Goal: Task Accomplishment & Management: Manage account settings

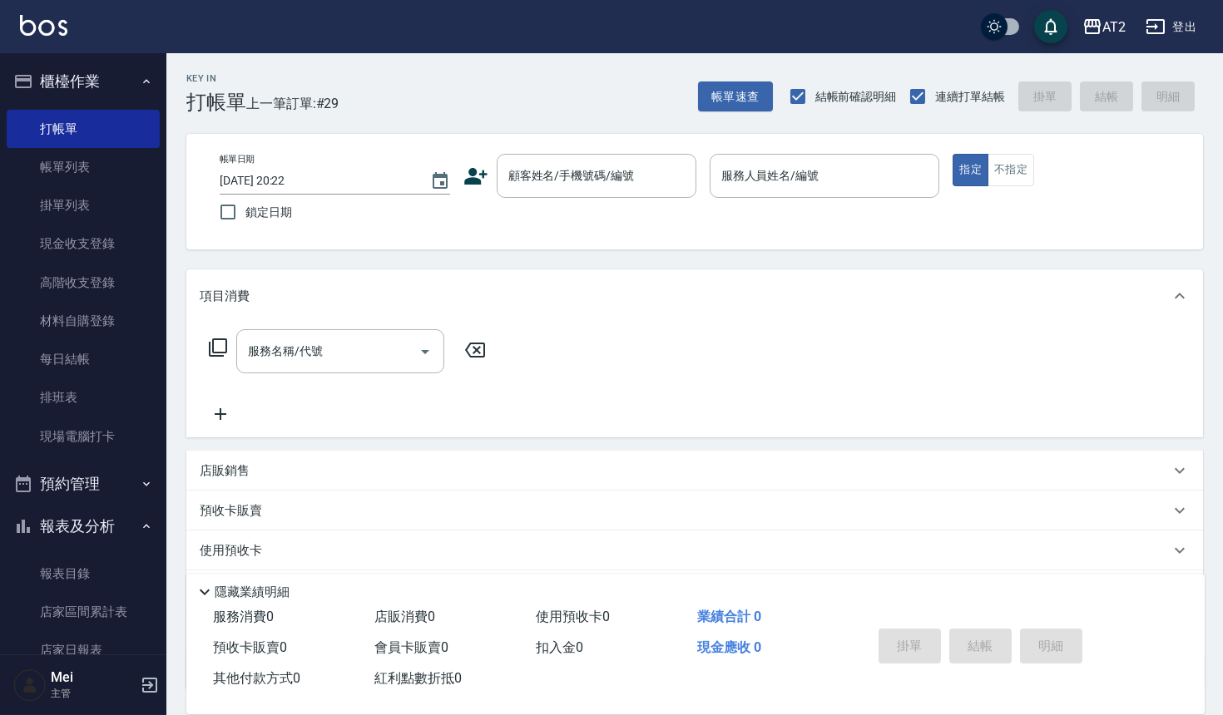
scroll to position [185, 0]
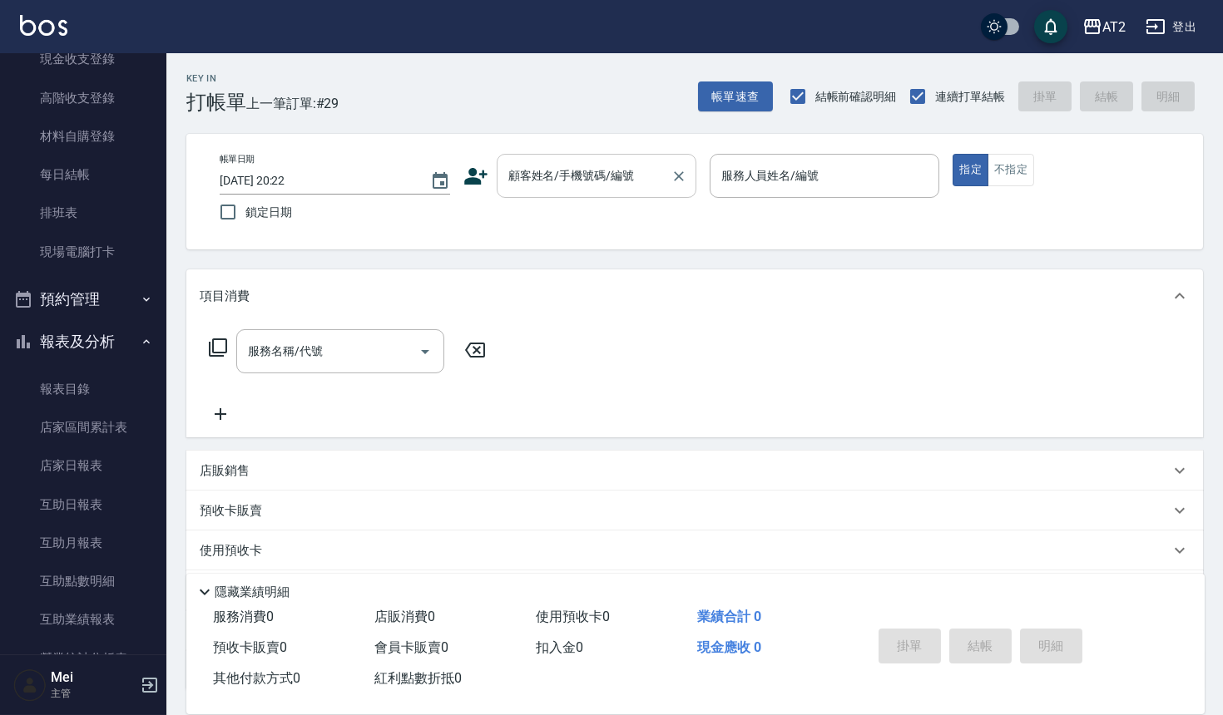
click at [573, 196] on div "顧客姓名/手機號碼/編號" at bounding box center [597, 176] width 200 height 44
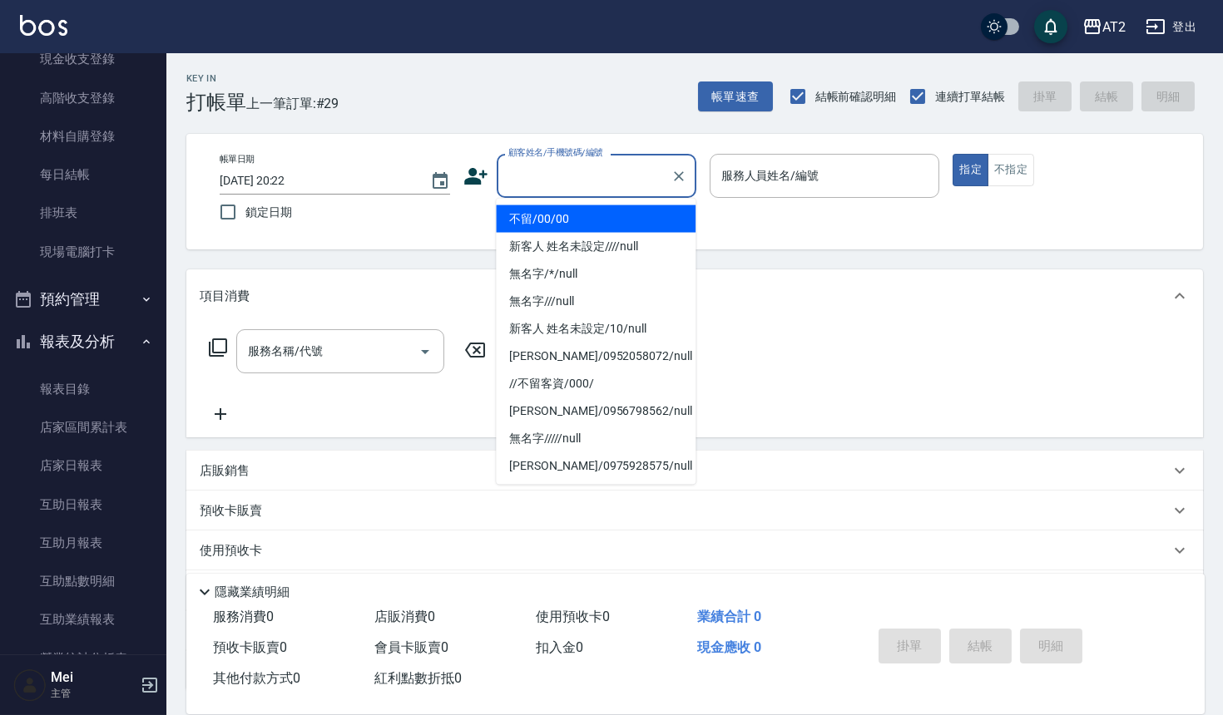
click at [576, 225] on li "不留/00/00" at bounding box center [596, 218] width 200 height 27
type input "不留/00/00"
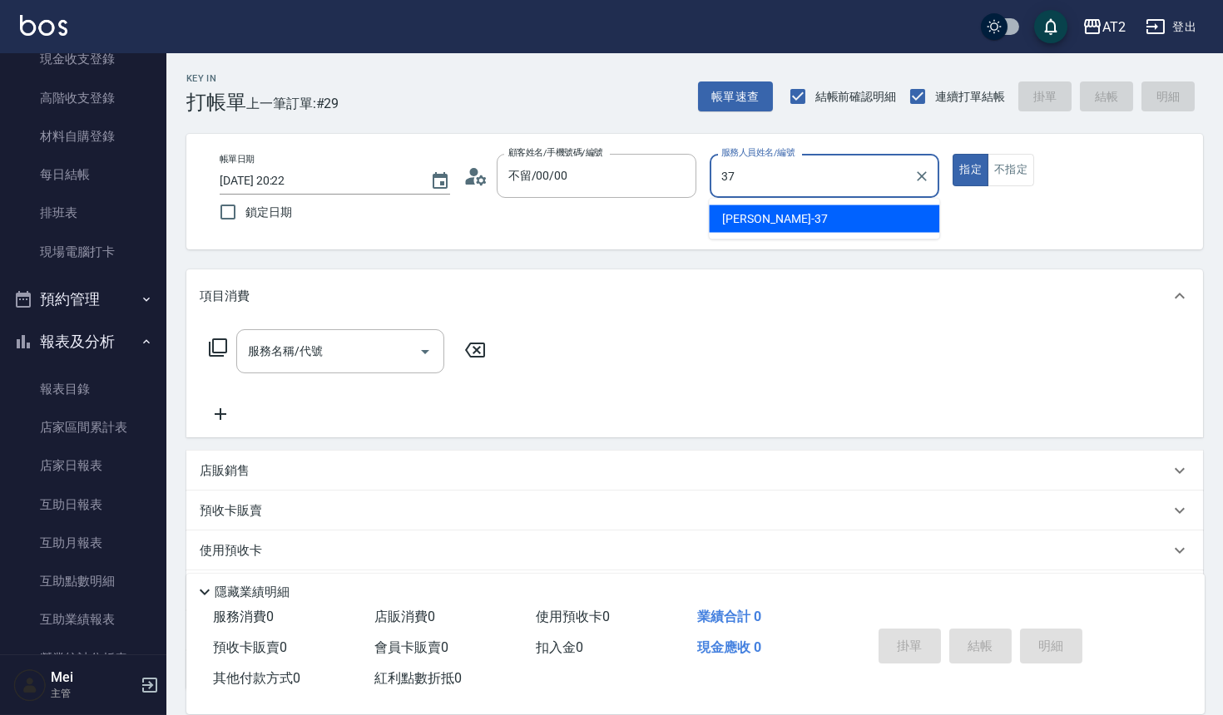
type input "小玥-37"
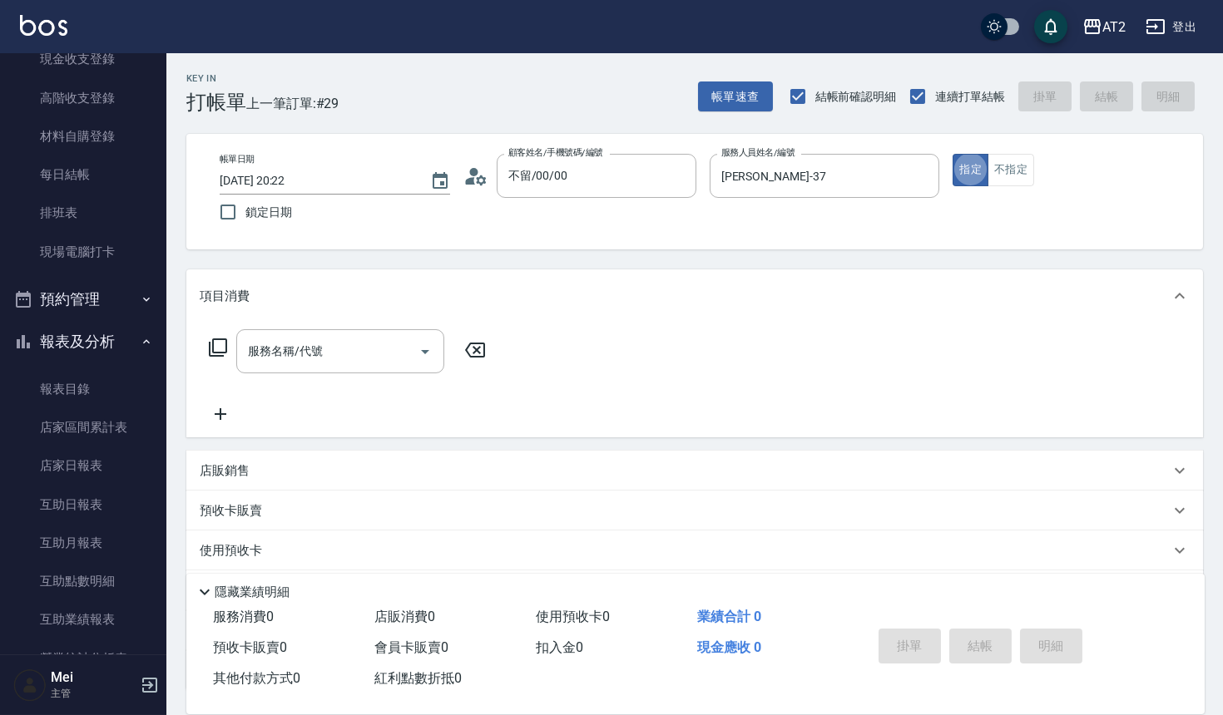
type button "true"
type input "501"
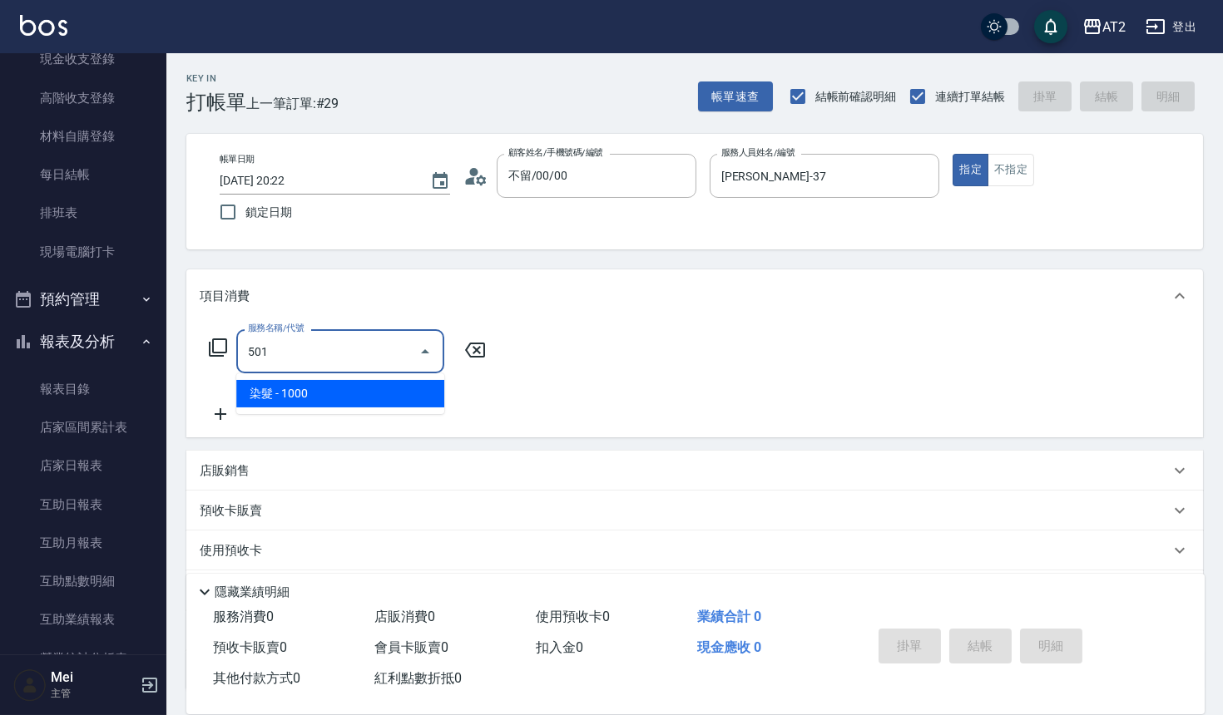
type input "100"
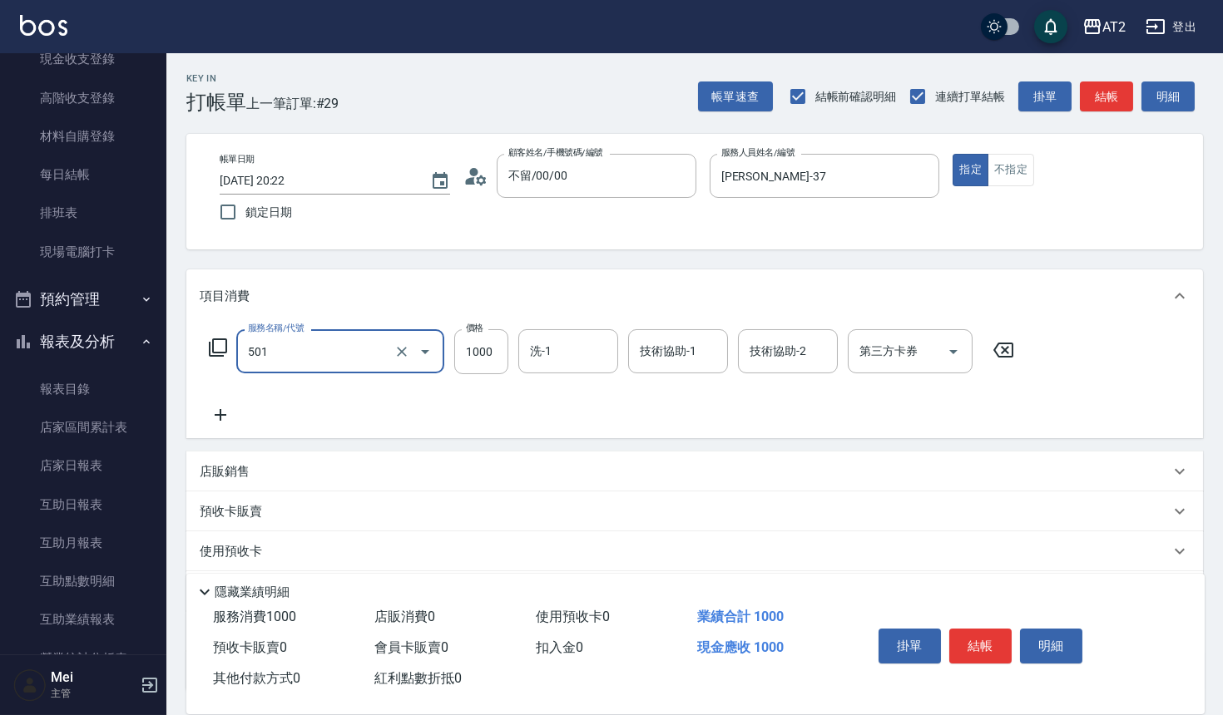
type input "染髮(501)"
type input "0"
type input "19"
type input "10"
type input "199"
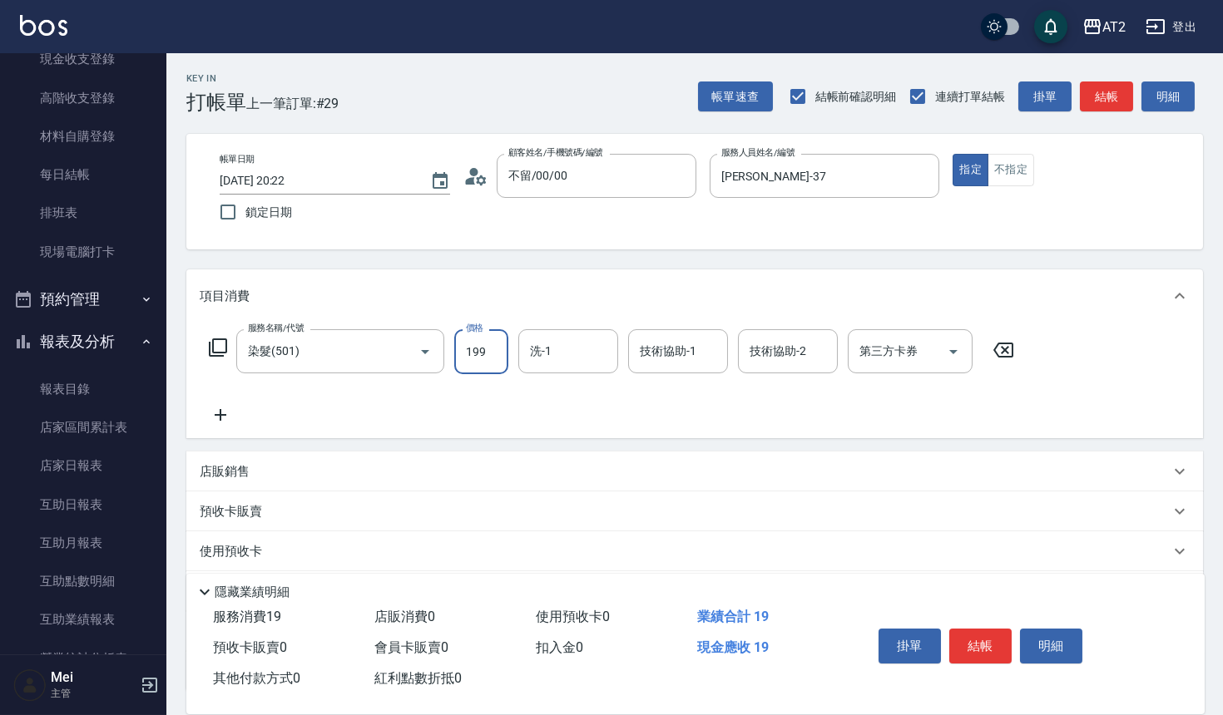
type input "190"
type input "1999"
type input "Ava-47"
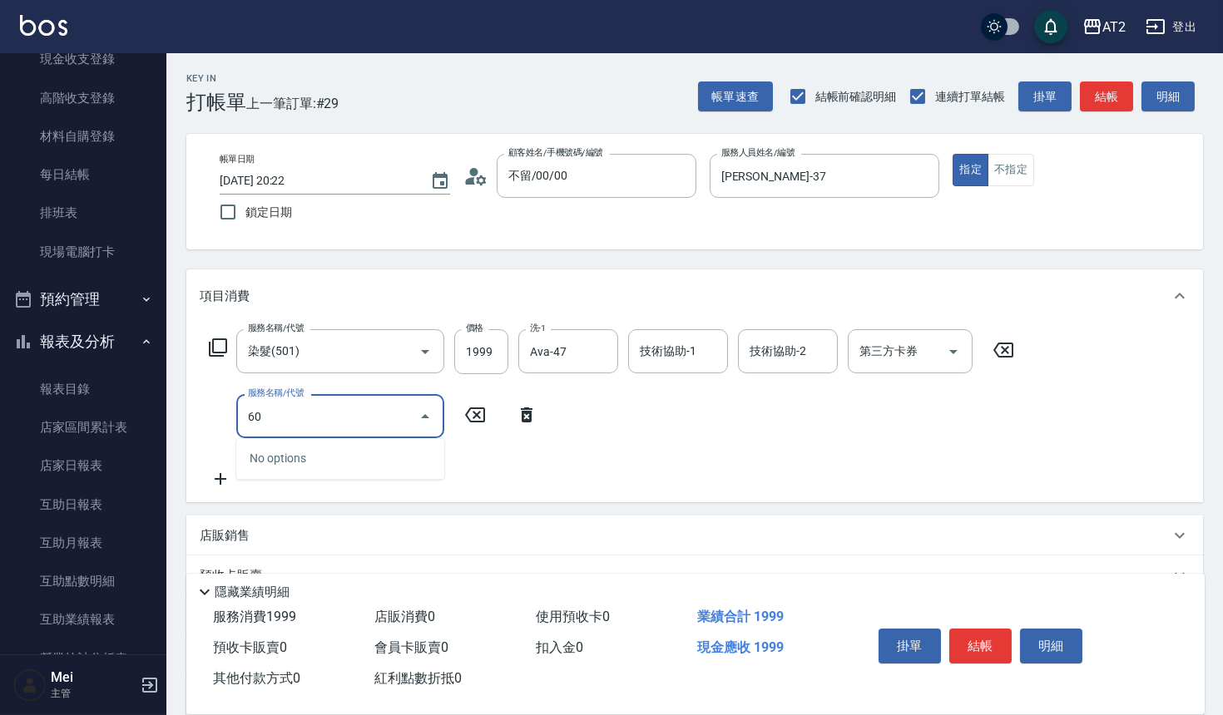
type input "601"
type input "290"
type input "自備護髮(601)"
type input "2"
type input "200"
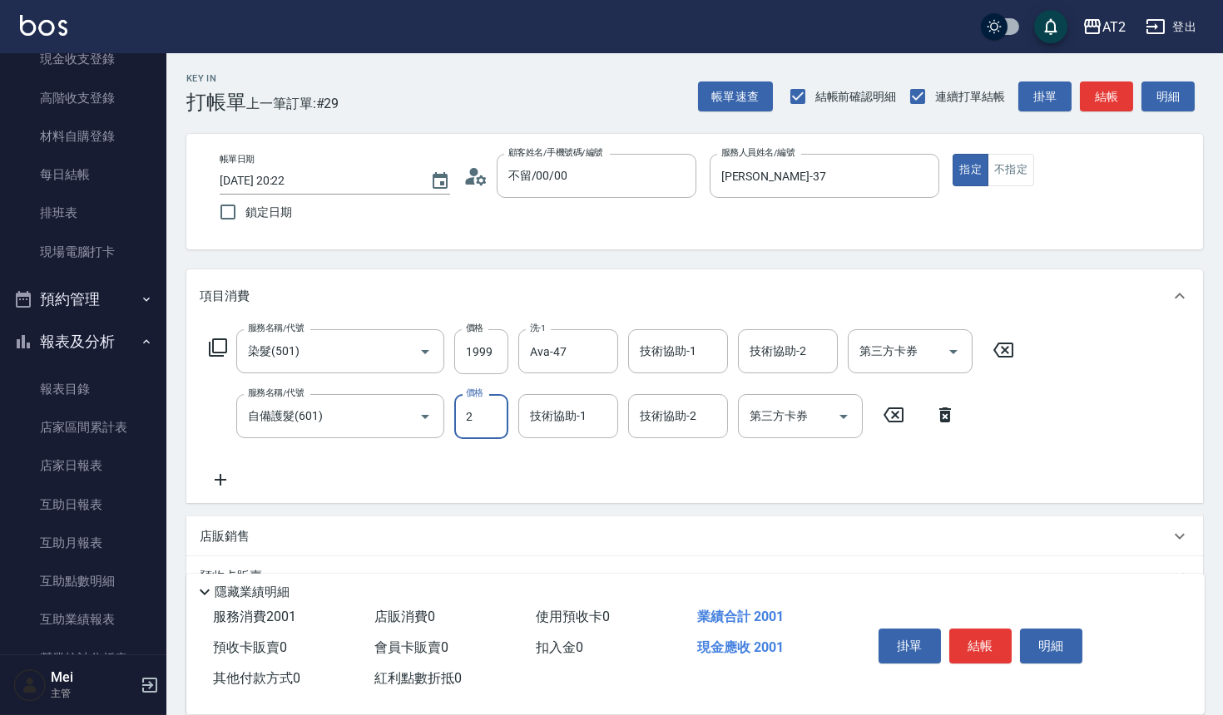
type input "22"
type input "220"
type input "2250"
type input "420"
type input "2250"
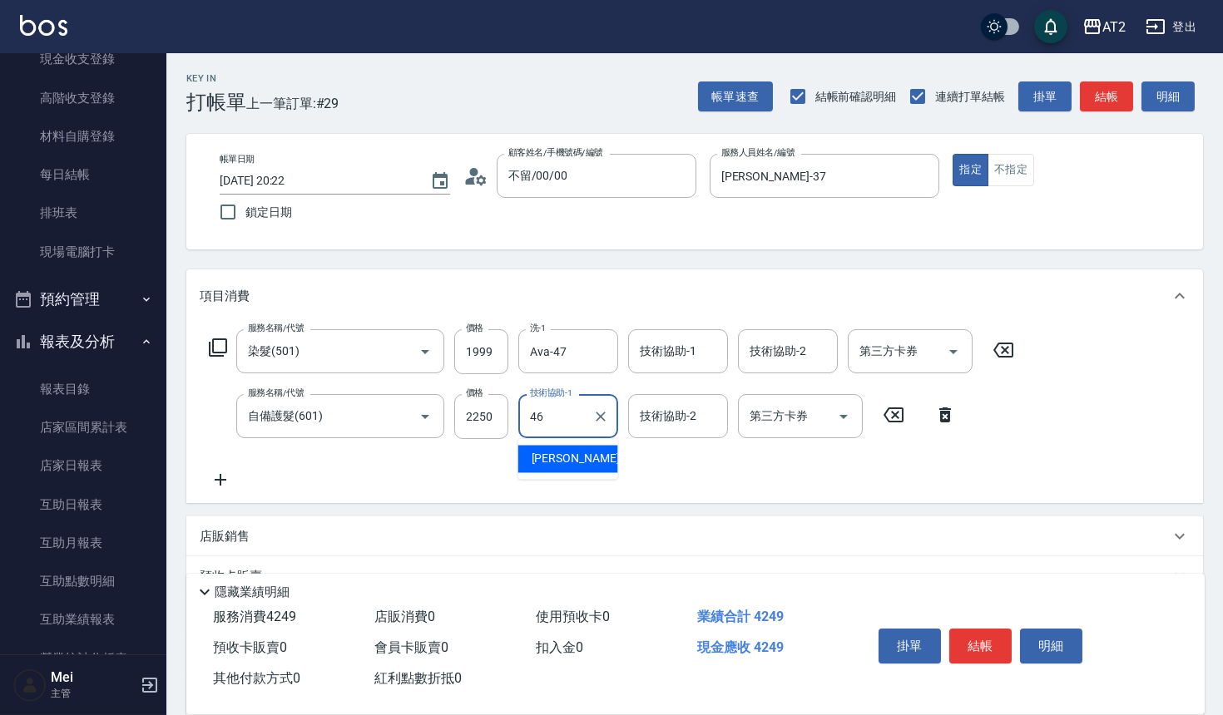
type input "小妍-46"
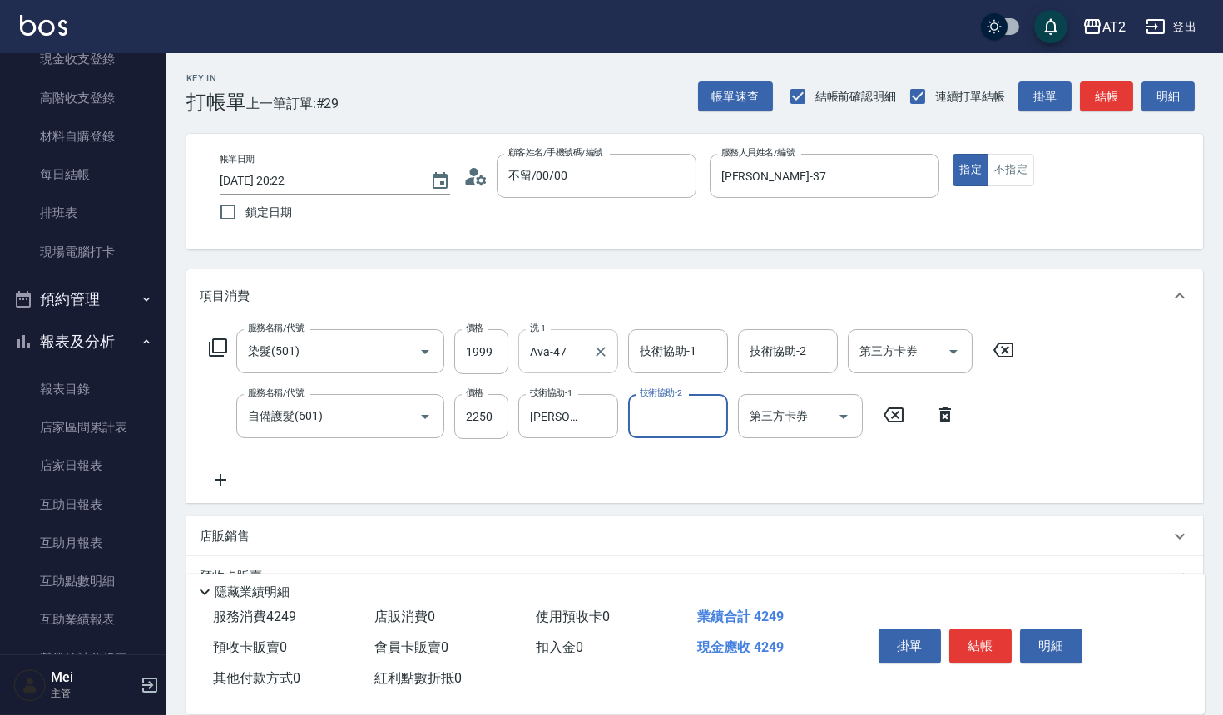
click at [606, 341] on button "Clear" at bounding box center [600, 351] width 23 height 23
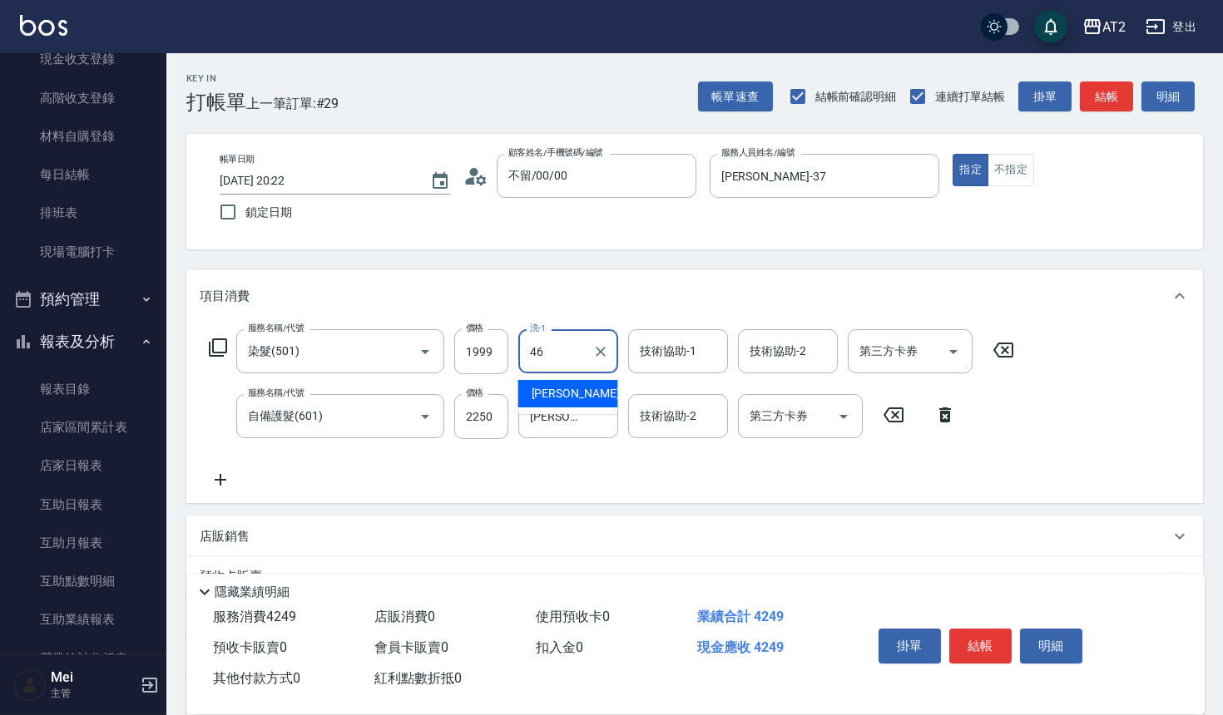
type input "小妍-46"
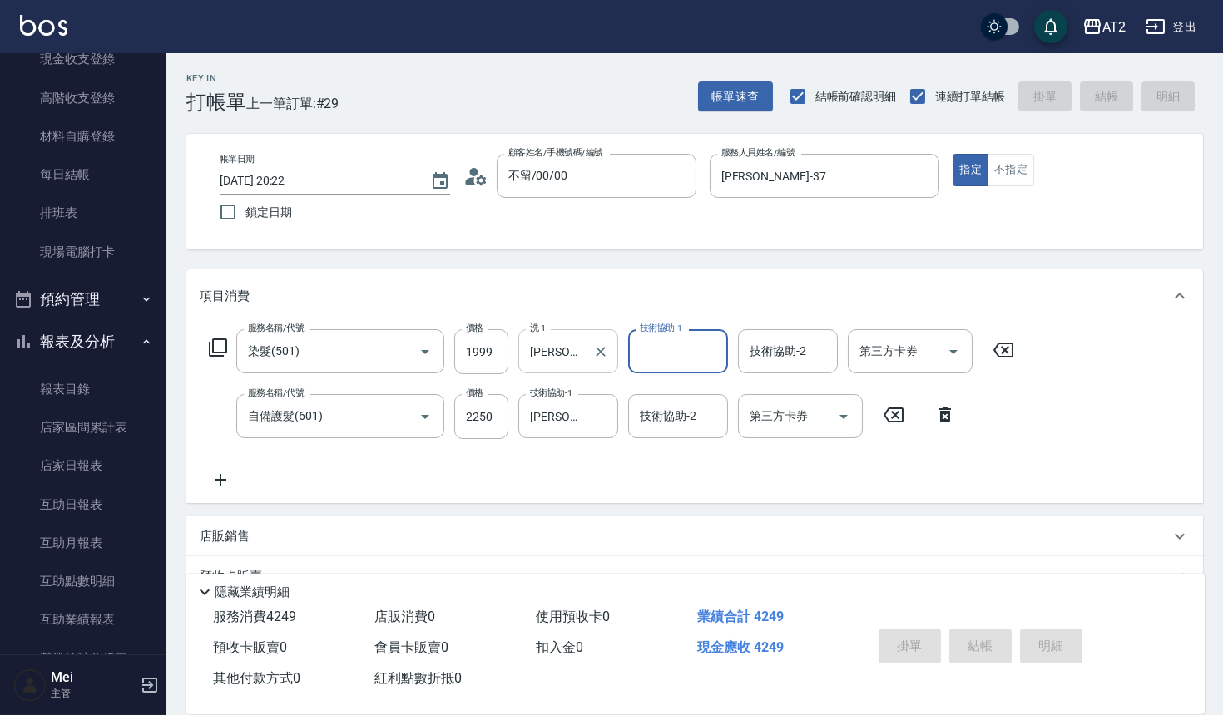
type input "2025/09/06 21:12"
type input "0"
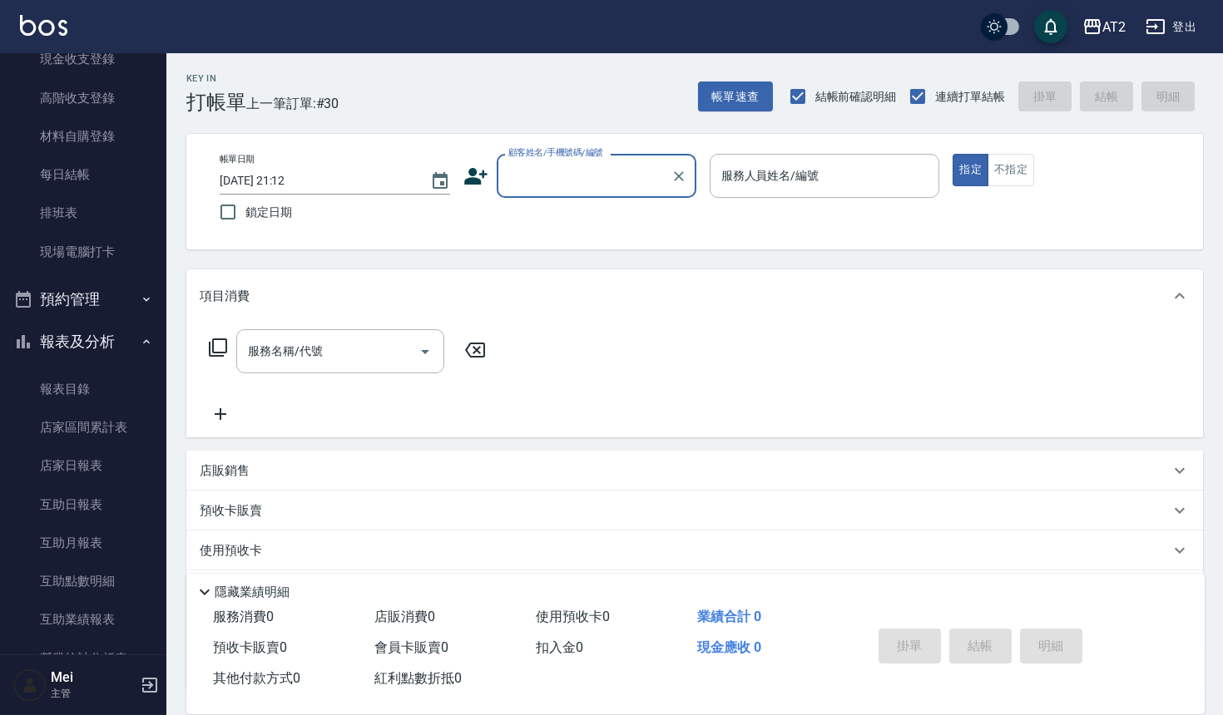
click at [581, 197] on div "顧客姓名/手機號碼/編號" at bounding box center [597, 176] width 200 height 44
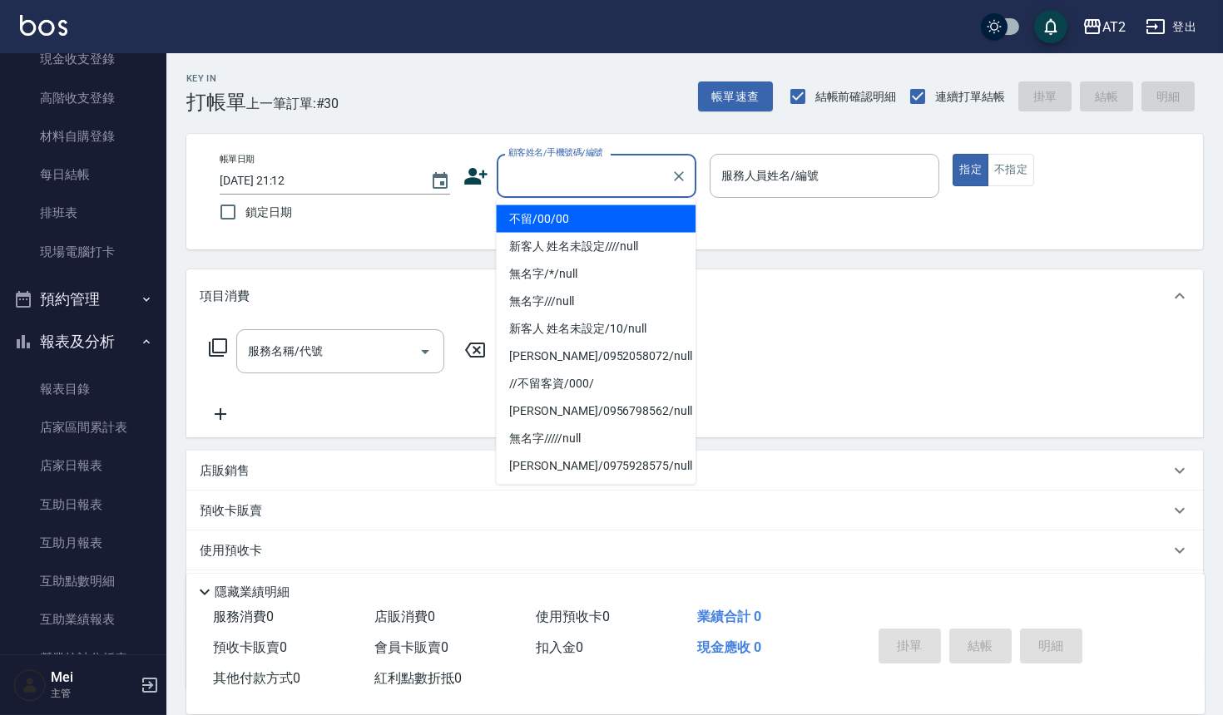
click at [586, 216] on li "不留/00/00" at bounding box center [596, 218] width 200 height 27
type input "不留/00/00"
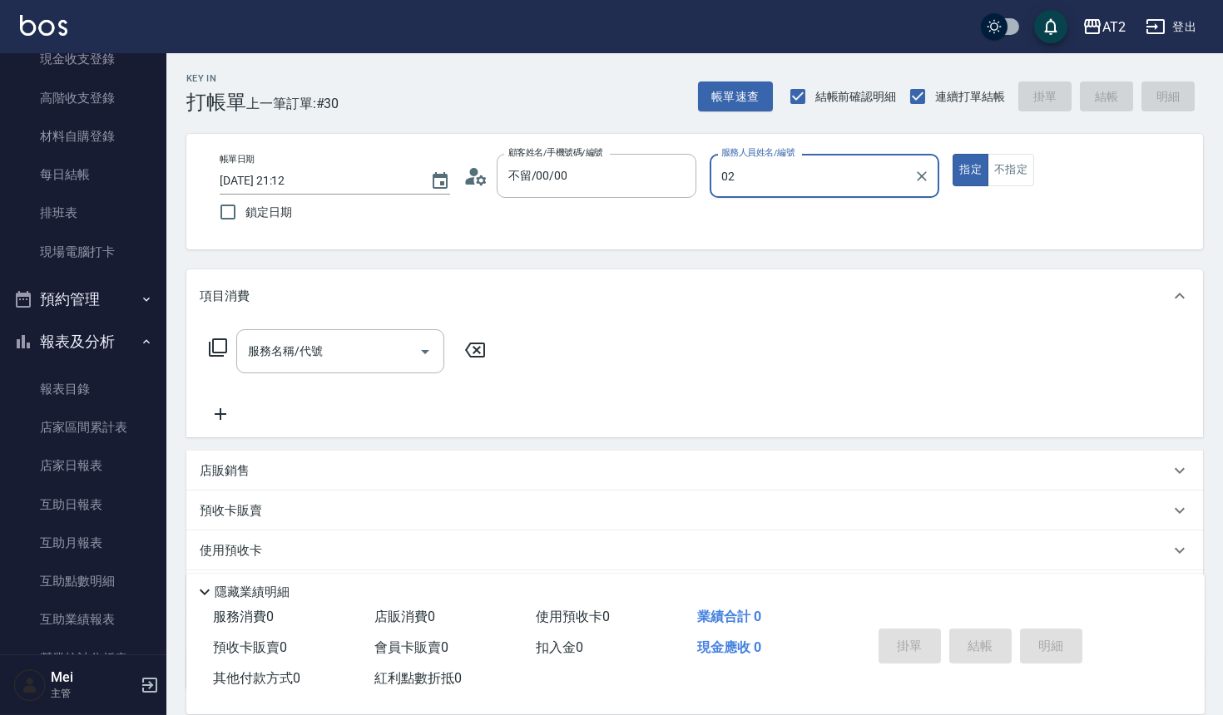
type input "Morgan-02"
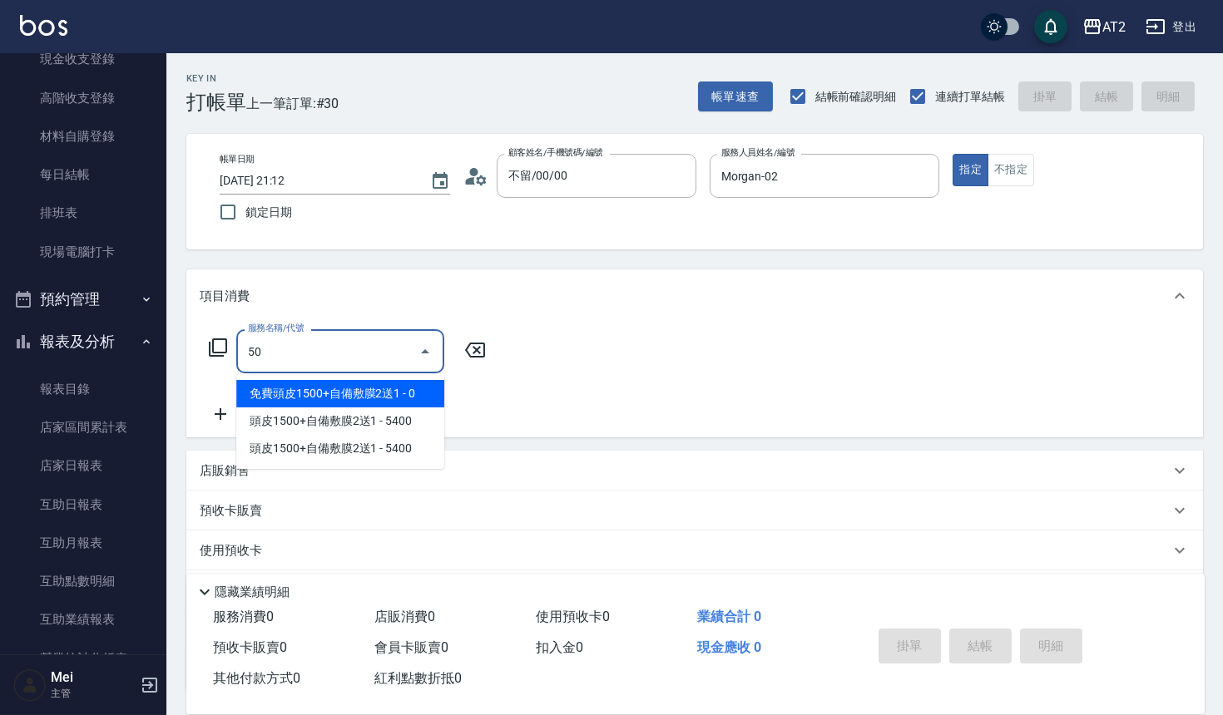
type input "501"
type input "100"
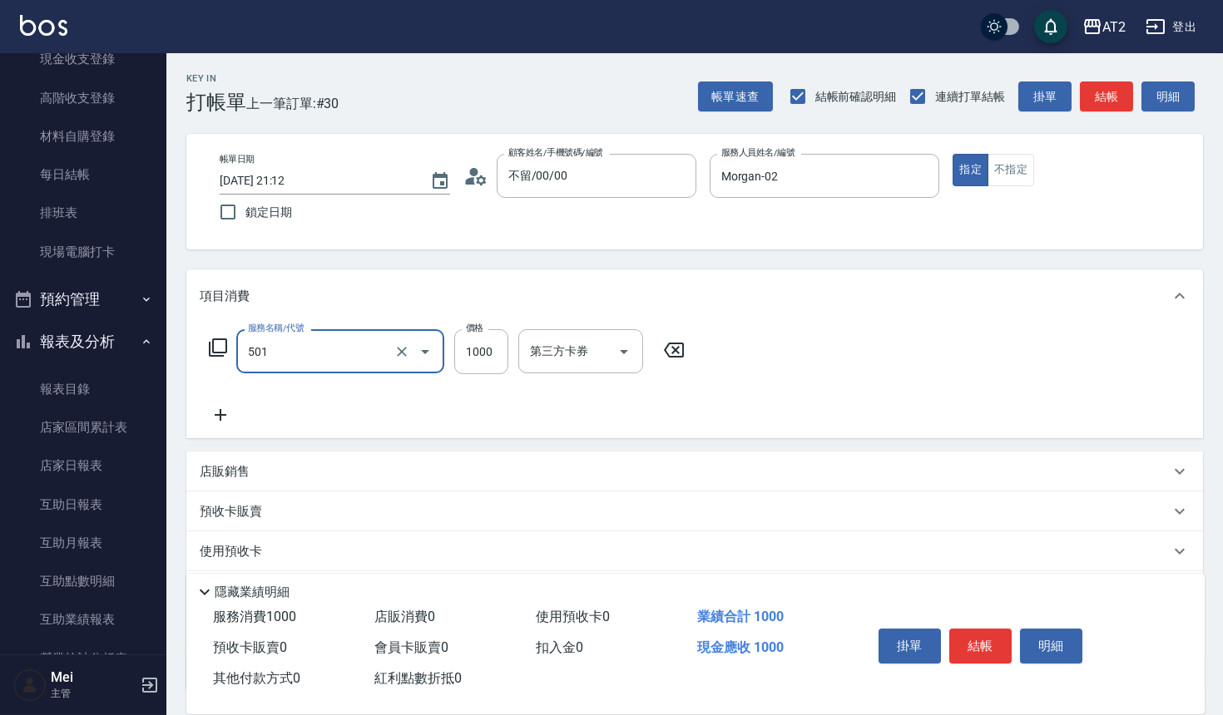
type input "染髮(501)"
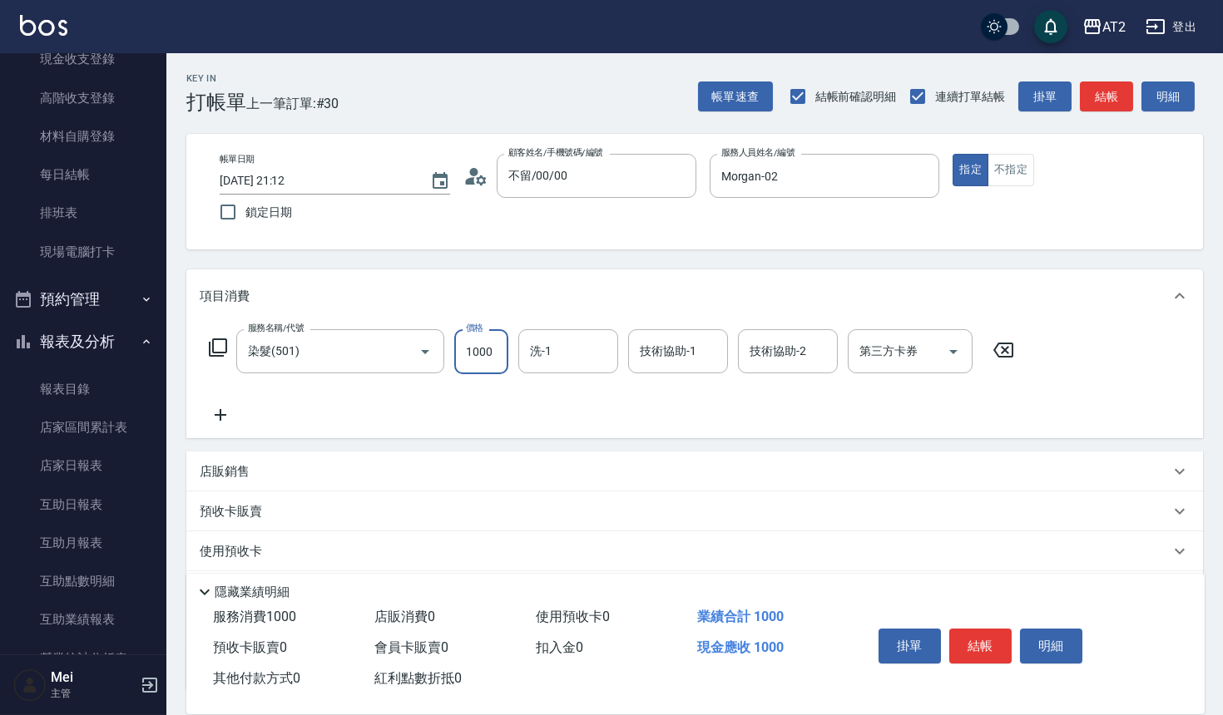
type input "2"
type input "0"
type input "20"
type input "200"
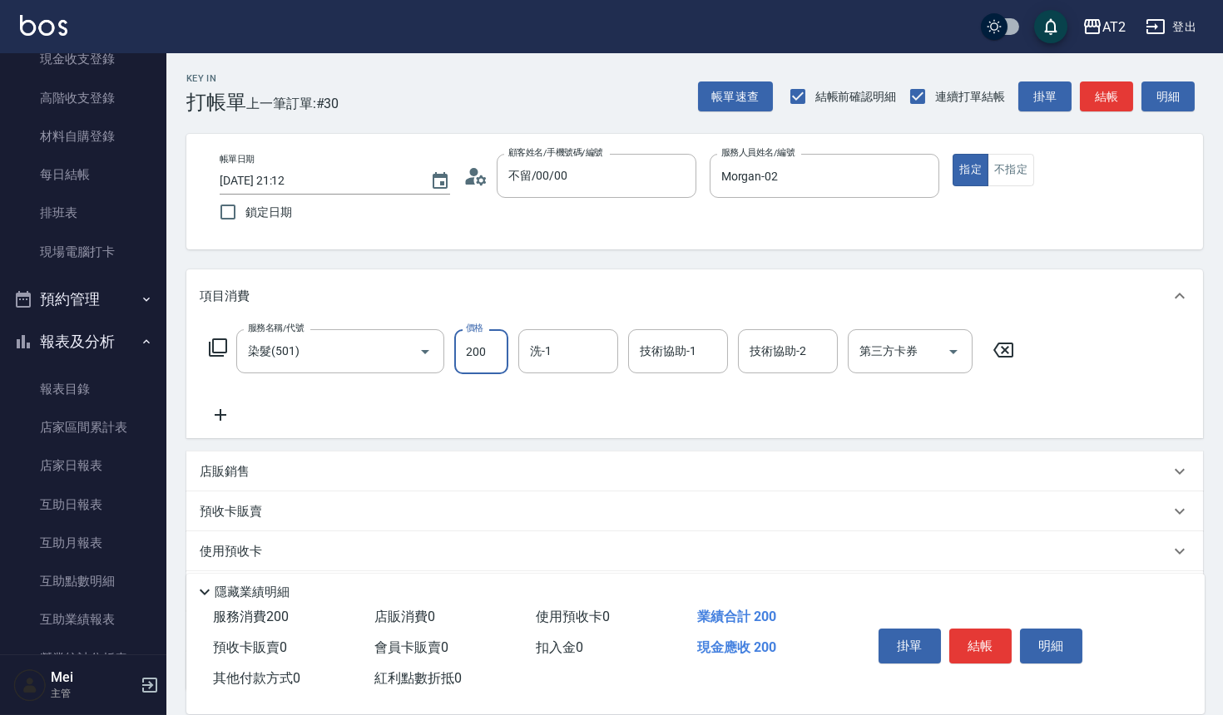
type input "200"
type input "2000"
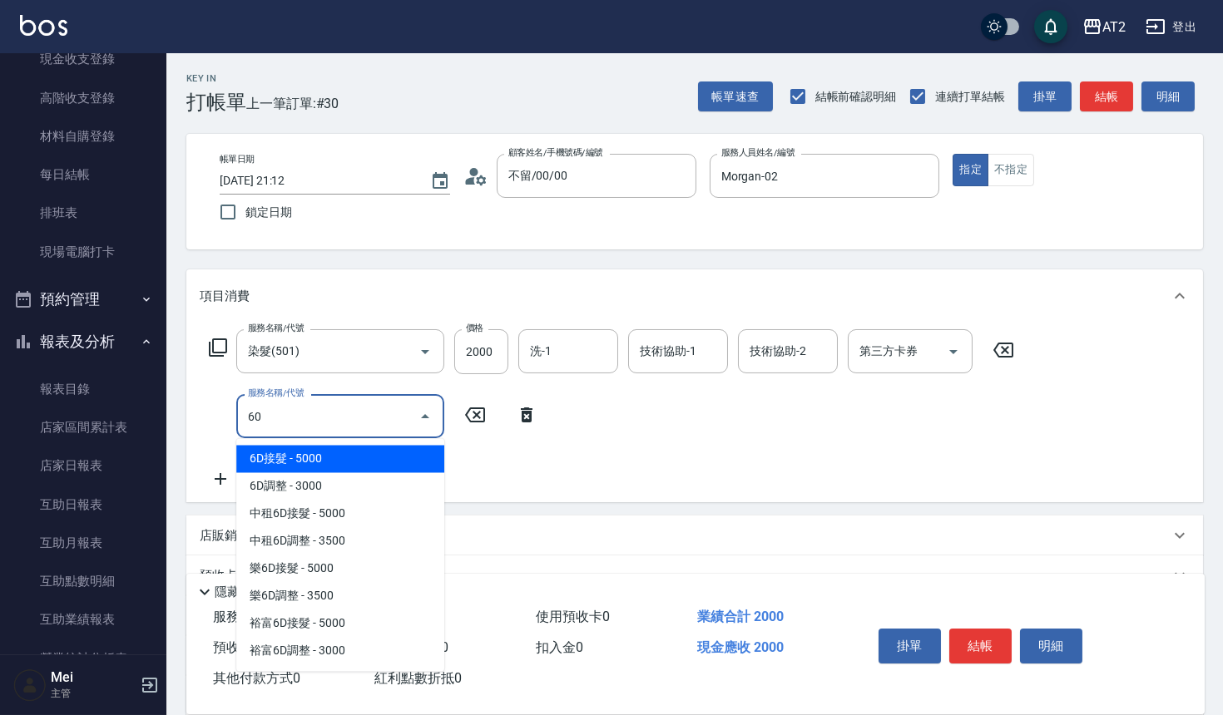
type input "601"
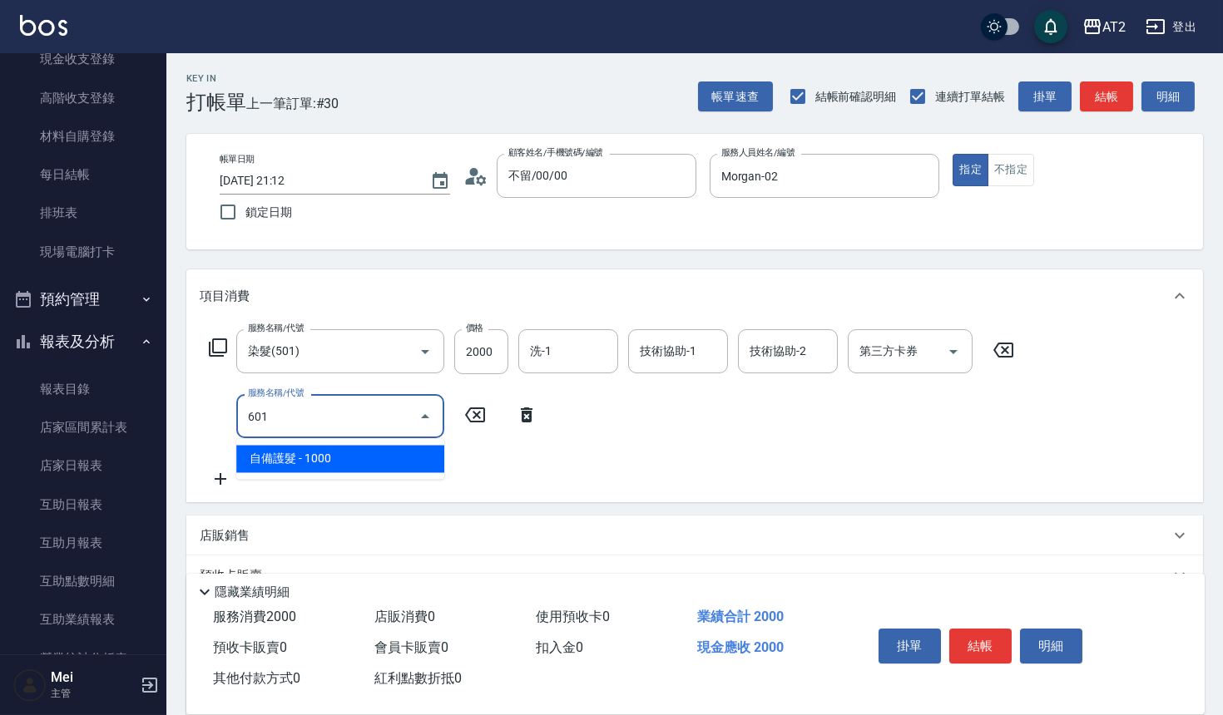
type input "300"
type input "自備護髮(601)"
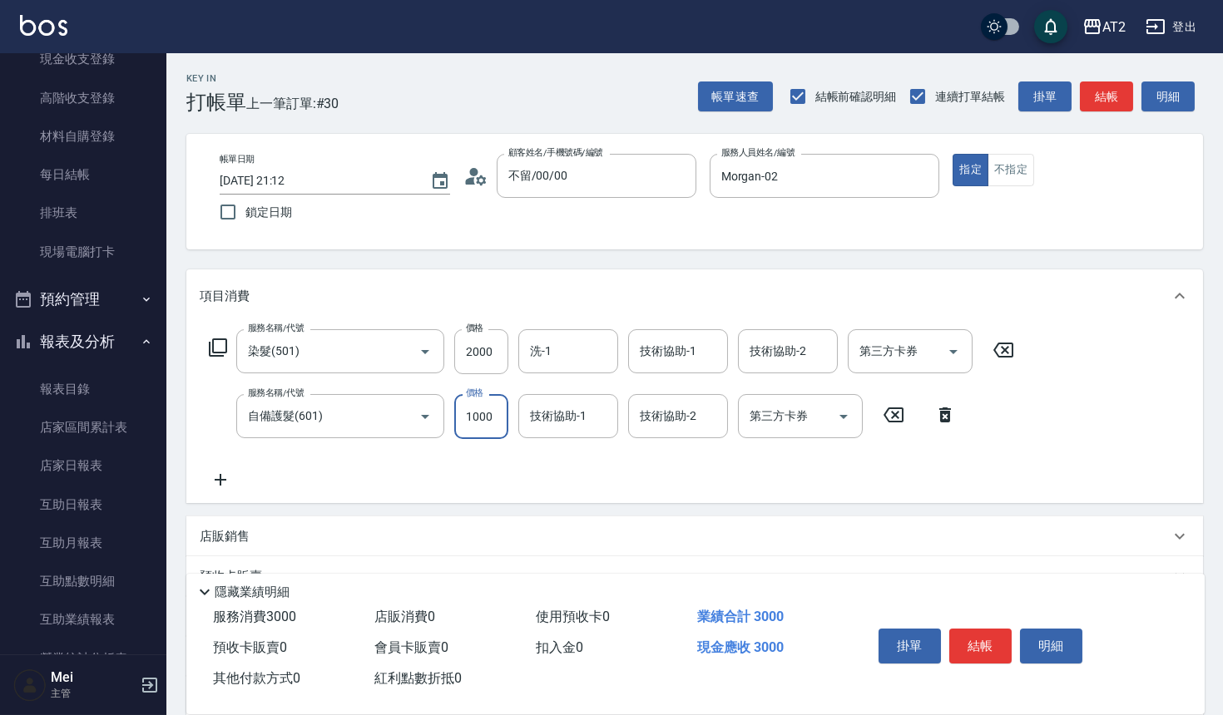
type input "1"
type input "200"
type input "150"
type input "350"
type input "1500"
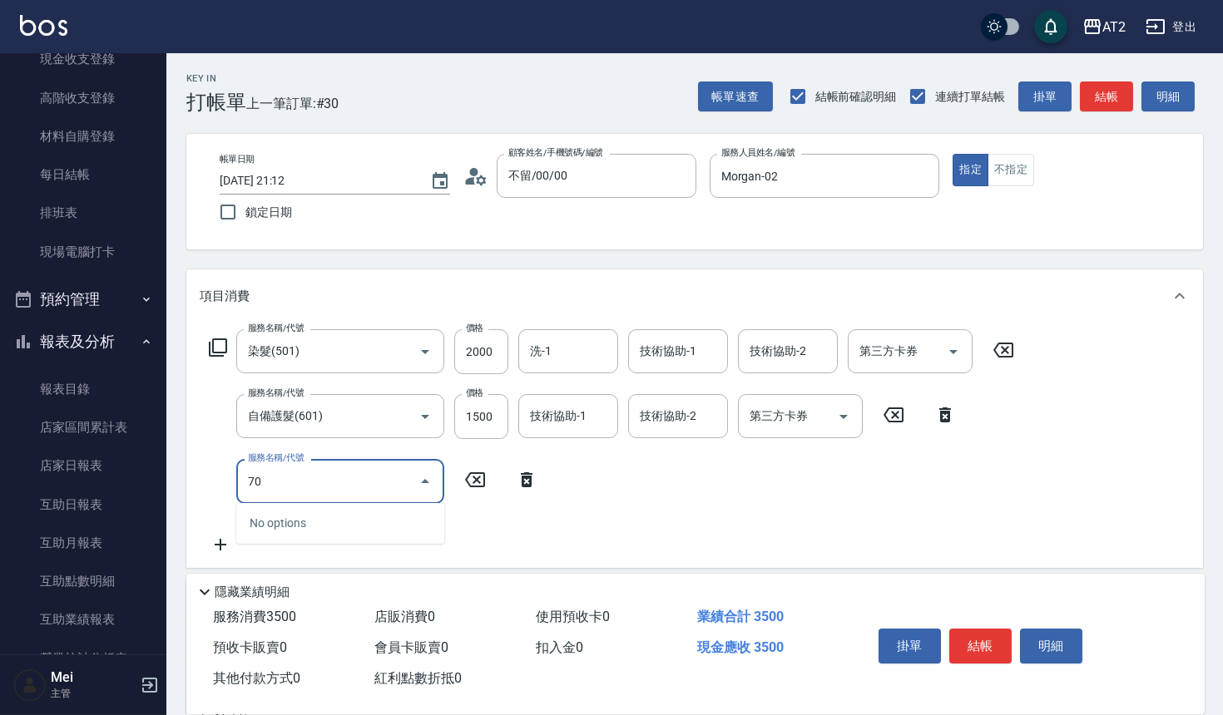
type input "705"
type input "850"
type input "新羽毛鉑金接髮調整(705)"
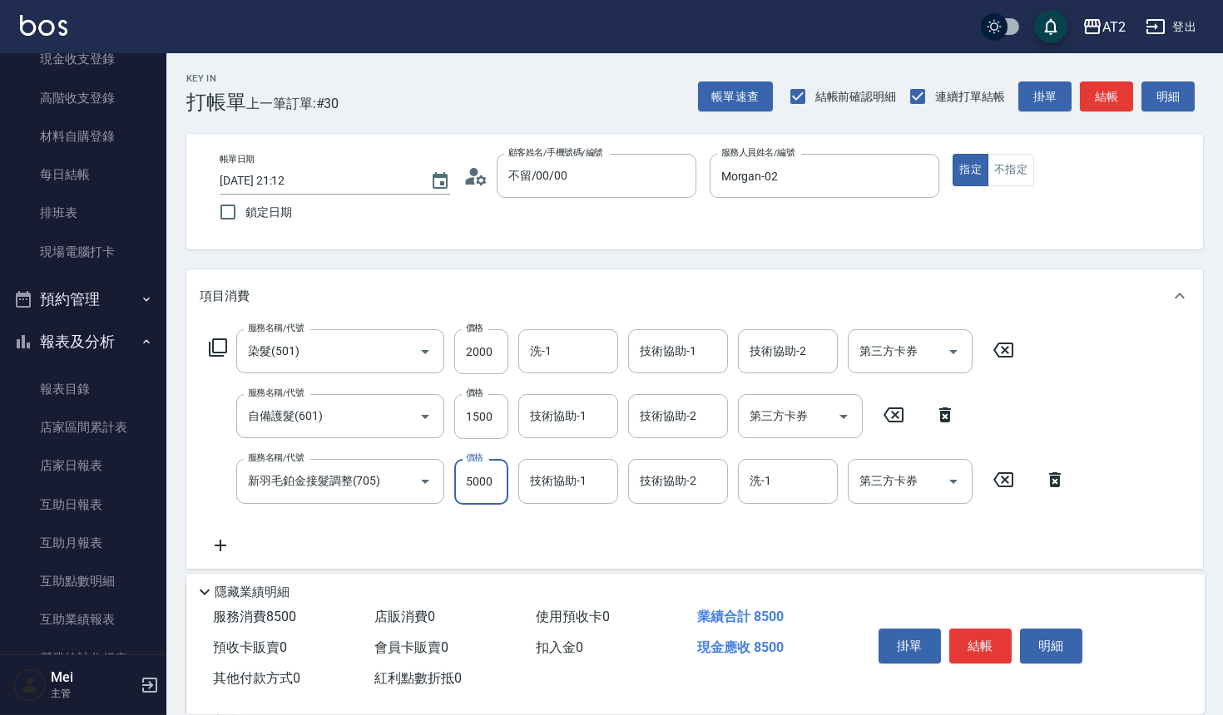
type input "350"
type input "40"
type input "390"
type input "405"
type input "350"
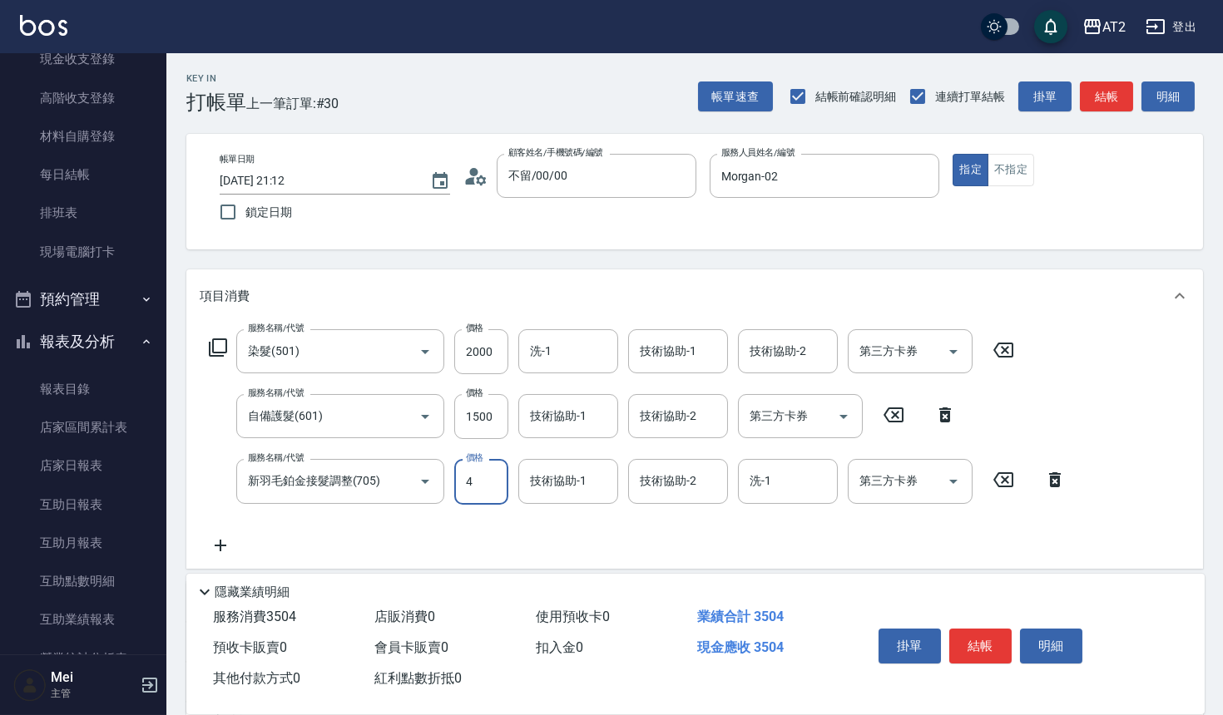
type input "45"
type input "390"
type input "450"
type input "800"
type input "4500"
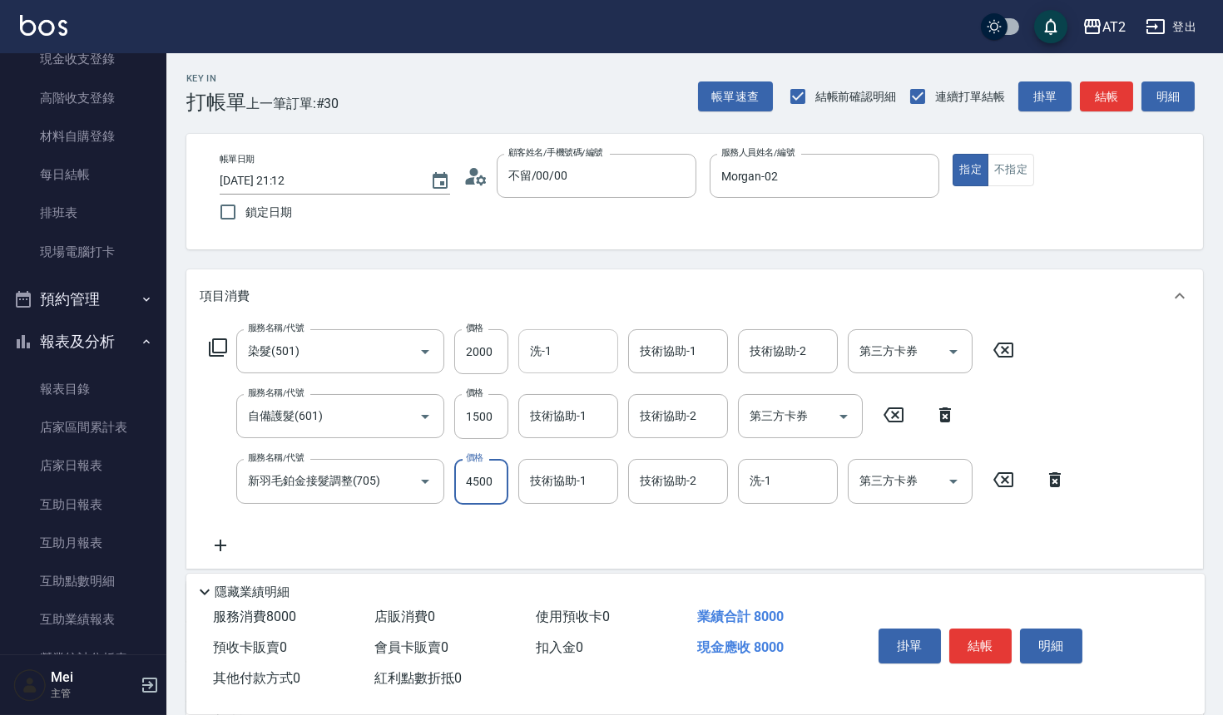
click at [581, 339] on input "洗-1" at bounding box center [568, 351] width 85 height 29
type input "30"
click at [672, 349] on input "技術協助-1" at bounding box center [678, 351] width 85 height 29
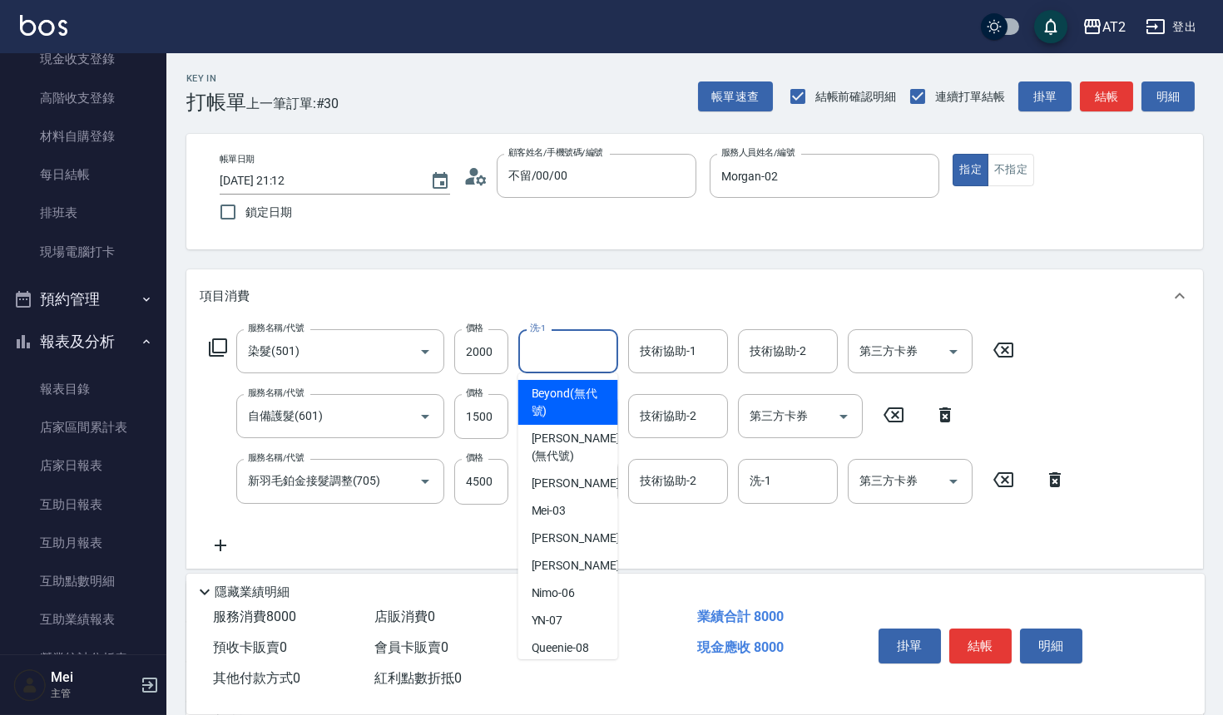
click at [553, 348] on input "洗-1" at bounding box center [568, 351] width 85 height 29
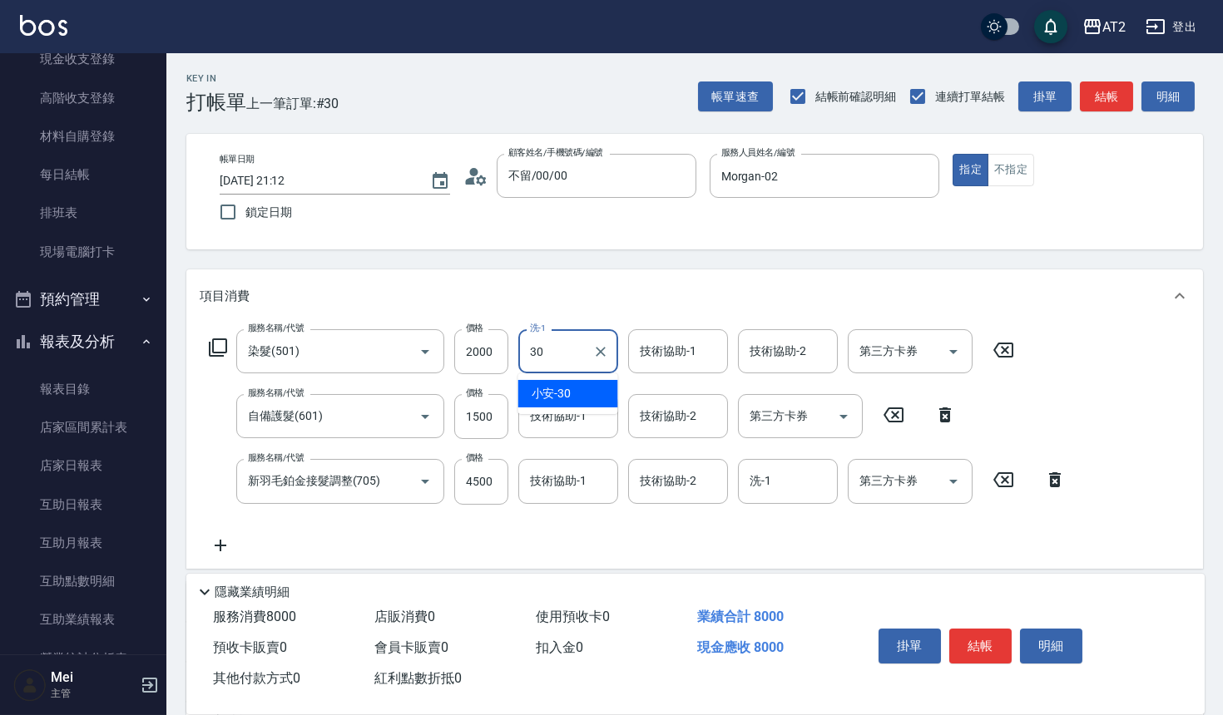
click at [581, 396] on div "小安 -30" at bounding box center [568, 393] width 100 height 27
type input "小安-30"
click at [656, 355] on input "技術協助-1" at bounding box center [678, 351] width 85 height 29
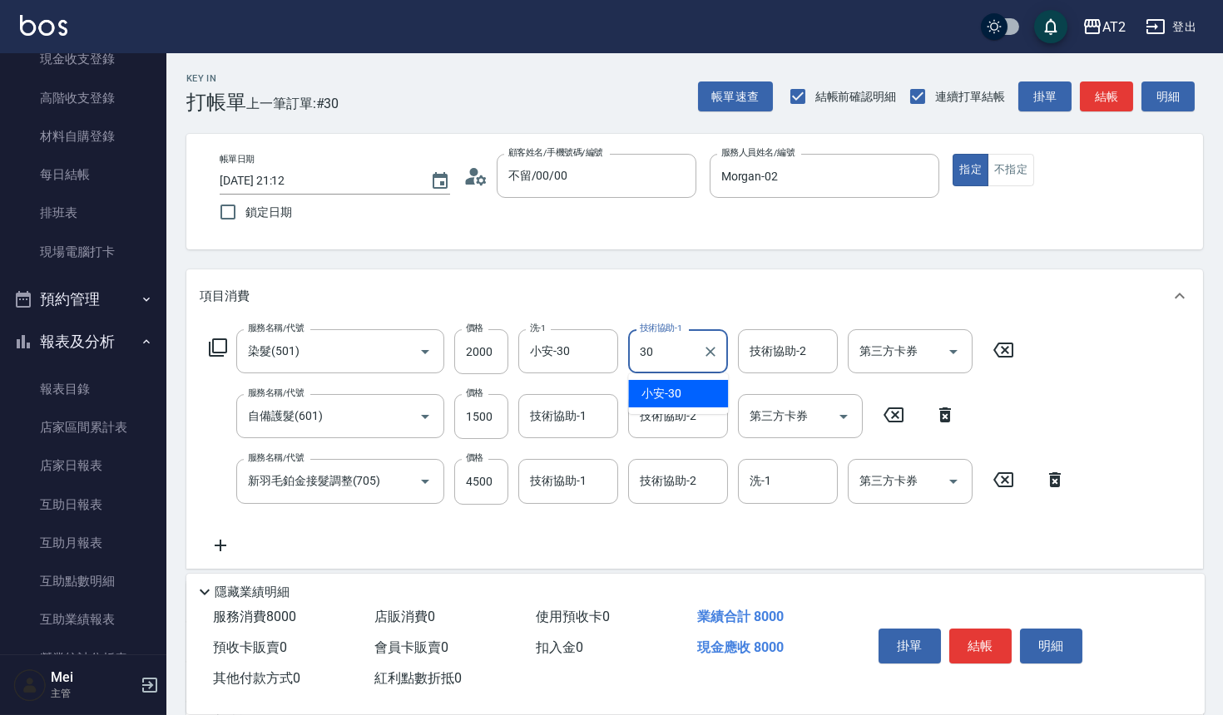
click at [667, 378] on ul "小安 -30" at bounding box center [678, 394] width 100 height 41
type input "30"
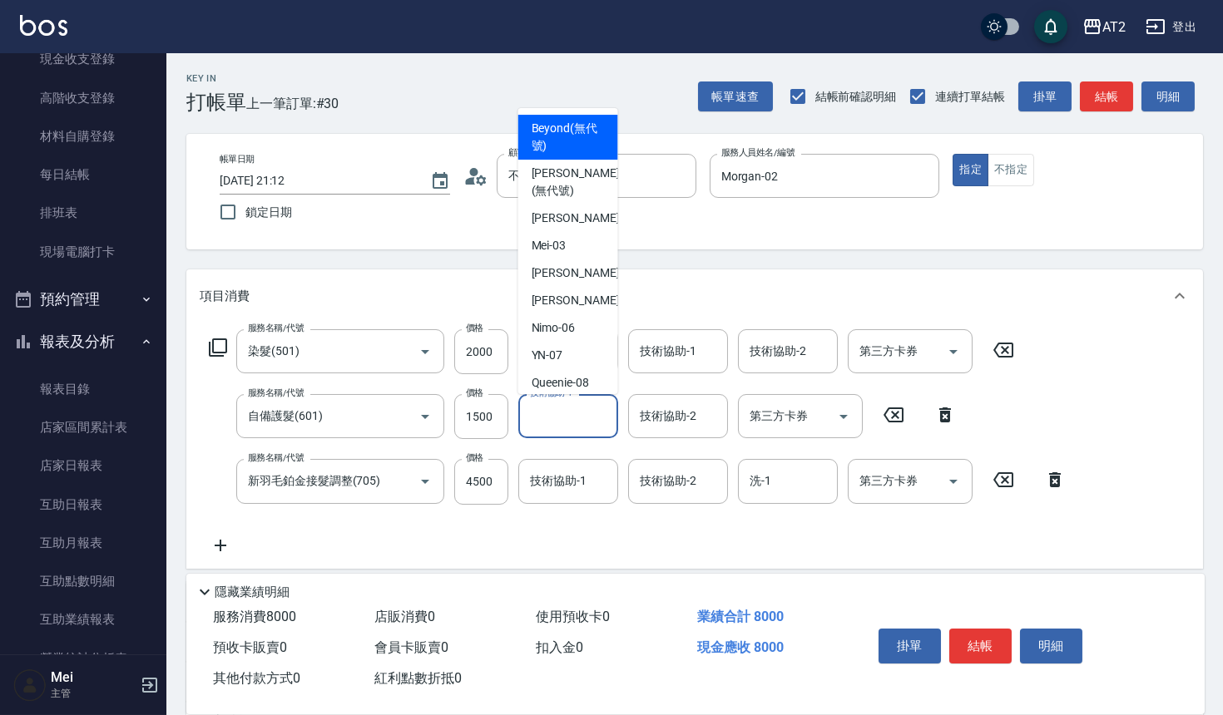
click at [559, 410] on div "技術協助-1 技術協助-1" at bounding box center [568, 416] width 100 height 44
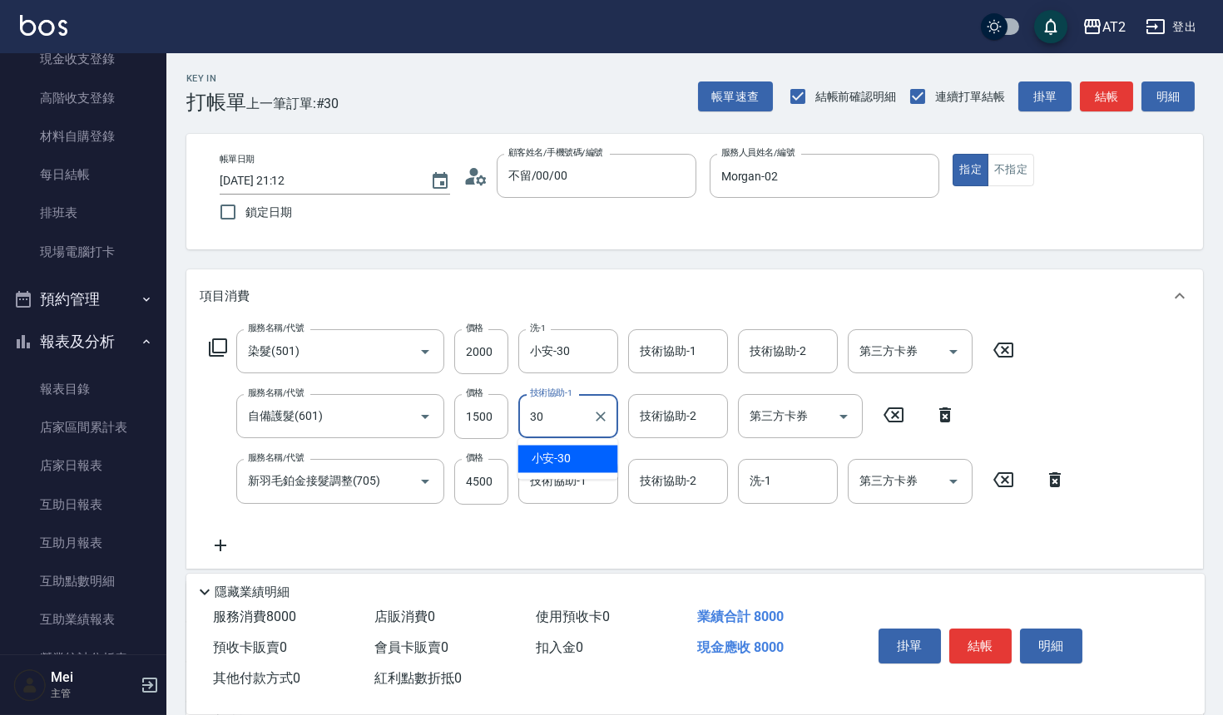
click at [559, 459] on span "小安 -30" at bounding box center [552, 459] width 40 height 17
type input "小安-30"
click at [552, 477] on input "技術協助-1" at bounding box center [568, 481] width 85 height 29
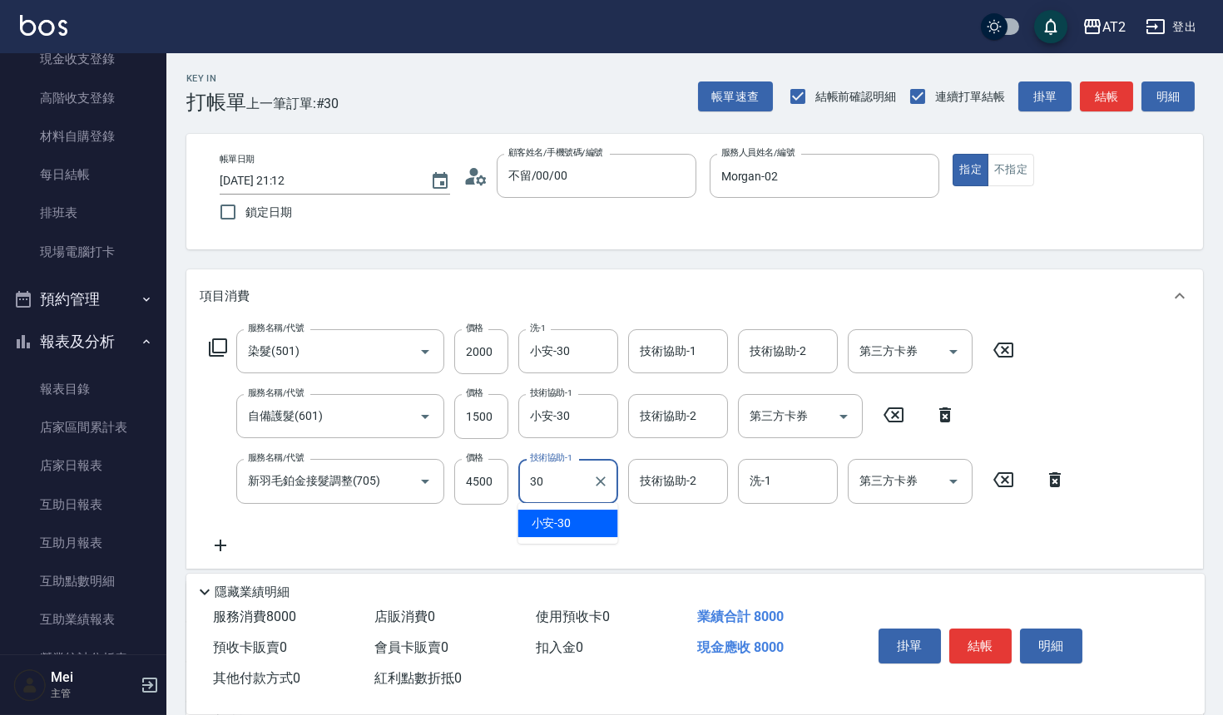
click at [561, 518] on span "小安 -30" at bounding box center [552, 523] width 40 height 17
click at [693, 367] on div "技術協助-1" at bounding box center [678, 351] width 100 height 44
type input "小安-30"
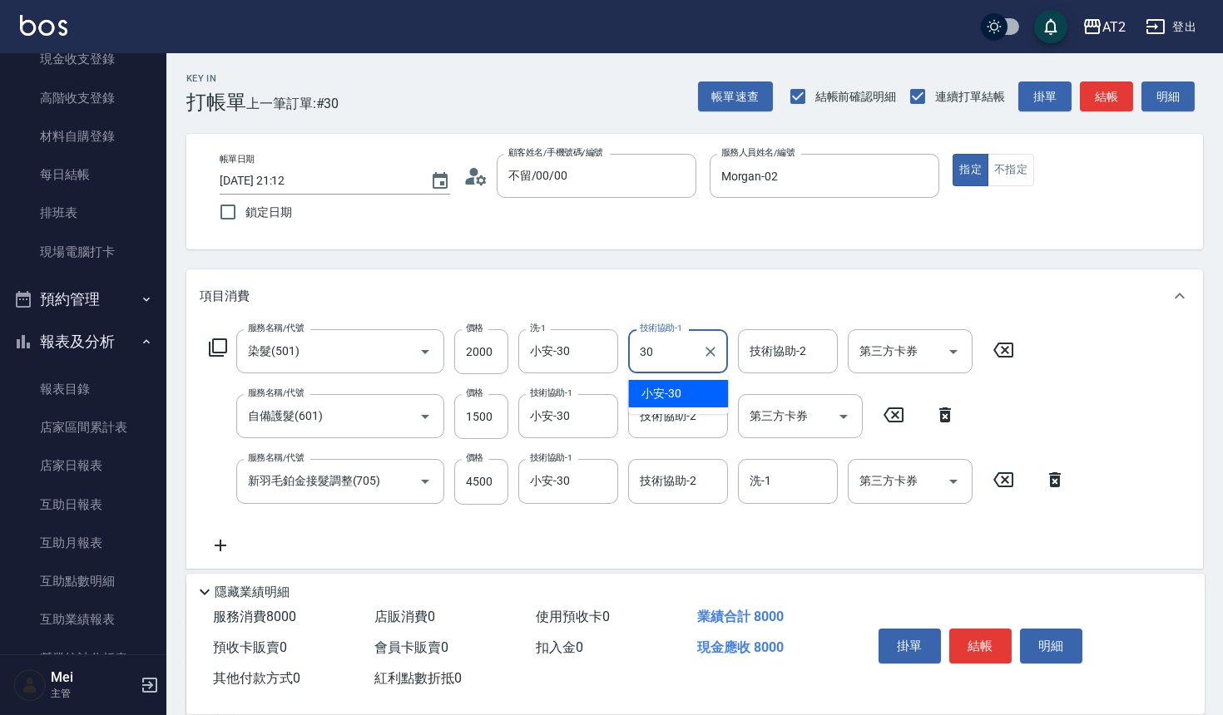
click at [683, 392] on div "小安 -30" at bounding box center [678, 393] width 100 height 27
type input "小安-30"
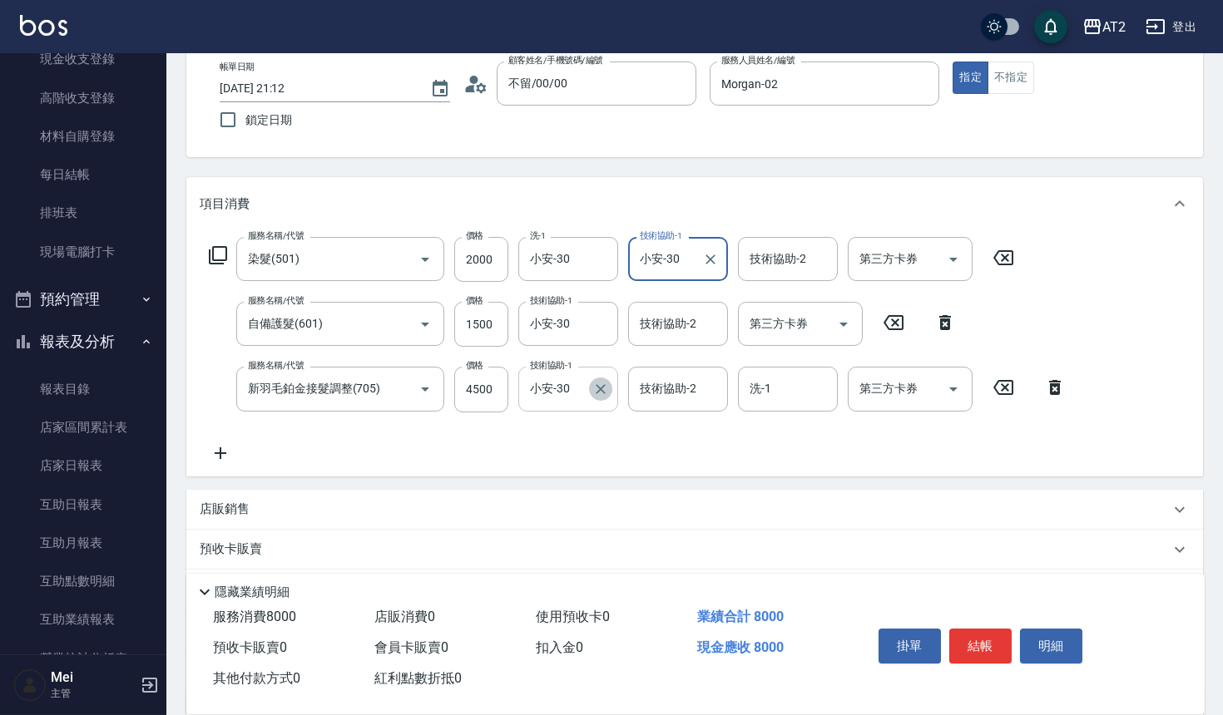
click at [602, 390] on icon "Clear" at bounding box center [601, 389] width 10 height 10
click at [217, 452] on icon at bounding box center [221, 454] width 12 height 12
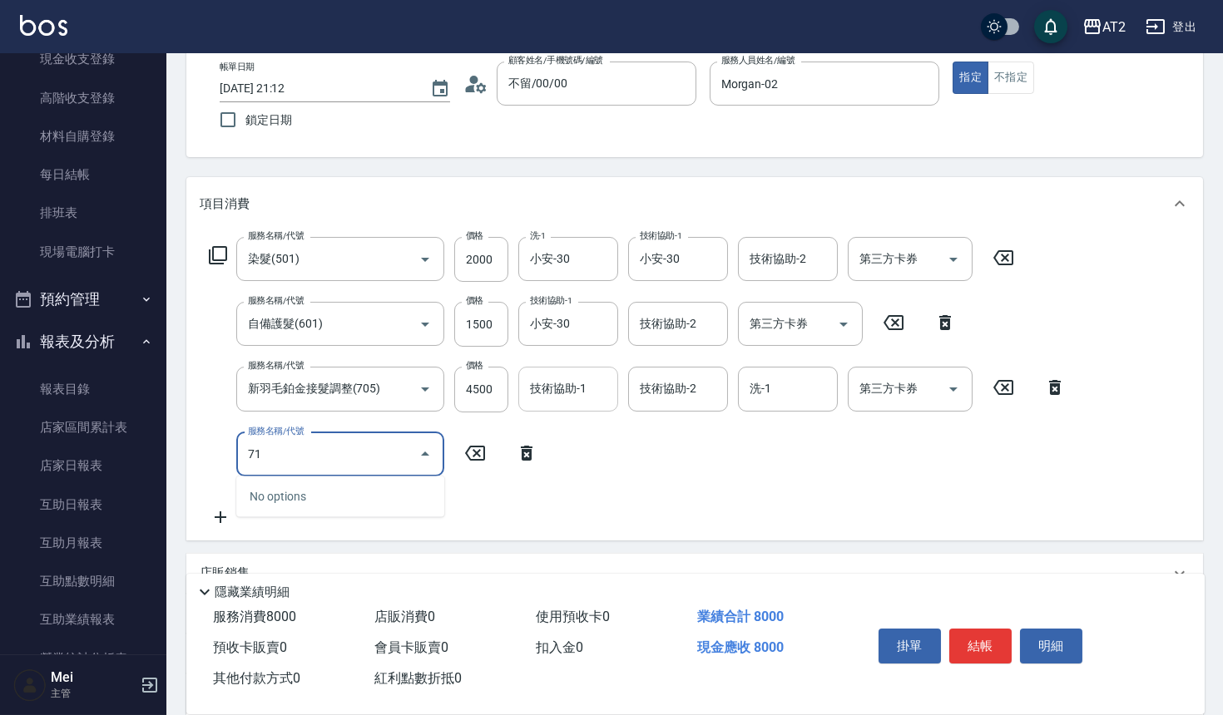
type input "714"
type input "950"
type input "單拆/單串(714)"
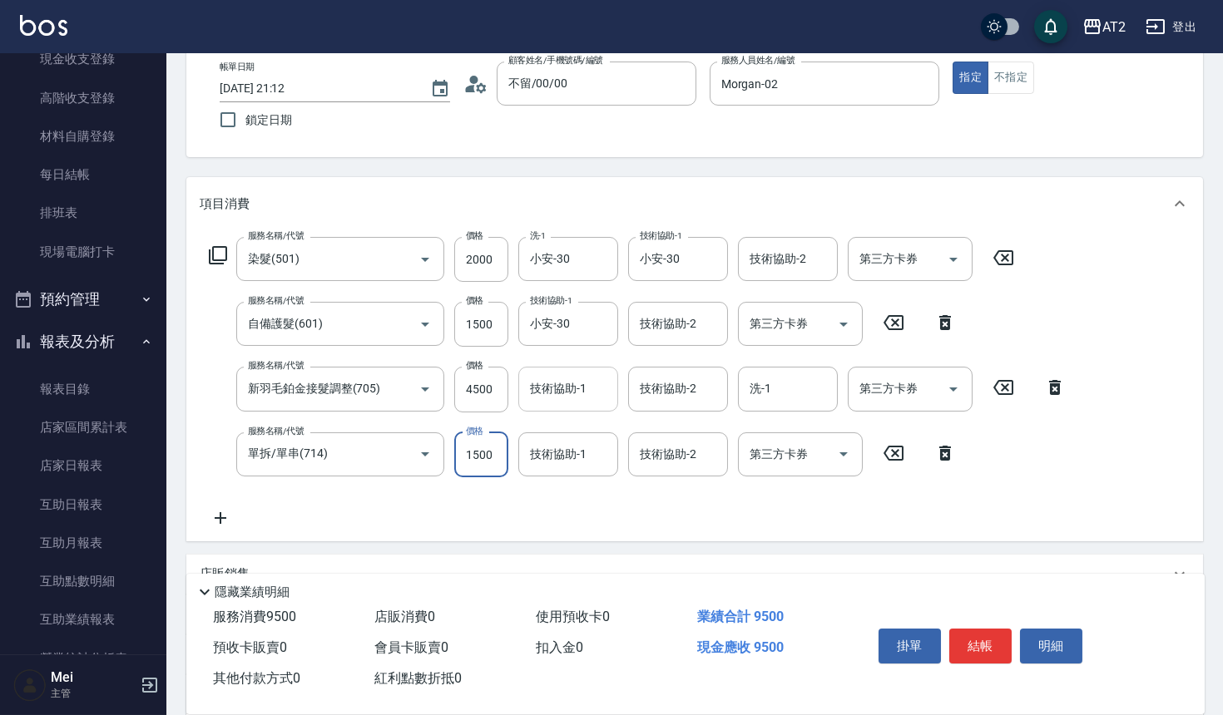
type input "800"
type input "0"
type input "小安-30"
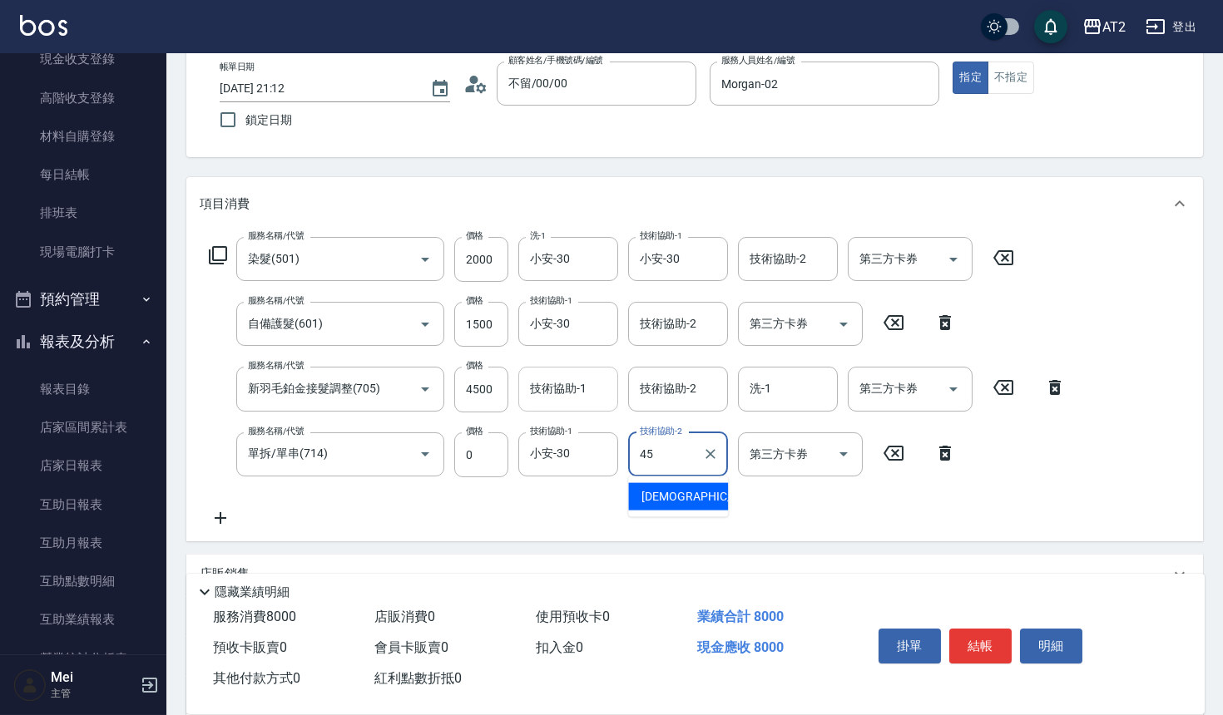
type input "華華-45"
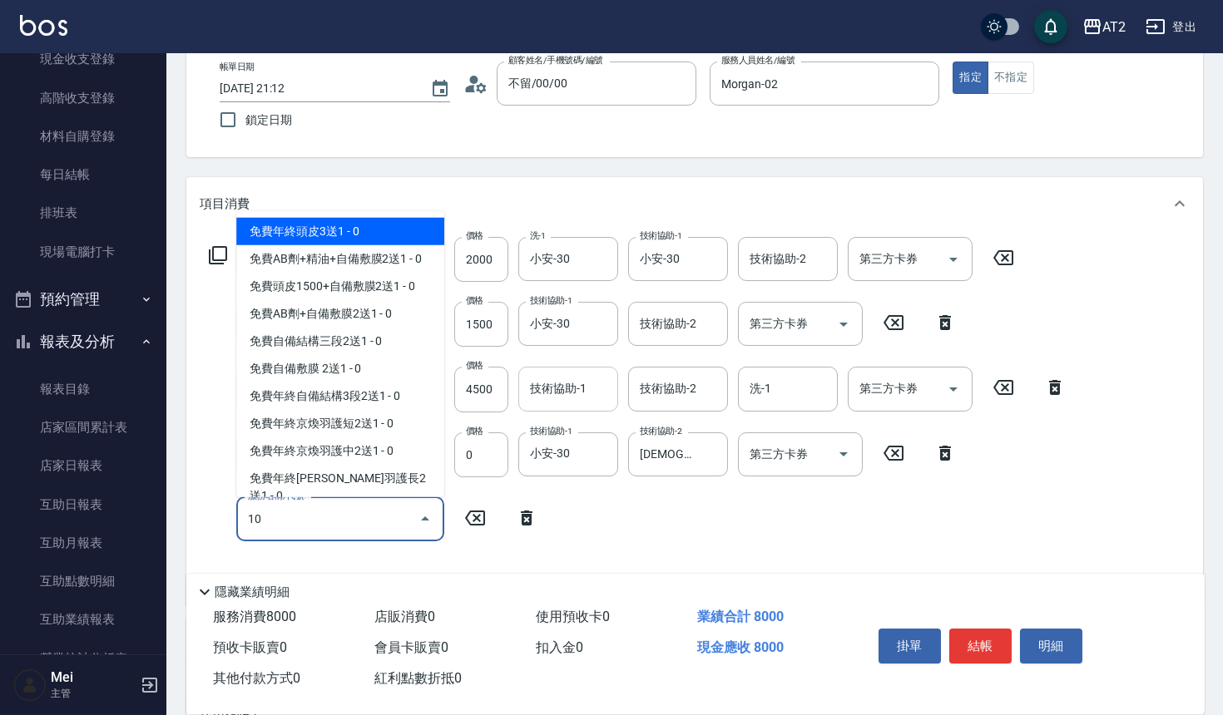
type input "102"
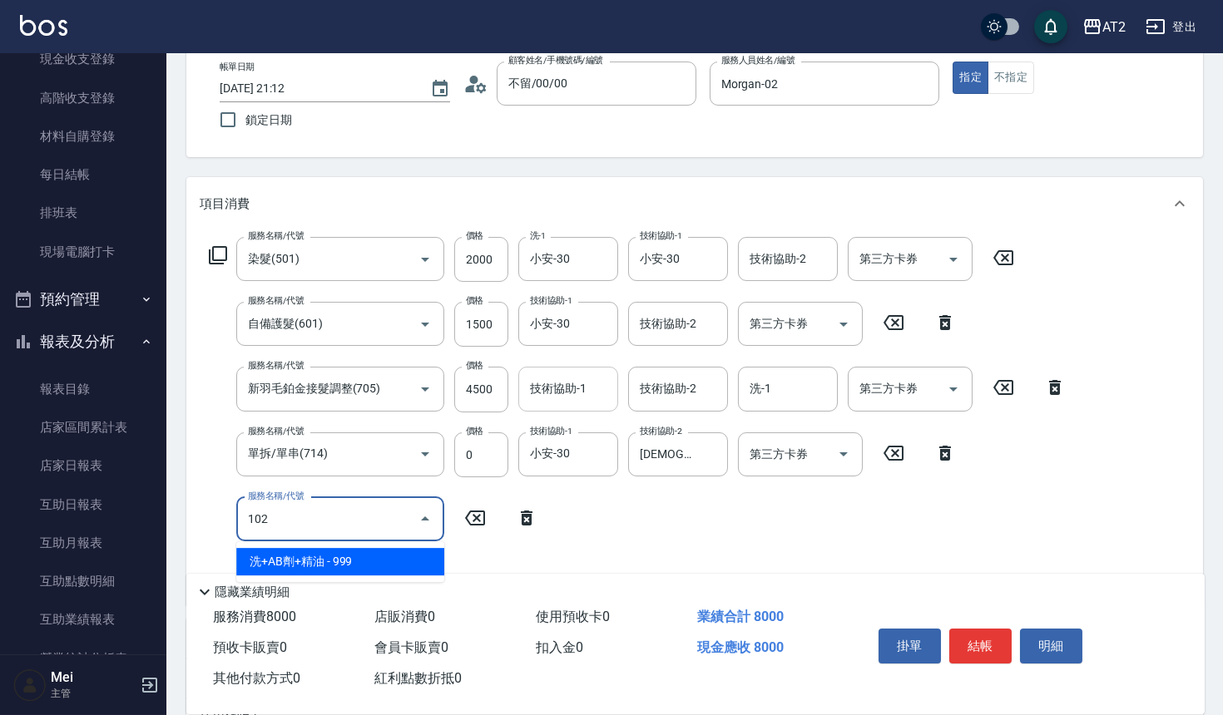
type input "890"
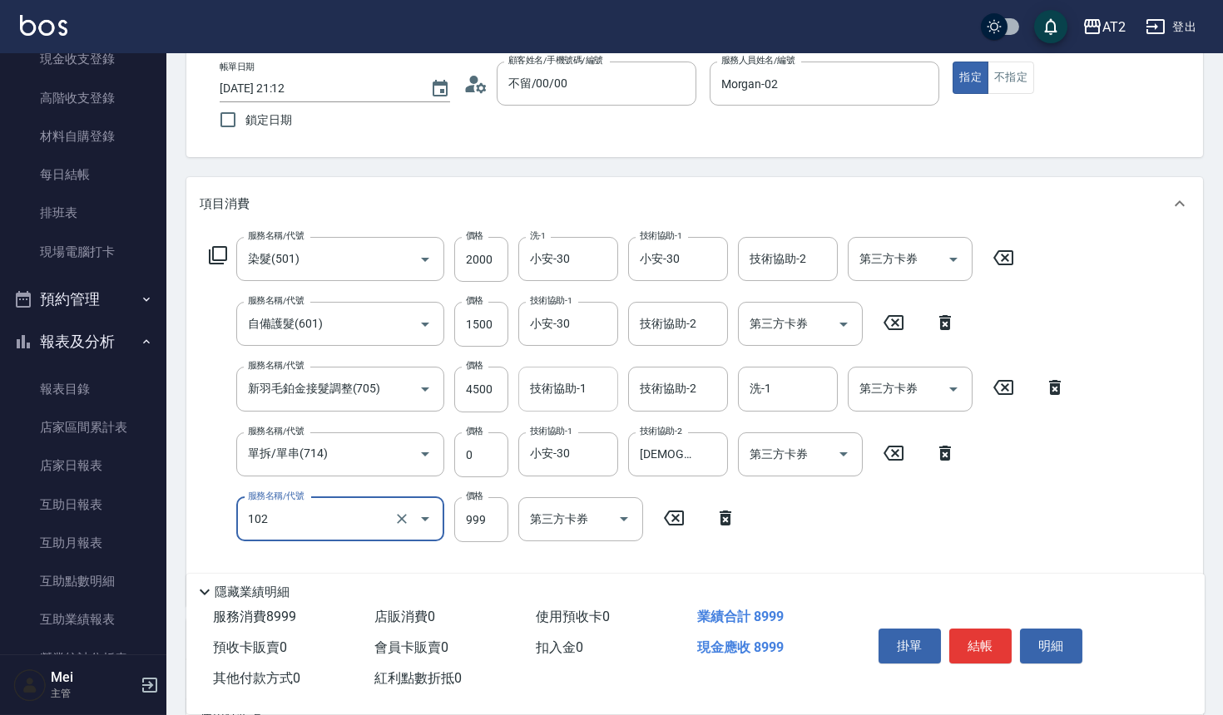
type input "洗+AB劑+精油(102)"
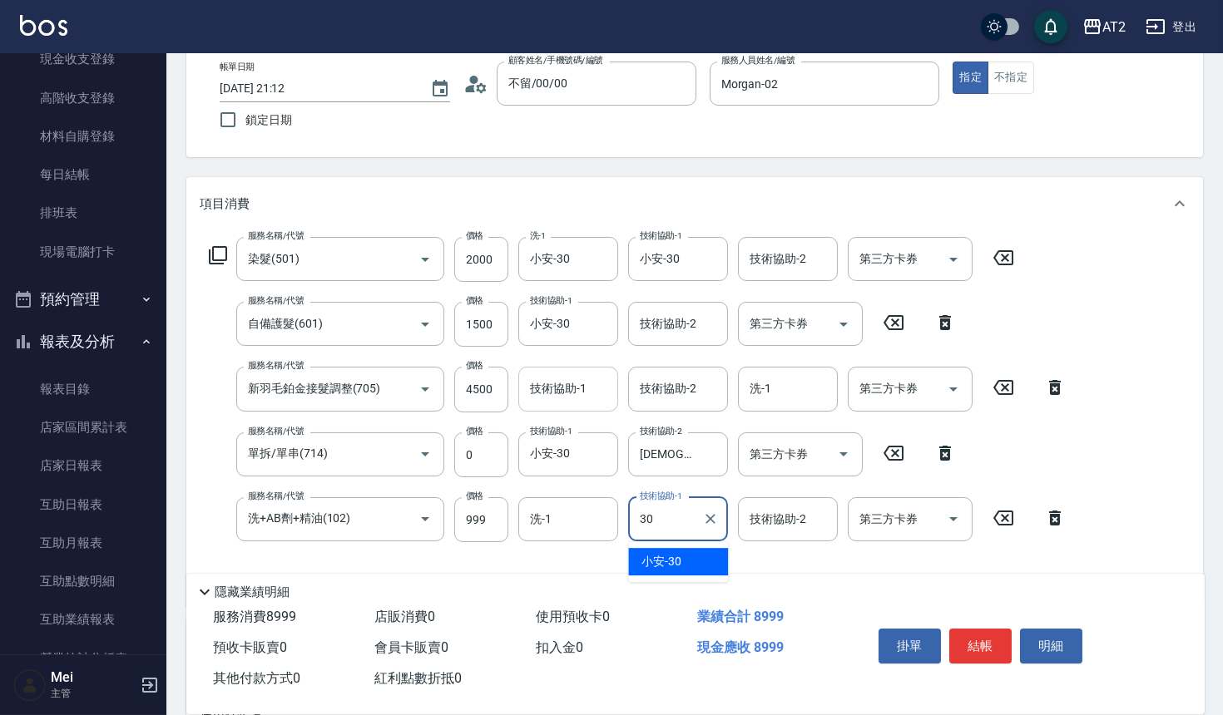
type input "小安-30"
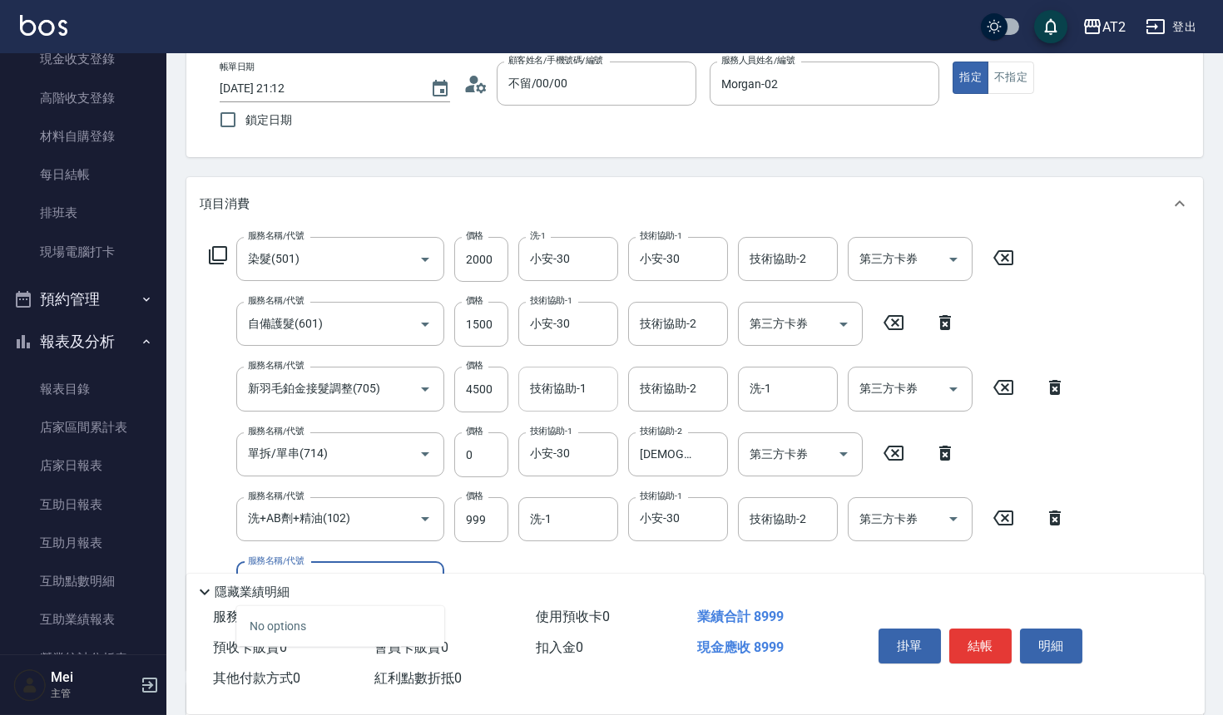
type input "704"
type input "1390"
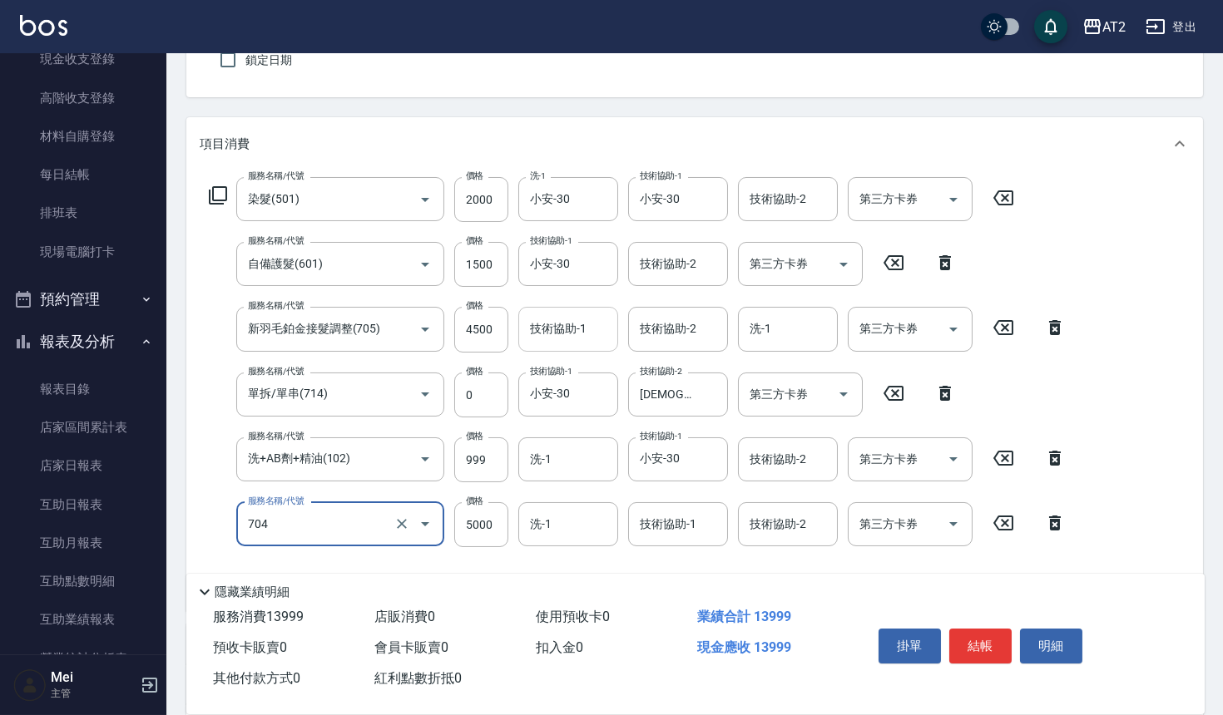
scroll to position [185, 0]
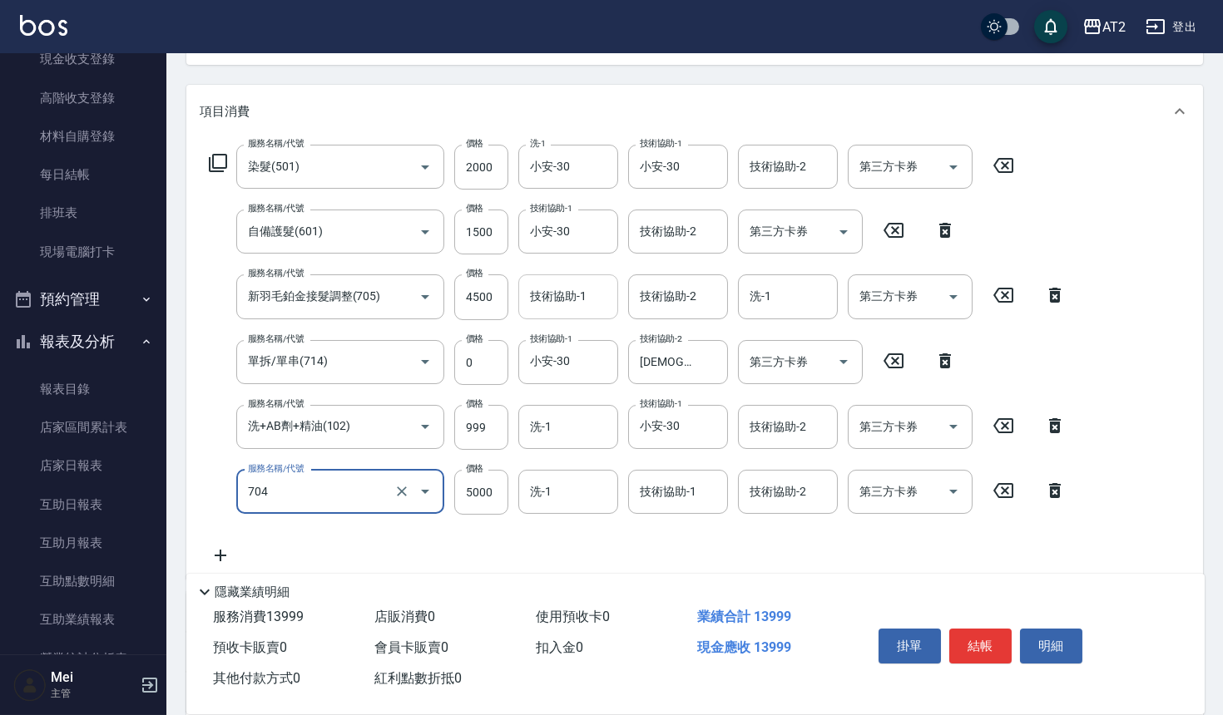
type input "新羽毛鉑金接髮(704)"
type input "900"
type input "46"
type input "940"
type input "4620"
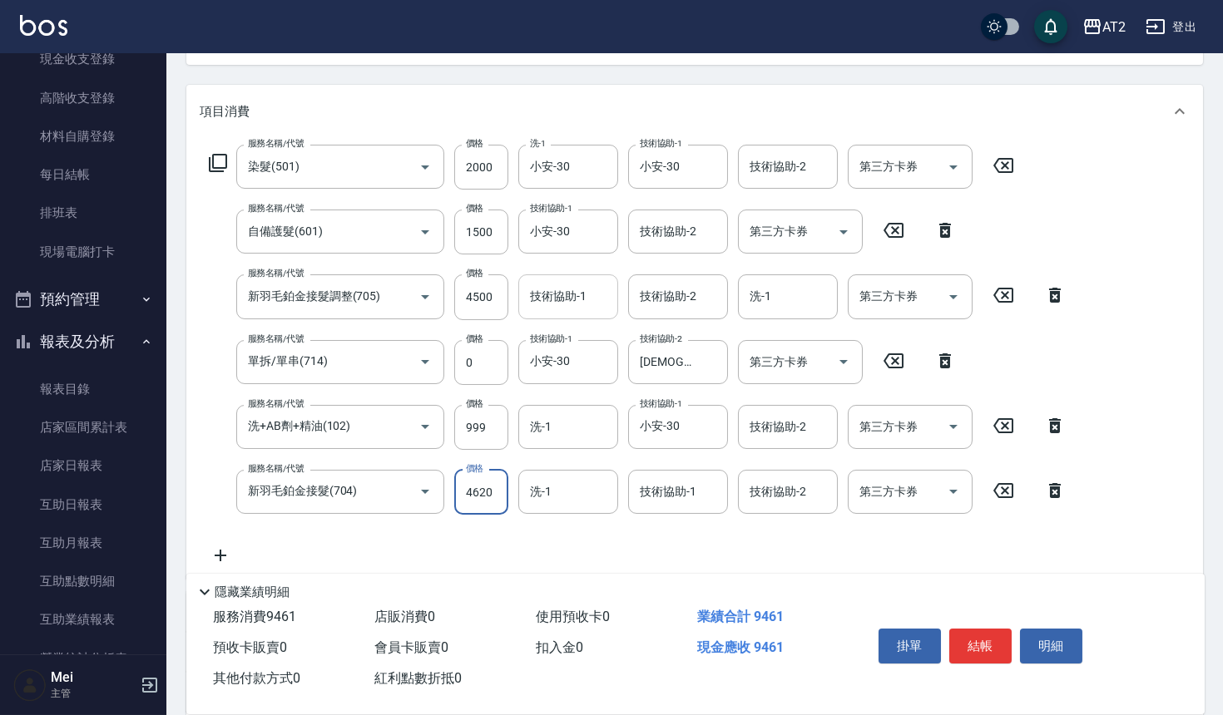
type input "1360"
type input "4620"
click at [580, 423] on input "洗-1" at bounding box center [568, 427] width 85 height 29
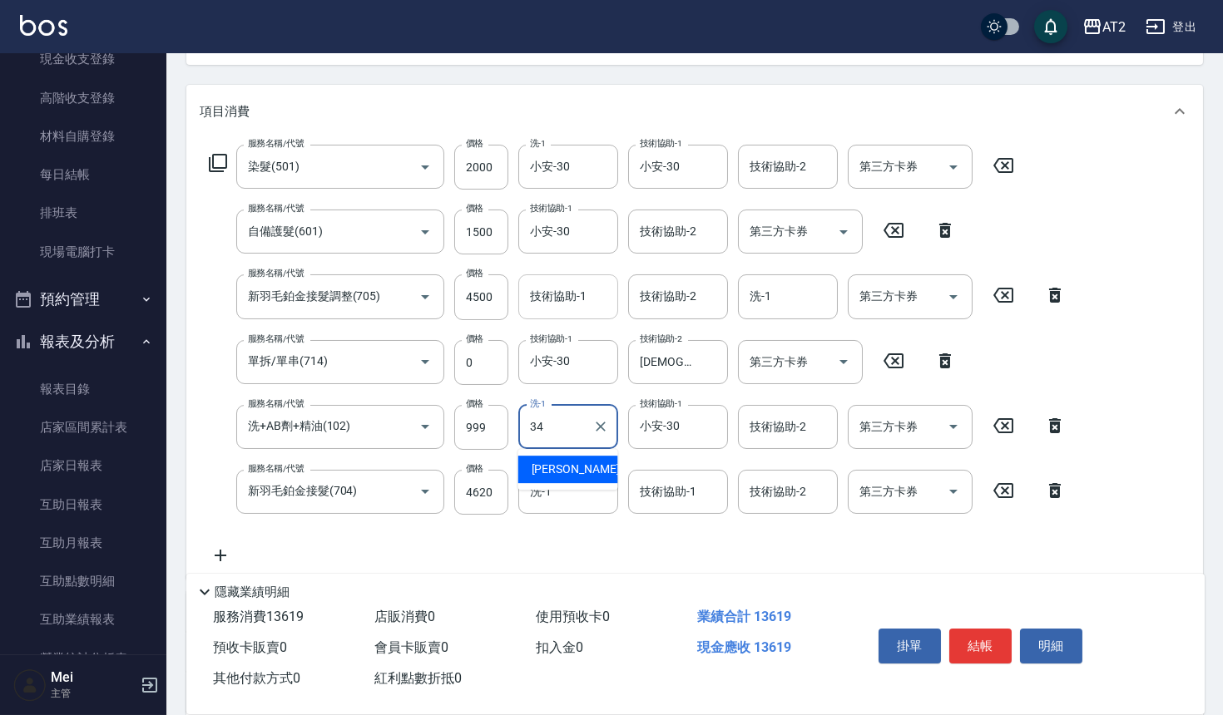
type input "小潔-34"
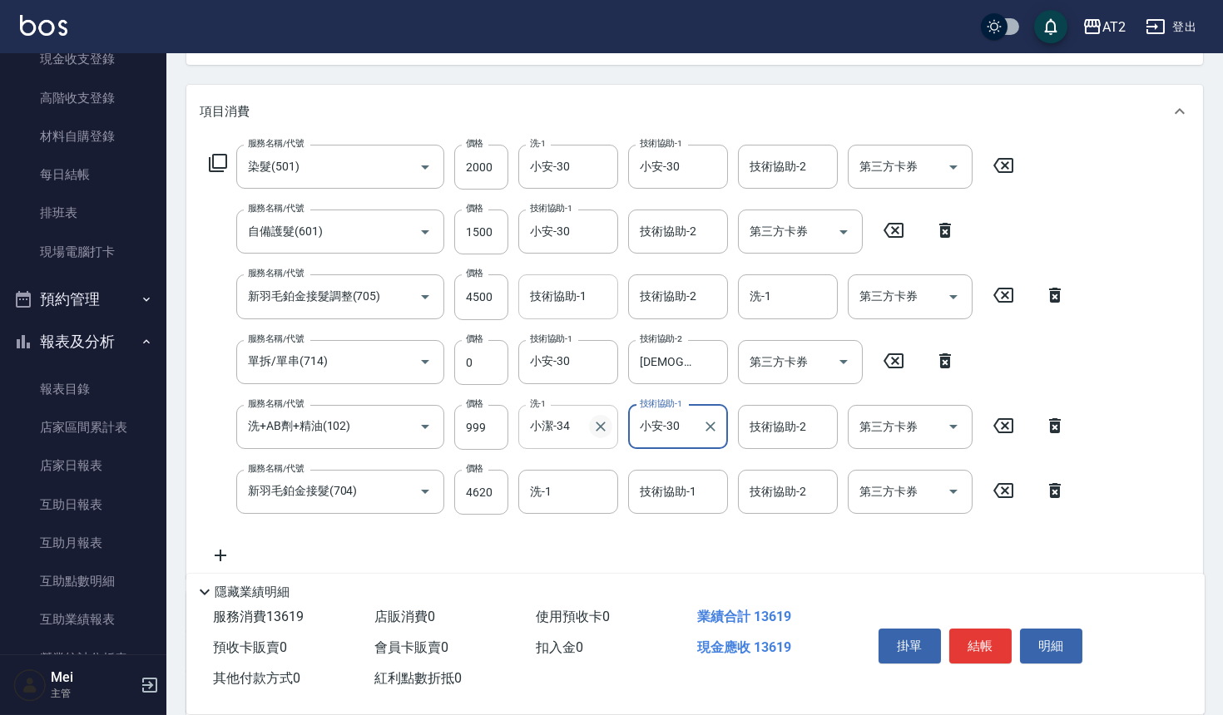
click at [601, 423] on icon "Clear" at bounding box center [600, 426] width 17 height 17
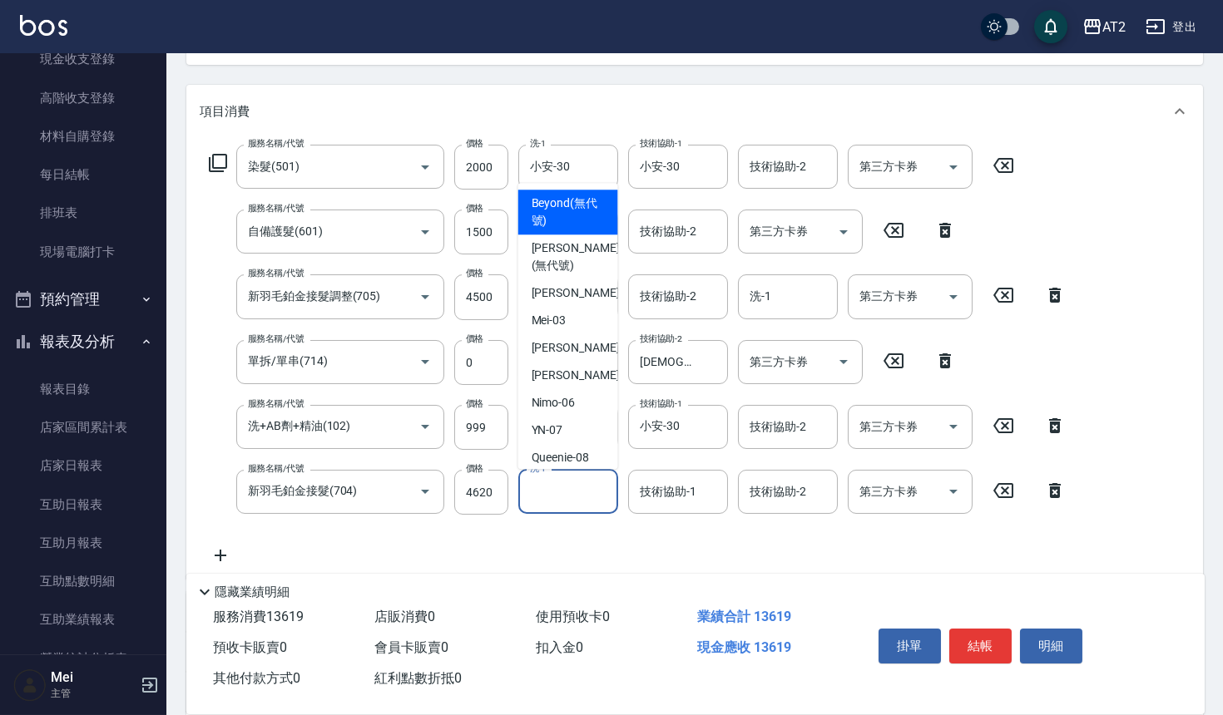
click at [569, 502] on input "洗-1" at bounding box center [568, 491] width 85 height 29
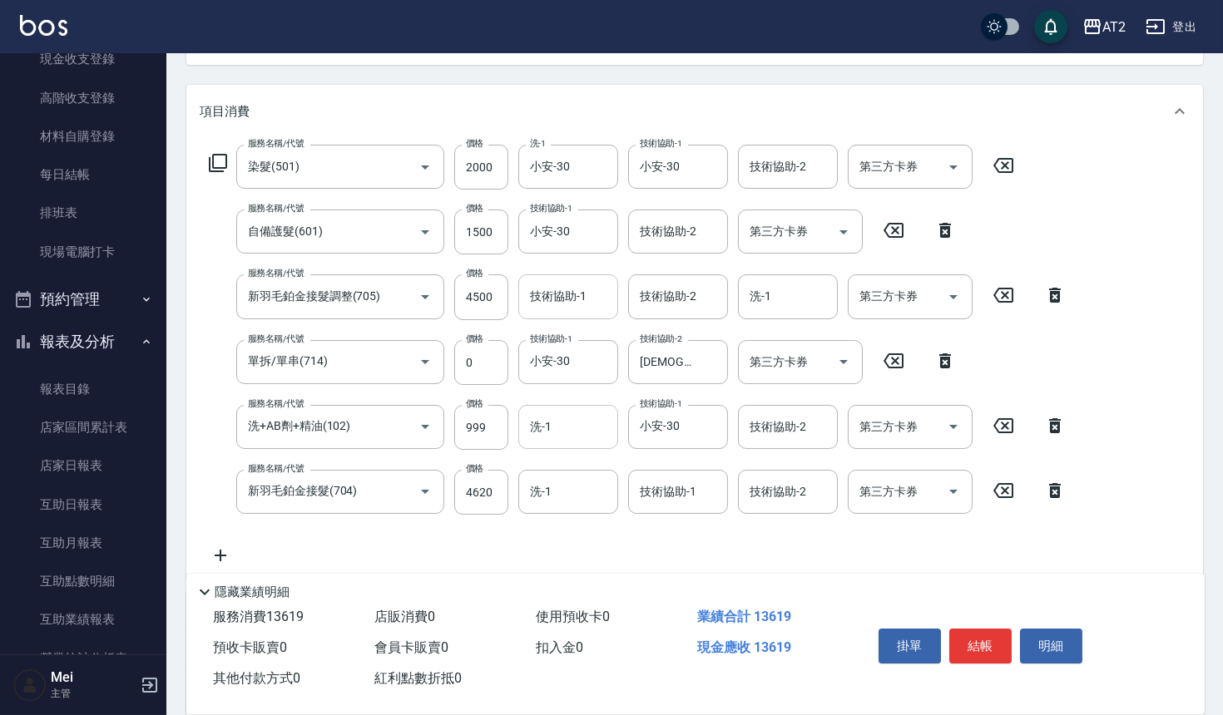
click at [626, 453] on div "服務名稱/代號 染髮(501) 服務名稱/代號 價格 2000 價格 洗-1 小安-30 洗-1 技術協助-1 小安-30 技術協助-1 技術協助-2 技術協…" at bounding box center [638, 355] width 876 height 421
click at [581, 438] on input "洗-1" at bounding box center [568, 427] width 85 height 29
type input "小潔-34"
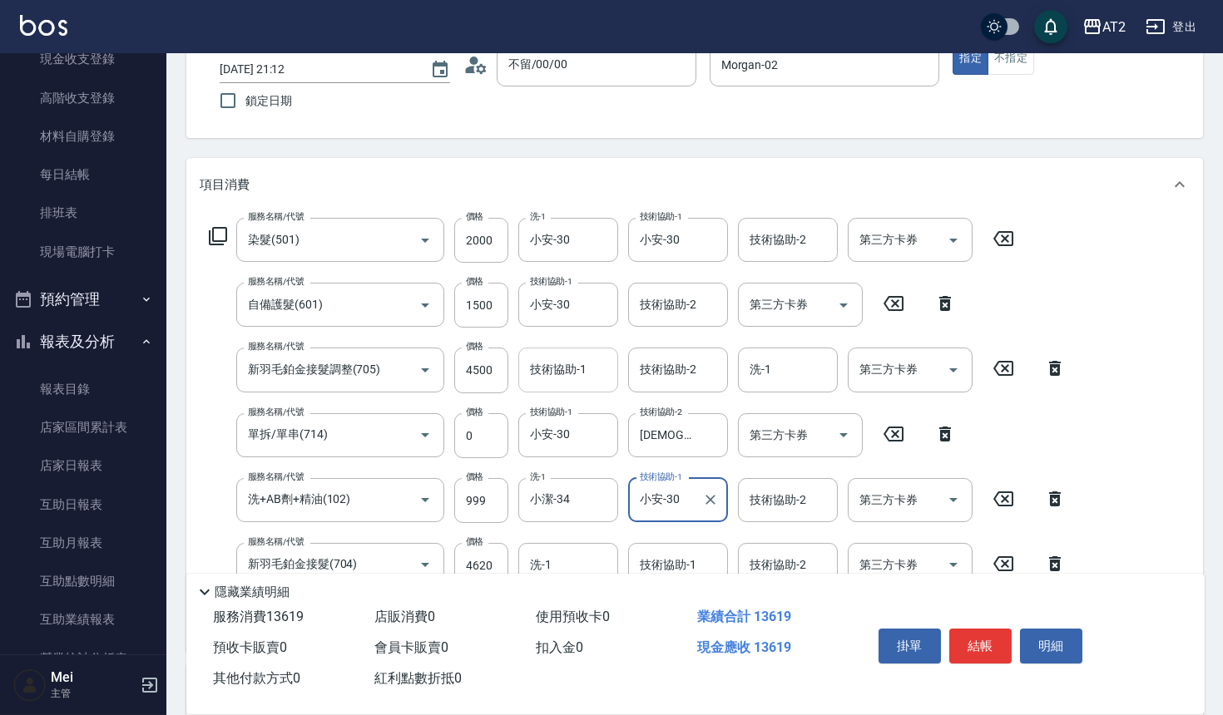
scroll to position [458, 0]
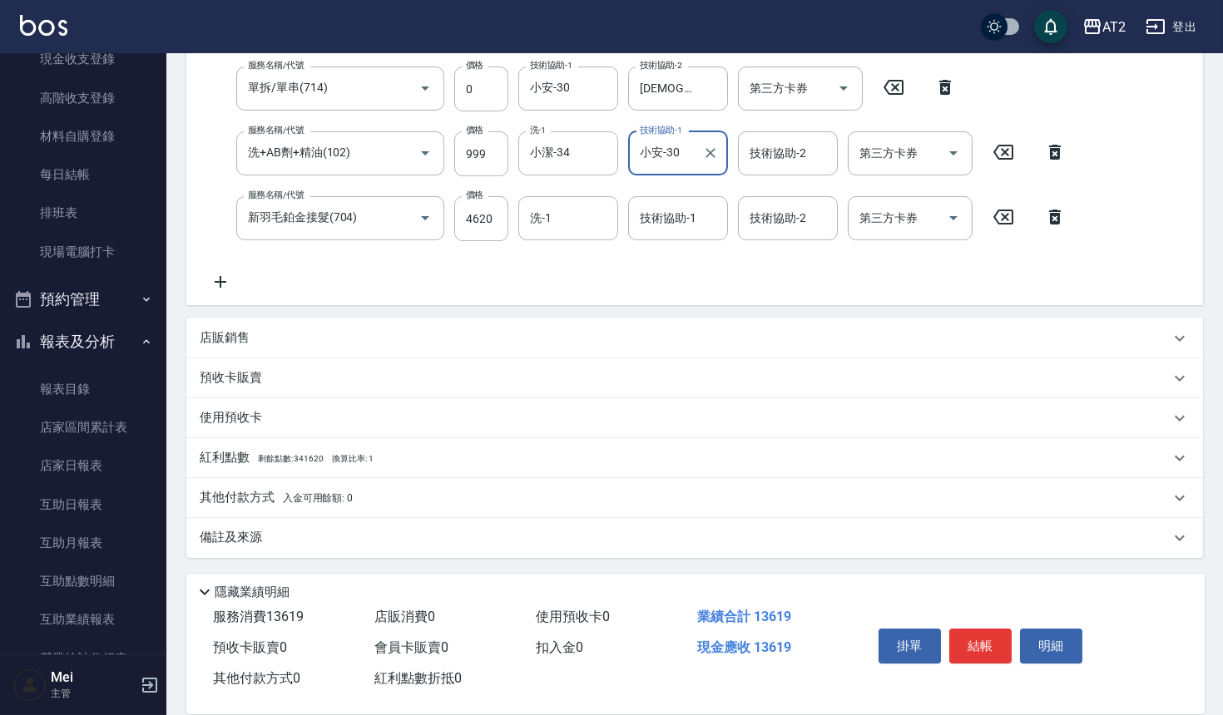
click at [242, 485] on div "其他付款方式 入金可用餘額: 0" at bounding box center [694, 498] width 1017 height 40
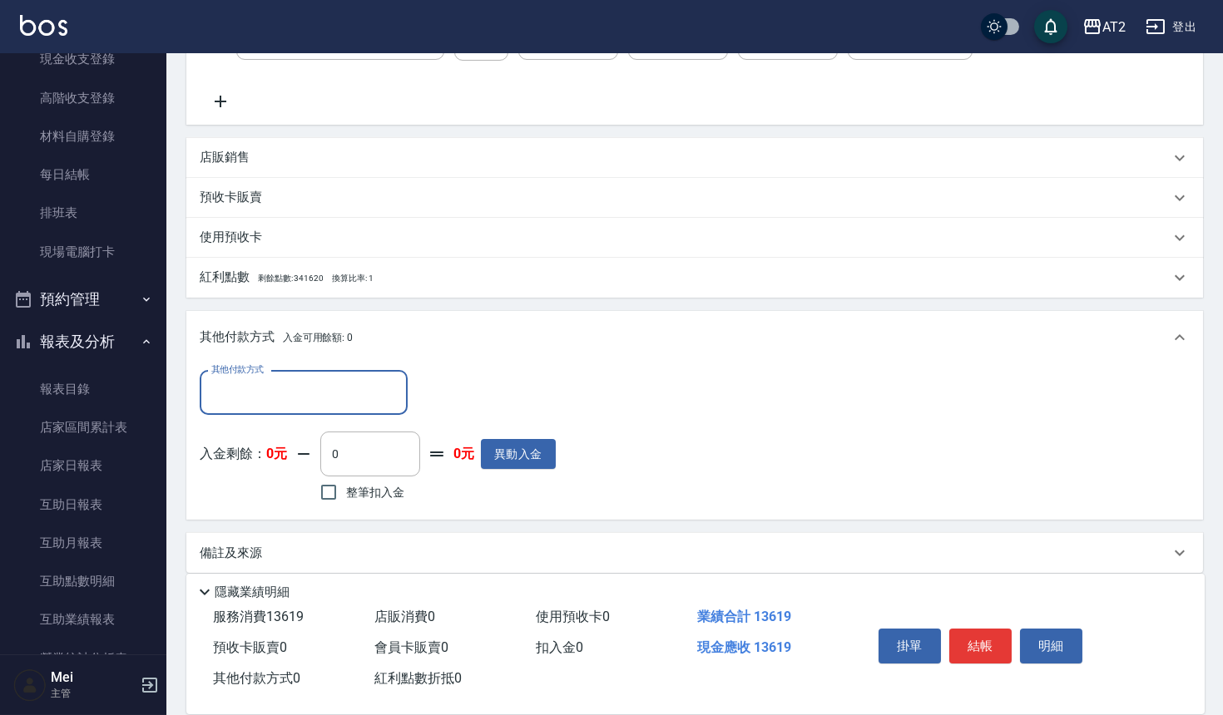
scroll to position [655, 0]
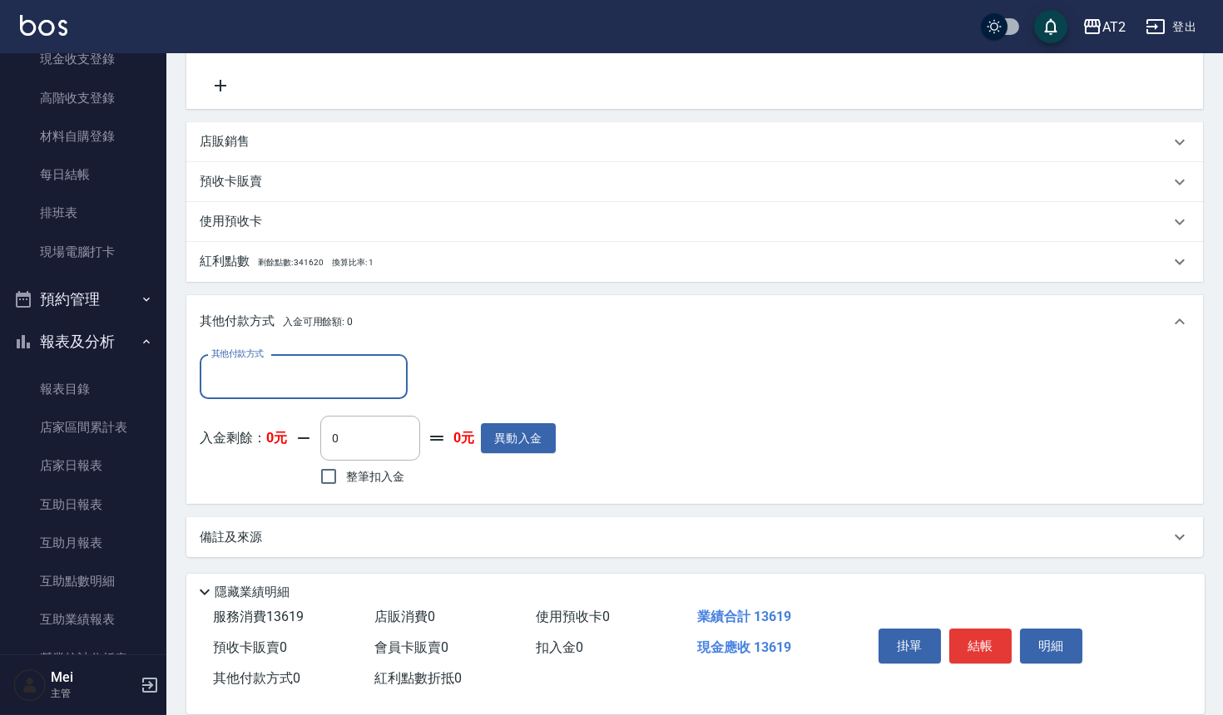
click at [351, 379] on input "其他付款方式" at bounding box center [303, 377] width 193 height 29
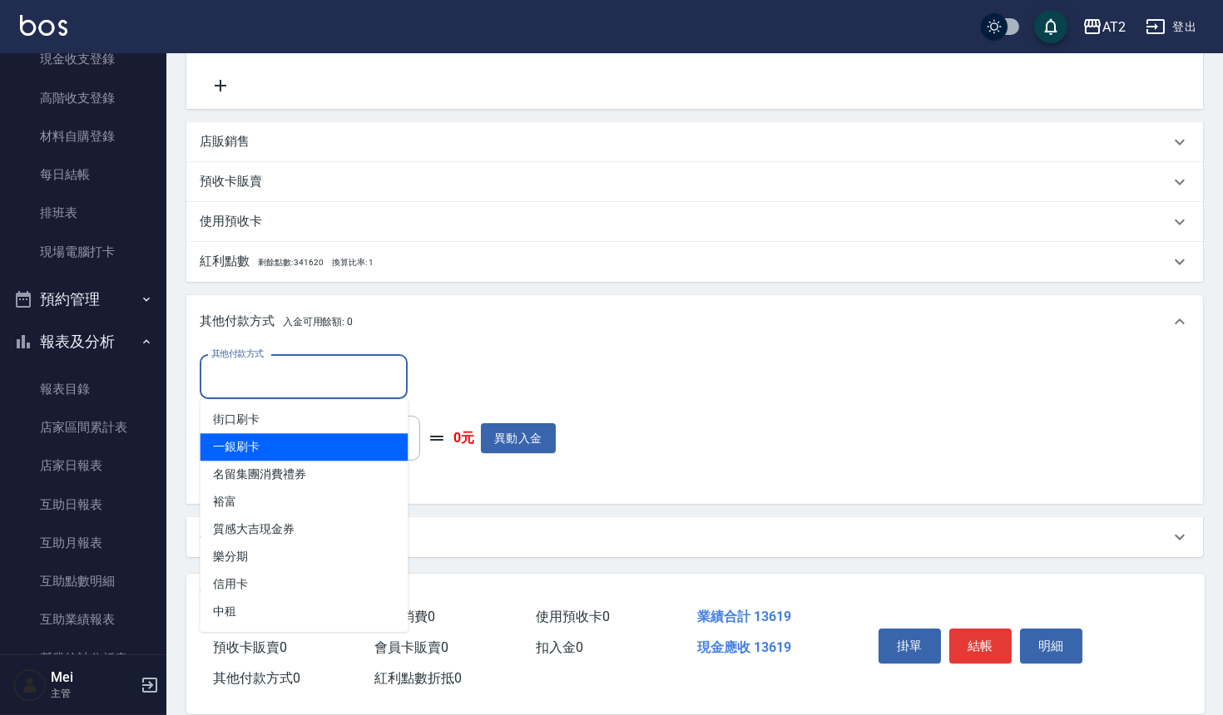
click at [343, 448] on span "一銀刷卡" at bounding box center [304, 446] width 208 height 27
type input "一銀刷卡"
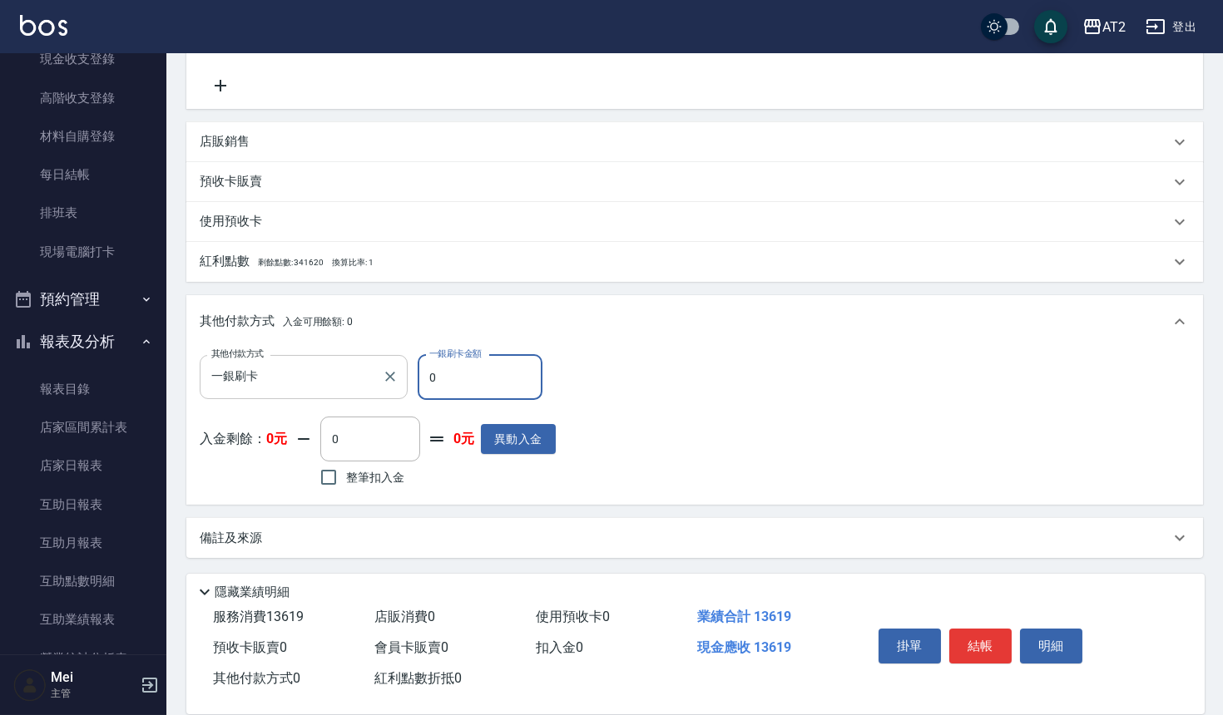
drag, startPoint x: 446, startPoint y: 391, endPoint x: 255, endPoint y: 361, distance: 193.7
click at [255, 361] on div "其他付款方式 一銀刷卡 其他付款方式 一銀刷卡金額 0 一銀刷卡金額" at bounding box center [378, 377] width 356 height 45
type input "15"
type input "1340"
type input "1599"
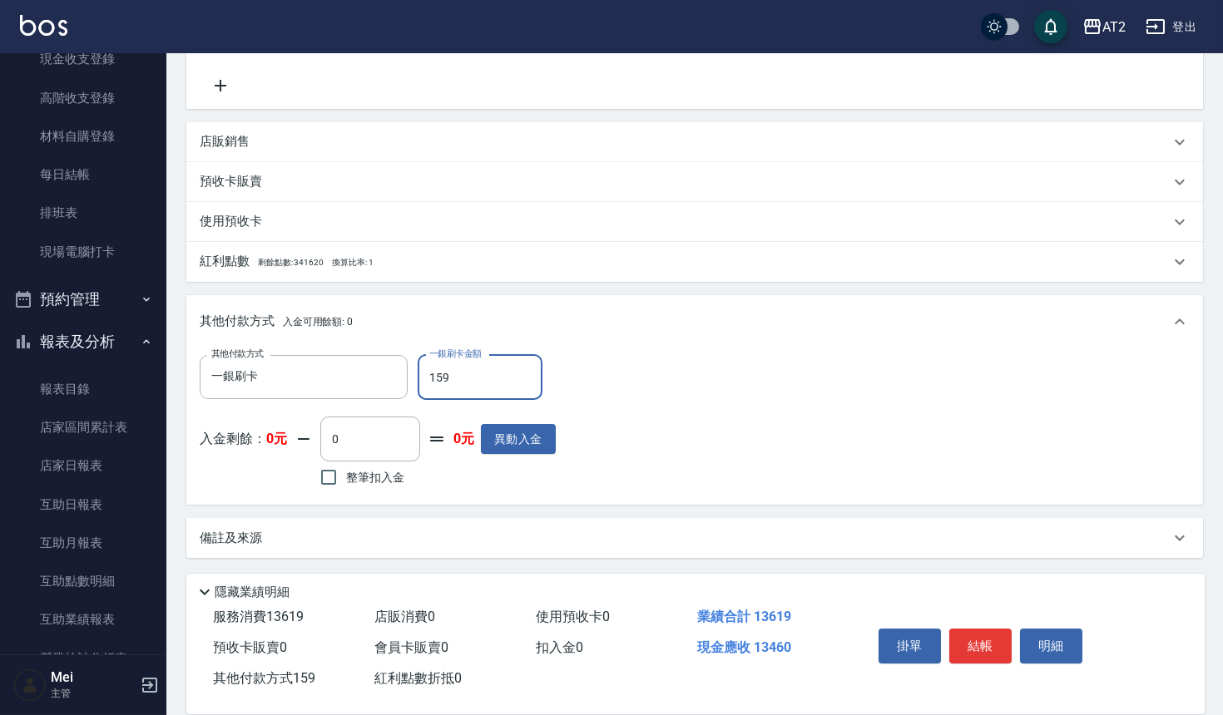
type input "1200"
type input "159"
type input "1340"
type input "15"
type input "1360"
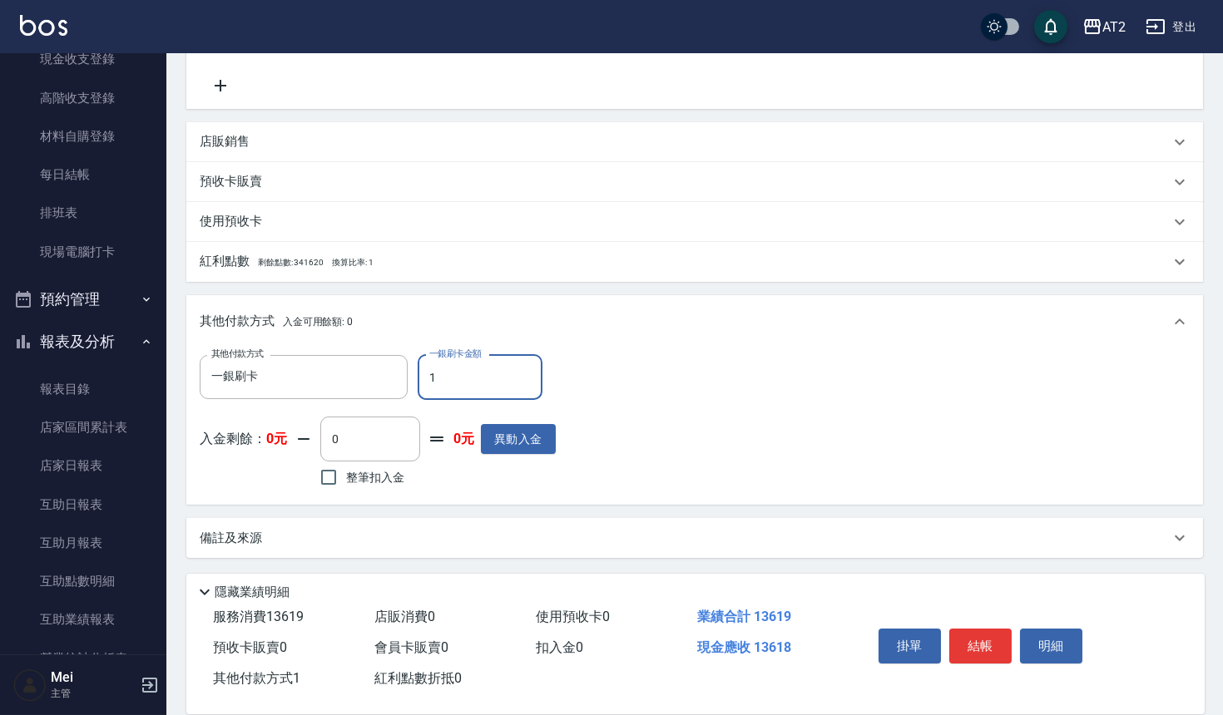
type input "13"
type input "1340"
type input "136"
type input "1220"
type input "1361"
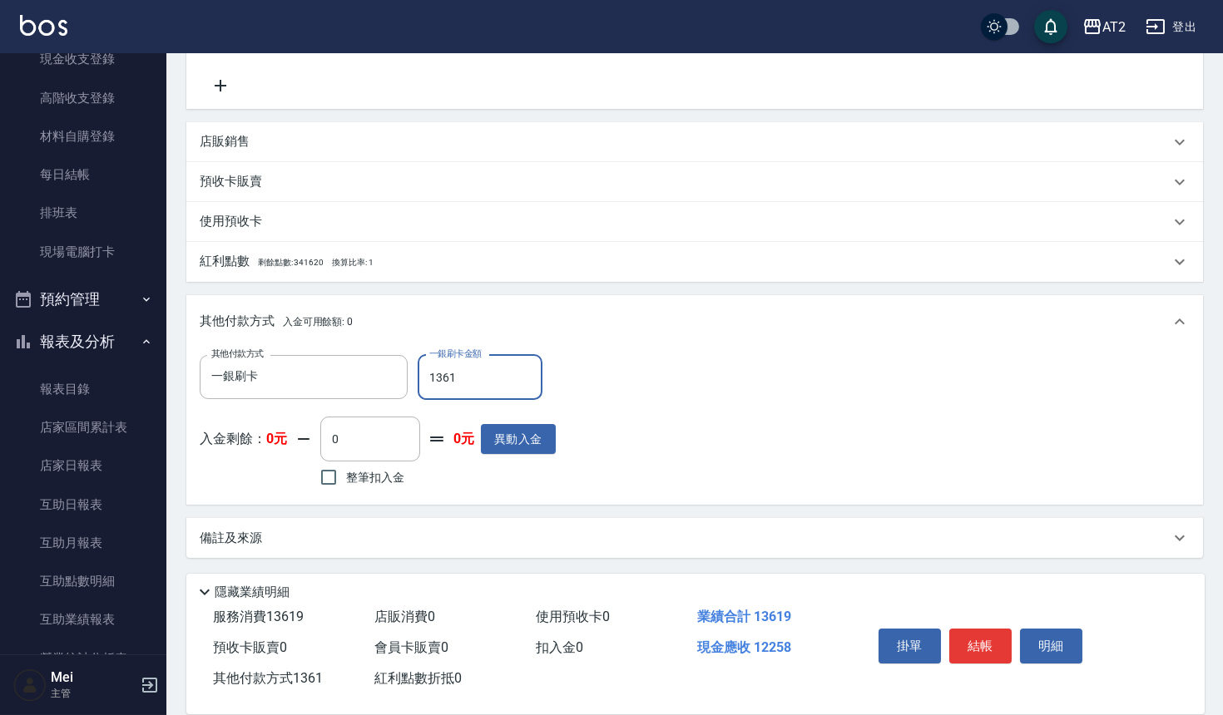
type input "0"
type input "13619"
type input "2025/09/06 21:25"
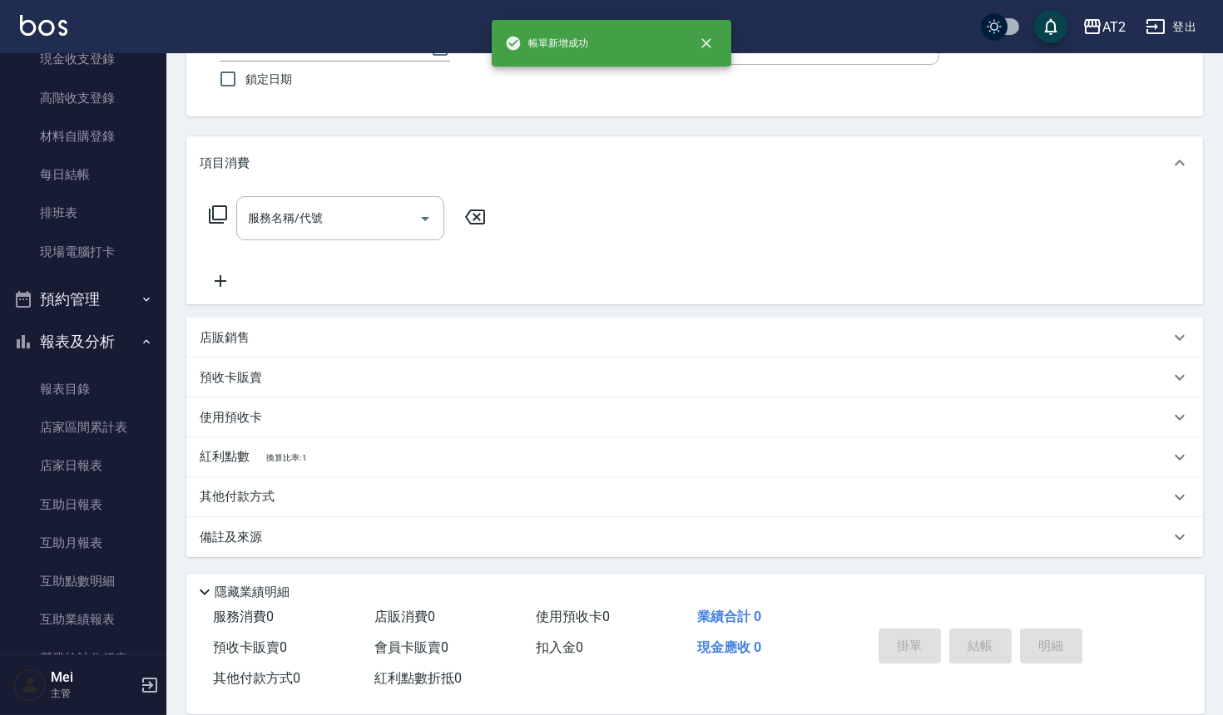
scroll to position [0, 0]
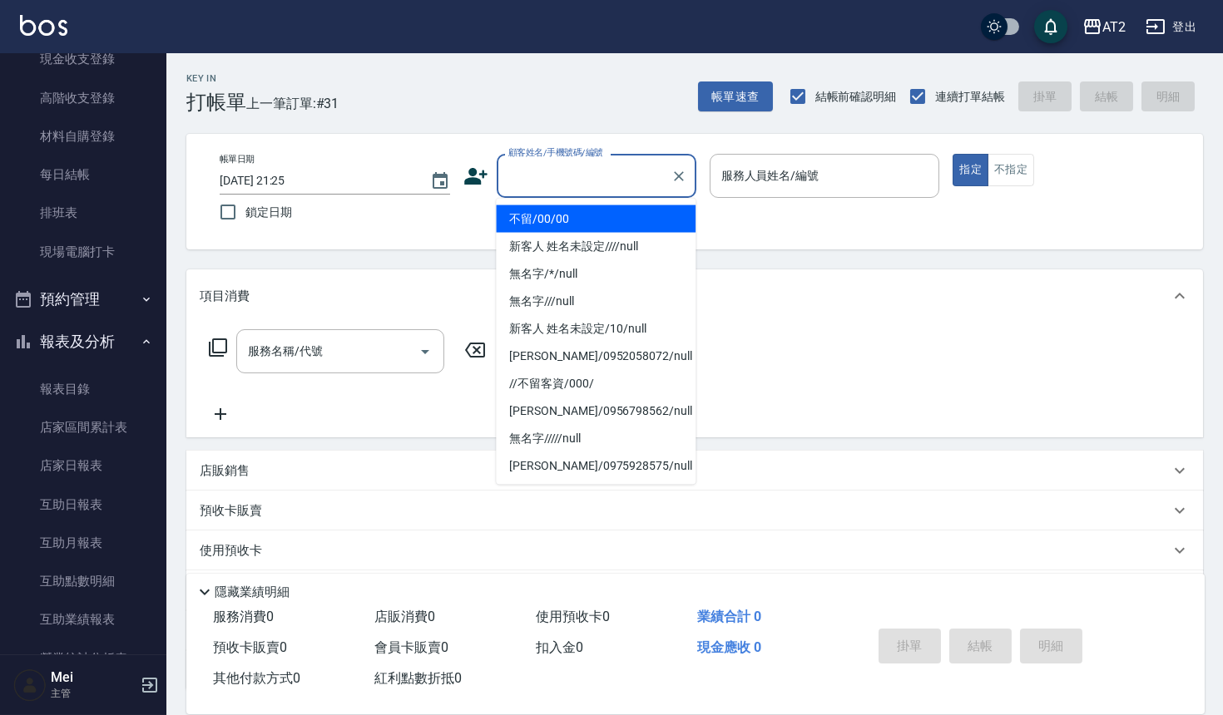
click at [526, 177] on input "顧客姓名/手機號碼/編號" at bounding box center [584, 175] width 160 height 29
click at [532, 211] on li "不留/00/00" at bounding box center [596, 218] width 200 height 27
type input "不留/00/00"
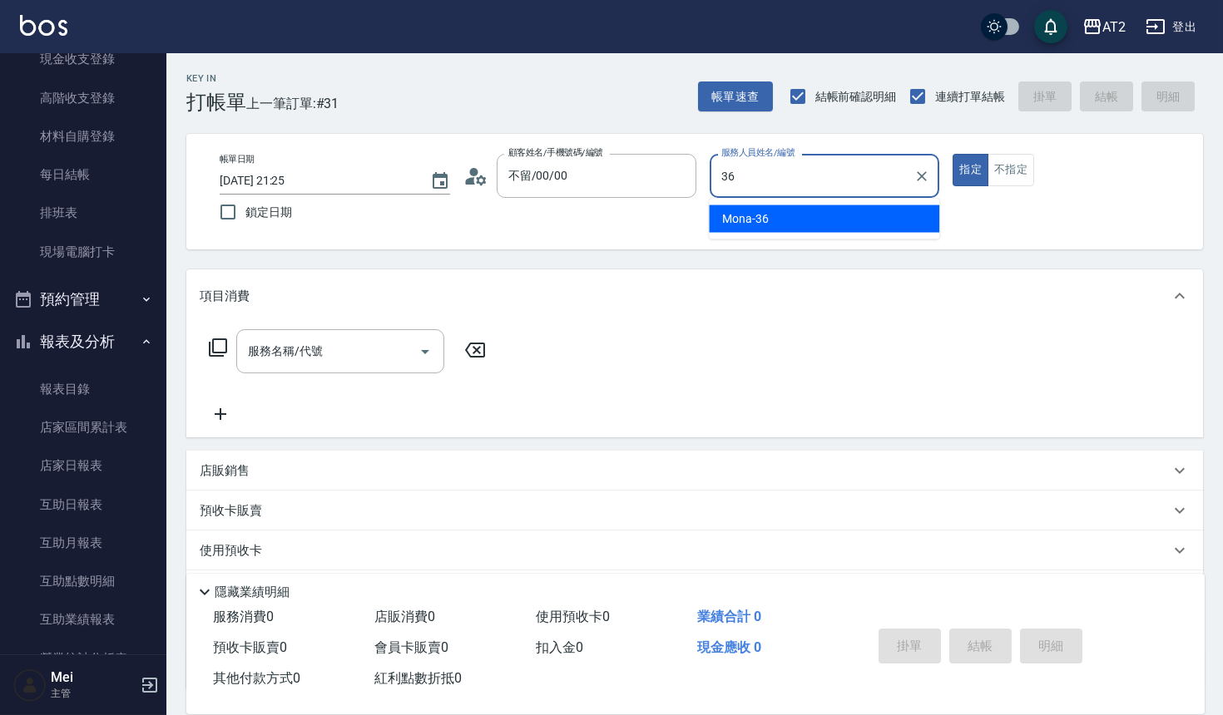
type input "Mona-36"
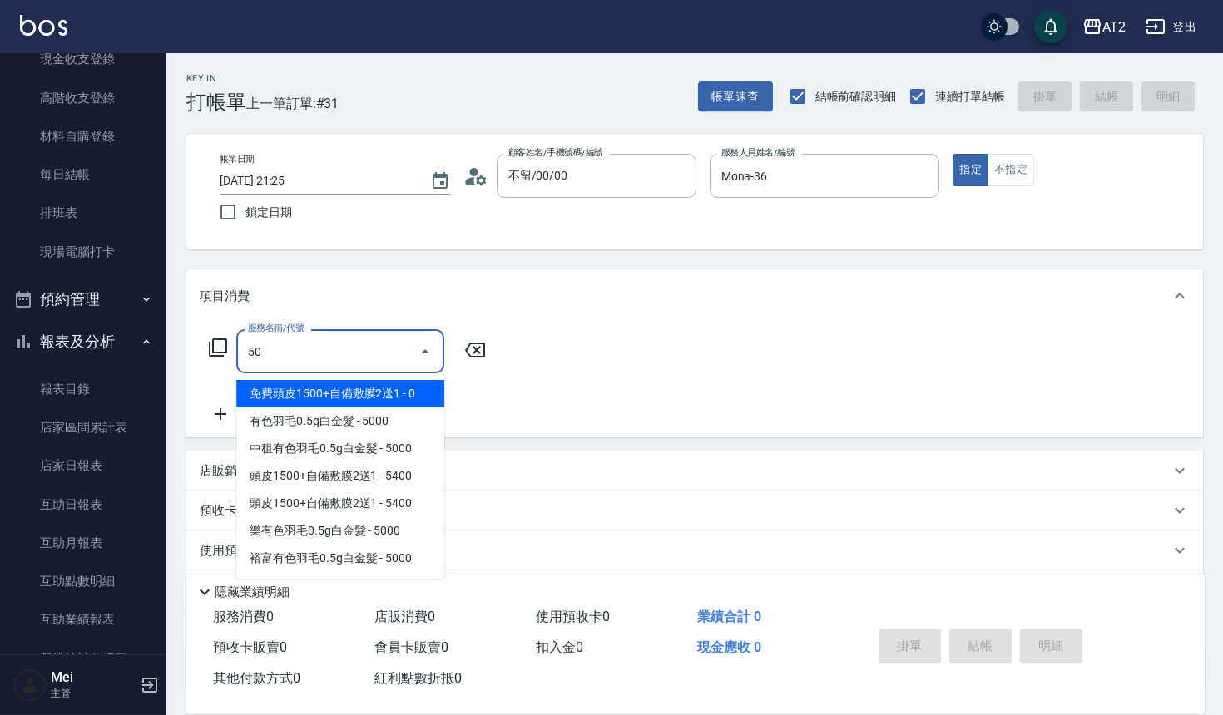
type input "501"
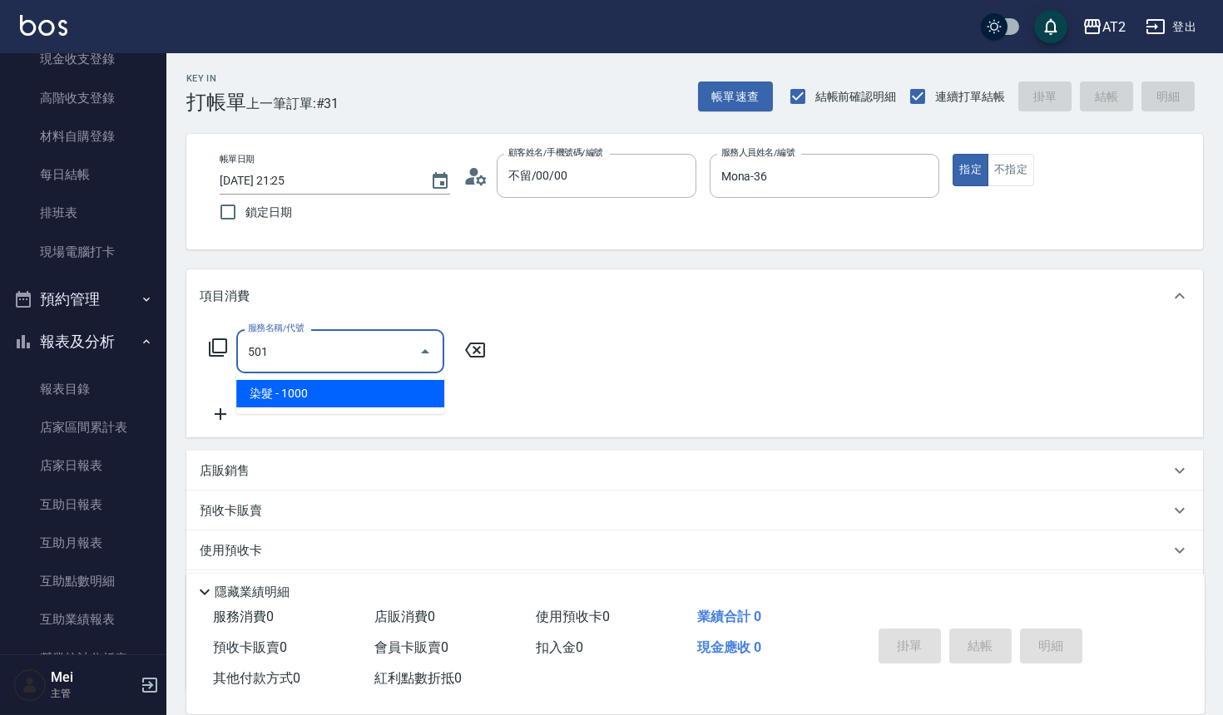
type input "100"
type input "染髮(501)"
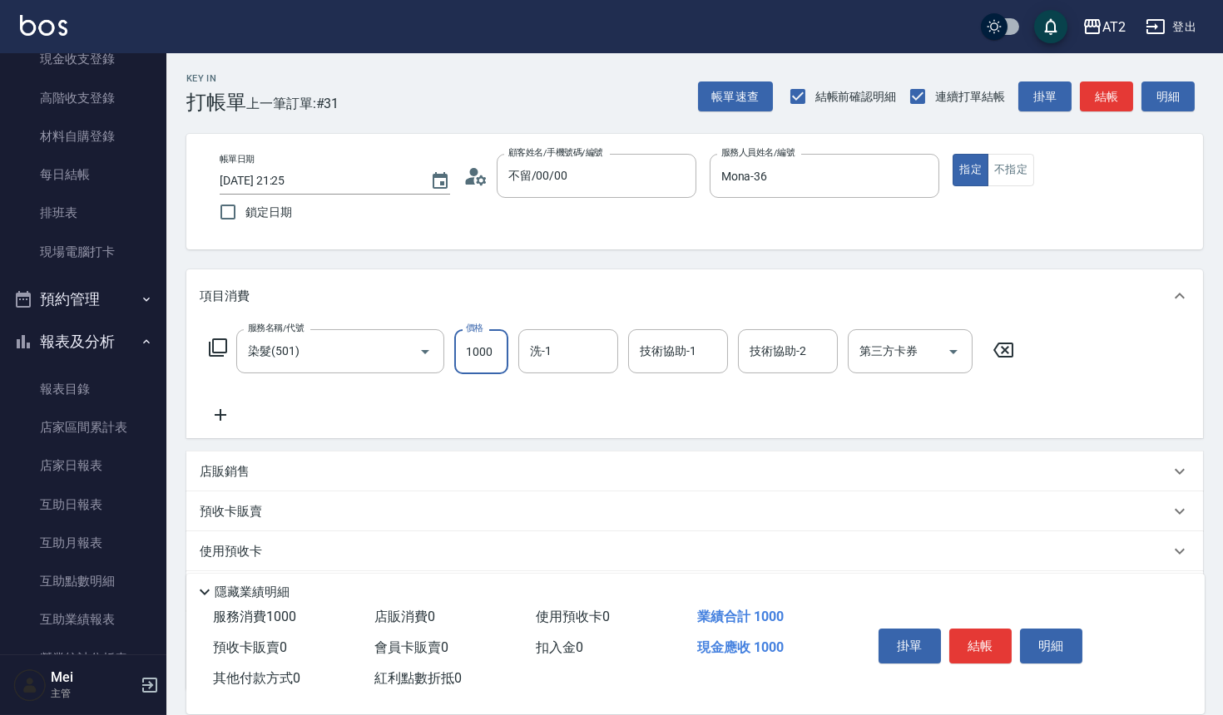
type input "1"
type input "0"
type input "19"
type input "10"
type input "199"
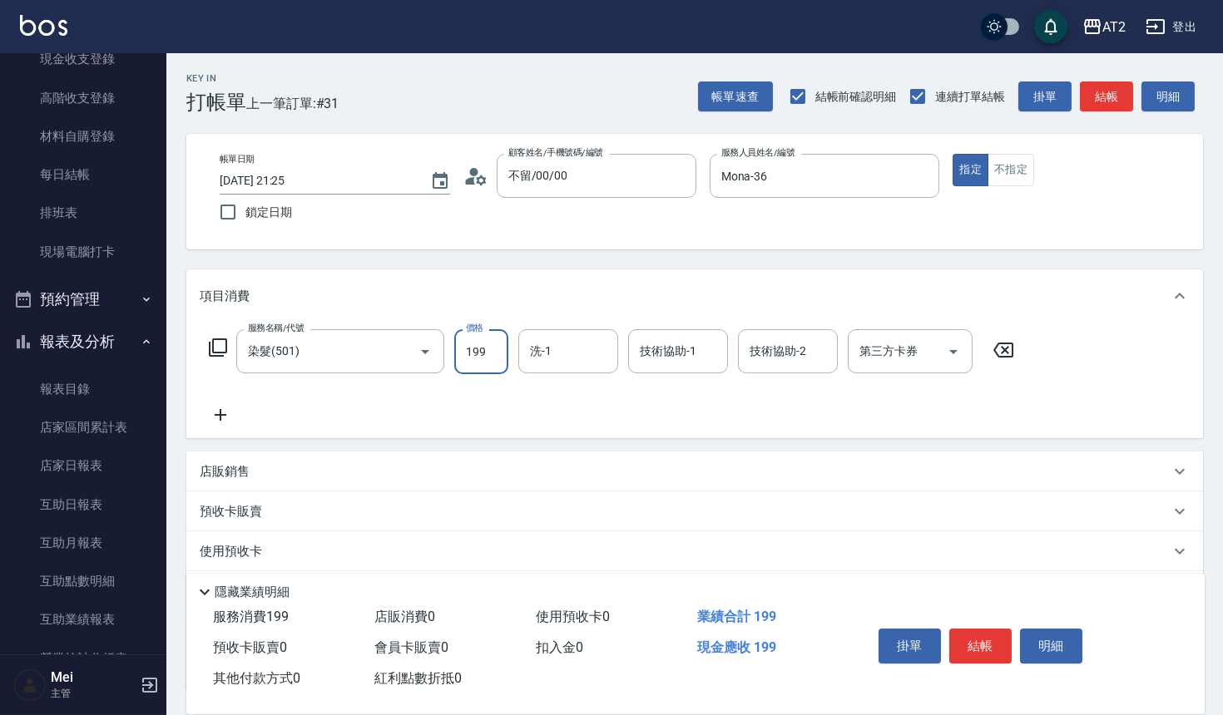
type input "190"
type input "1999"
type input "Ivy-48"
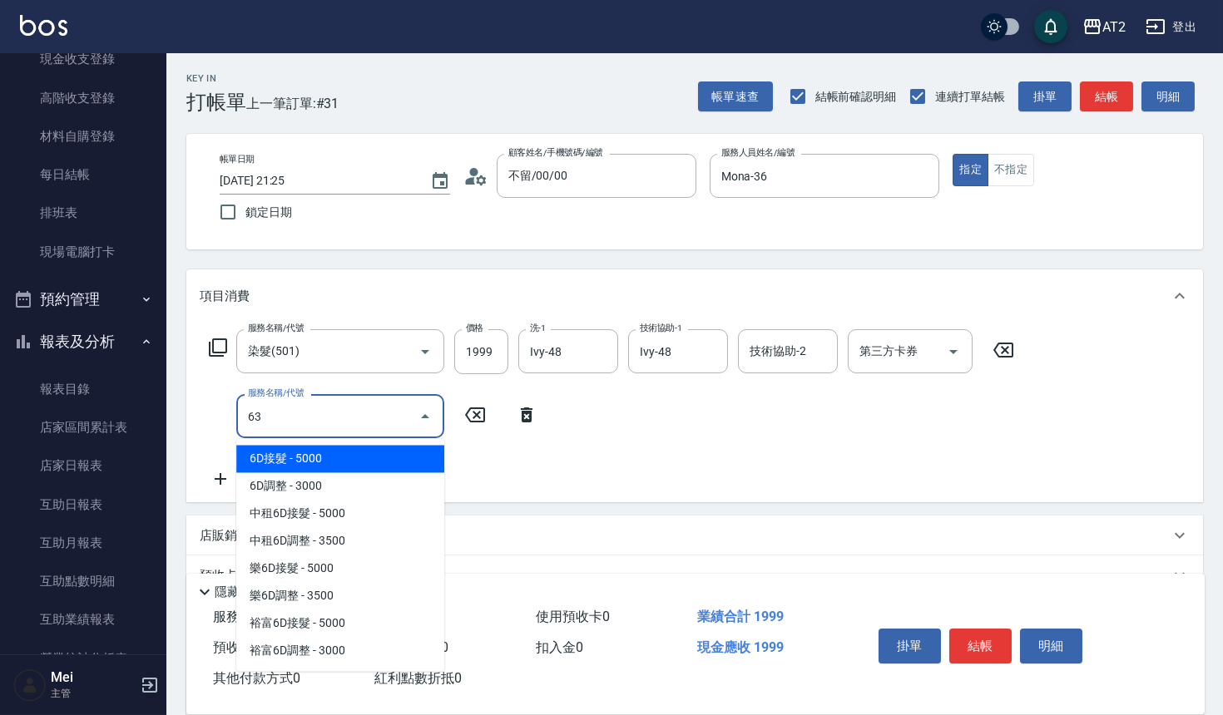
type input "630"
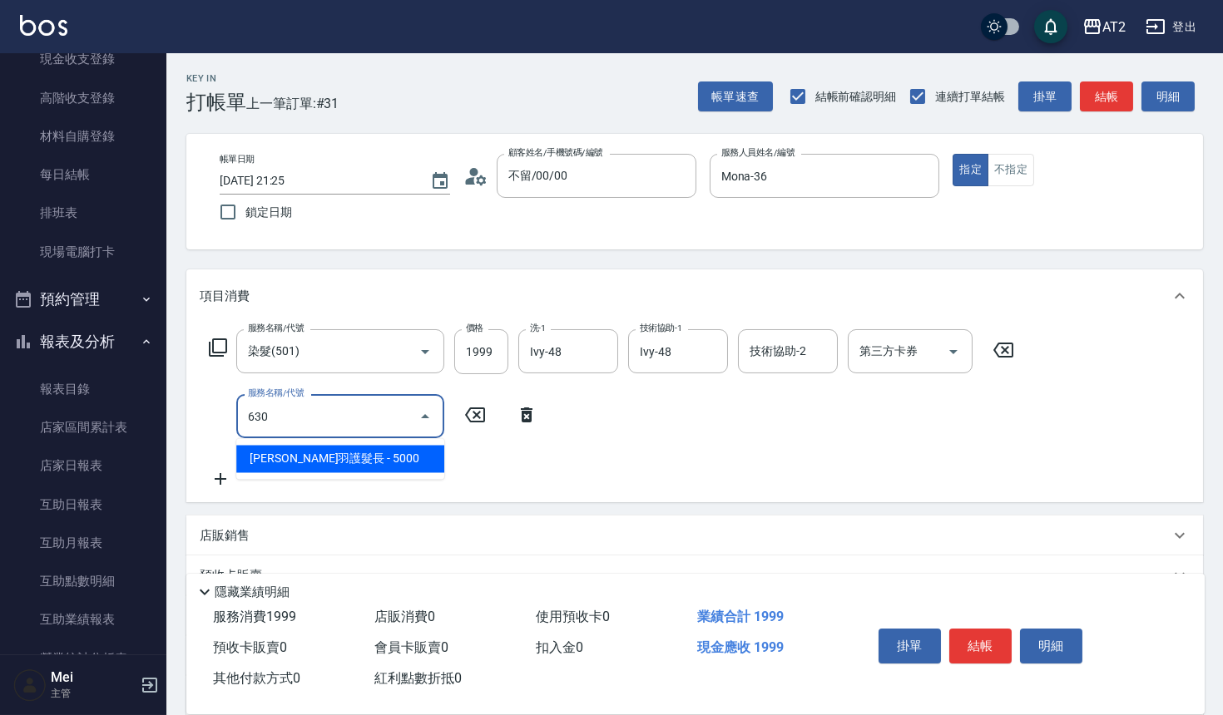
type input "690"
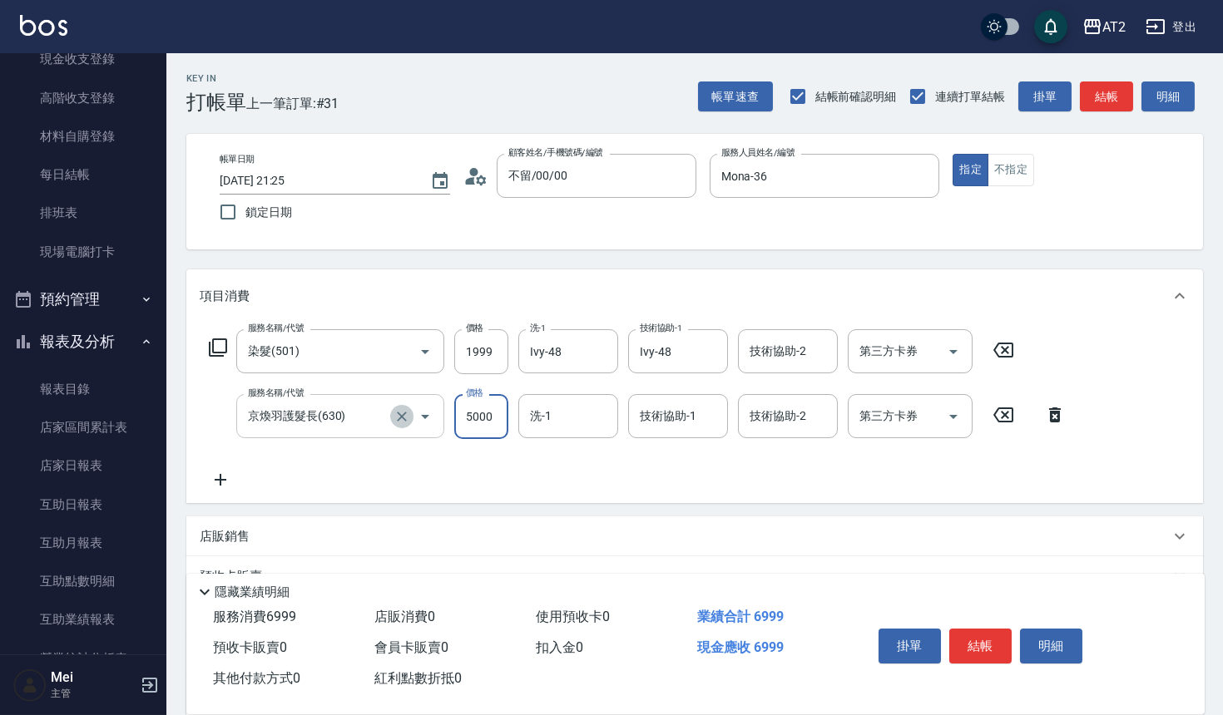
click at [401, 418] on icon "Clear" at bounding box center [401, 416] width 17 height 17
type input "京煥羽護髮長(630)"
type input "190"
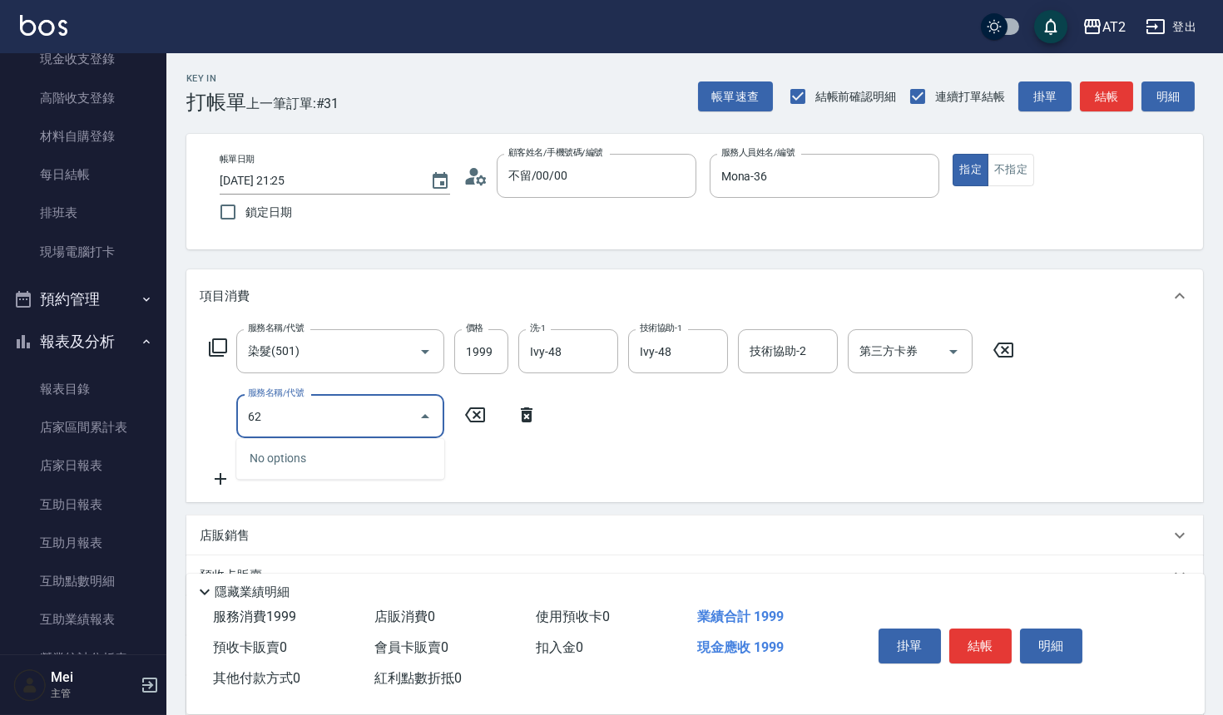
type input "629"
type input "540"
type input "京煥羽護髮中(629)"
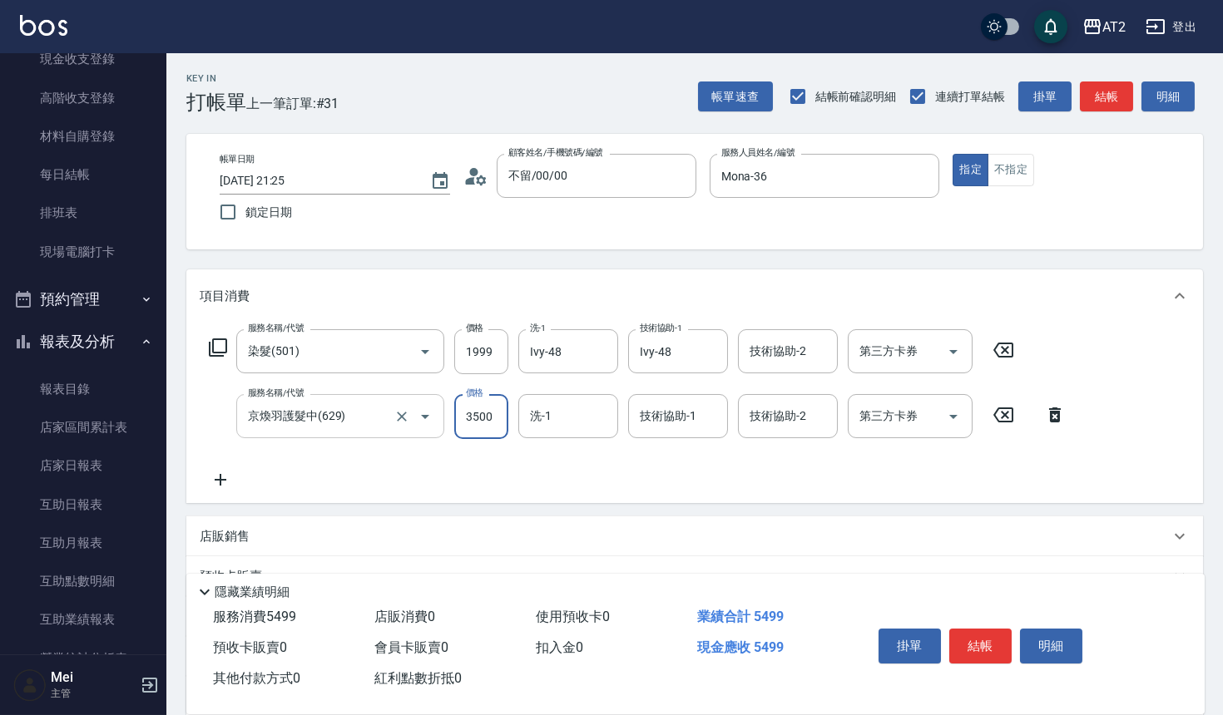
type input "200"
type input "36"
type input "230"
type input "360"
type input "550"
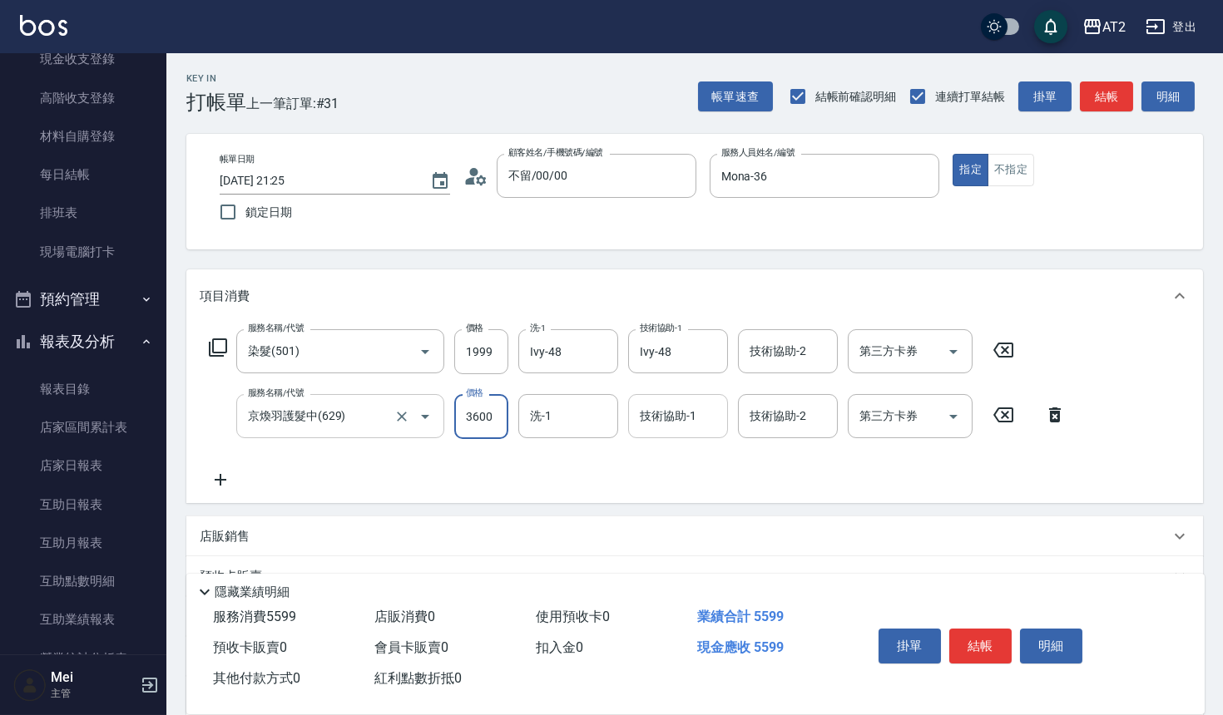
type input "3600"
click at [661, 409] on div "技術協助-1 技術協助-1" at bounding box center [678, 416] width 100 height 44
type input "Ivy-48"
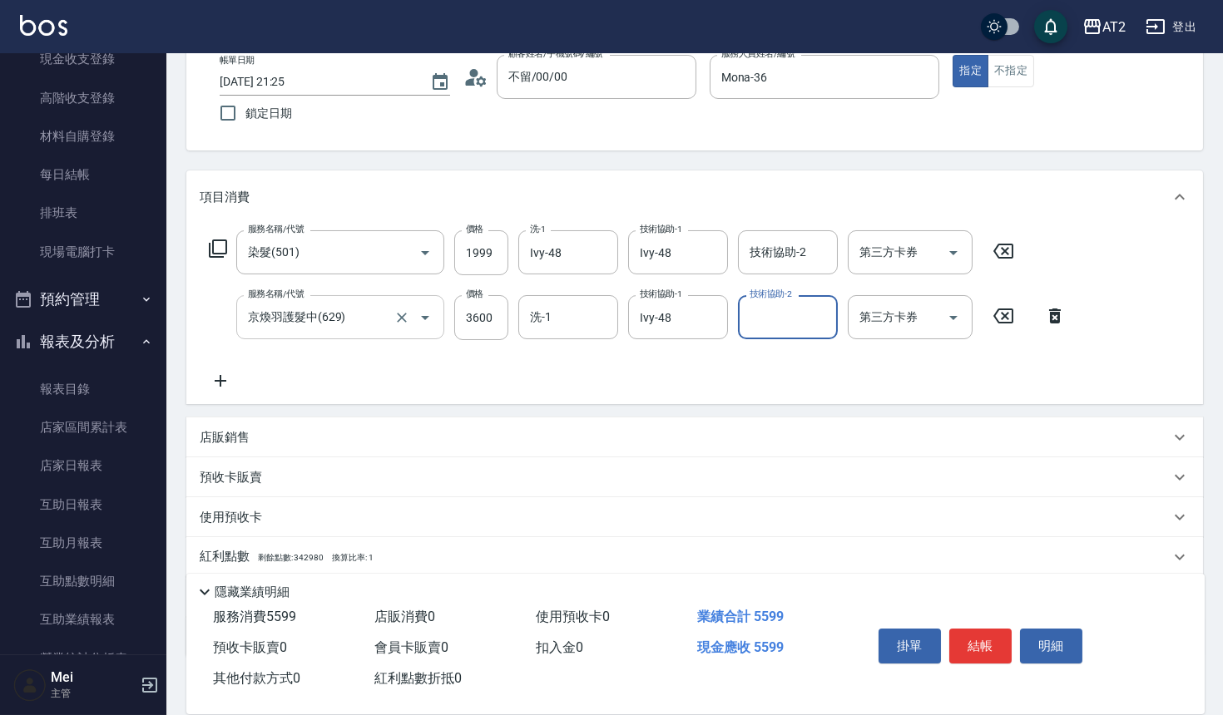
scroll to position [199, 0]
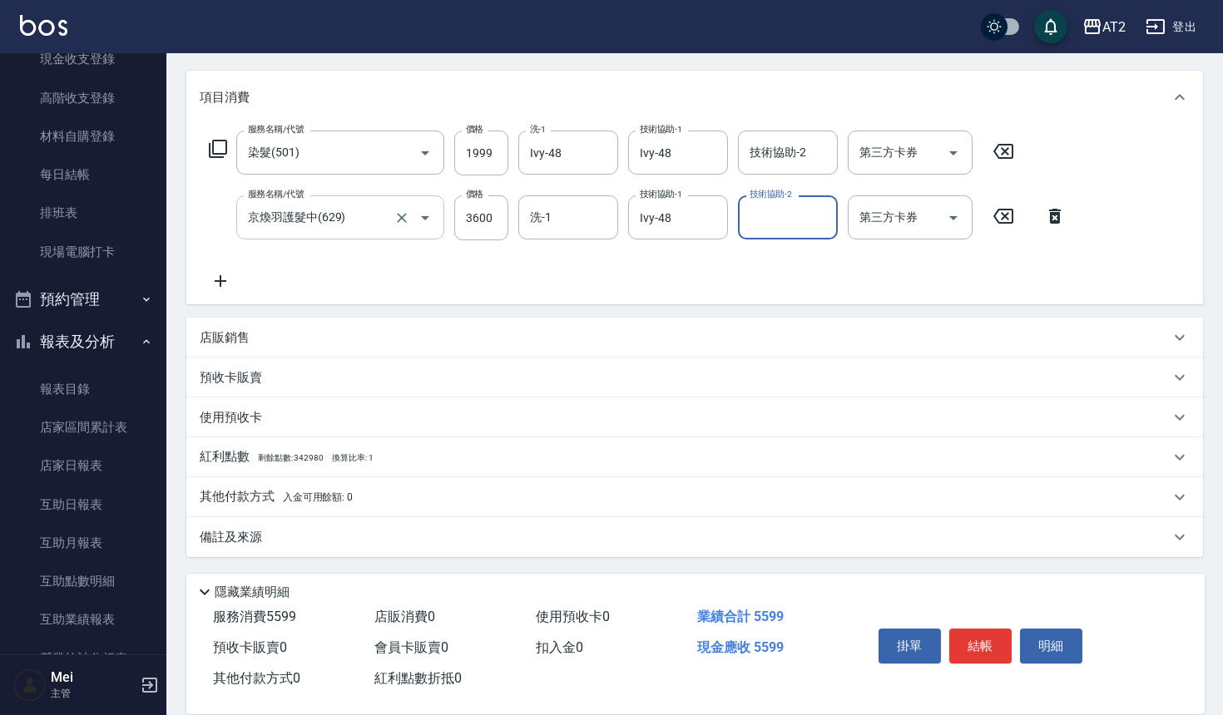
click at [318, 503] on p "其他付款方式 入金可用餘額: 0" at bounding box center [276, 497] width 153 height 18
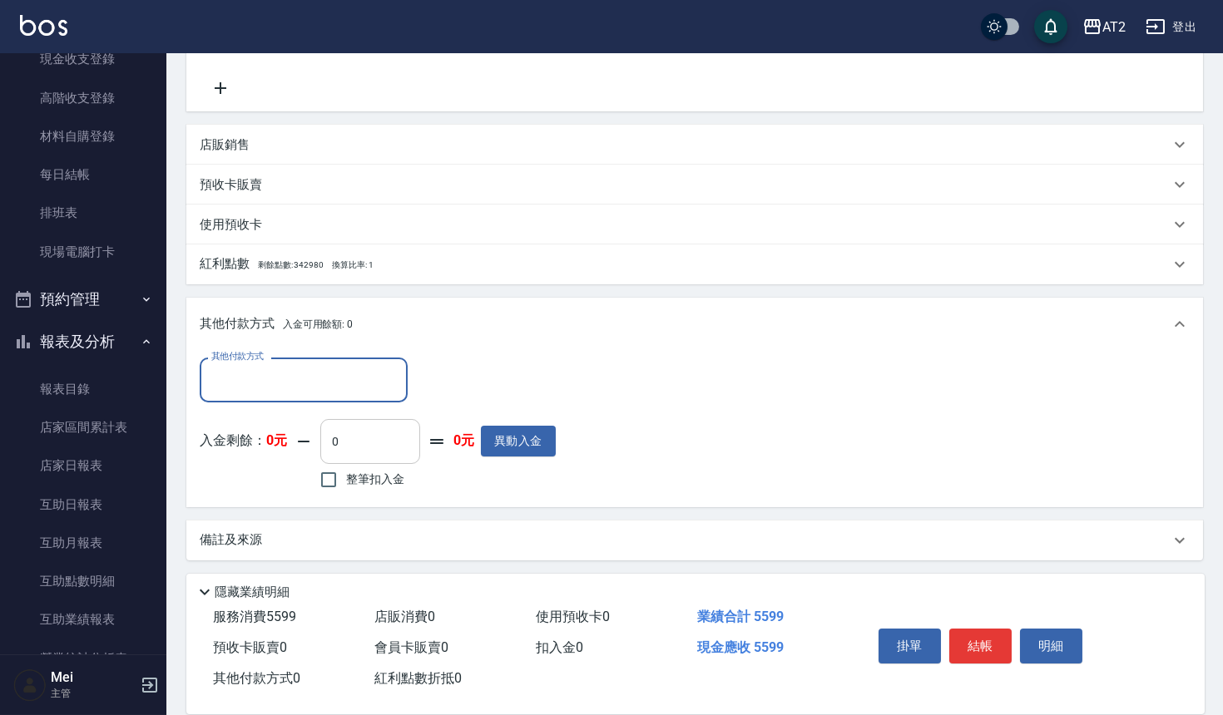
scroll to position [393, 0]
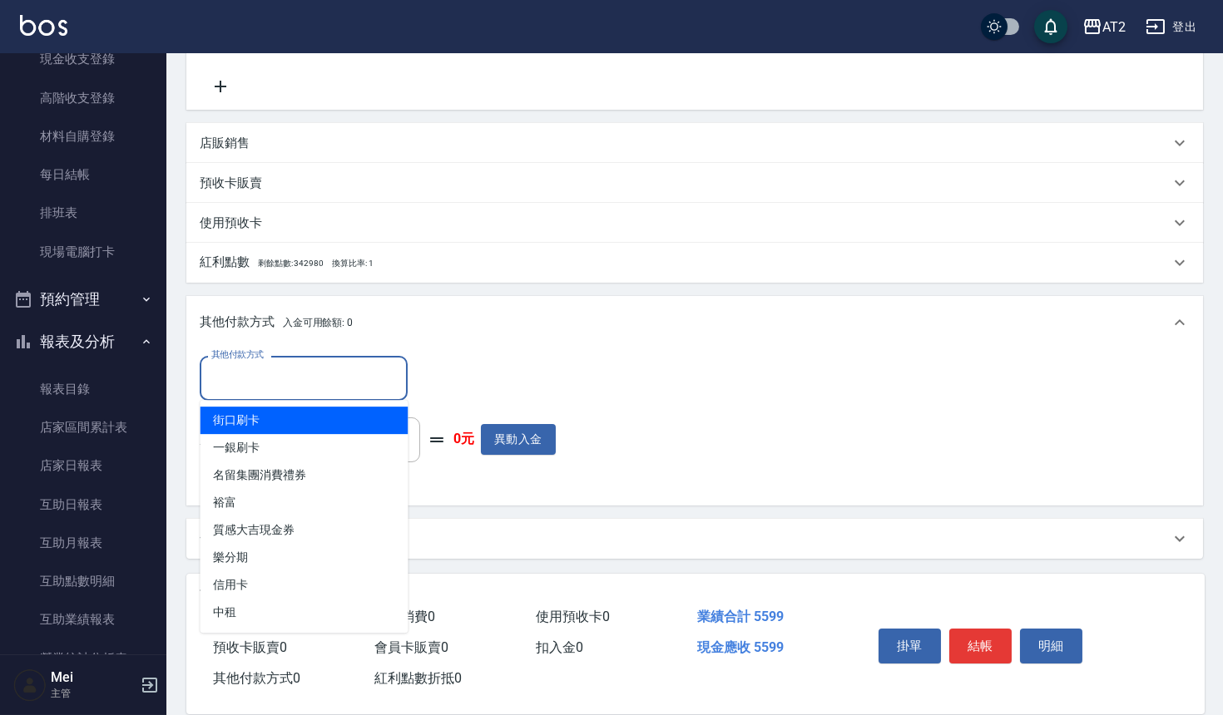
drag, startPoint x: 345, startPoint y: 388, endPoint x: 350, endPoint y: 413, distance: 25.4
click at [345, 388] on input "其他付款方式" at bounding box center [303, 378] width 193 height 29
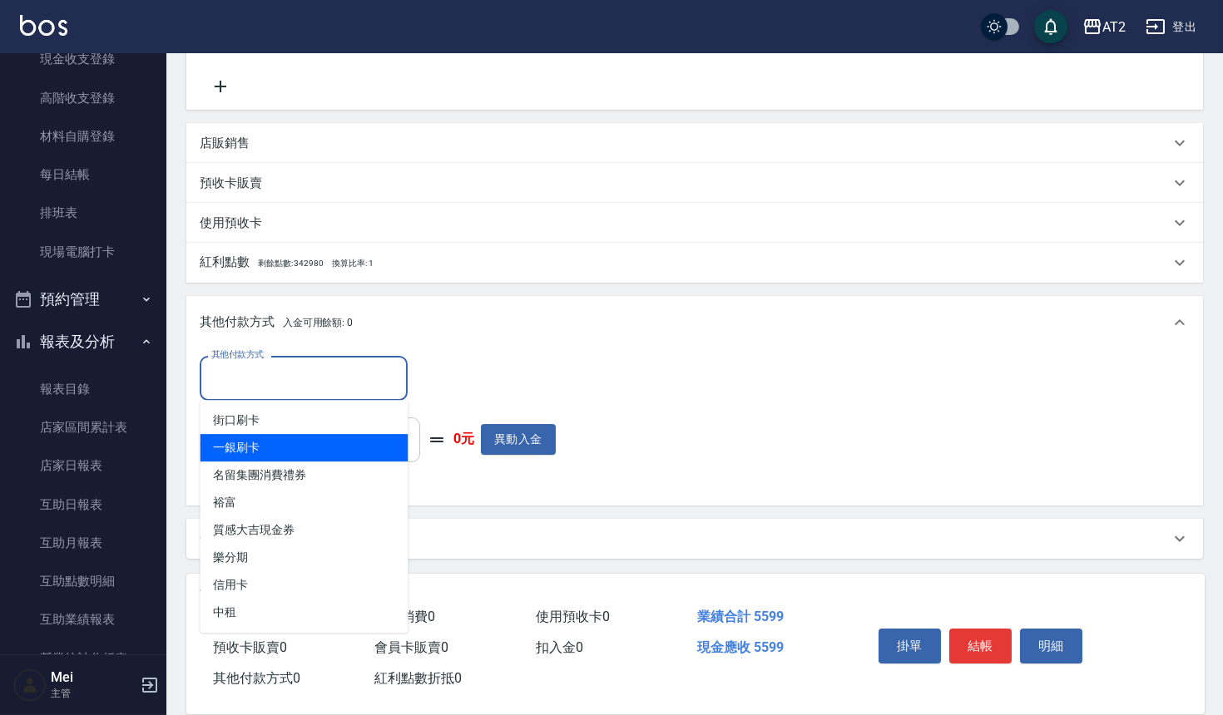
click at [334, 428] on span "街口刷卡" at bounding box center [304, 420] width 208 height 27
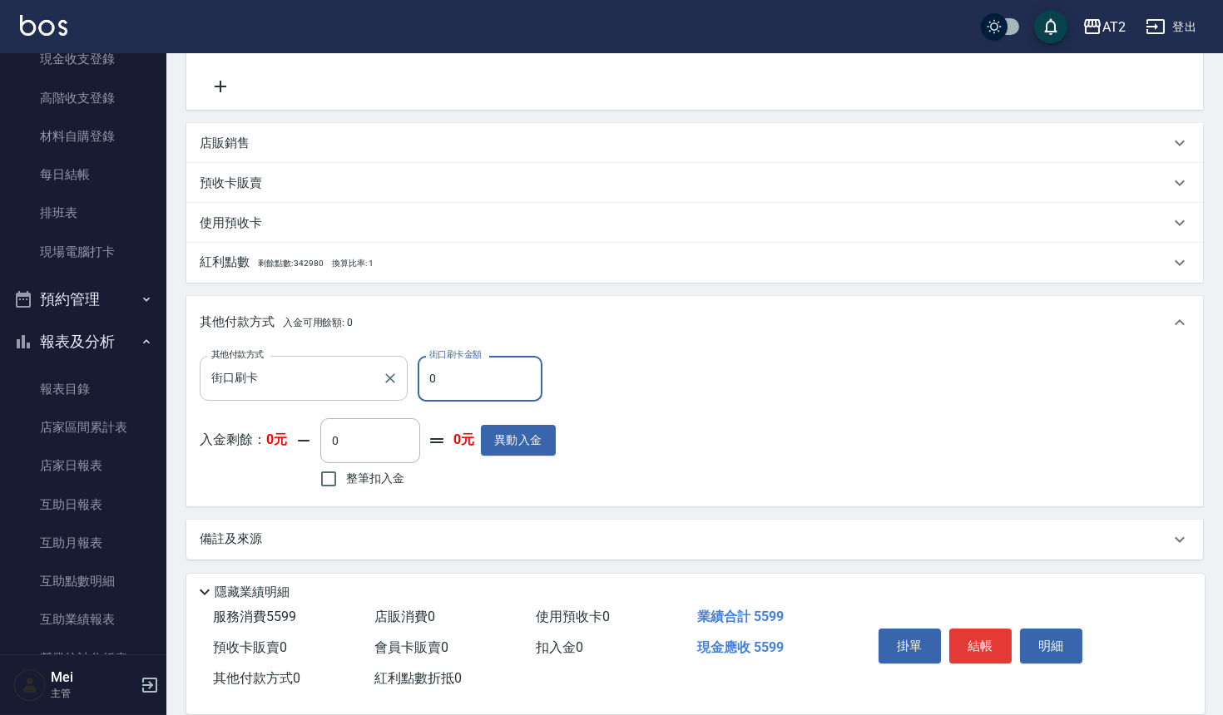
click at [334, 396] on div "街口刷卡 其他付款方式" at bounding box center [304, 378] width 208 height 44
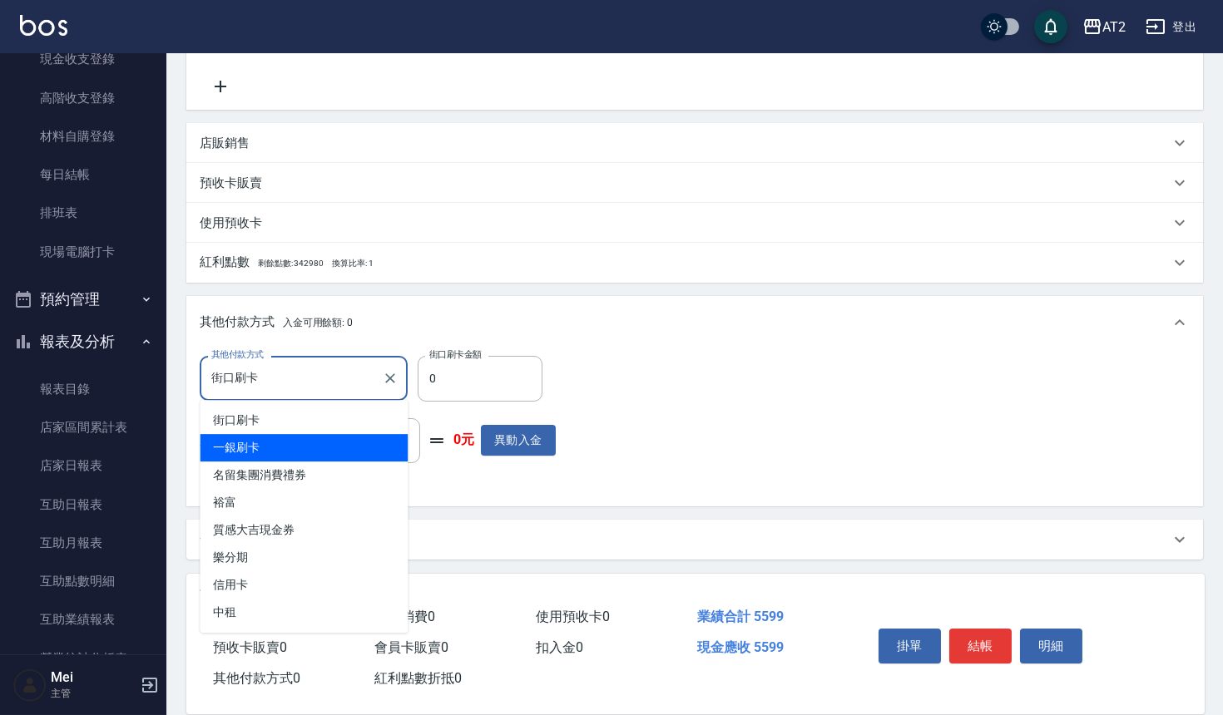
click at [329, 435] on span "一銀刷卡" at bounding box center [304, 447] width 208 height 27
type input "一銀刷卡"
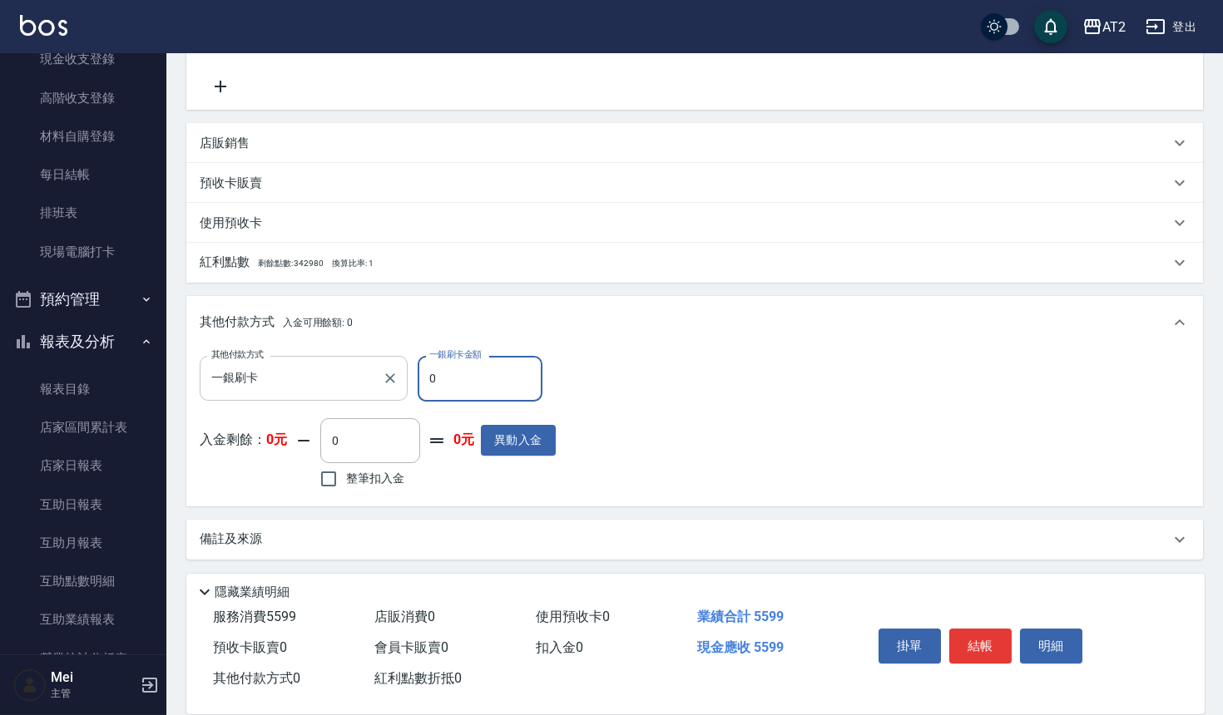
drag, startPoint x: 481, startPoint y: 372, endPoint x: 325, endPoint y: 375, distance: 155.6
click at [325, 374] on div "其他付款方式 一銀刷卡 其他付款方式 一銀刷卡金額 0 一銀刷卡金額" at bounding box center [378, 378] width 356 height 45
type input "55"
type input "500"
type input "559"
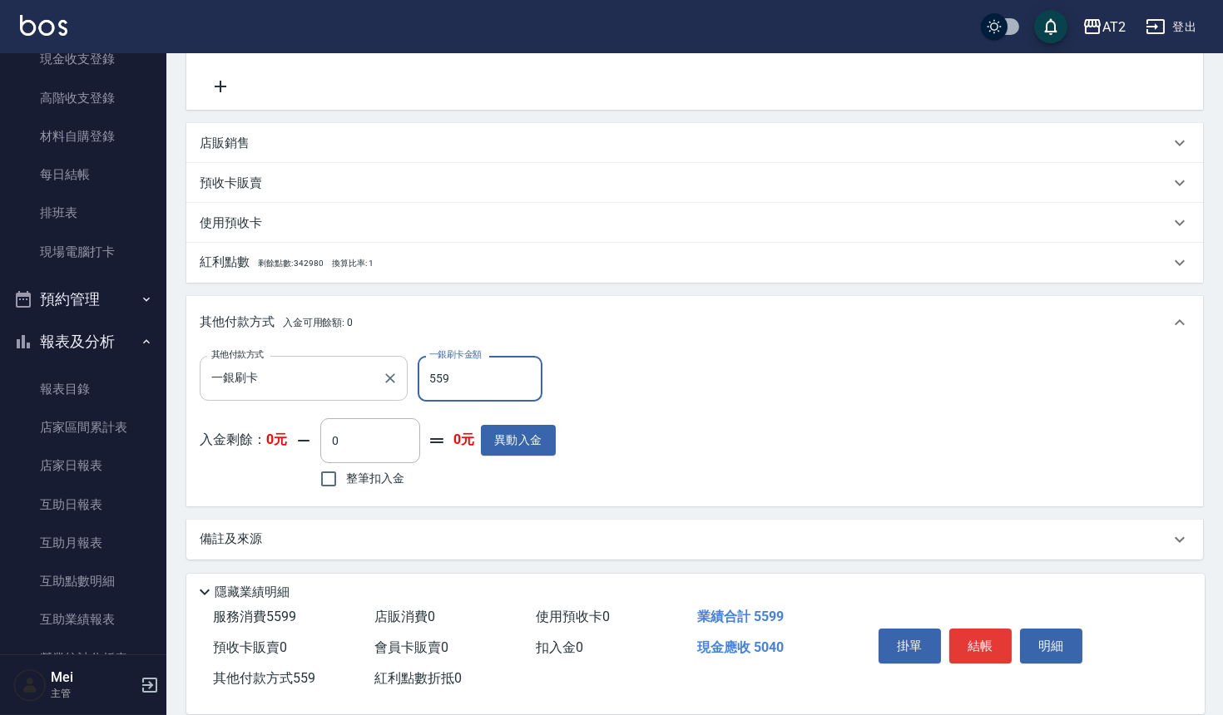
type input "0"
type input "5599"
type input "2025/09/06 21:27"
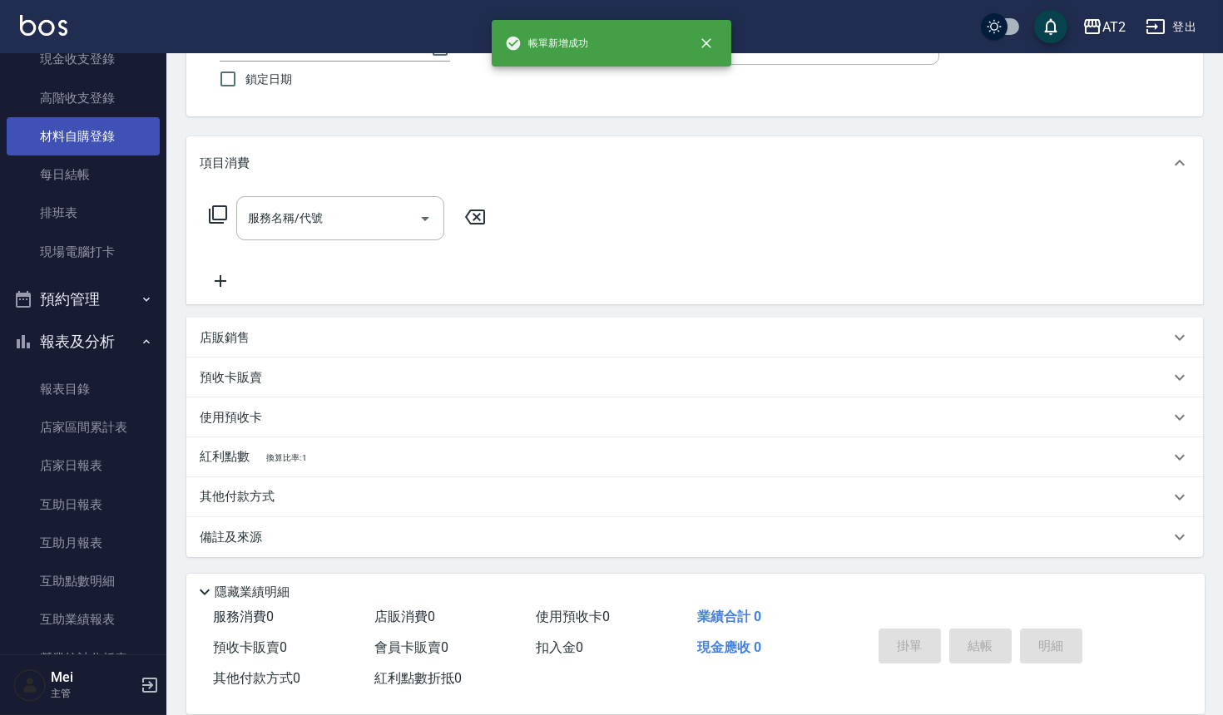
scroll to position [0, 0]
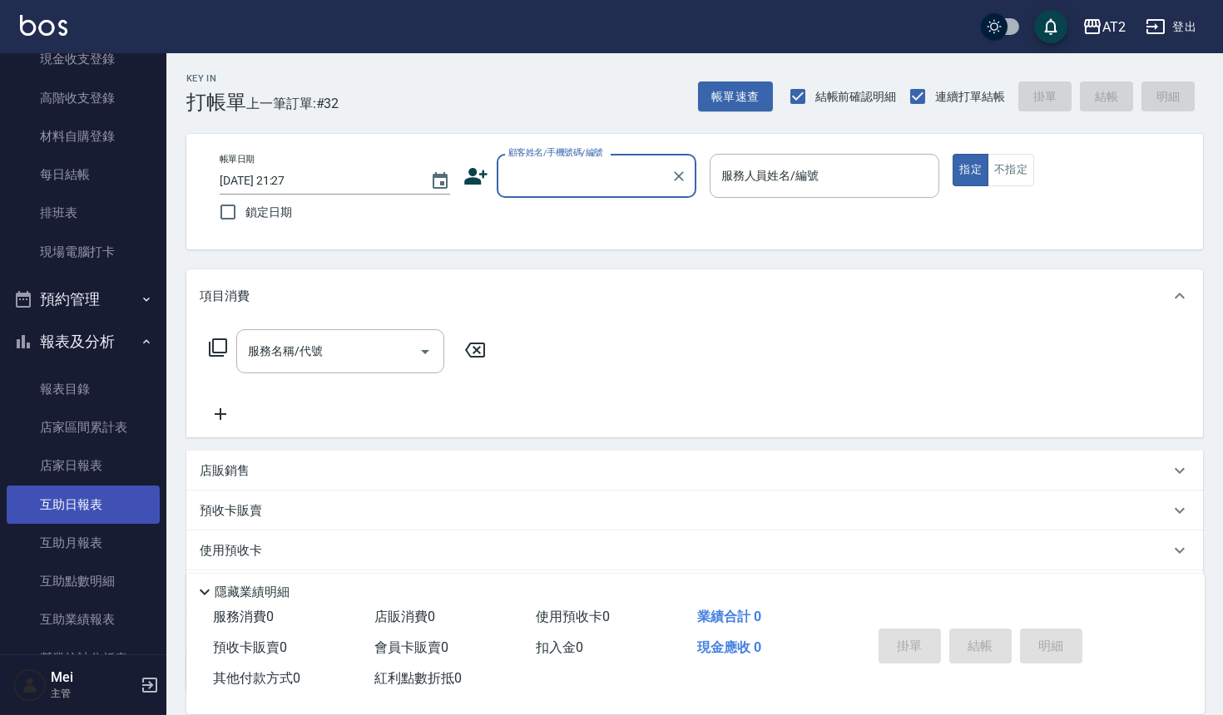
click at [91, 507] on link "互助日報表" at bounding box center [83, 505] width 153 height 38
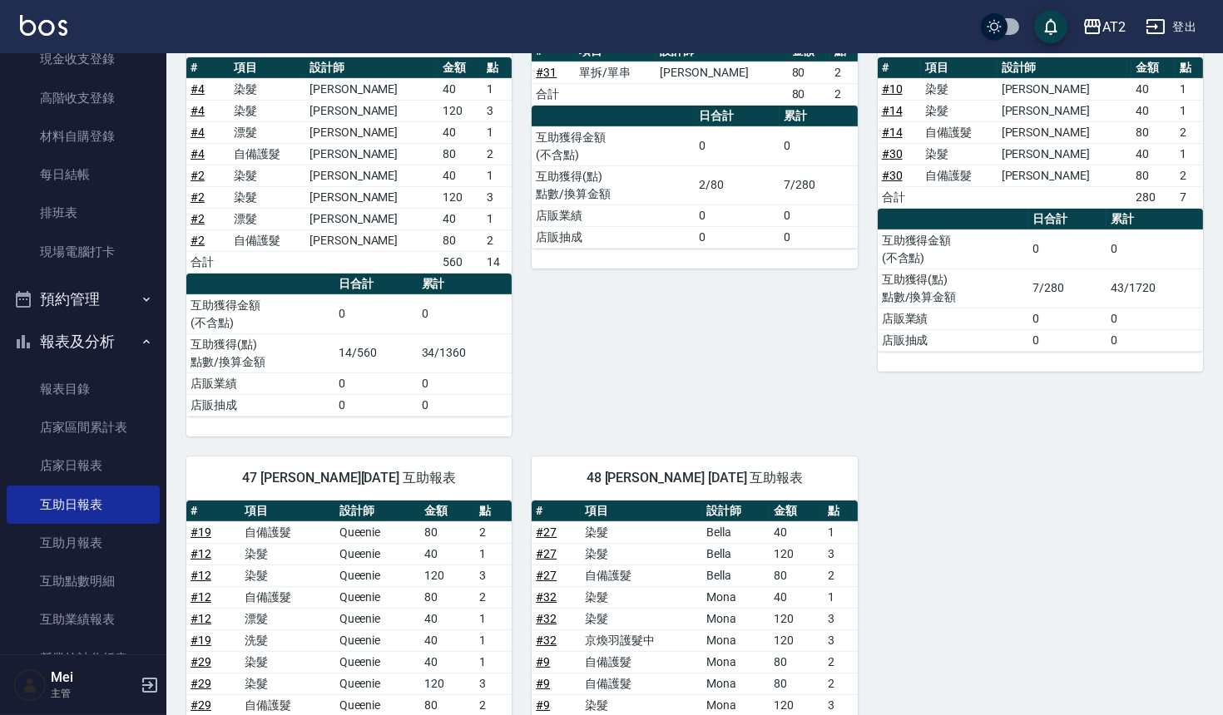
scroll to position [1798, 0]
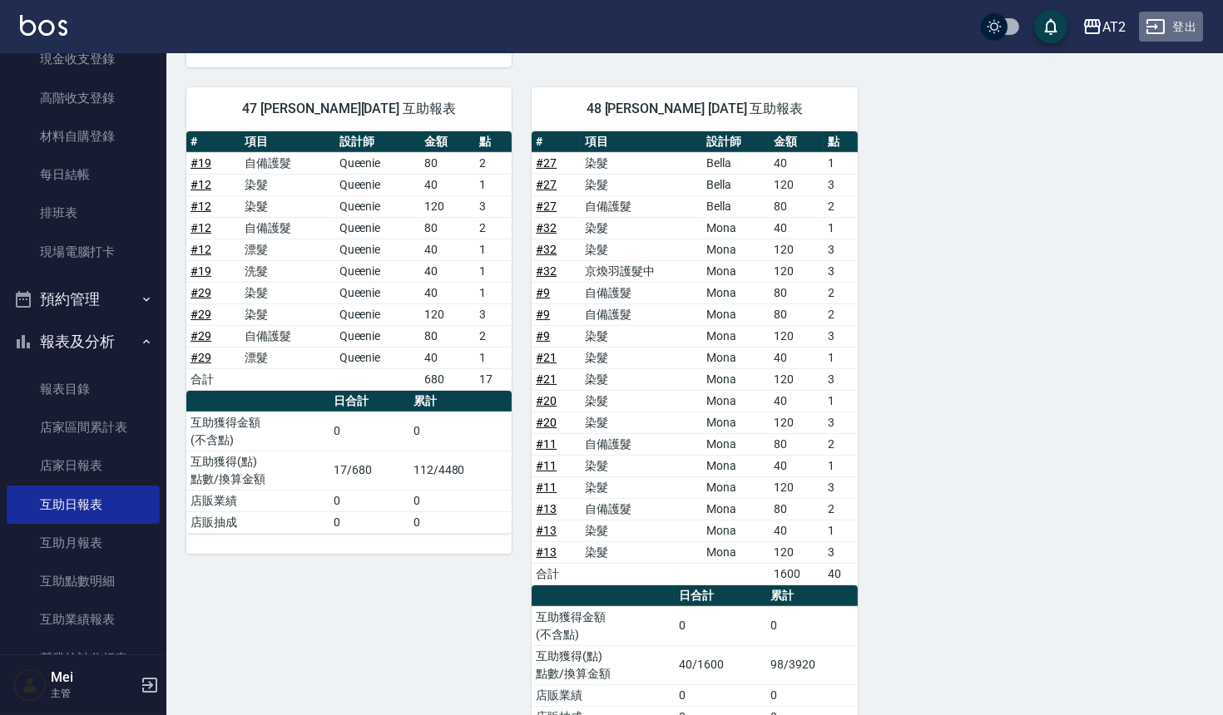
click at [1189, 31] on button "登出" at bounding box center [1171, 27] width 64 height 31
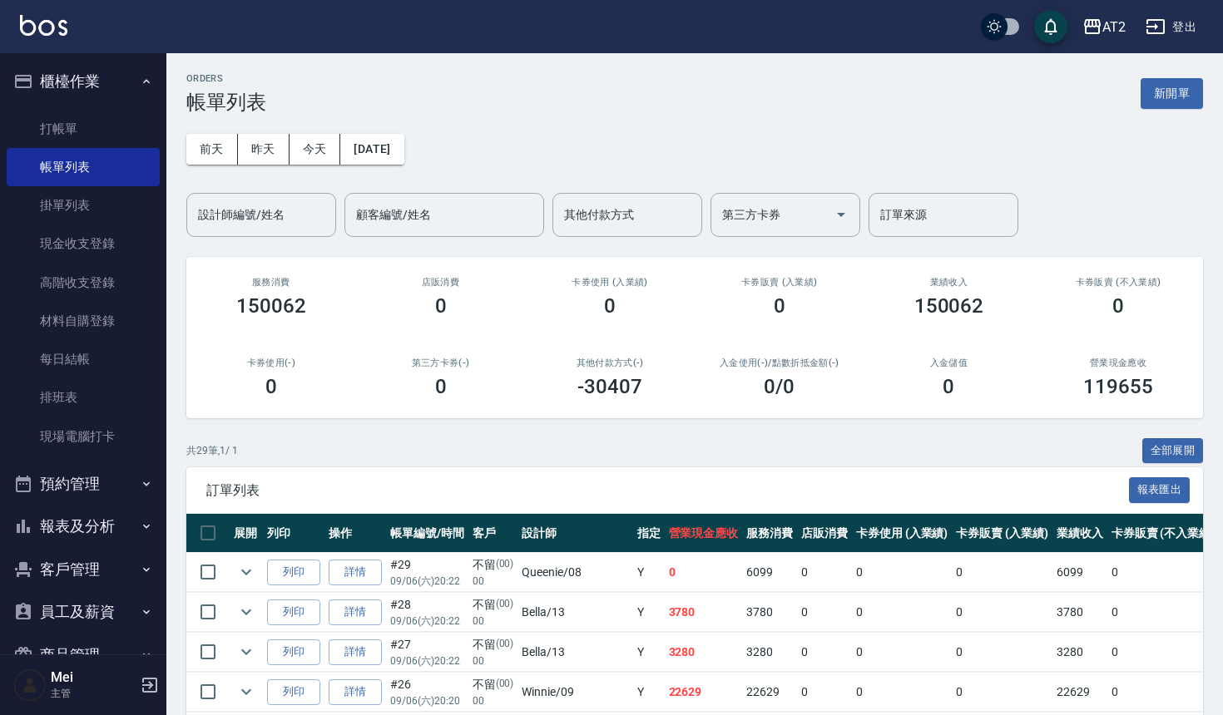
scroll to position [185, 0]
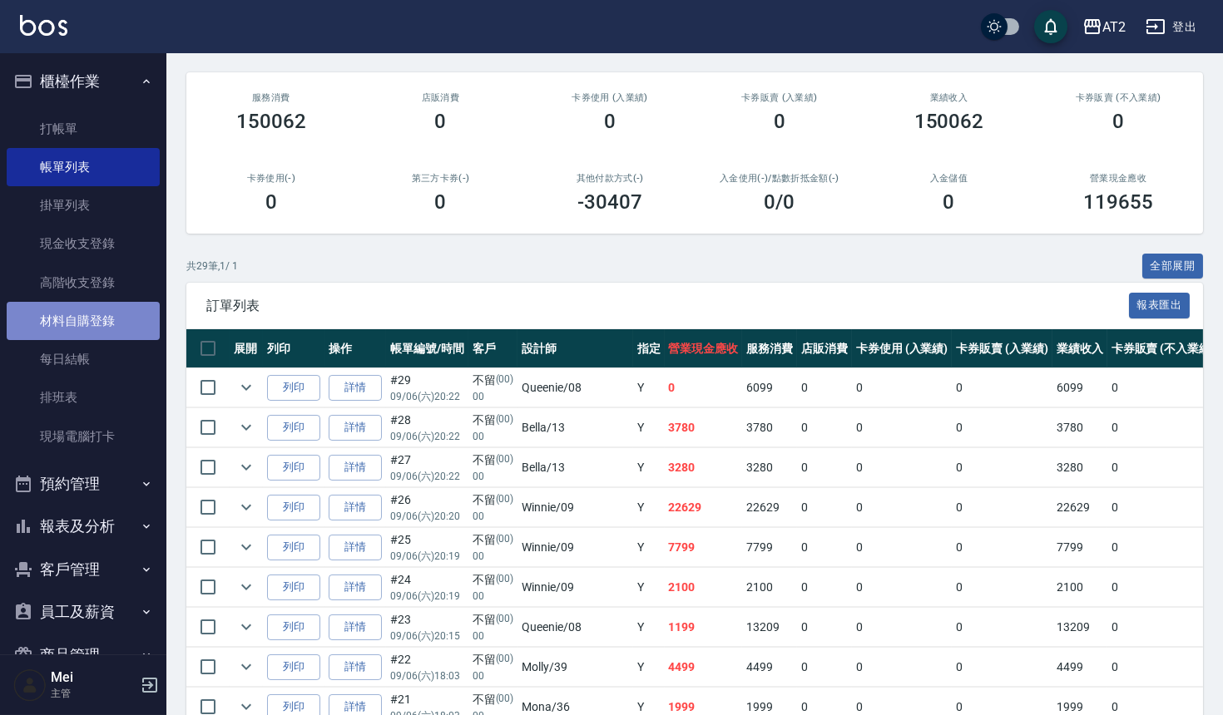
click at [86, 318] on link "材料自購登錄" at bounding box center [83, 321] width 153 height 38
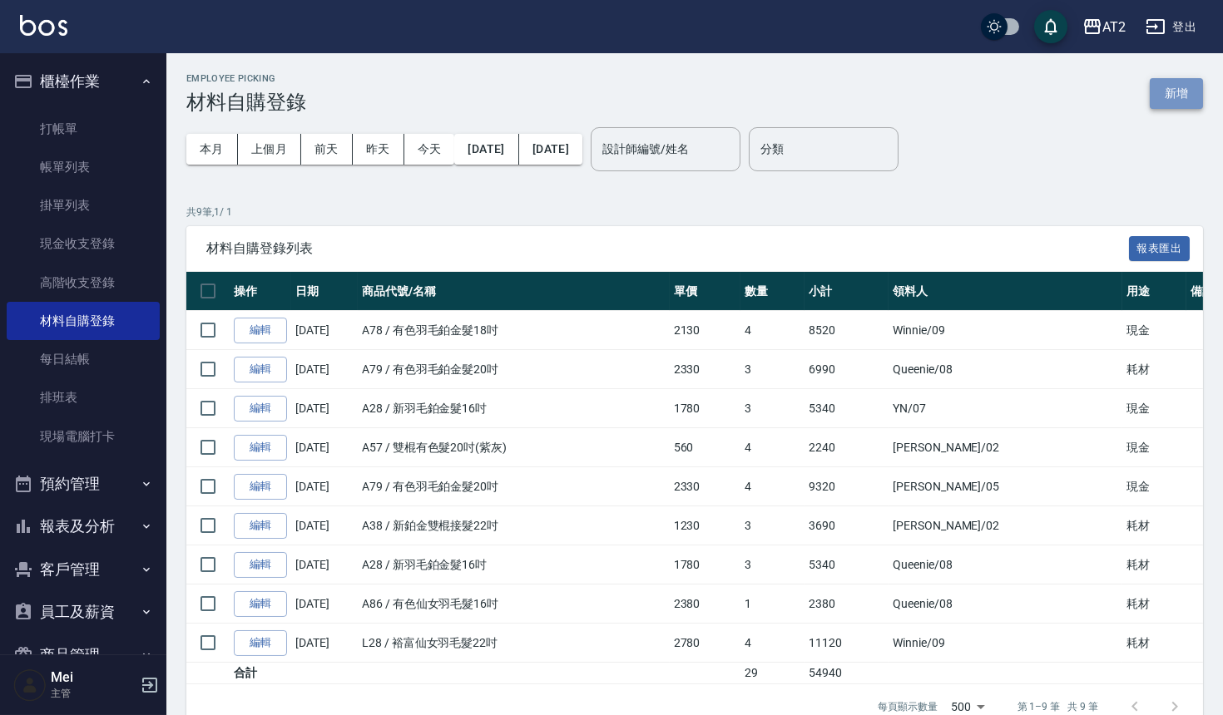
click at [1185, 88] on button "新增" at bounding box center [1176, 93] width 53 height 31
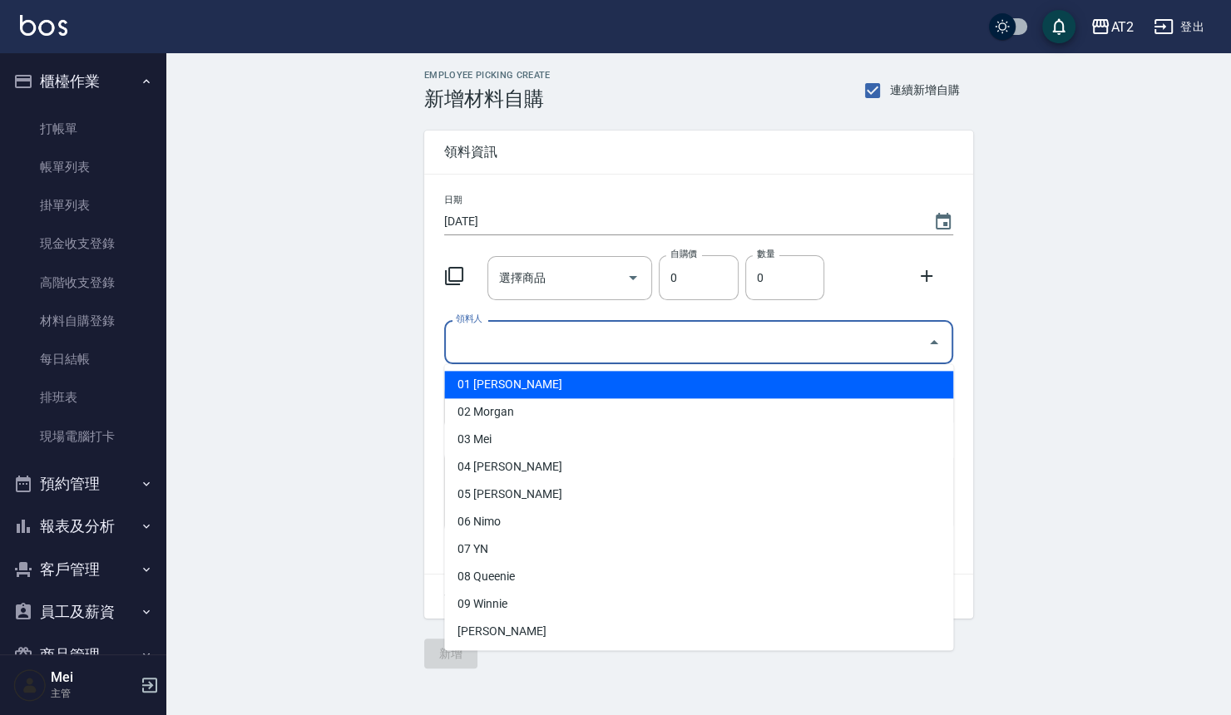
click at [759, 344] on input "領料人" at bounding box center [686, 342] width 469 height 29
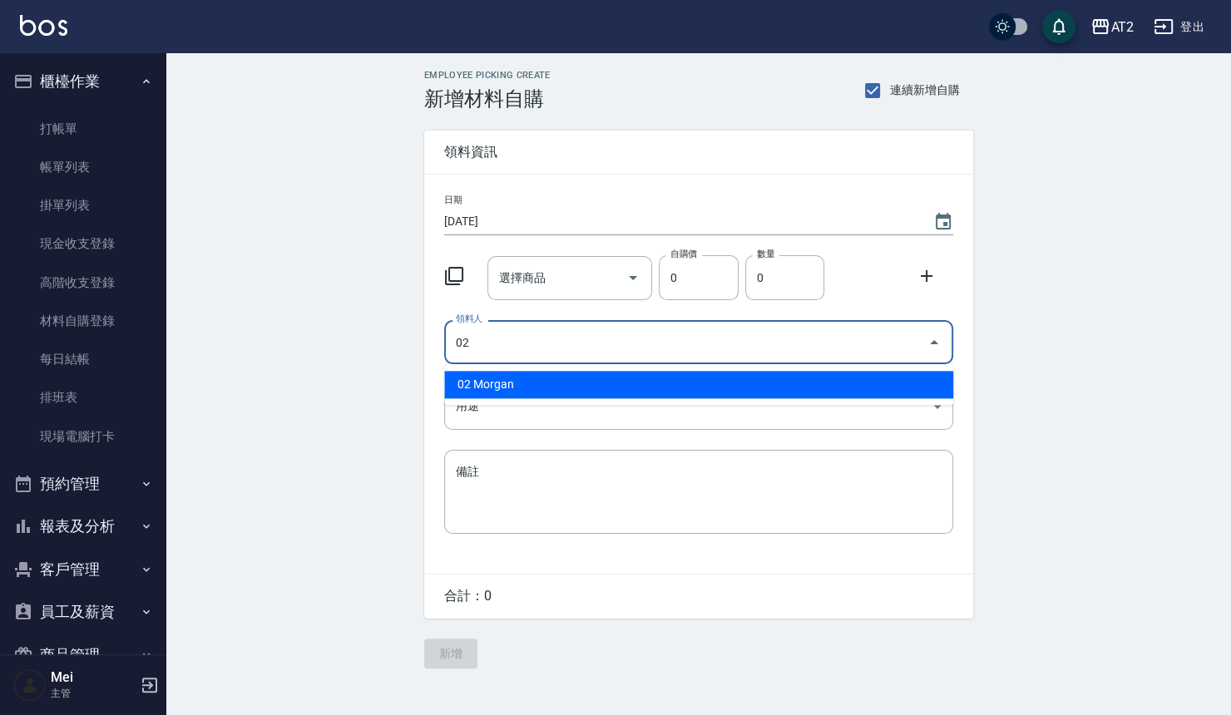
type input "02 Morgan"
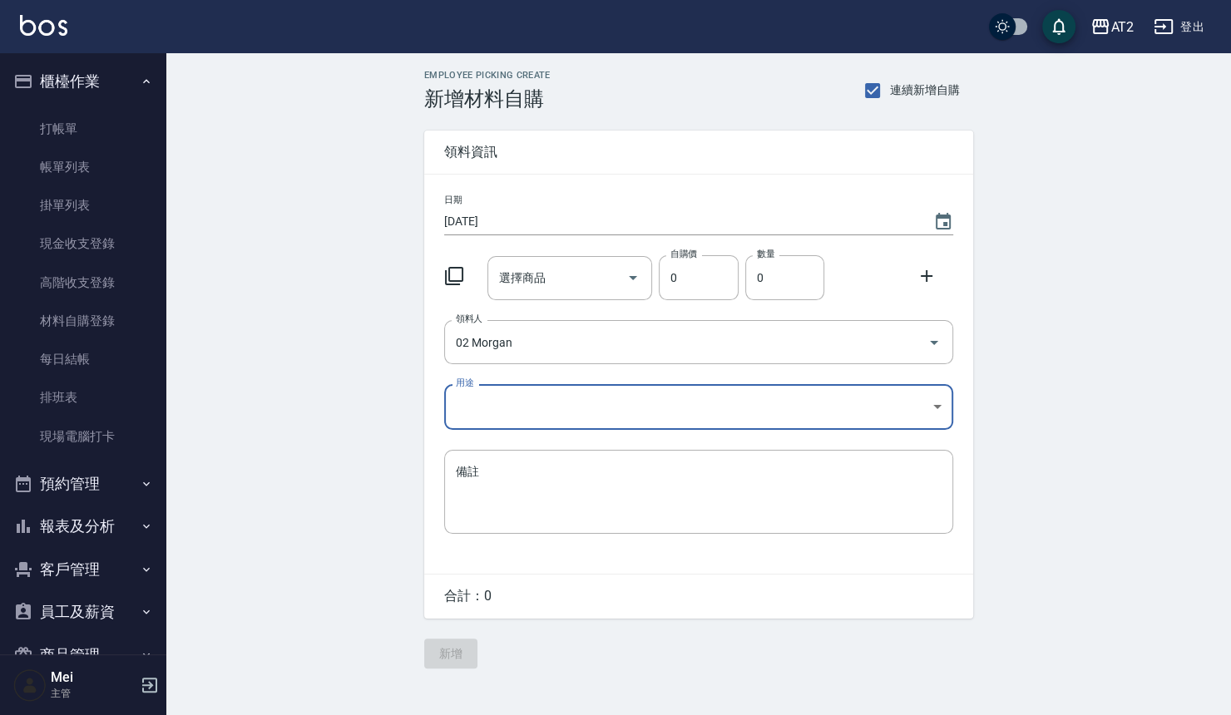
click at [574, 424] on body "AT2 登出 櫃檯作業 打帳單 帳單列表 掛單列表 現金收支登錄 高階收支登錄 材料自購登錄 每日結帳 排班表 現場電腦打卡 預約管理 預約管理 單日預約紀錄…" at bounding box center [615, 357] width 1231 height 715
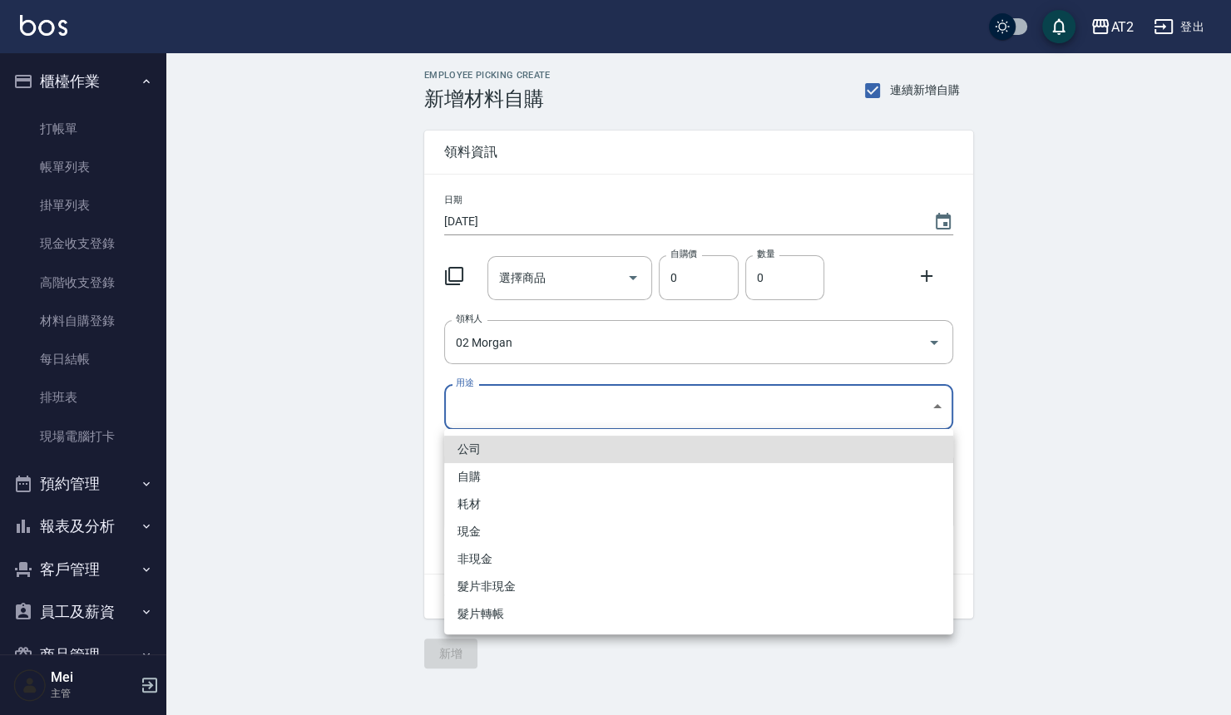
click at [460, 507] on li "耗材" at bounding box center [698, 504] width 509 height 27
type input "耗材"
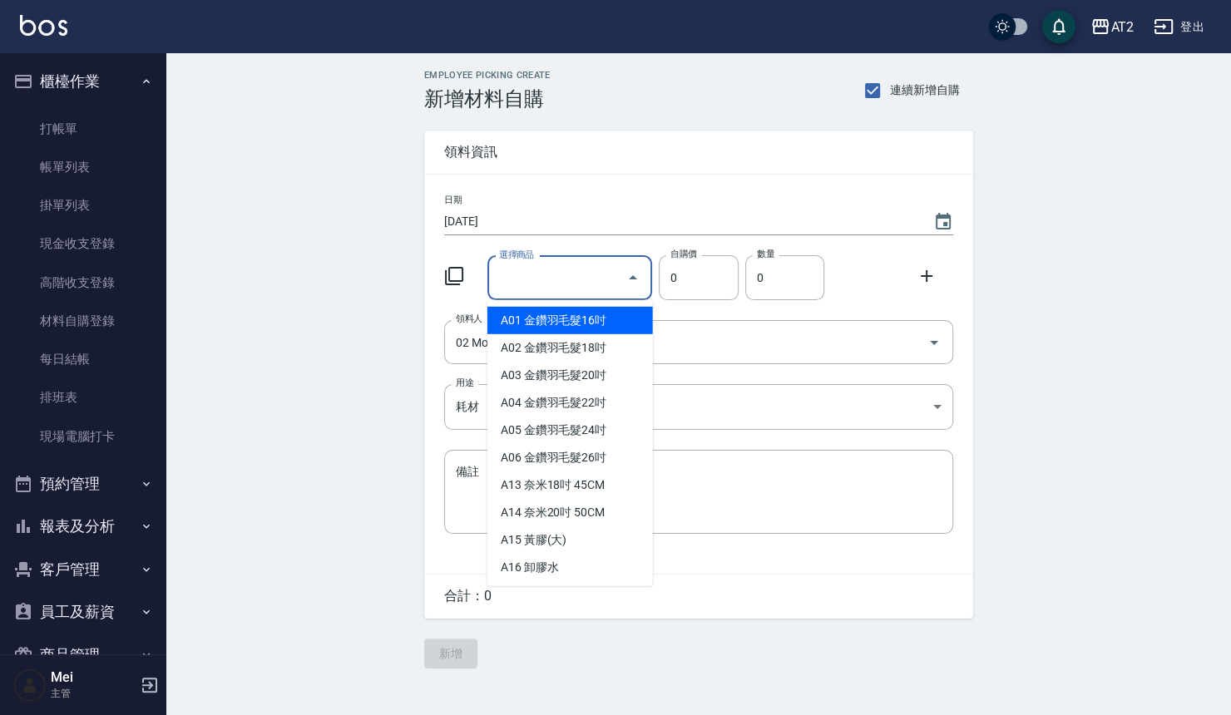
click at [547, 278] on input "選擇商品" at bounding box center [558, 278] width 126 height 29
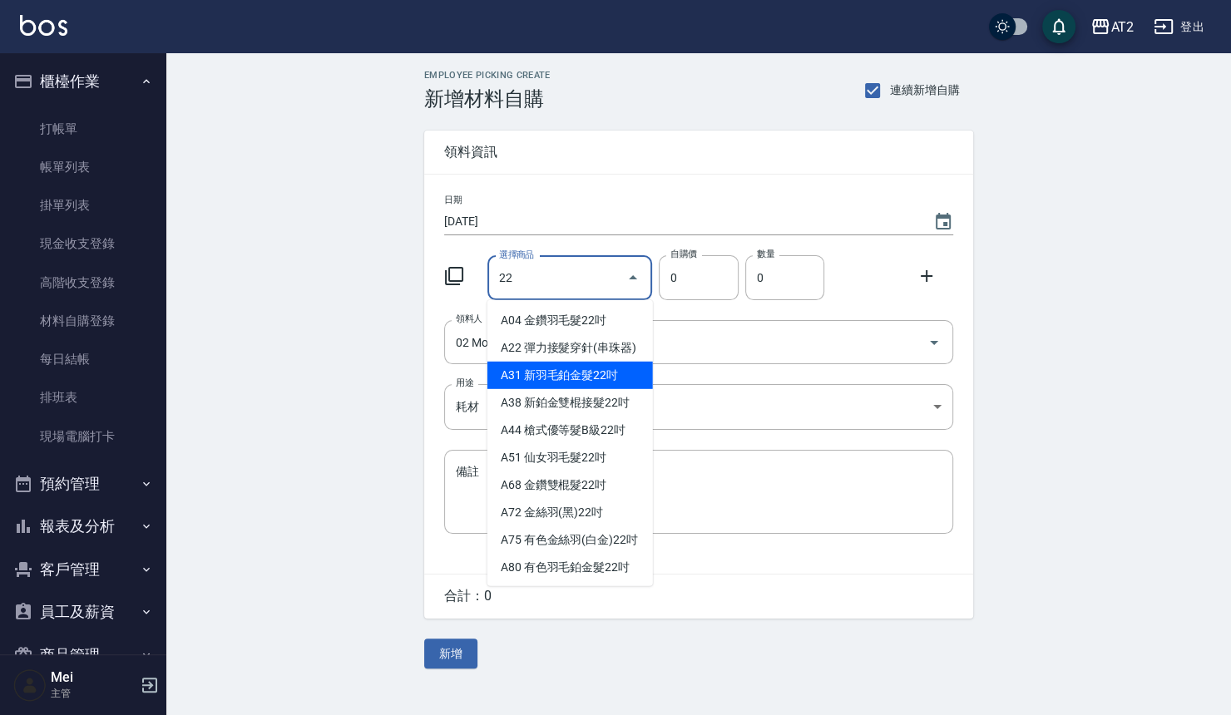
click at [594, 389] on li "A31 新羽毛鉑金髮22吋" at bounding box center [570, 375] width 166 height 27
type input "新羽毛鉑金髮22吋"
type input "2380"
type input "1"
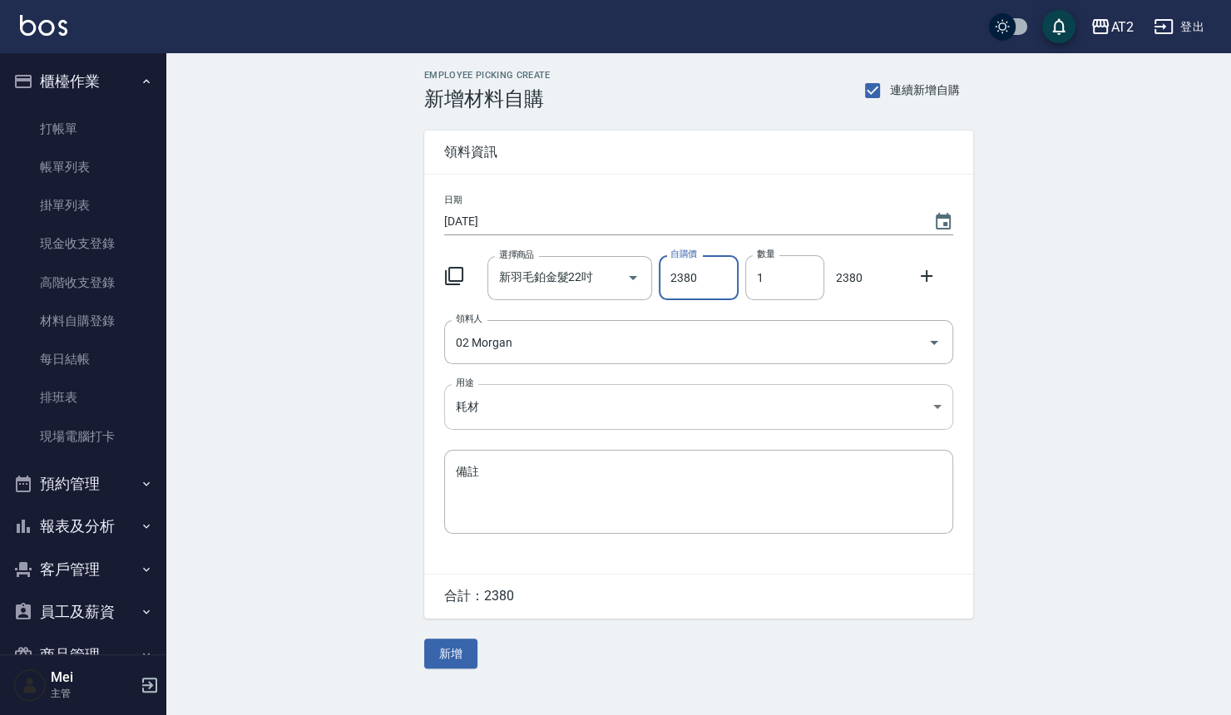
click at [562, 412] on body "AT2 登出 櫃檯作業 打帳單 帳單列表 掛單列表 現金收支登錄 高階收支登錄 材料自購登錄 每日結帳 排班表 現場電腦打卡 預約管理 預約管理 單日預約紀錄…" at bounding box center [615, 357] width 1231 height 715
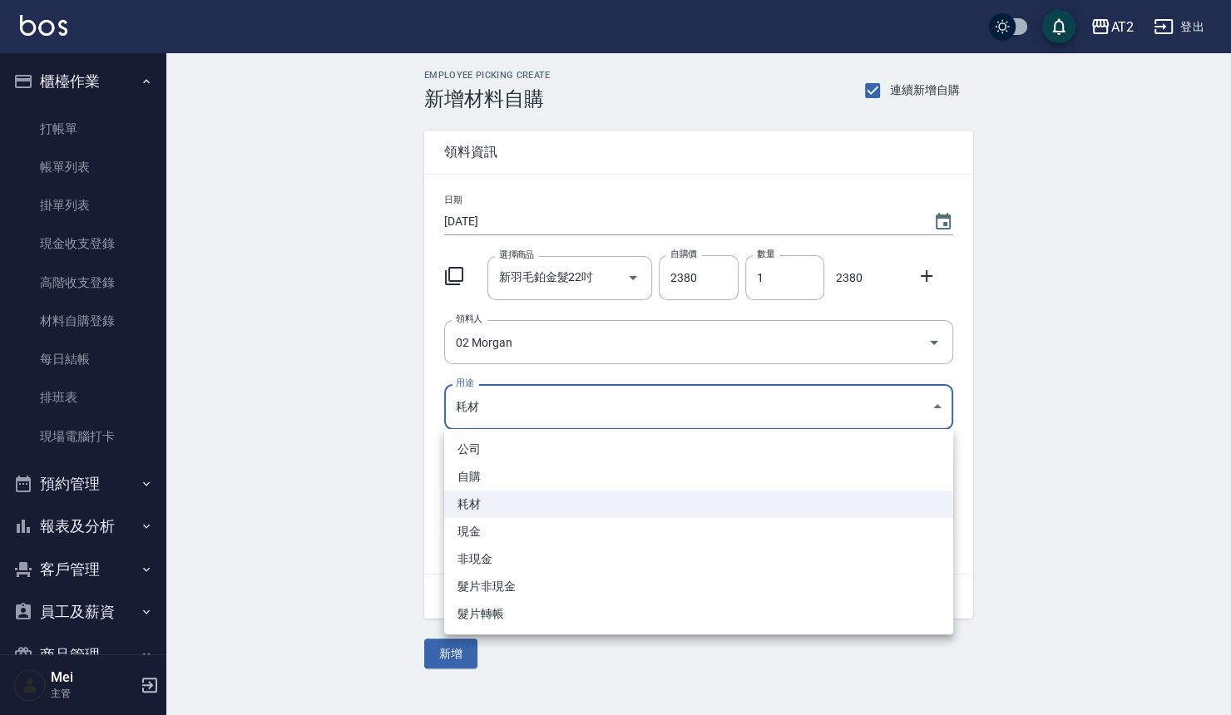
click at [492, 511] on li "耗材" at bounding box center [698, 504] width 509 height 27
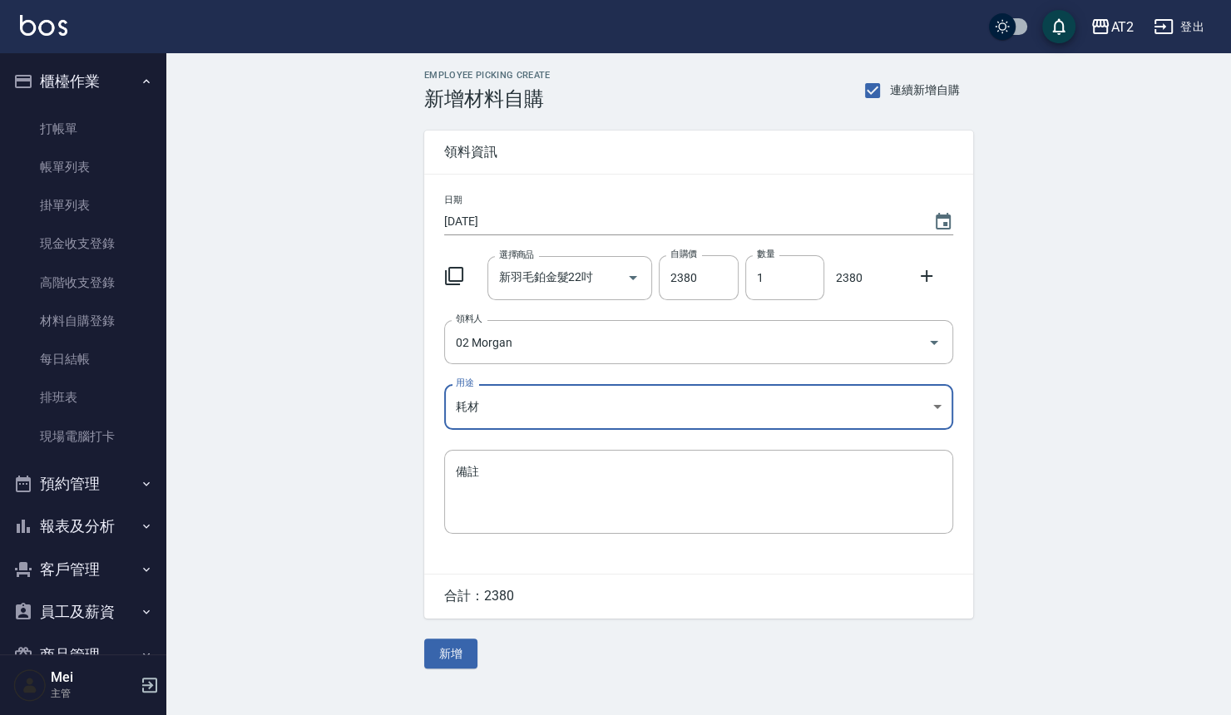
click at [318, 566] on div "Employee Picking Create 新增材料自購 連續新增自購 領料資訊 日期 2025/09/06 選擇商品 新羽毛鉑金髮22吋 選擇商品 自購…" at bounding box center [698, 369] width 1065 height 632
click at [424, 646] on button "新增" at bounding box center [450, 654] width 53 height 31
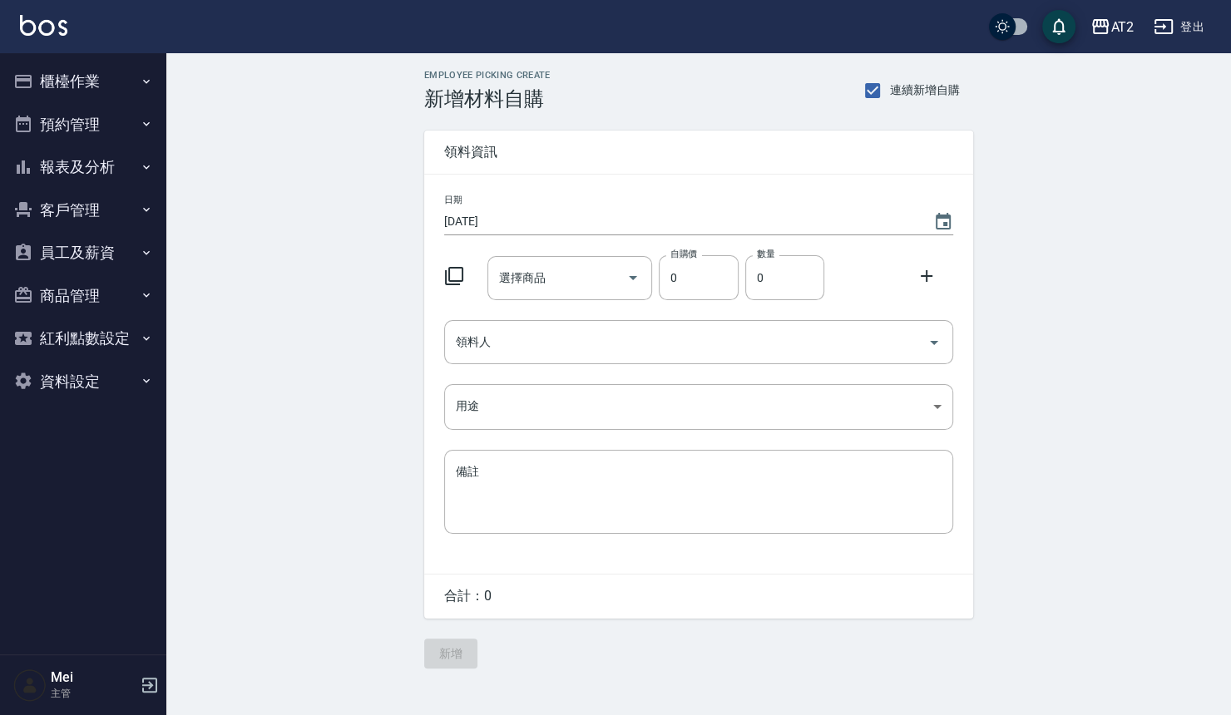
click at [102, 62] on button "櫃檯作業" at bounding box center [83, 81] width 153 height 43
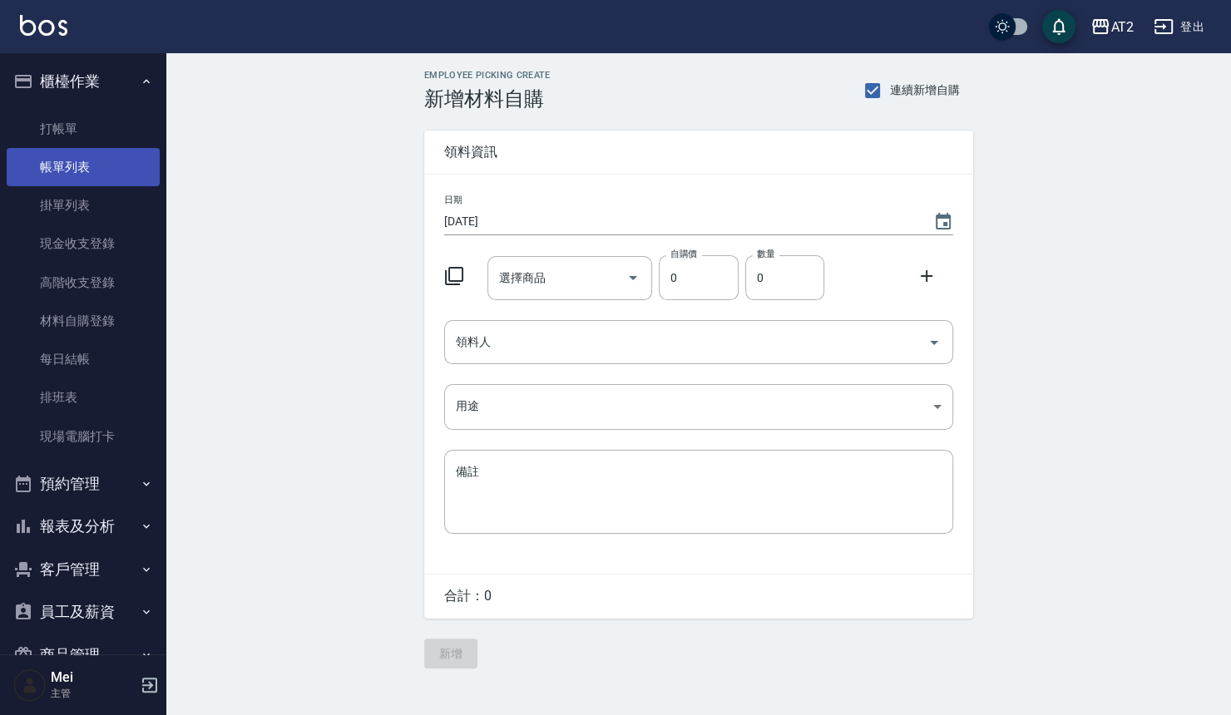
drag, startPoint x: 106, startPoint y: 169, endPoint x: 116, endPoint y: 166, distance: 9.7
click at [106, 169] on link "帳單列表" at bounding box center [83, 167] width 153 height 38
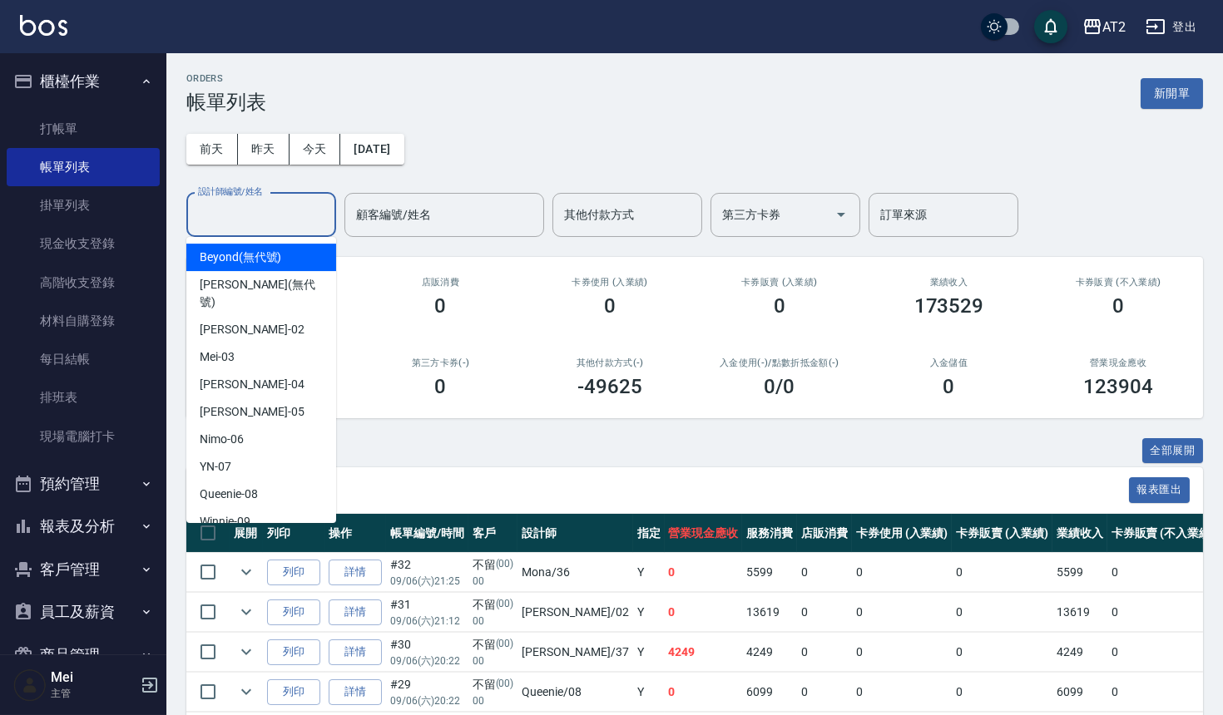
click at [282, 220] on input "設計師編號/姓名" at bounding box center [261, 214] width 135 height 29
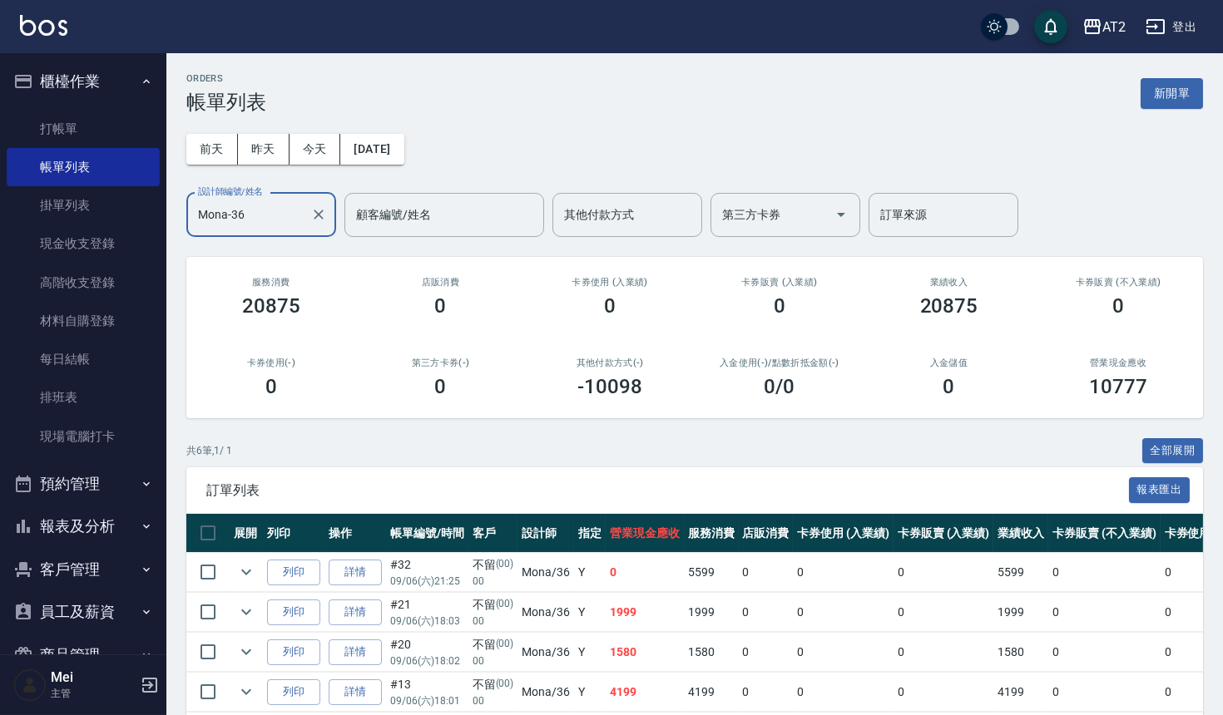
type input "Mona-36"
click at [1186, 435] on div "ORDERS 帳單列表 新開單 前天 昨天 今天 2025/09/06 設計師編號/姓名 Mona-36 設計師編號/姓名 顧客編號/姓名 顧客編號/姓名 其…" at bounding box center [694, 455] width 1056 height 804
click at [1184, 458] on button "全部展開" at bounding box center [1173, 451] width 62 height 26
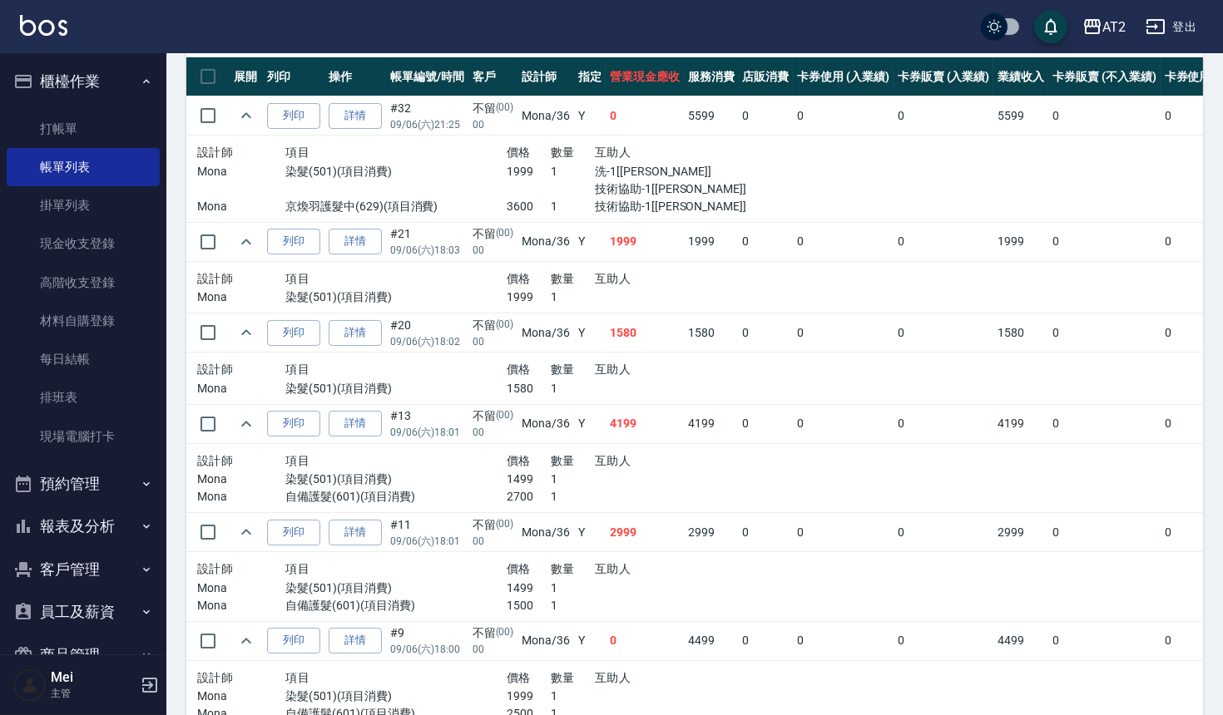
scroll to position [550, 0]
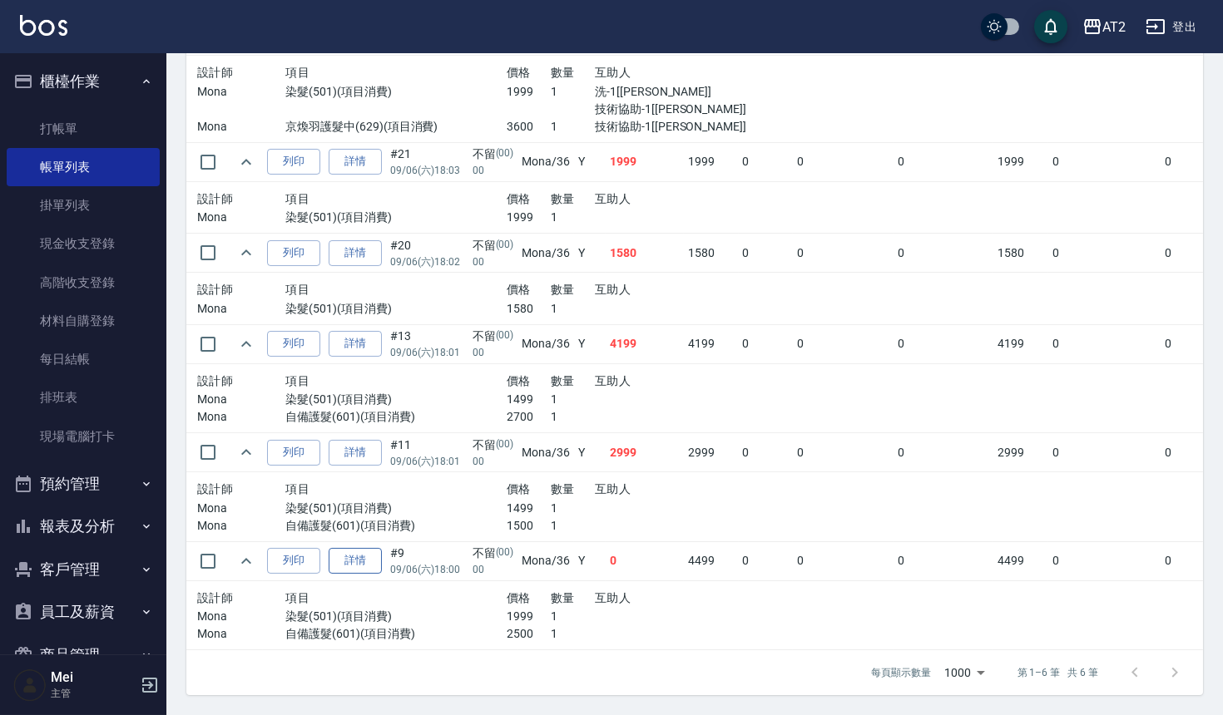
click at [334, 558] on link "詳情" at bounding box center [355, 561] width 53 height 26
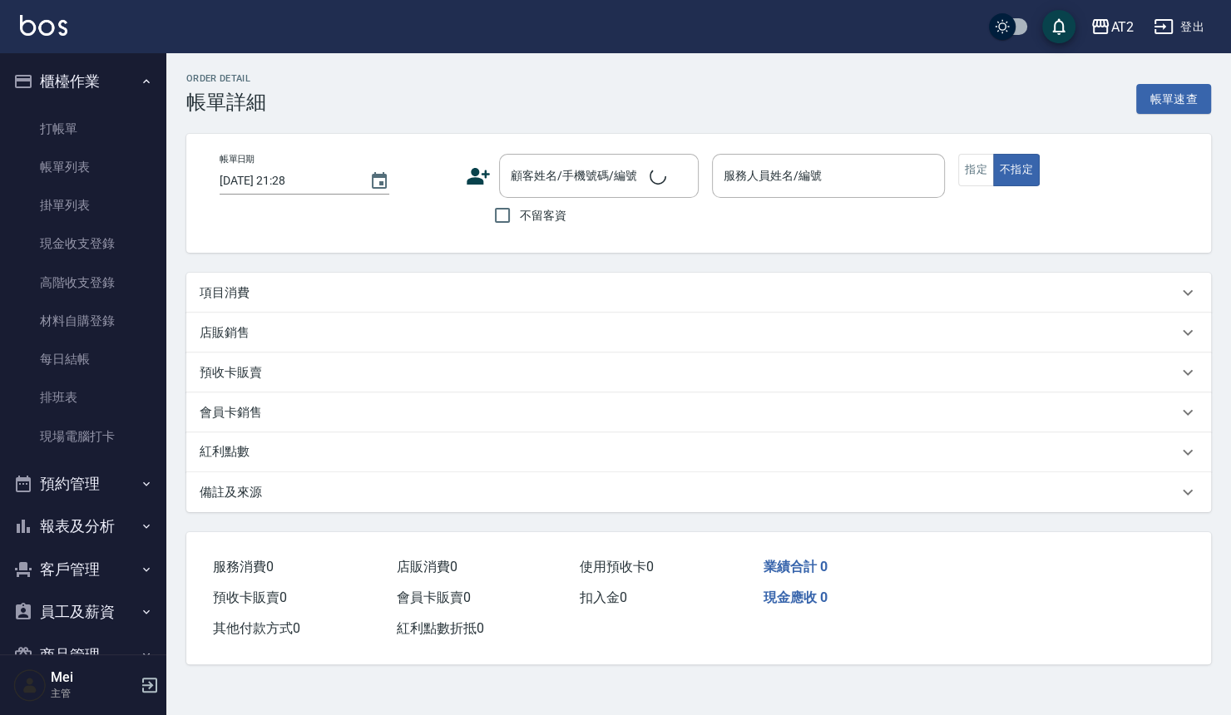
type input "2025/09/06 18:00"
type input "Mona-36"
type input "0"
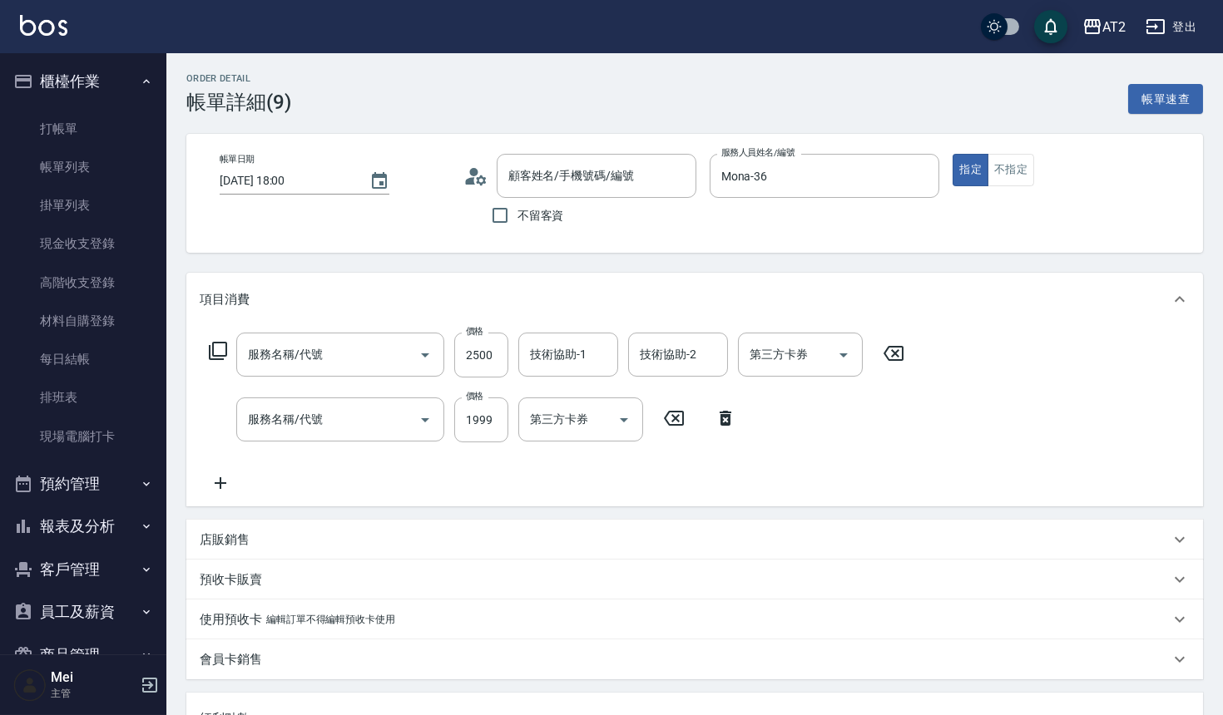
type input "自備護髮(601)"
type input "染髮(501)"
type input "不留/00/00"
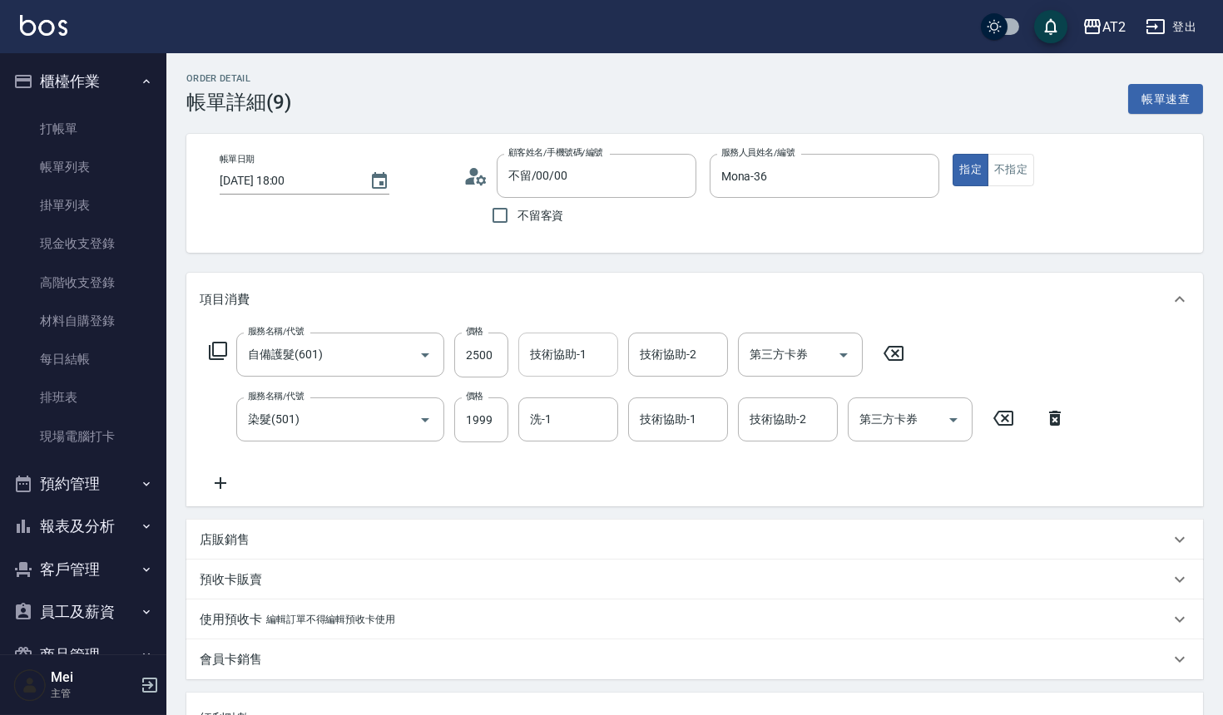
click at [561, 363] on input "技術協助-1" at bounding box center [568, 354] width 85 height 29
type input "Ivy-48"
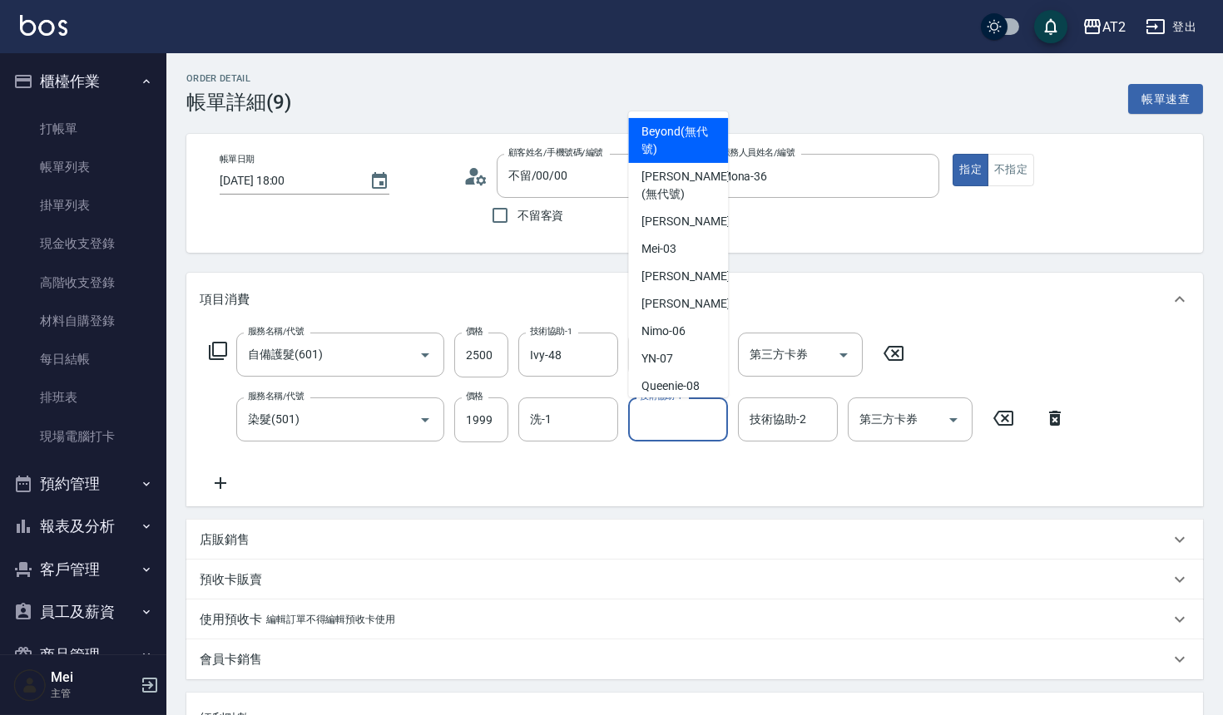
click at [668, 432] on input "技術協助-1" at bounding box center [678, 419] width 85 height 29
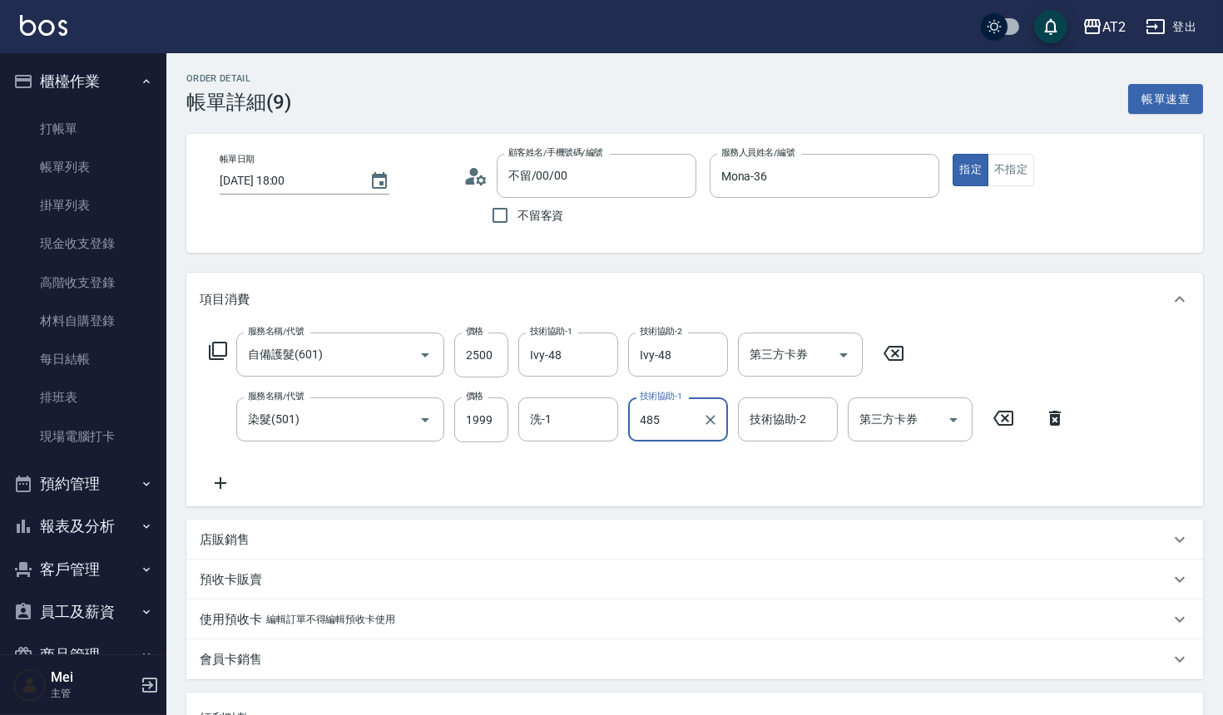
type input "485"
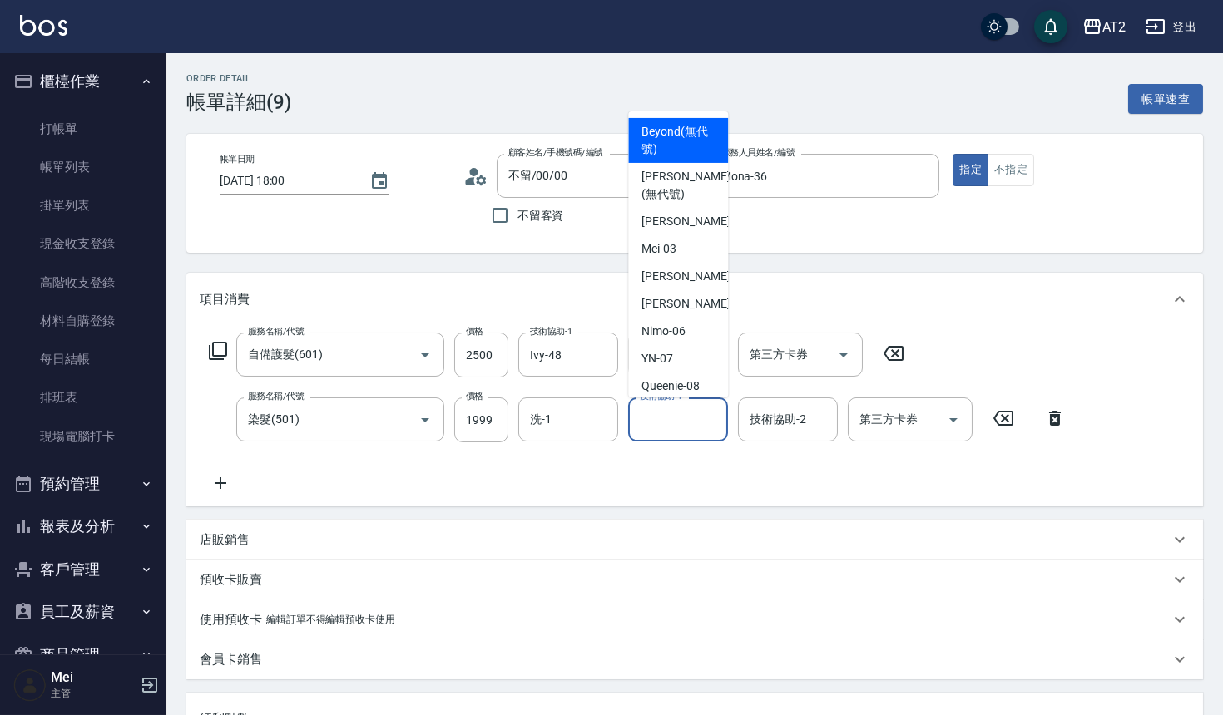
click at [715, 416] on input "技術協助-1" at bounding box center [678, 419] width 85 height 29
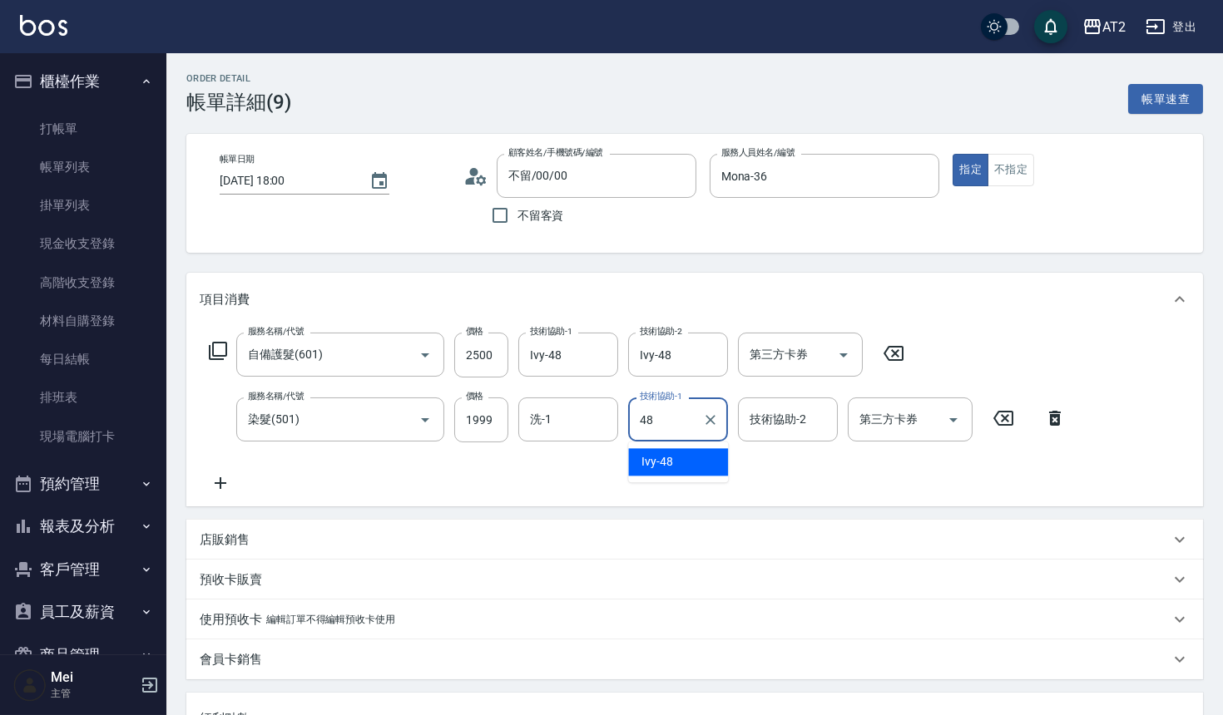
click at [698, 463] on div "Ivy -48" at bounding box center [678, 461] width 100 height 27
type input "Ivy-48"
click at [798, 486] on div "服務名稱/代號 自備護髮(601) 服務名稱/代號 價格 2500 價格 技術協助-1 Ivy-48 技術協助-1 技術協助-2 Ivy-48 技術協助-2 …" at bounding box center [638, 413] width 876 height 161
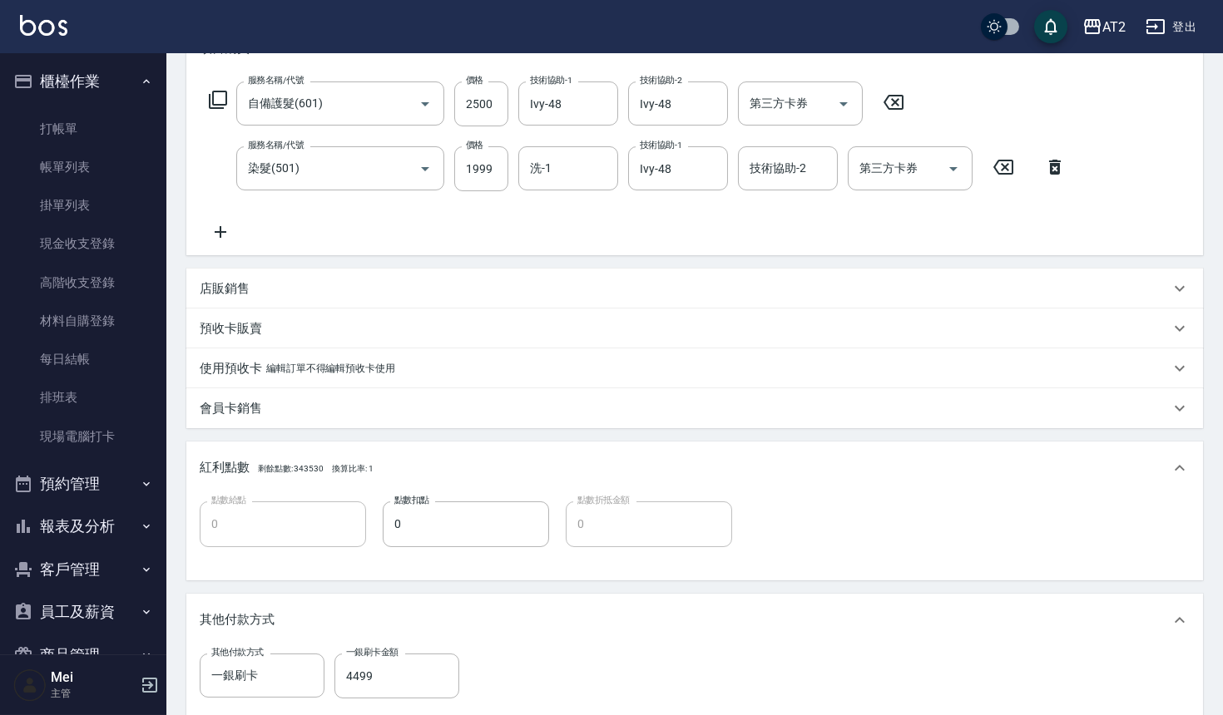
scroll to position [529, 0]
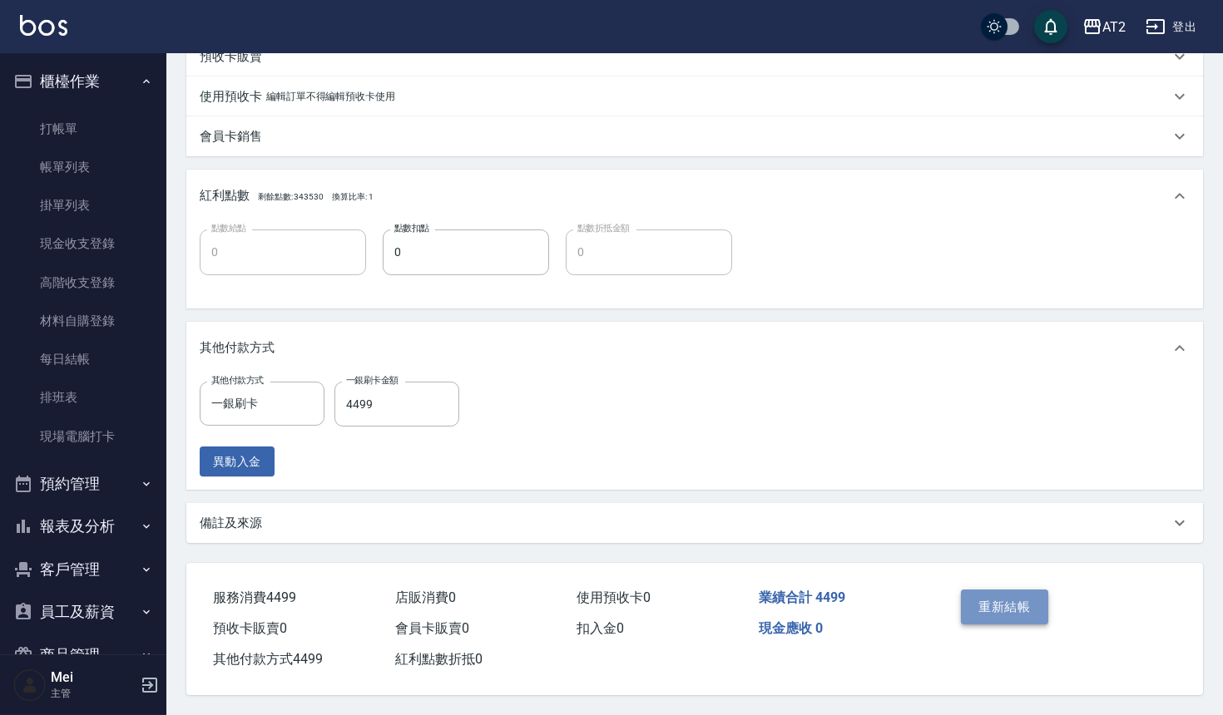
click at [1031, 606] on button "重新結帳" at bounding box center [1005, 607] width 88 height 35
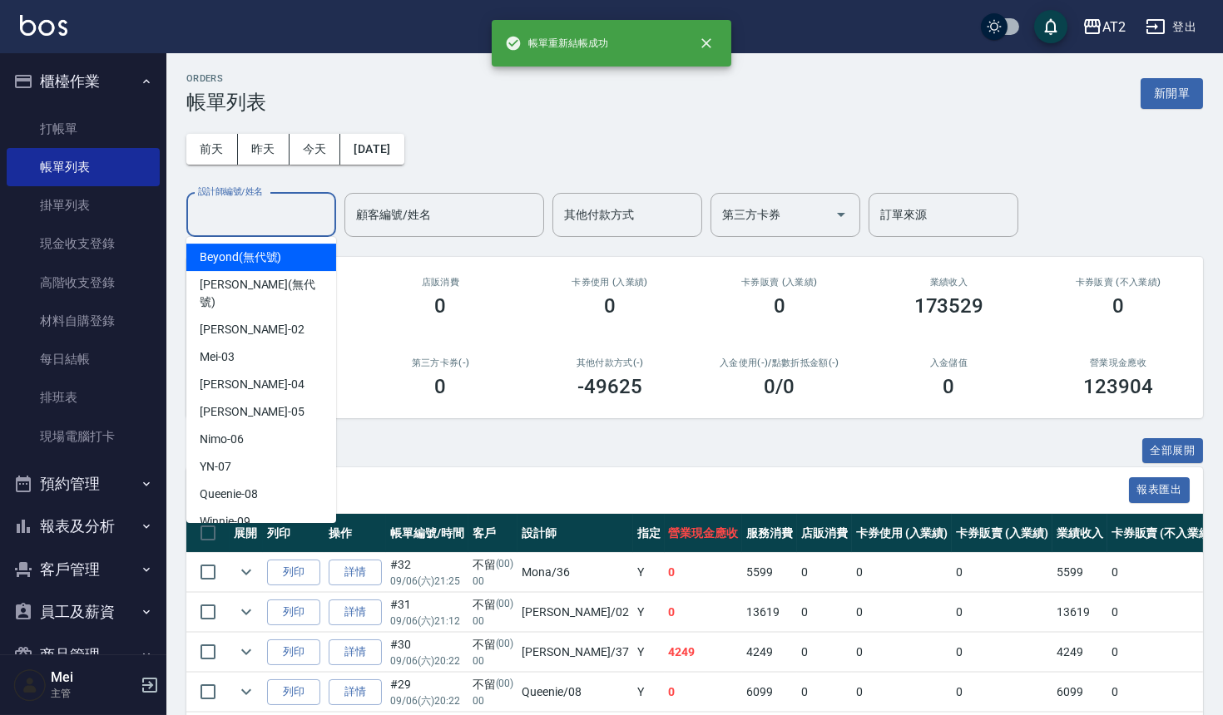
click at [254, 220] on input "設計師編號/姓名" at bounding box center [261, 214] width 135 height 29
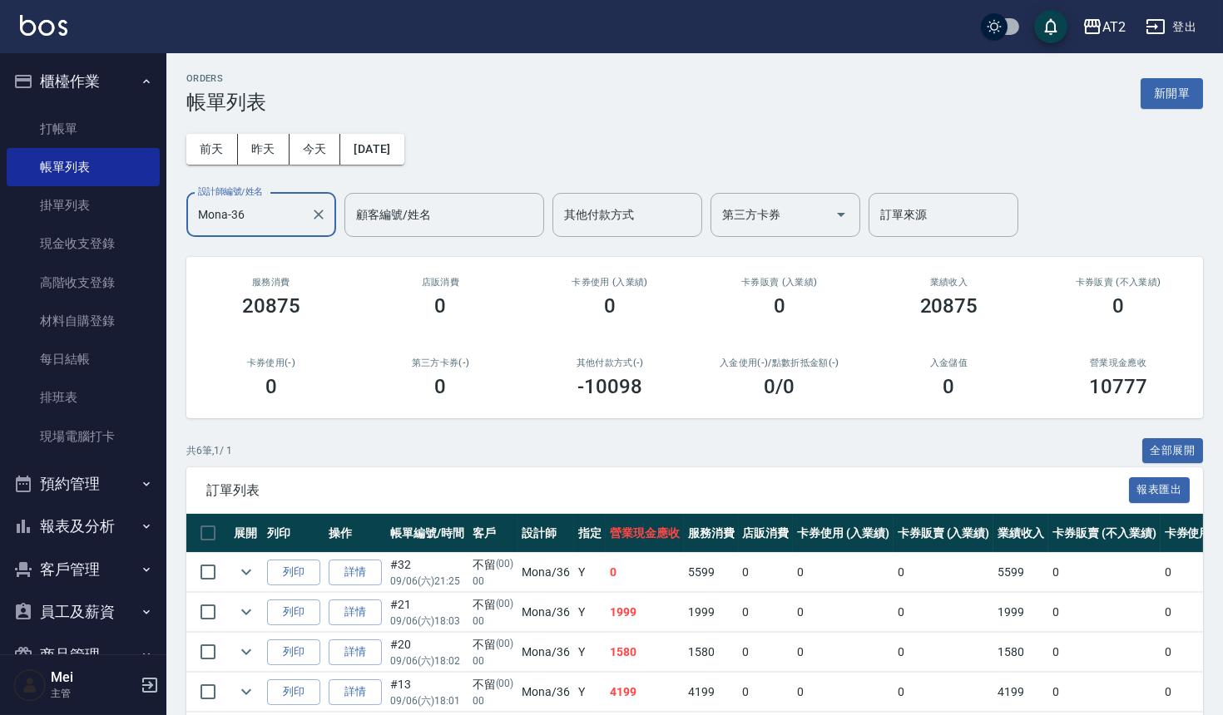
scroll to position [156, 0]
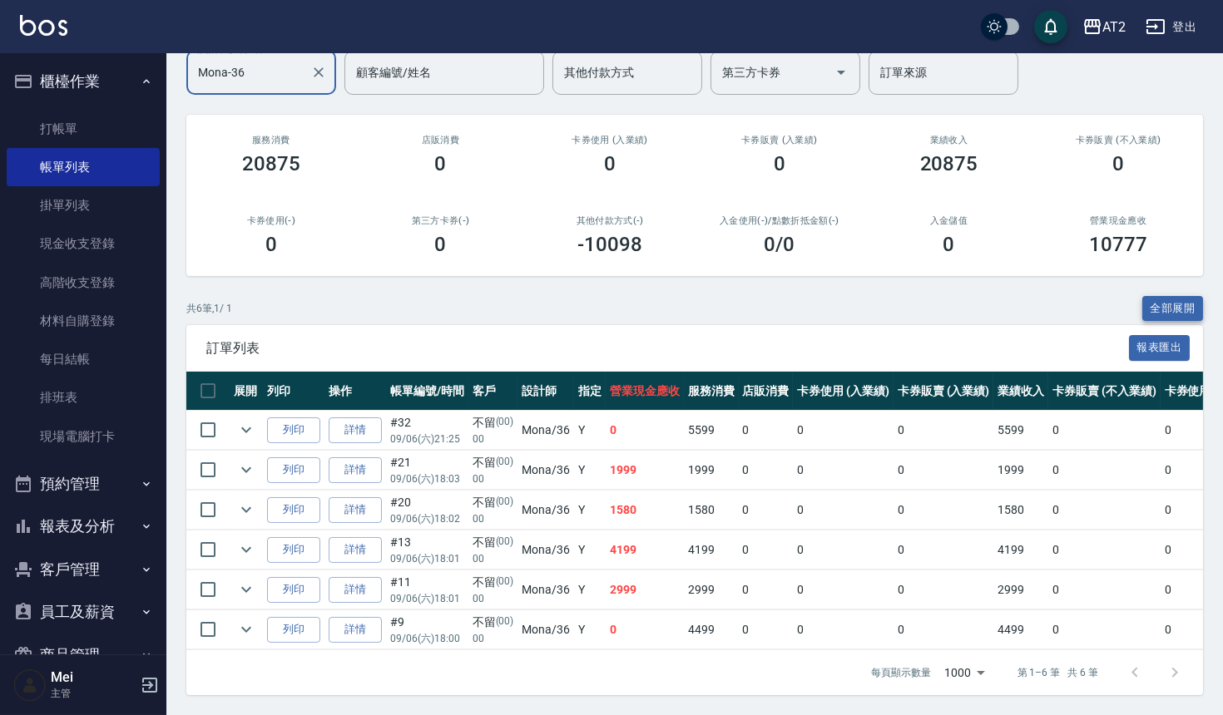
type input "Mona-36"
click at [1173, 303] on button "全部展開" at bounding box center [1173, 309] width 62 height 26
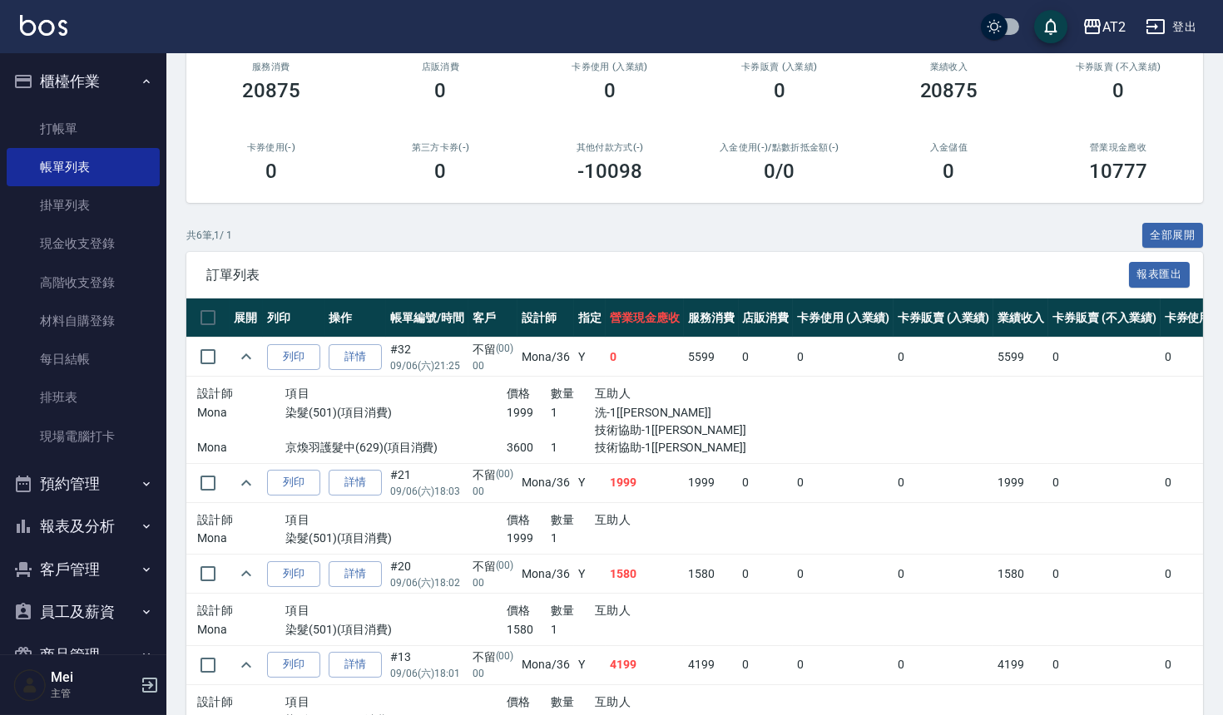
scroll to position [248, 0]
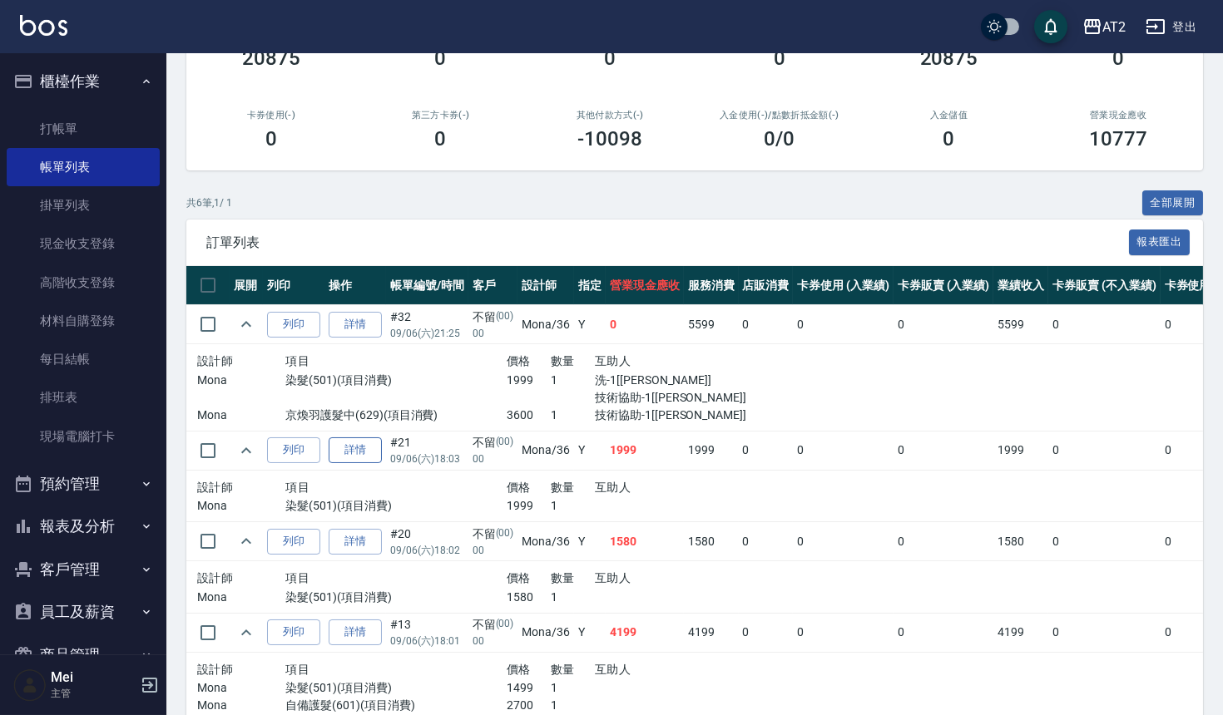
click at [344, 450] on link "詳情" at bounding box center [355, 451] width 53 height 26
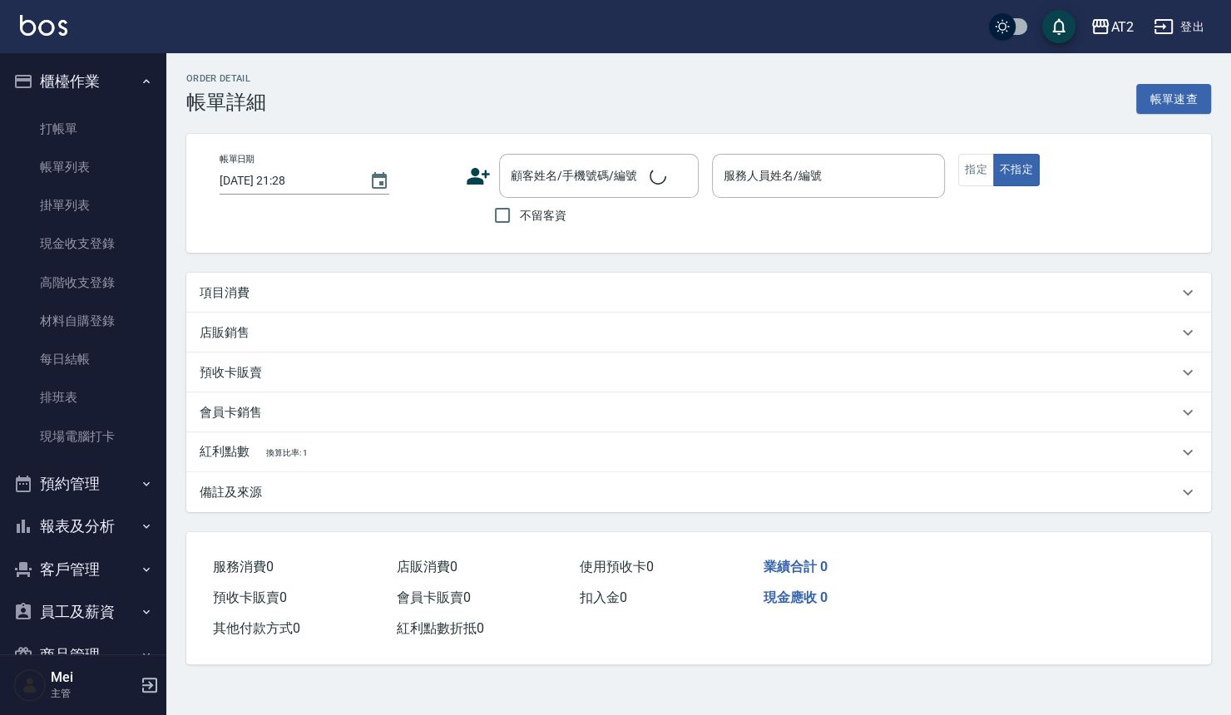
type input "2025/09/06 18:03"
type input "Mona-36"
type input "190"
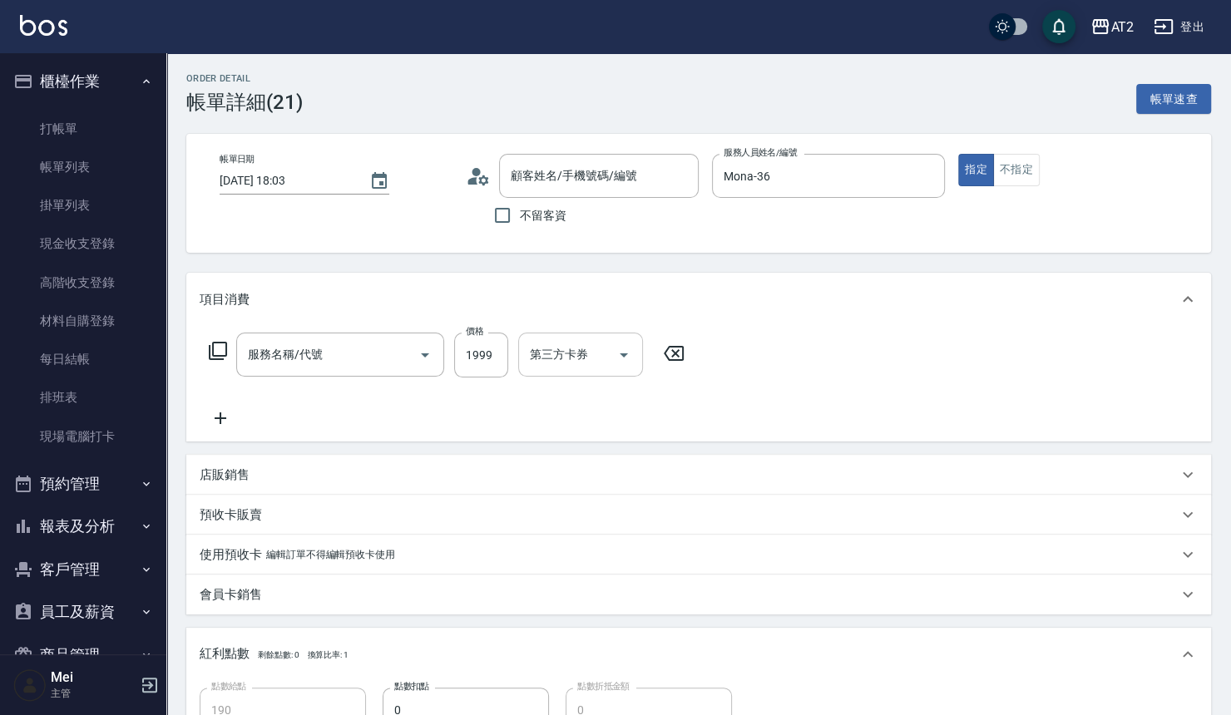
type input "不留/00/00"
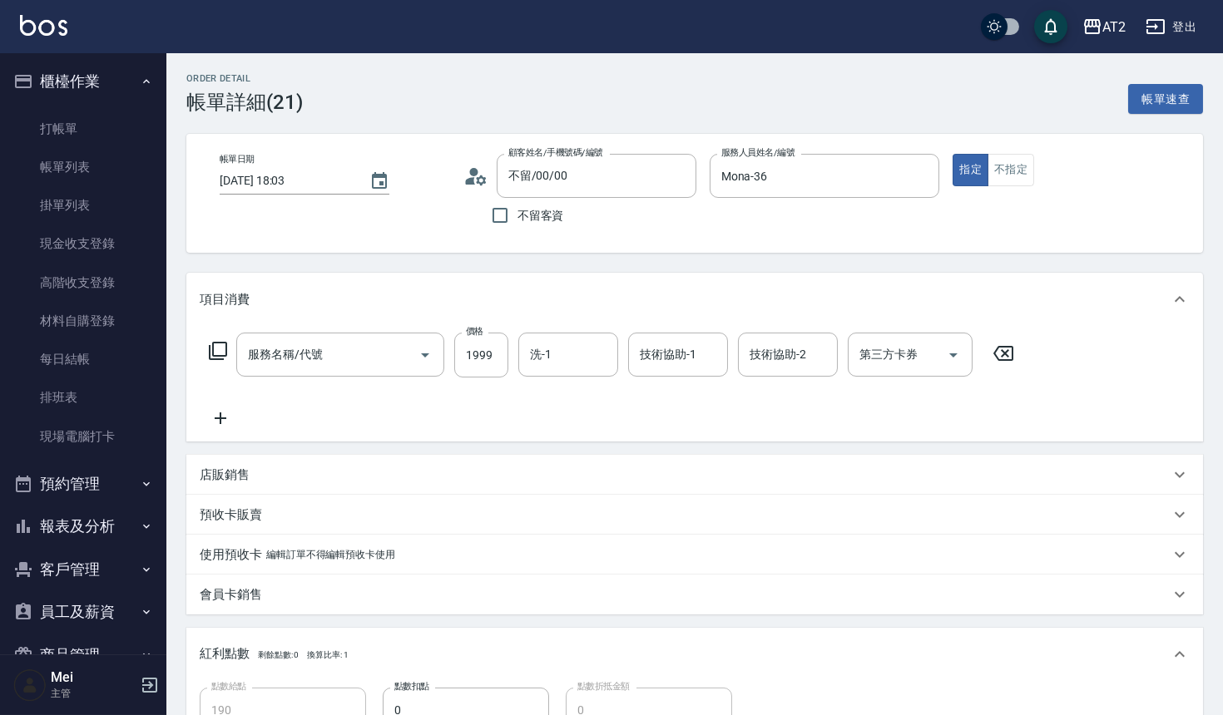
type input "染髮(501)"
click at [570, 362] on input "洗-1" at bounding box center [568, 354] width 85 height 29
click at [586, 408] on div "Ivy -48" at bounding box center [568, 396] width 100 height 27
click at [690, 335] on div "技術協助-1" at bounding box center [678, 355] width 100 height 44
type input "Ivy-48"
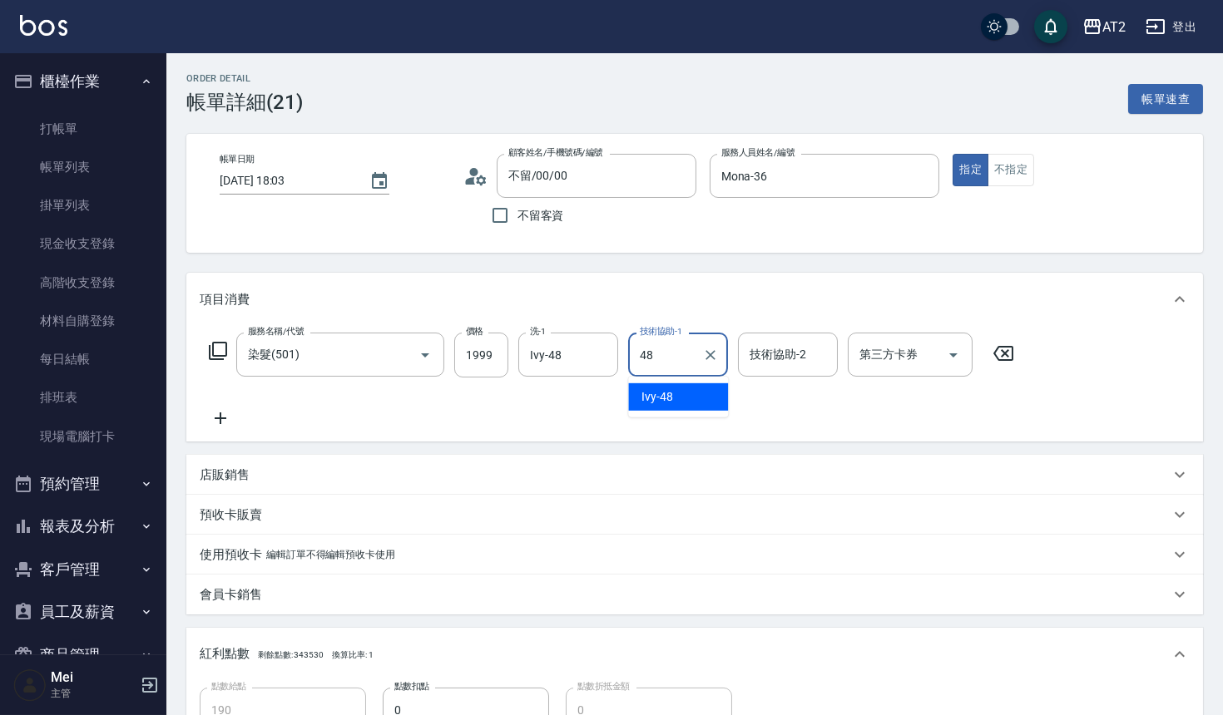
click at [646, 395] on span "Ivy -48" at bounding box center [657, 396] width 32 height 17
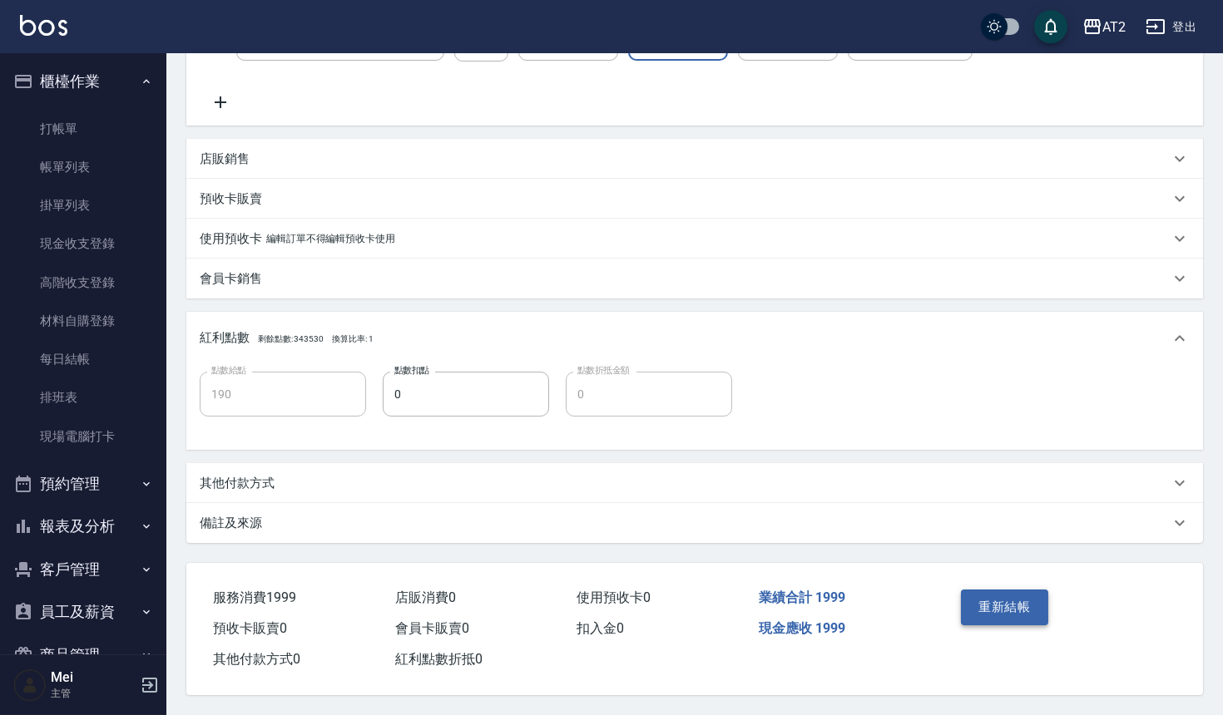
type input "Ivy-48"
click at [991, 594] on button "重新結帳" at bounding box center [1005, 607] width 88 height 35
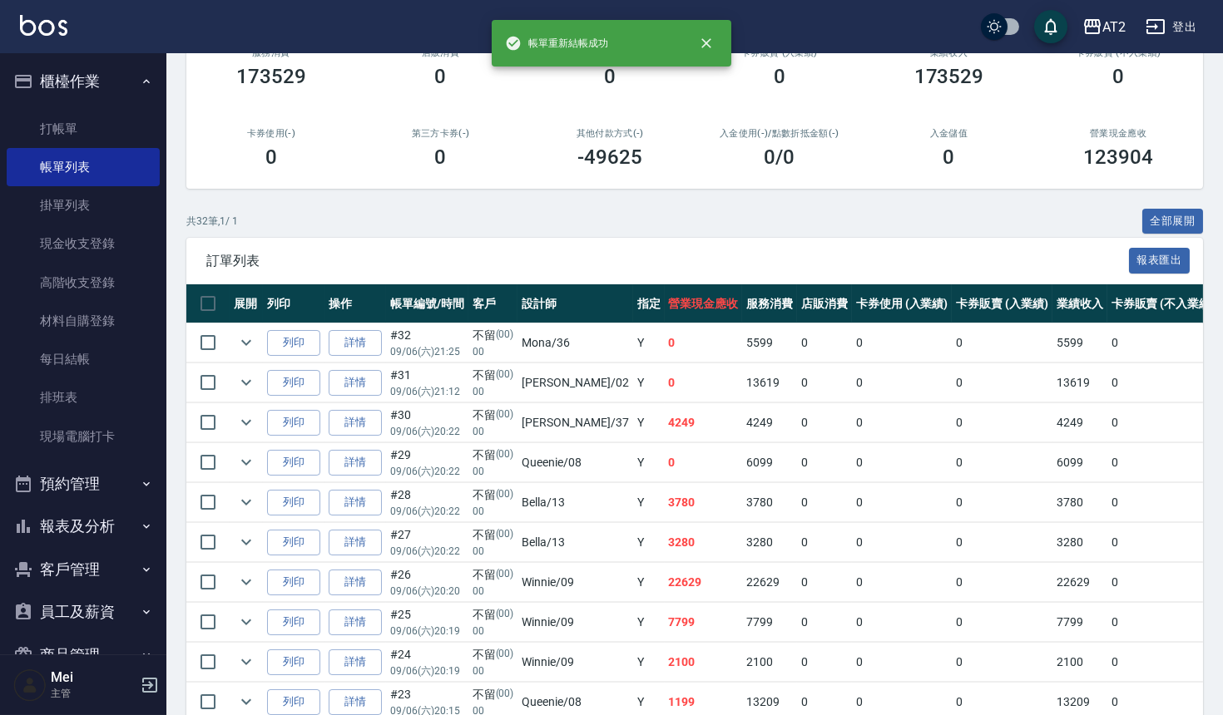
scroll to position [92, 0]
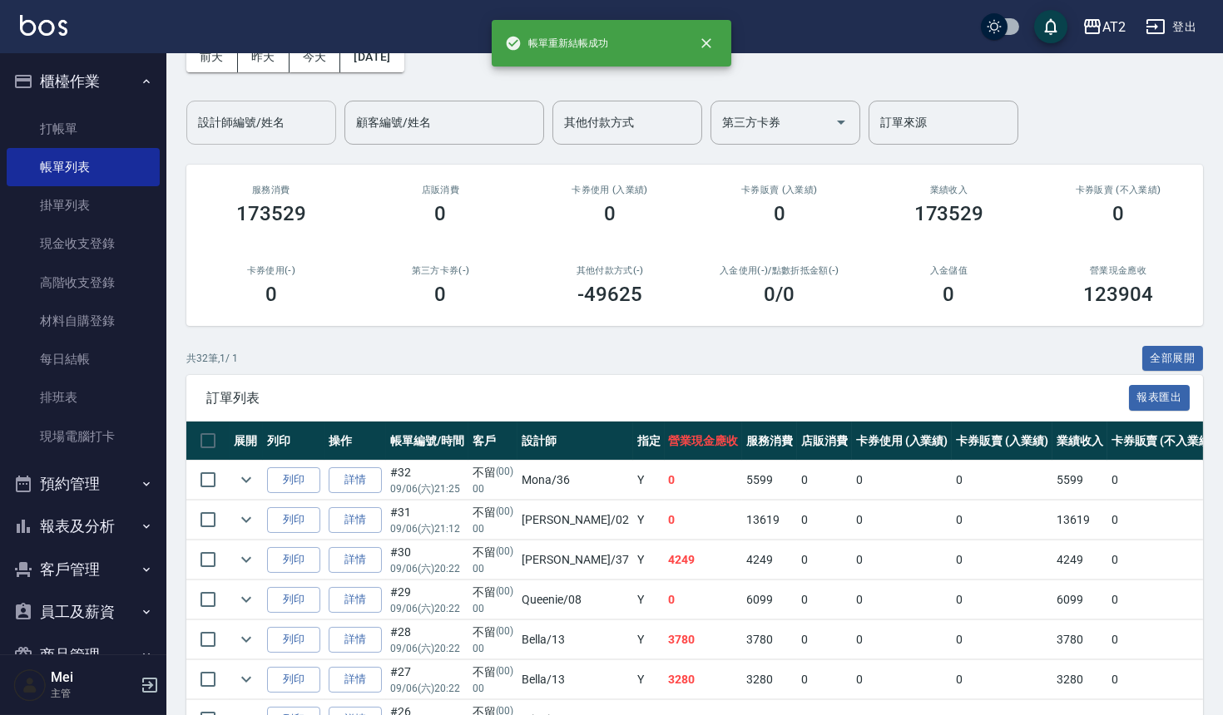
click at [267, 122] on input "設計師編號/姓名" at bounding box center [261, 122] width 135 height 29
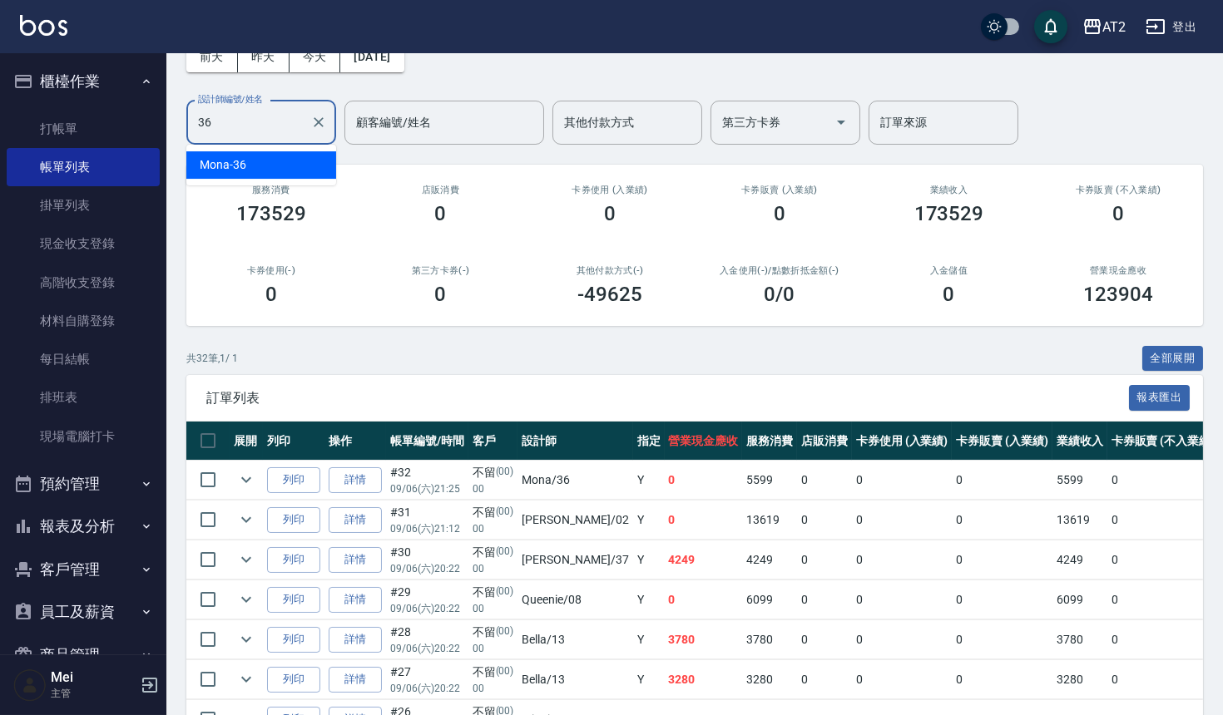
click at [300, 160] on div "Mona -36" at bounding box center [261, 164] width 150 height 27
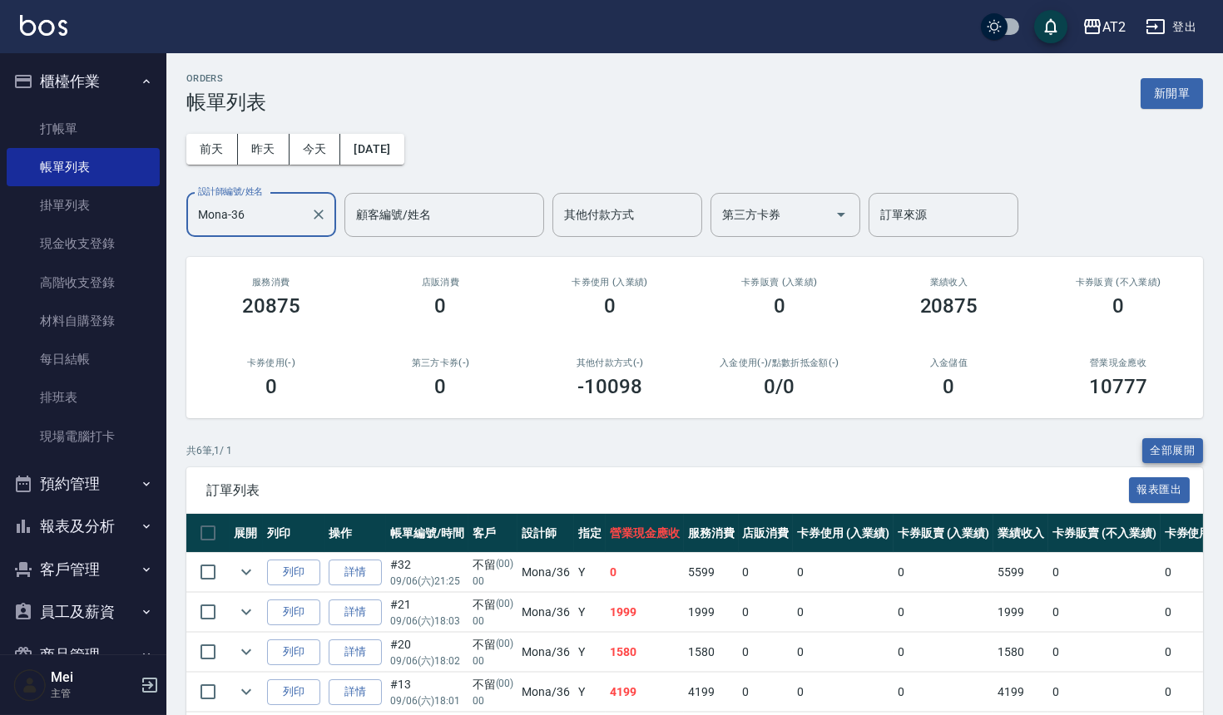
type input "Mona-36"
click at [1155, 443] on button "全部展開" at bounding box center [1173, 451] width 62 height 26
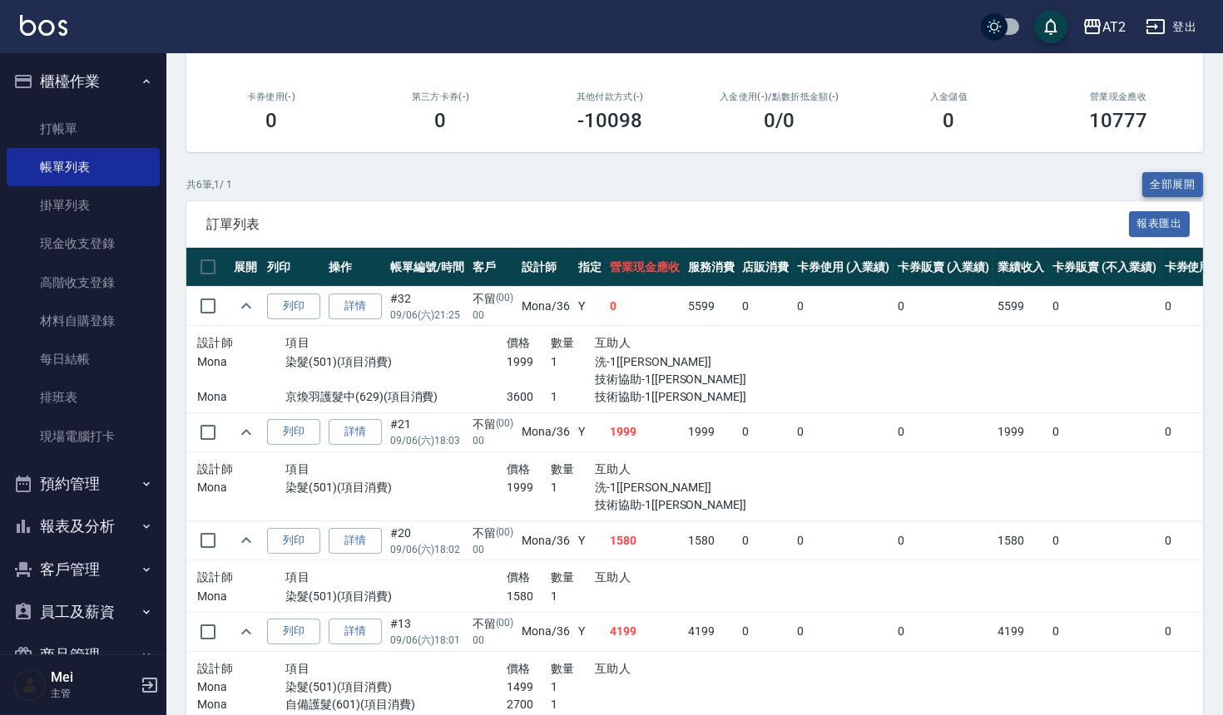
scroll to position [369, 0]
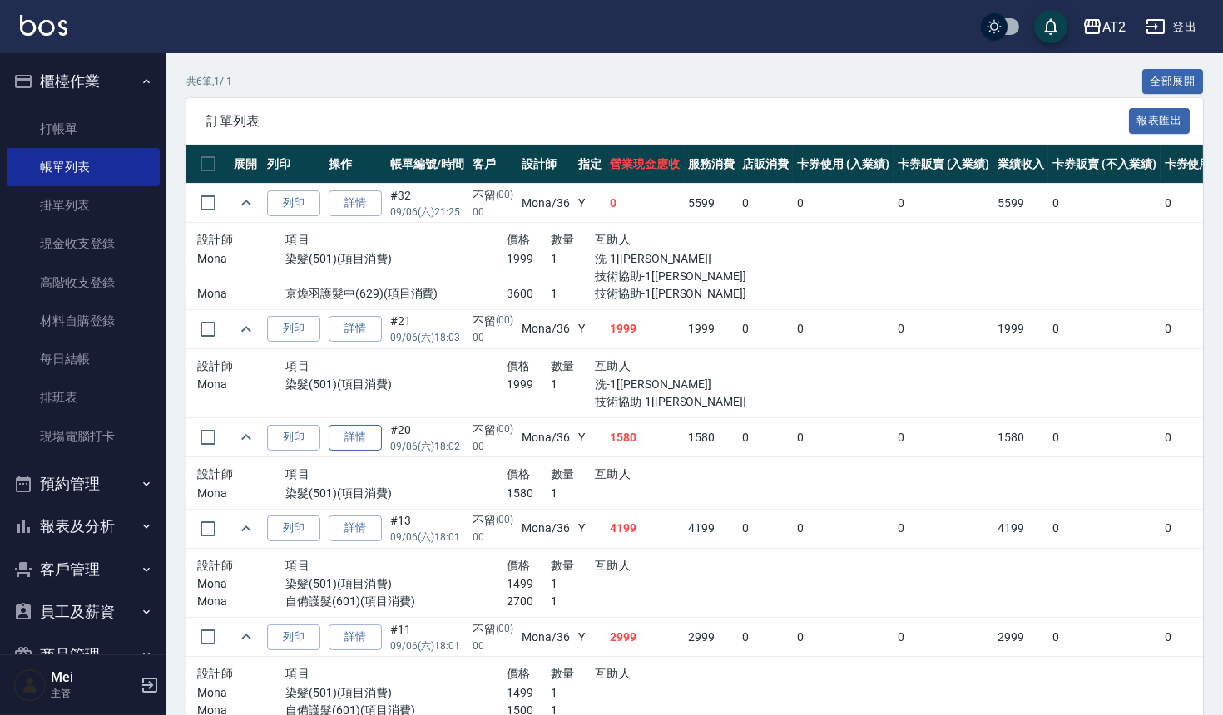
click at [373, 435] on link "詳情" at bounding box center [355, 438] width 53 height 26
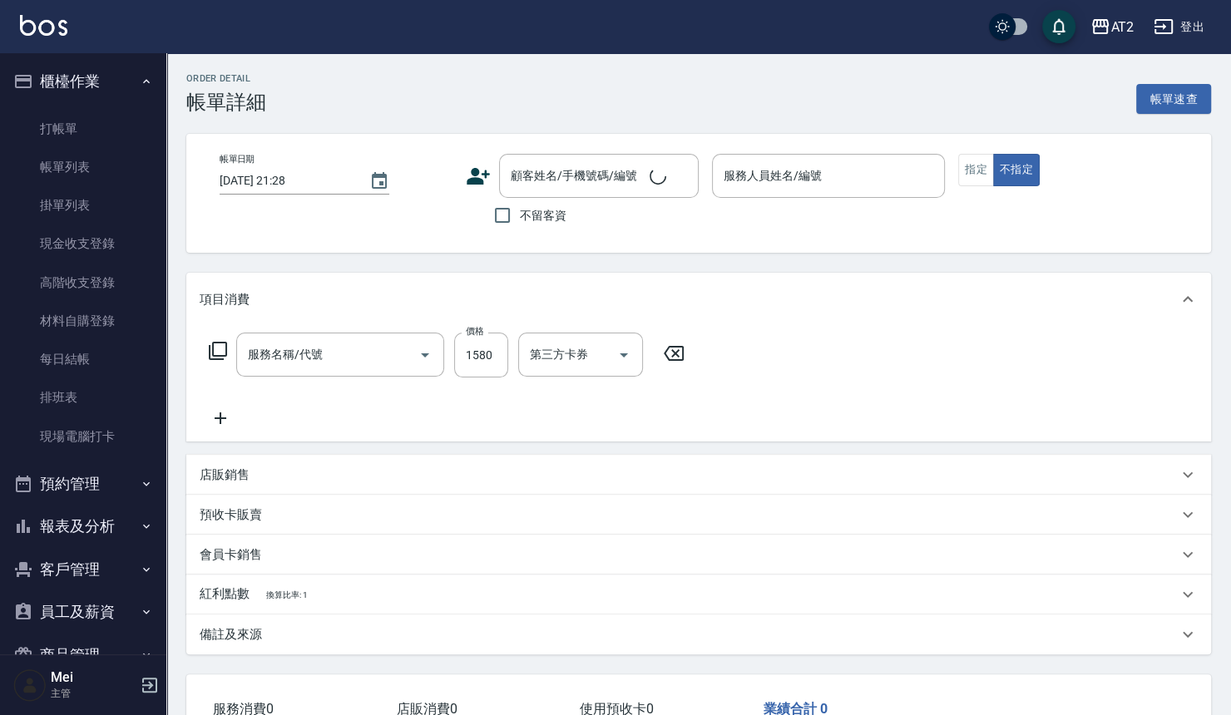
type input "2025/09/06 18:02"
type input "Mona-36"
type input "150"
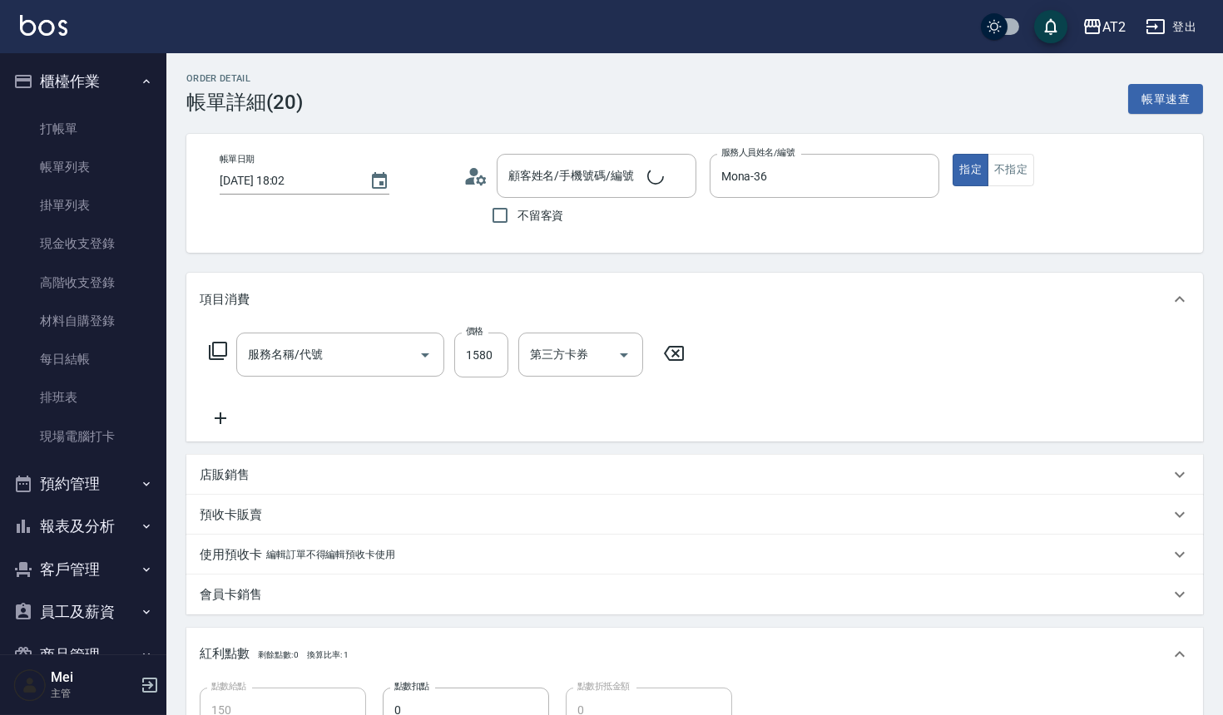
type input "染髮(501)"
type input "不留/00/00"
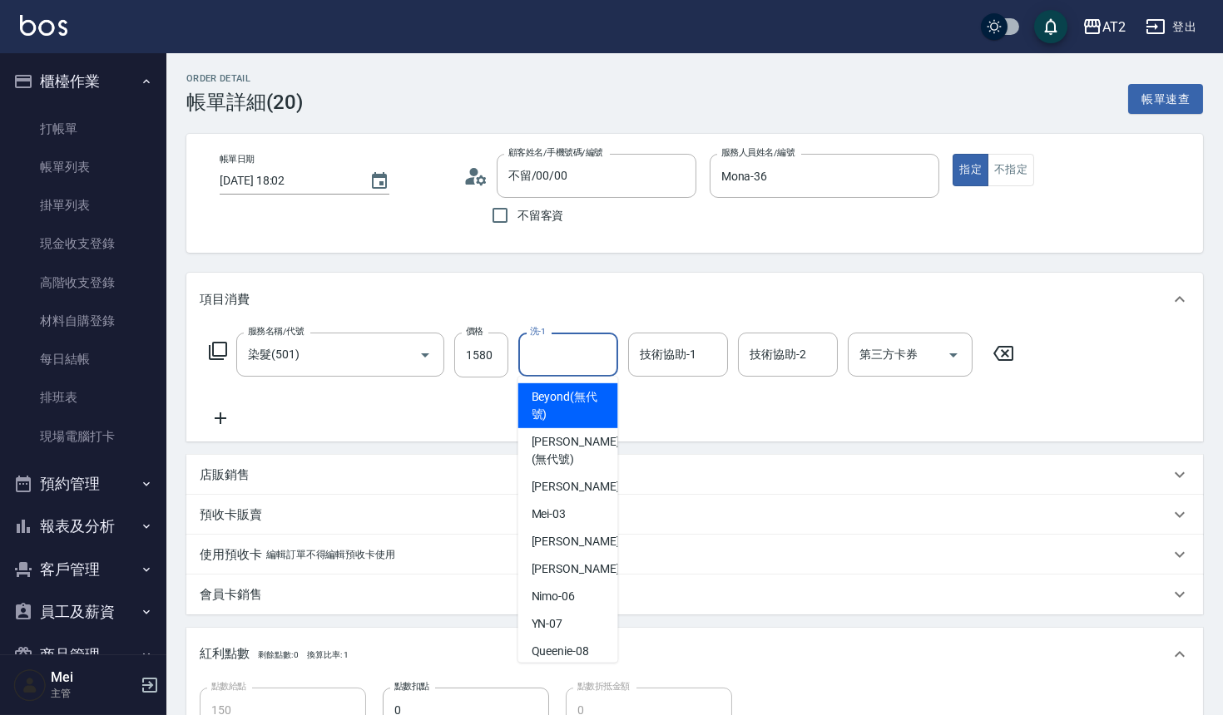
click at [548, 368] on input "洗-1" at bounding box center [568, 354] width 85 height 29
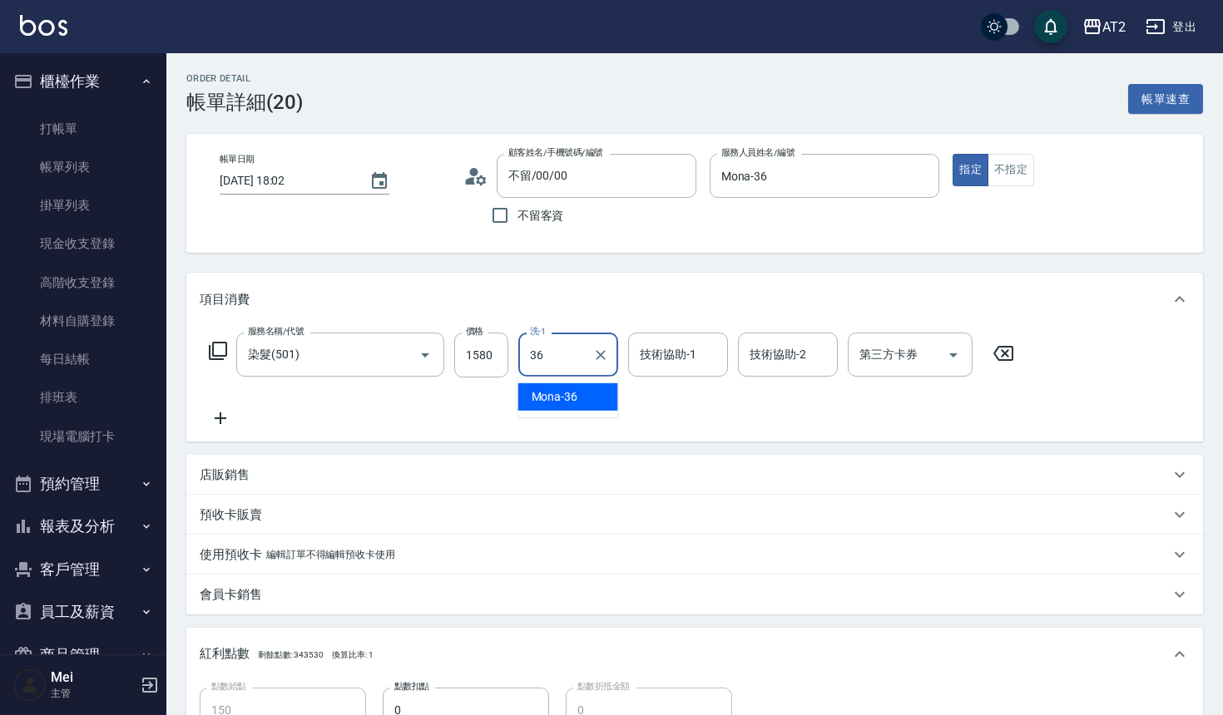
click at [578, 404] on div "Mona -36" at bounding box center [568, 396] width 100 height 27
type input "Mona-36"
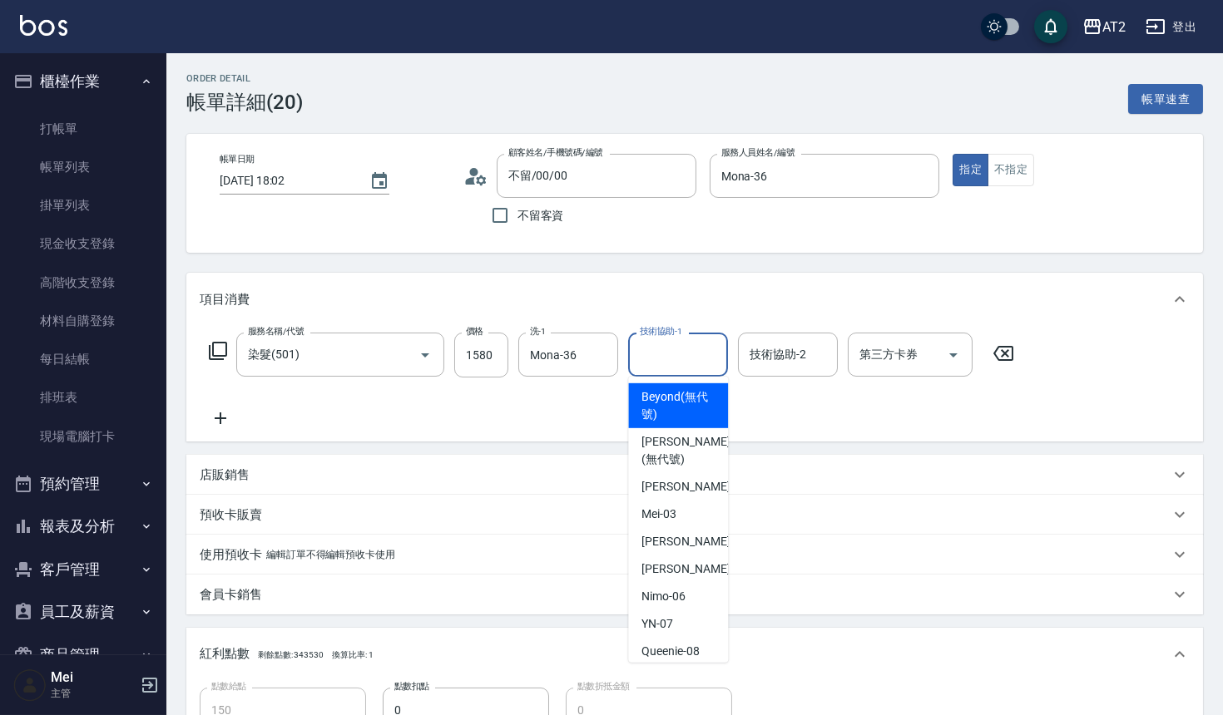
click at [678, 356] on input "技術協助-1" at bounding box center [678, 354] width 85 height 29
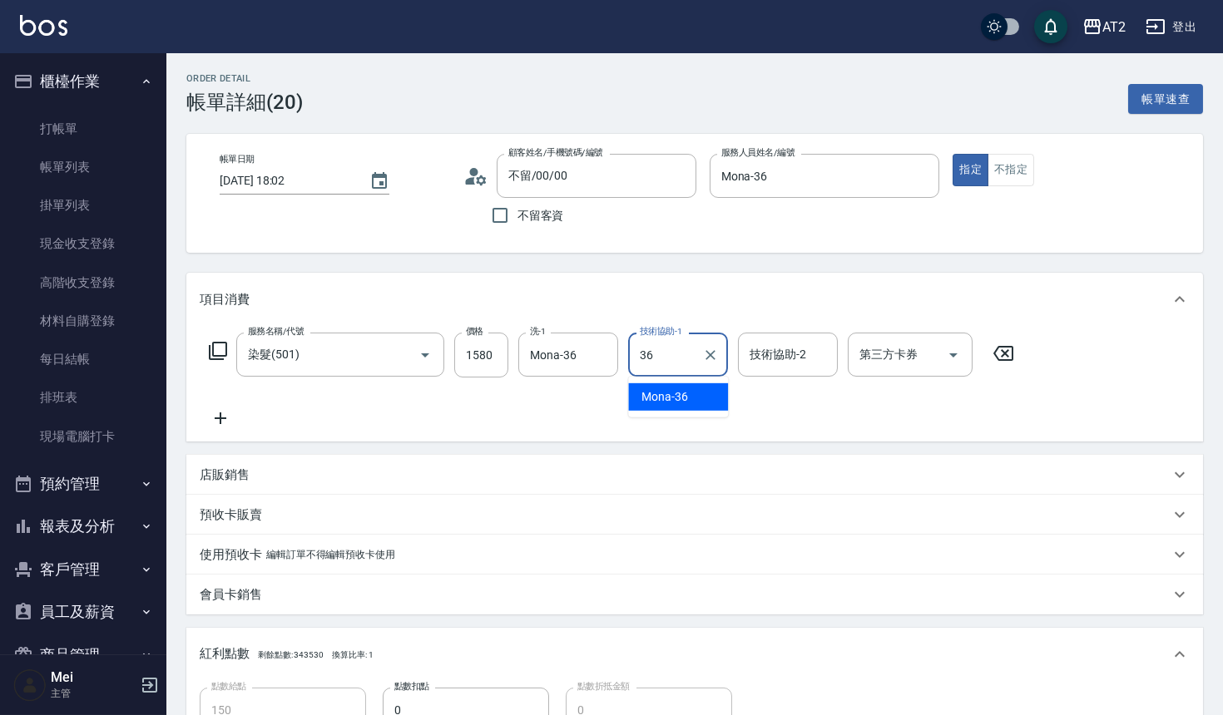
click at [690, 385] on div "Mona -36" at bounding box center [678, 396] width 100 height 27
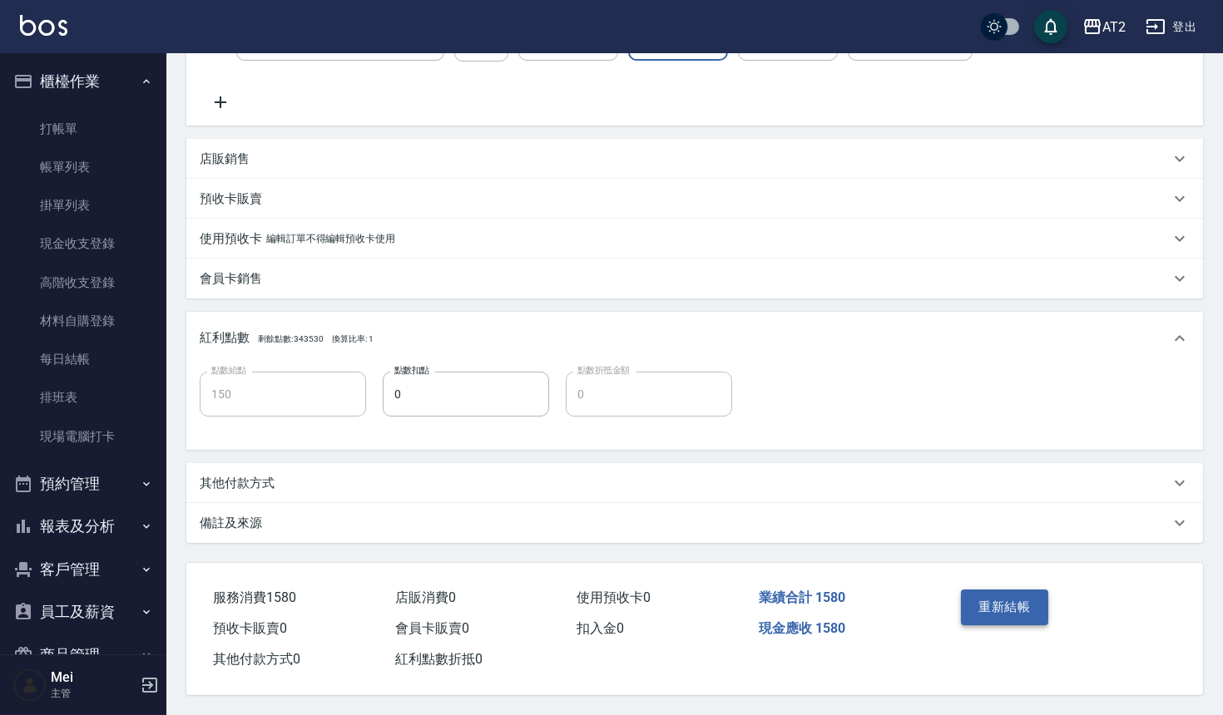
type input "Mona-36"
click at [1004, 604] on button "重新結帳" at bounding box center [1005, 607] width 88 height 35
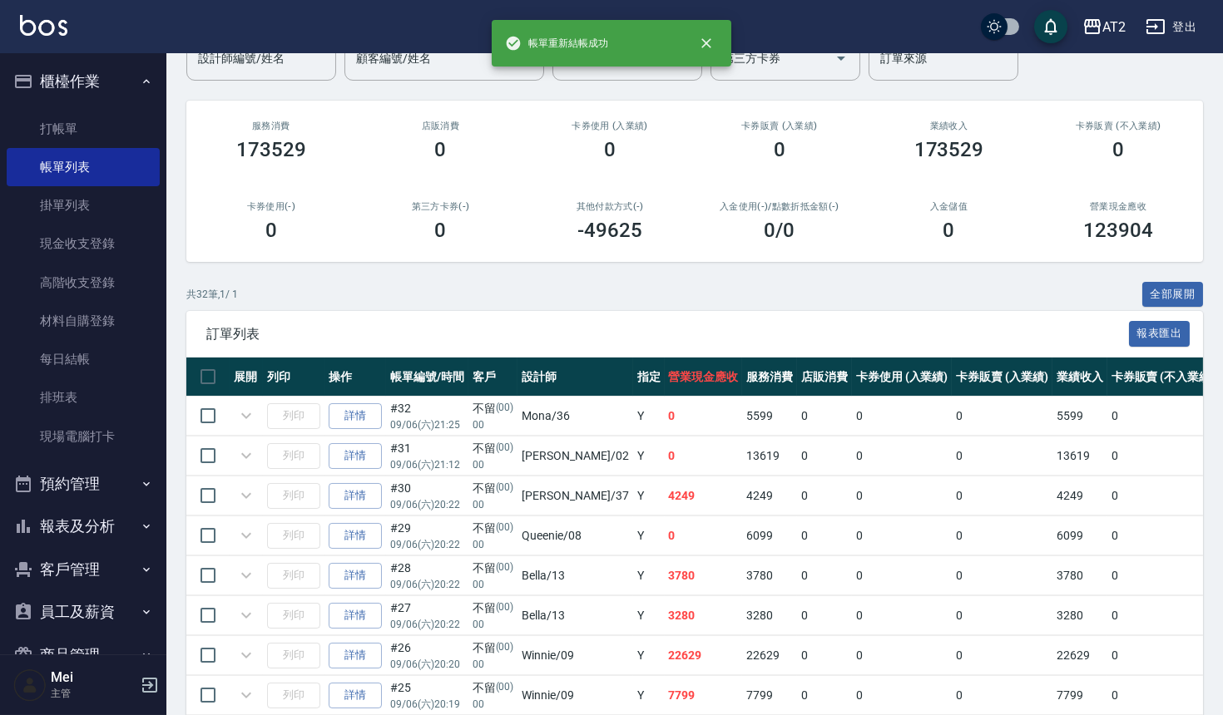
scroll to position [92, 0]
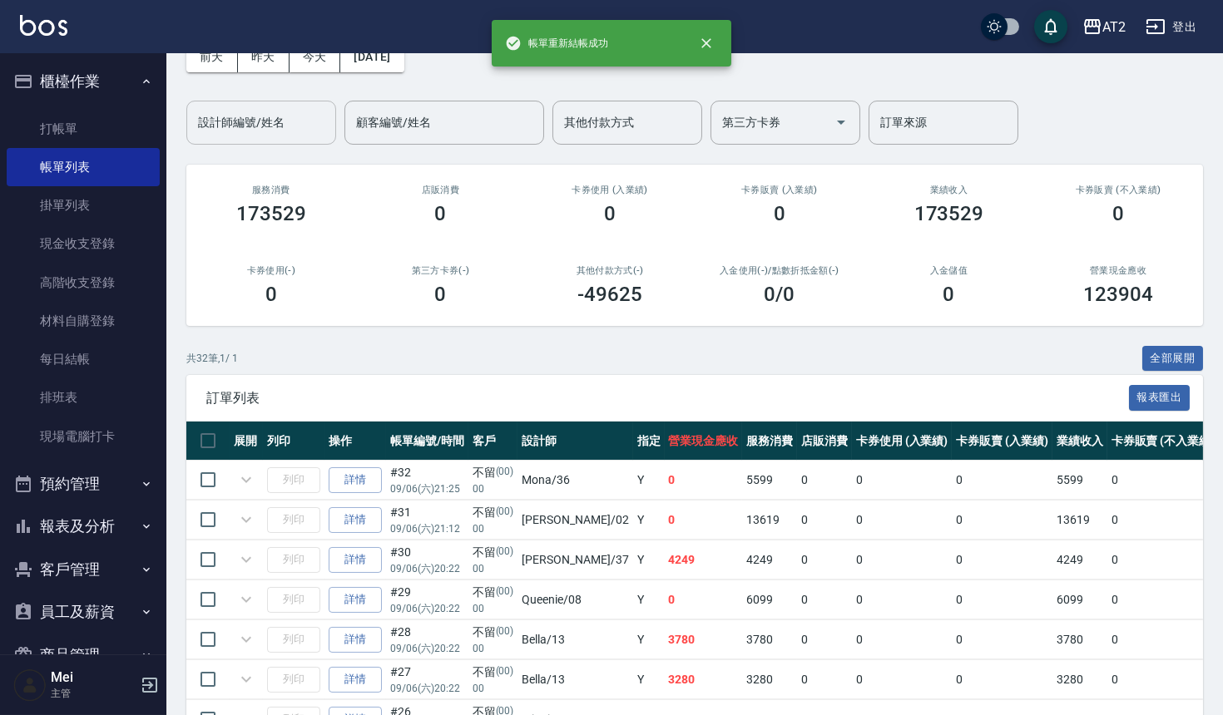
click at [301, 120] on input "設計師編號/姓名" at bounding box center [261, 122] width 135 height 29
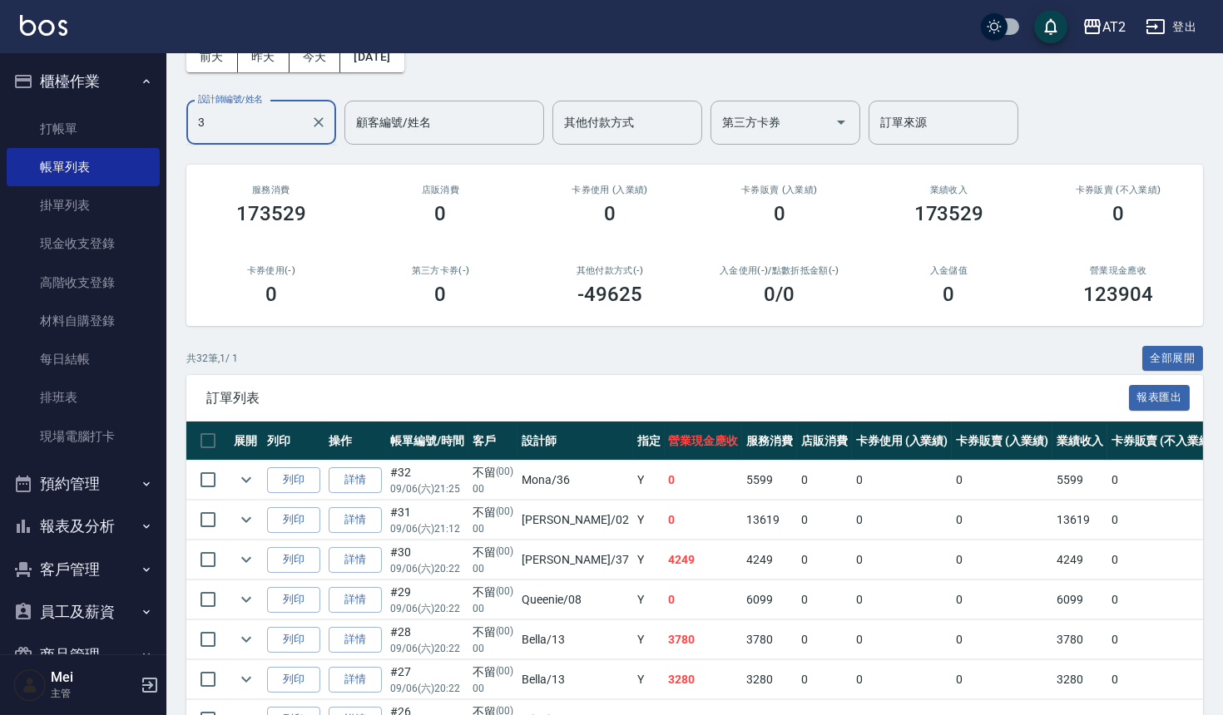
click at [252, 124] on input "3" at bounding box center [249, 122] width 110 height 29
click at [244, 164] on span "Mona -36" at bounding box center [223, 164] width 47 height 17
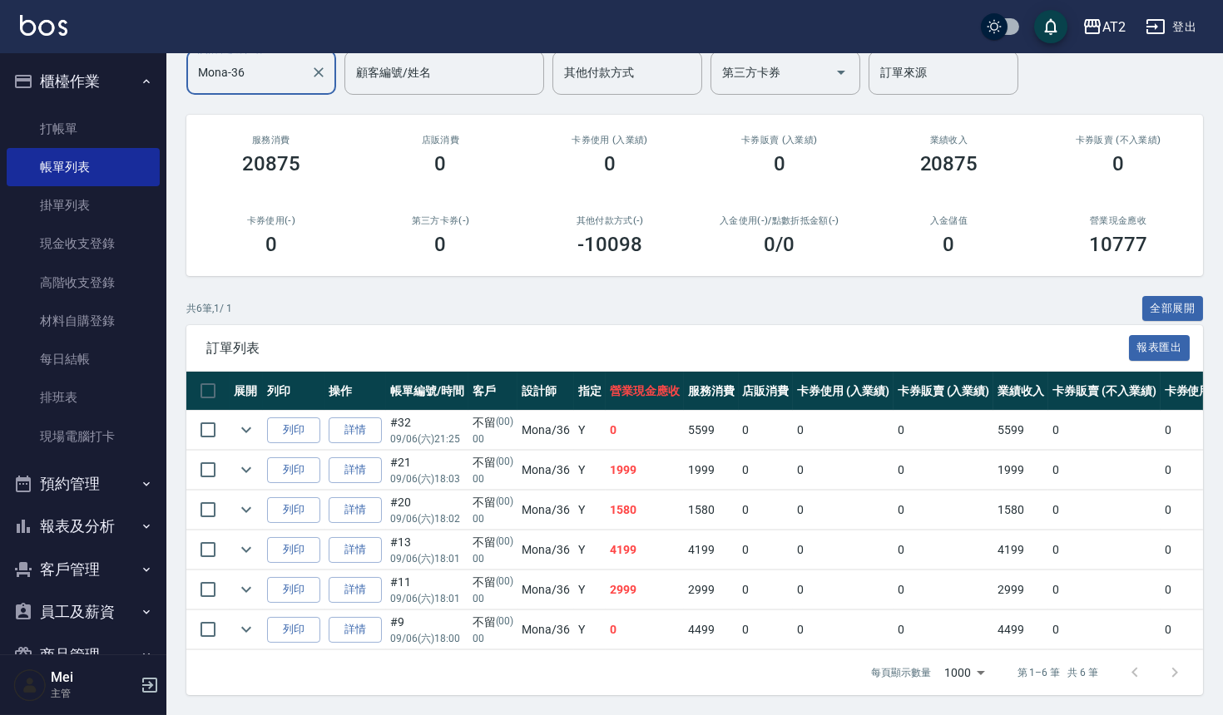
scroll to position [156, 0]
type input "Mona-36"
click at [1187, 296] on button "全部展開" at bounding box center [1173, 309] width 62 height 26
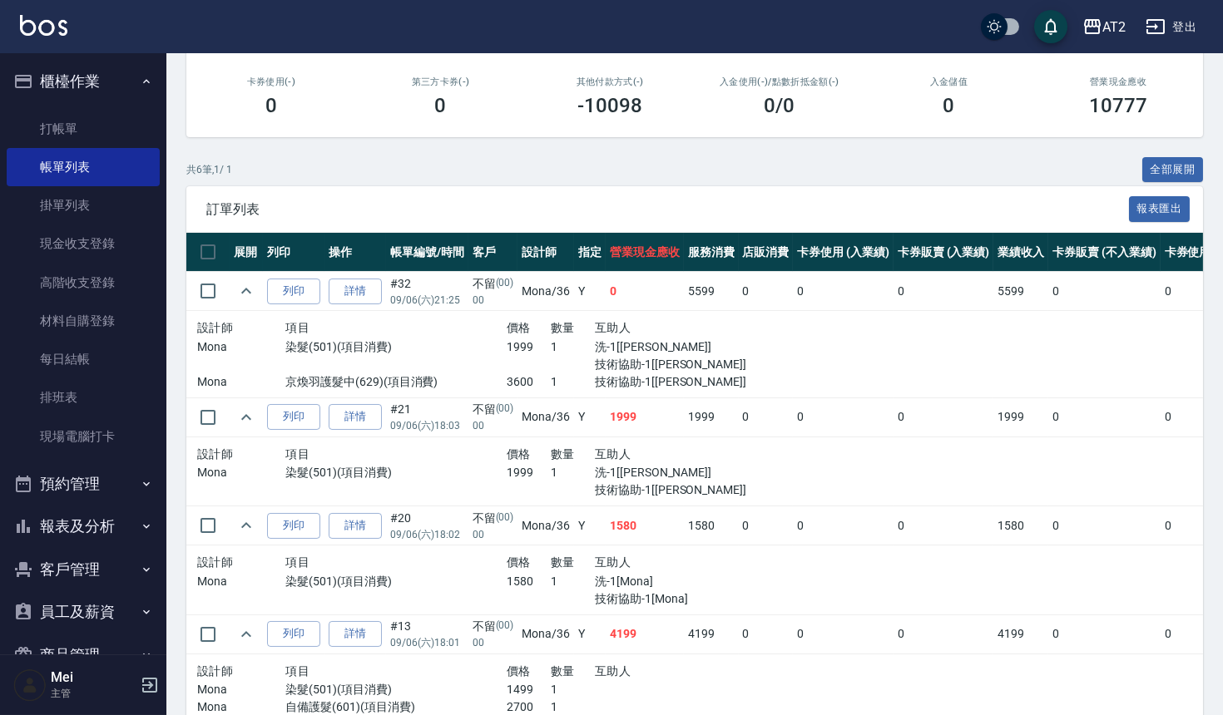
scroll to position [433, 0]
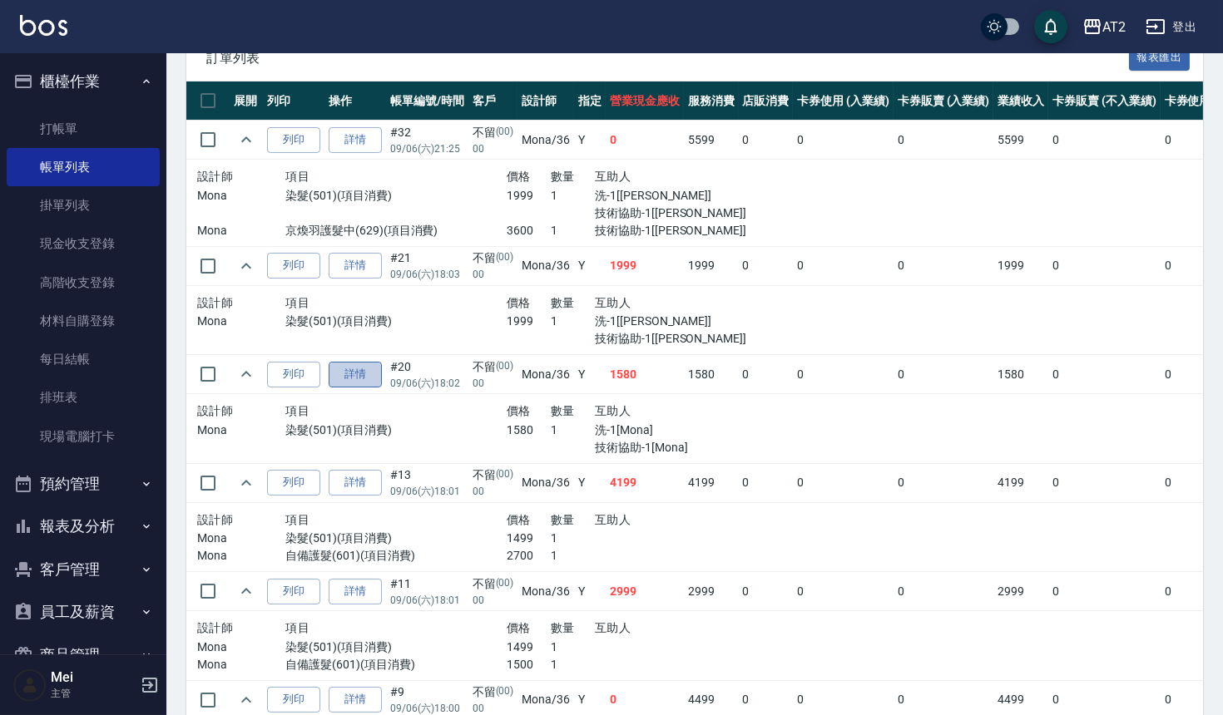
click at [351, 376] on link "詳情" at bounding box center [355, 375] width 53 height 26
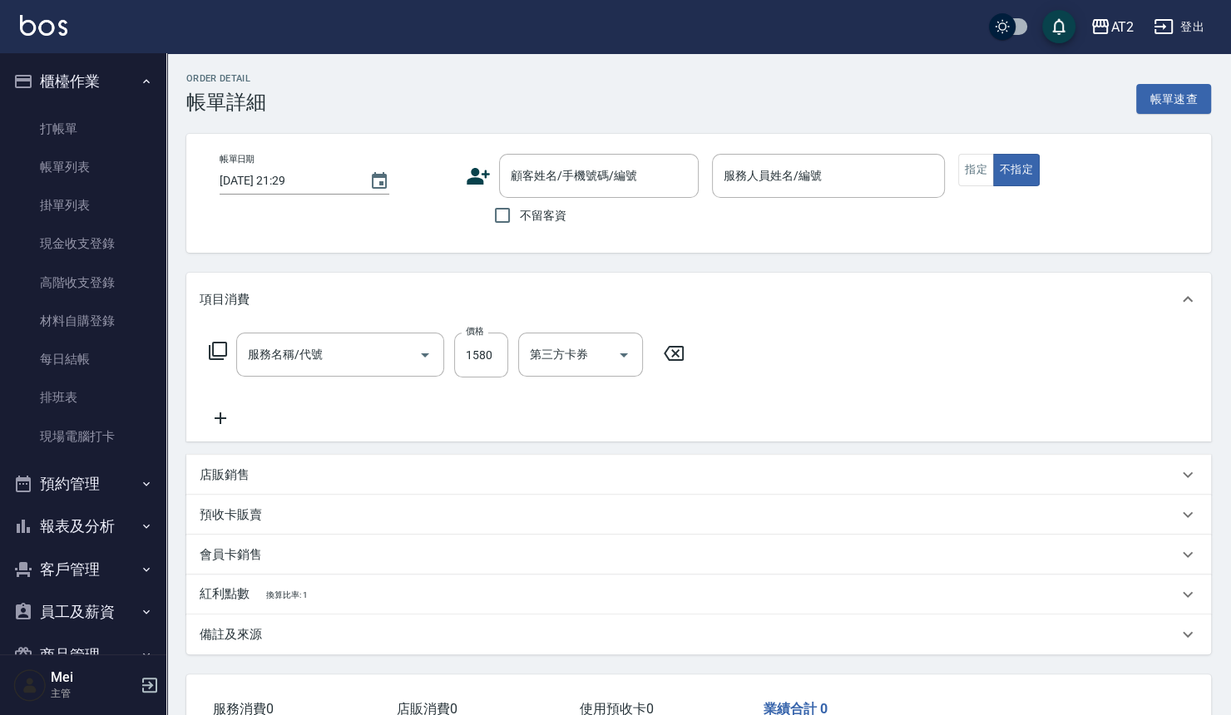
type input "2025/09/06 18:02"
type input "Mona-36"
type input "150"
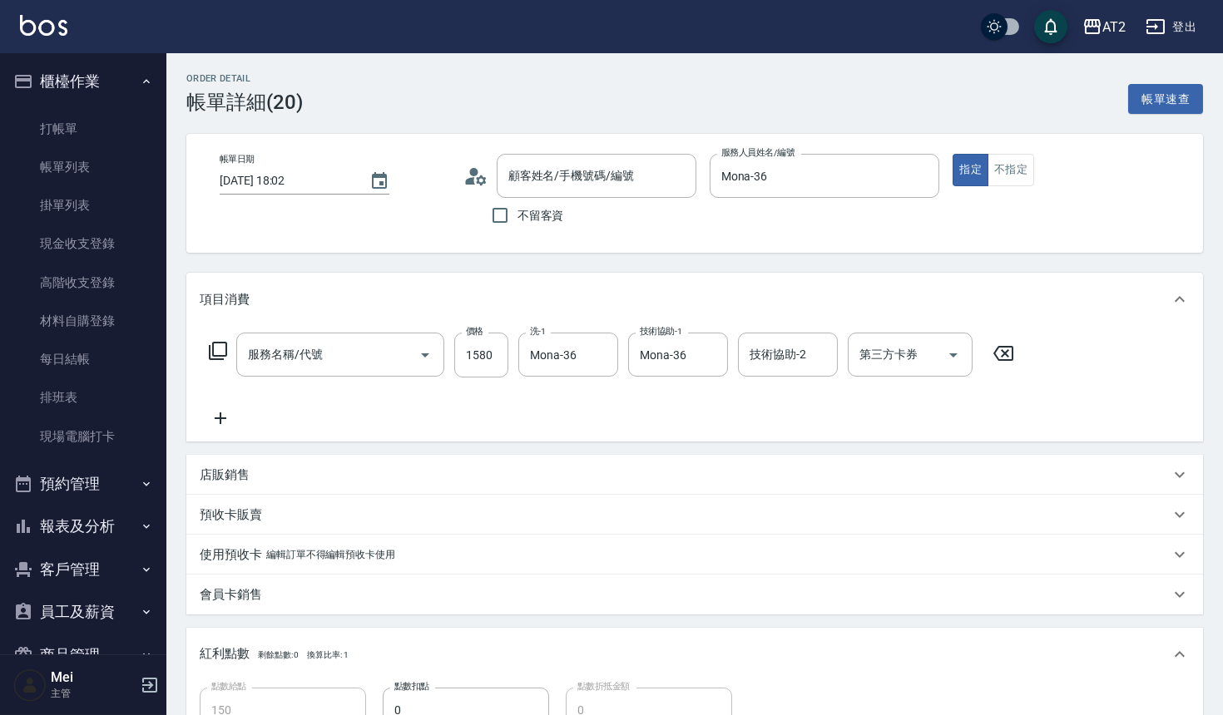
type input "不留/00/00"
type input "染髮(501)"
click at [595, 350] on icon "Clear" at bounding box center [600, 355] width 17 height 17
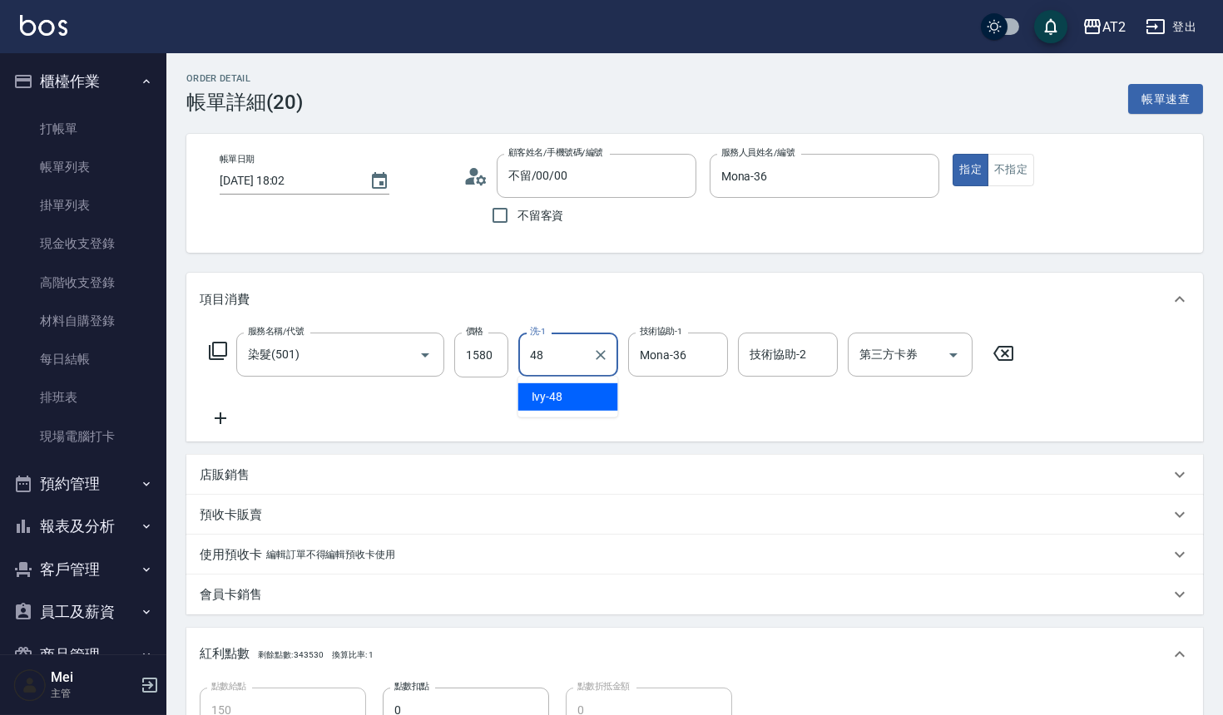
click at [566, 399] on div "Ivy -48" at bounding box center [568, 396] width 100 height 27
type input "Ivy-48"
click at [673, 358] on input "Mona-36" at bounding box center [666, 354] width 60 height 29
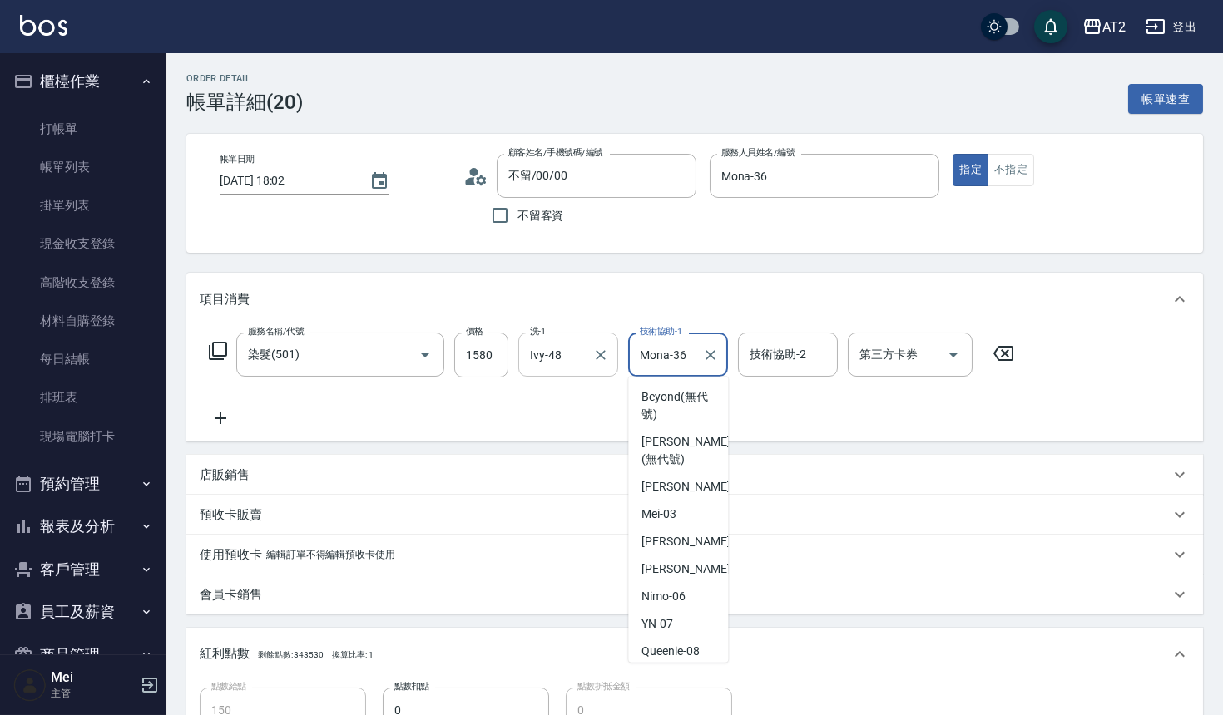
scroll to position [276, 0]
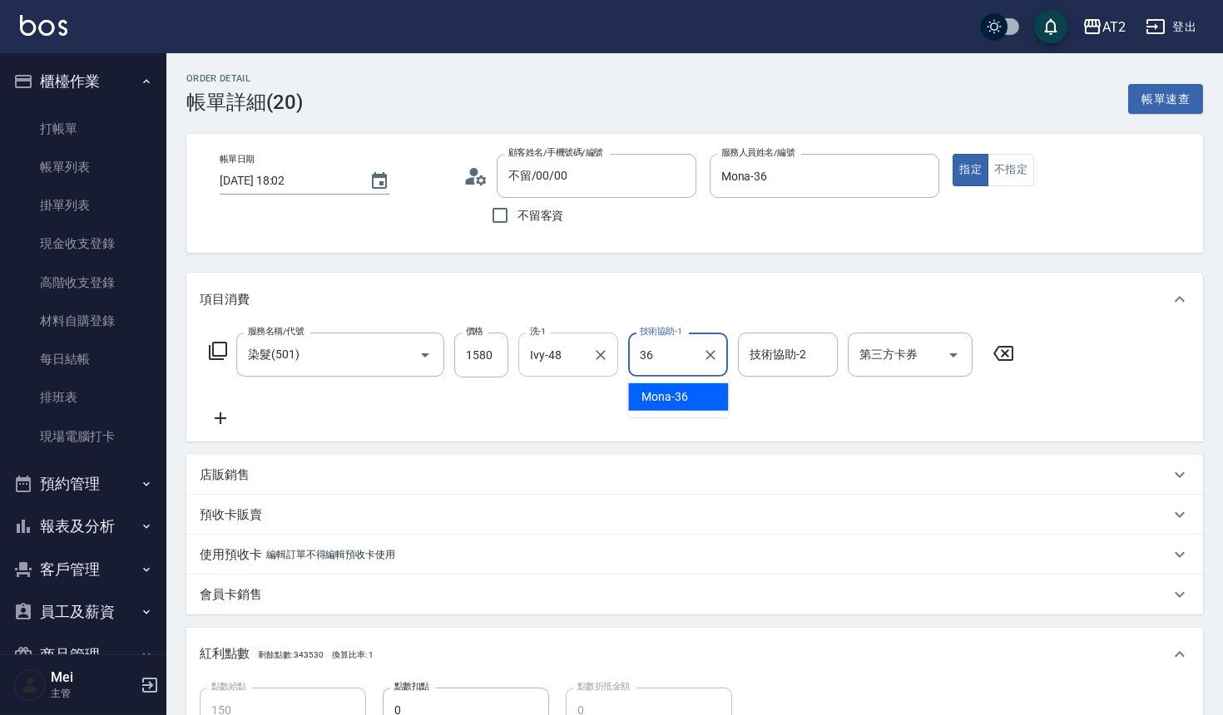
type input "3"
type input "Ivy-48"
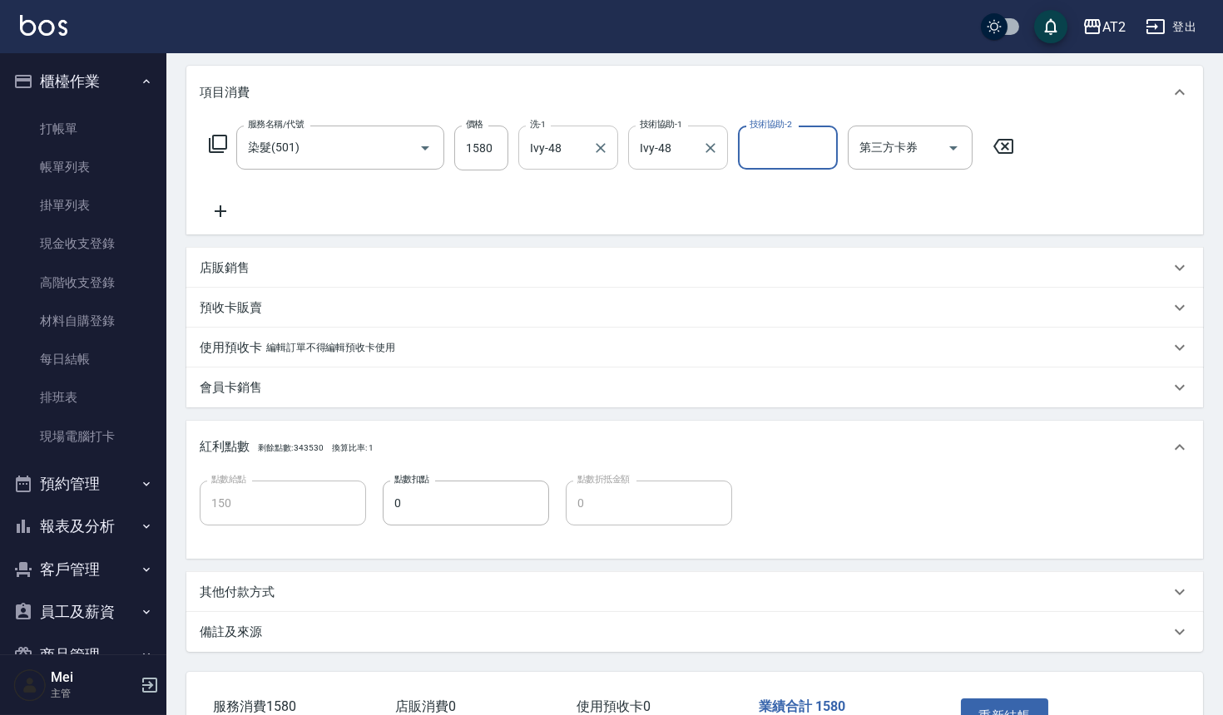
scroll to position [321, 0]
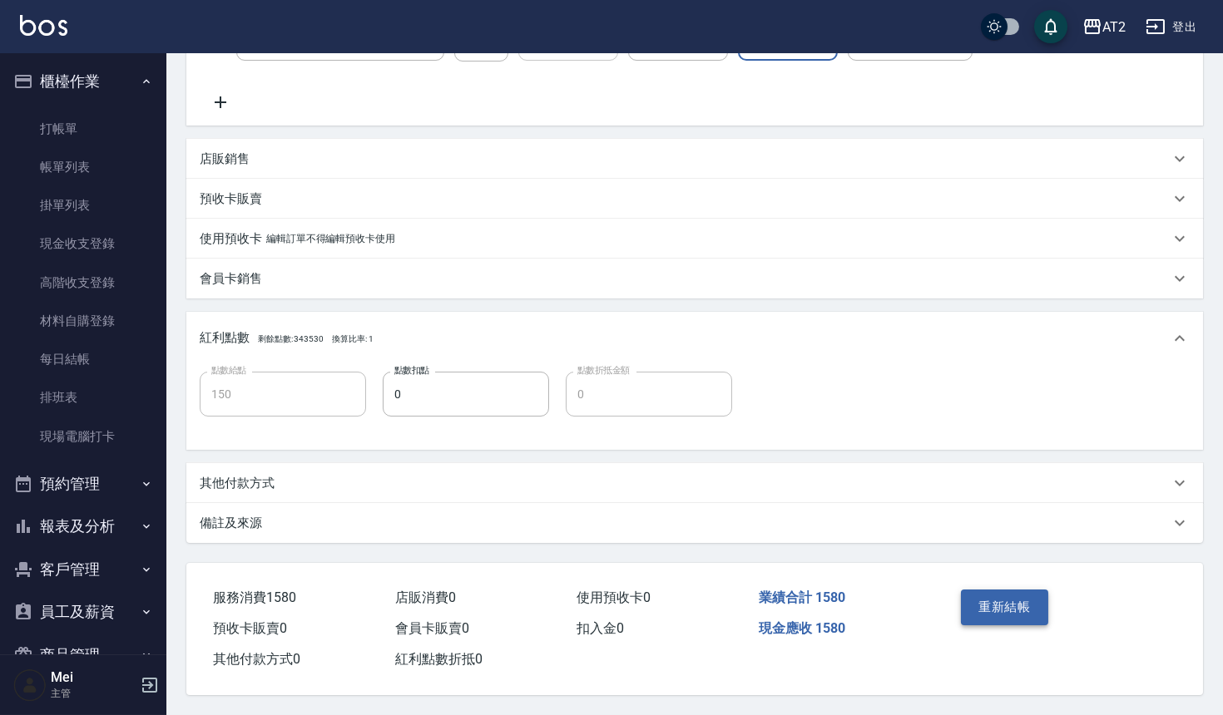
click at [996, 606] on button "重新結帳" at bounding box center [1005, 607] width 88 height 35
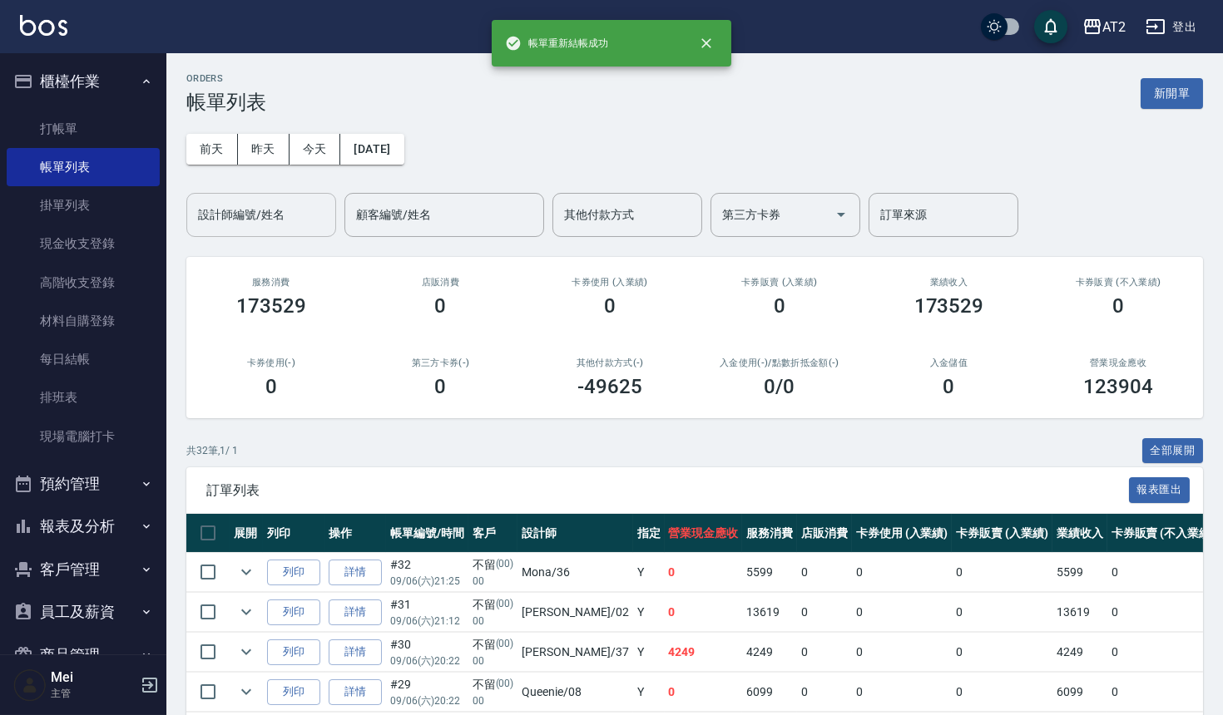
click at [270, 207] on input "設計師編號/姓名" at bounding box center [261, 214] width 135 height 29
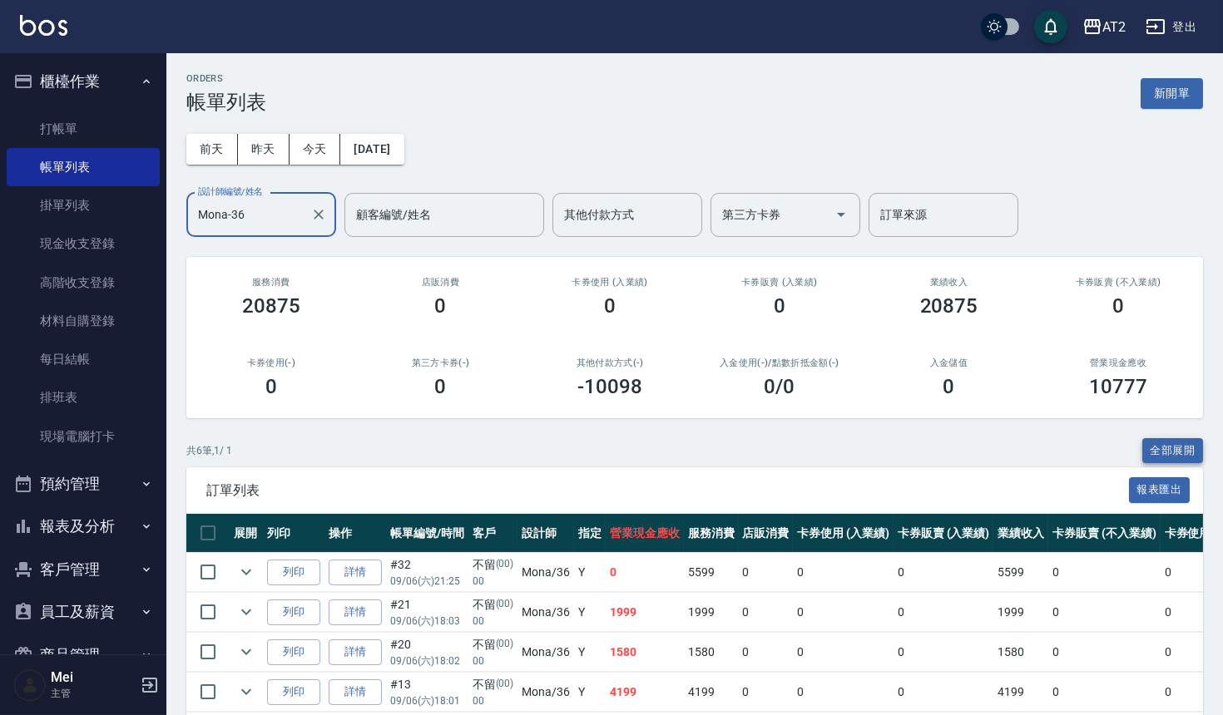
type input "Mona-36"
click at [1143, 449] on button "全部展開" at bounding box center [1173, 451] width 62 height 26
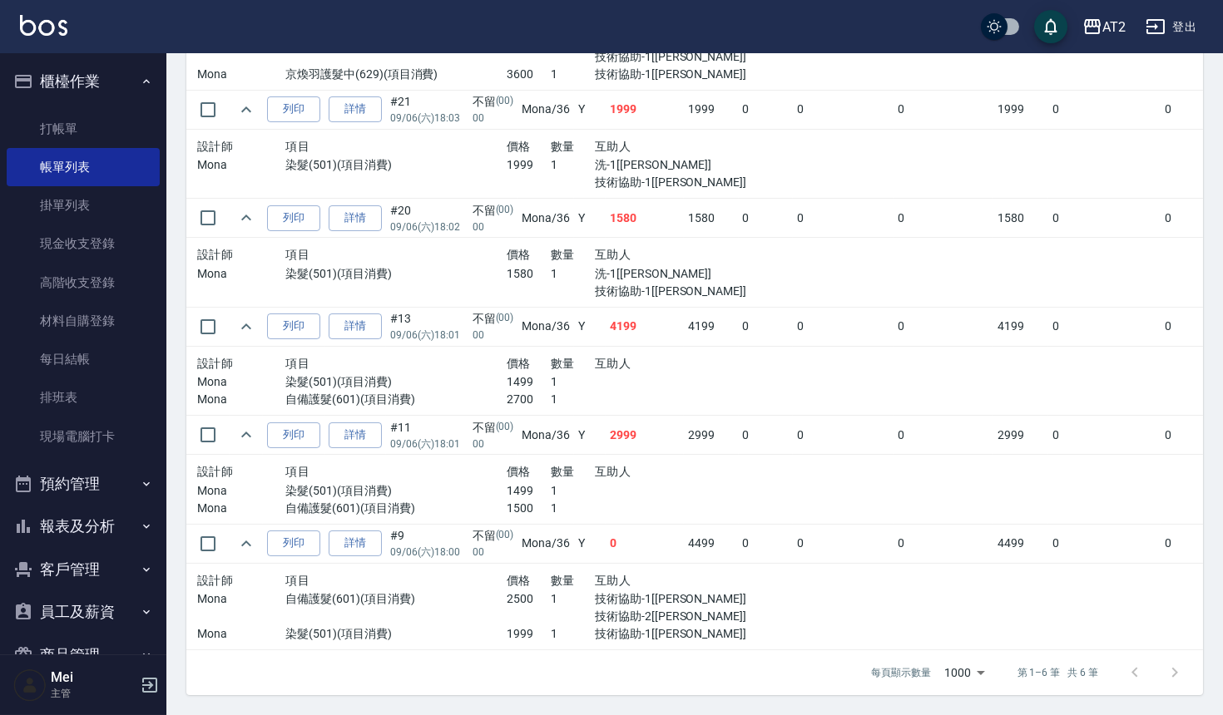
scroll to position [602, 0]
click at [365, 424] on link "詳情" at bounding box center [355, 436] width 53 height 26
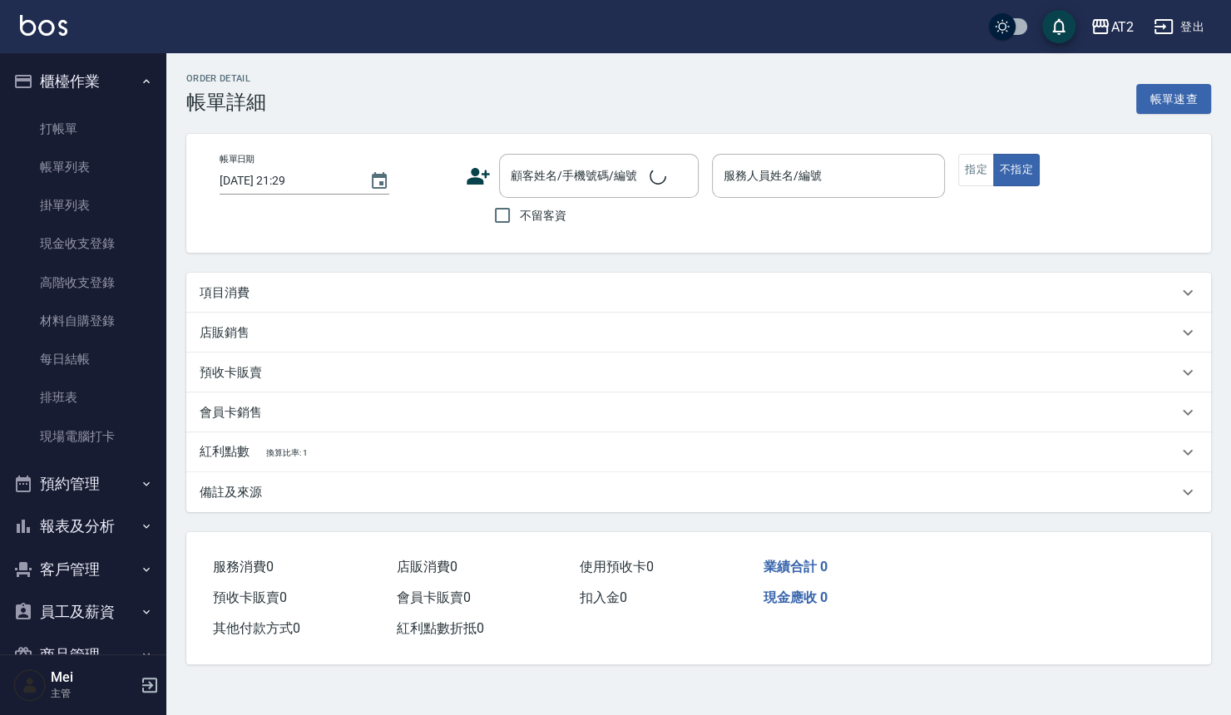
type input "2025/09/06 18:01"
type input "Mona-36"
type input "290"
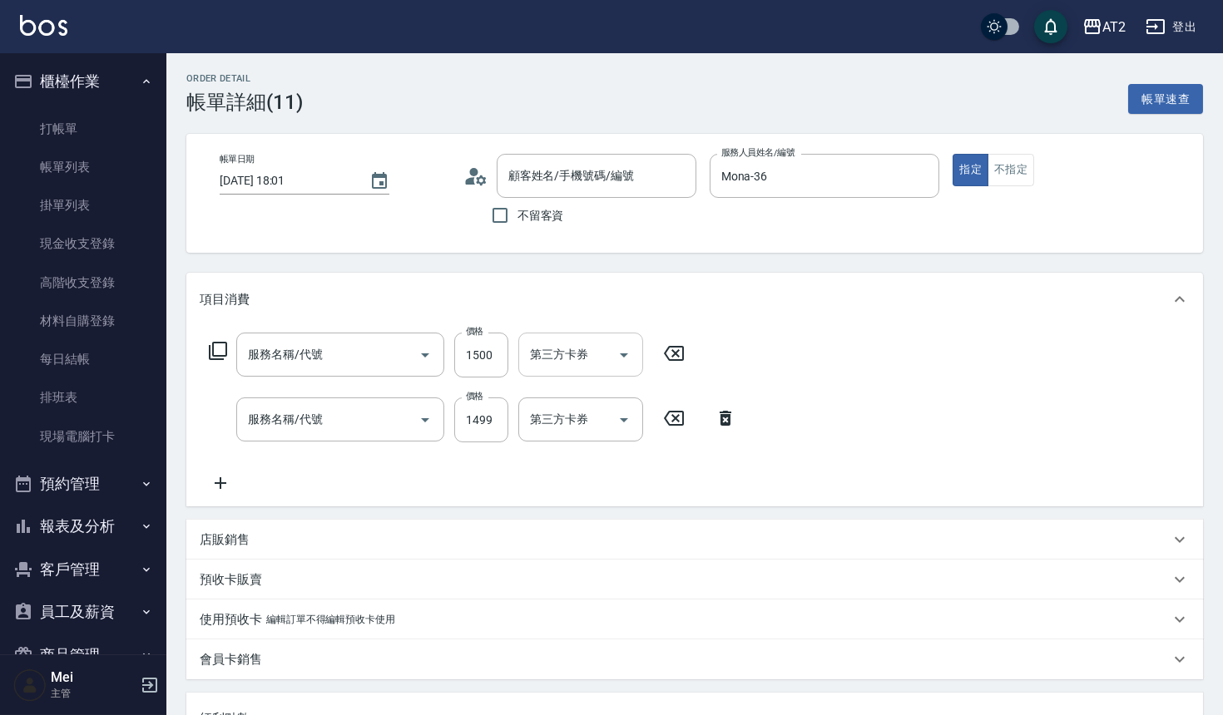
type input "不留/00/00"
type input "自備護髮(601)"
type input "染髮(501)"
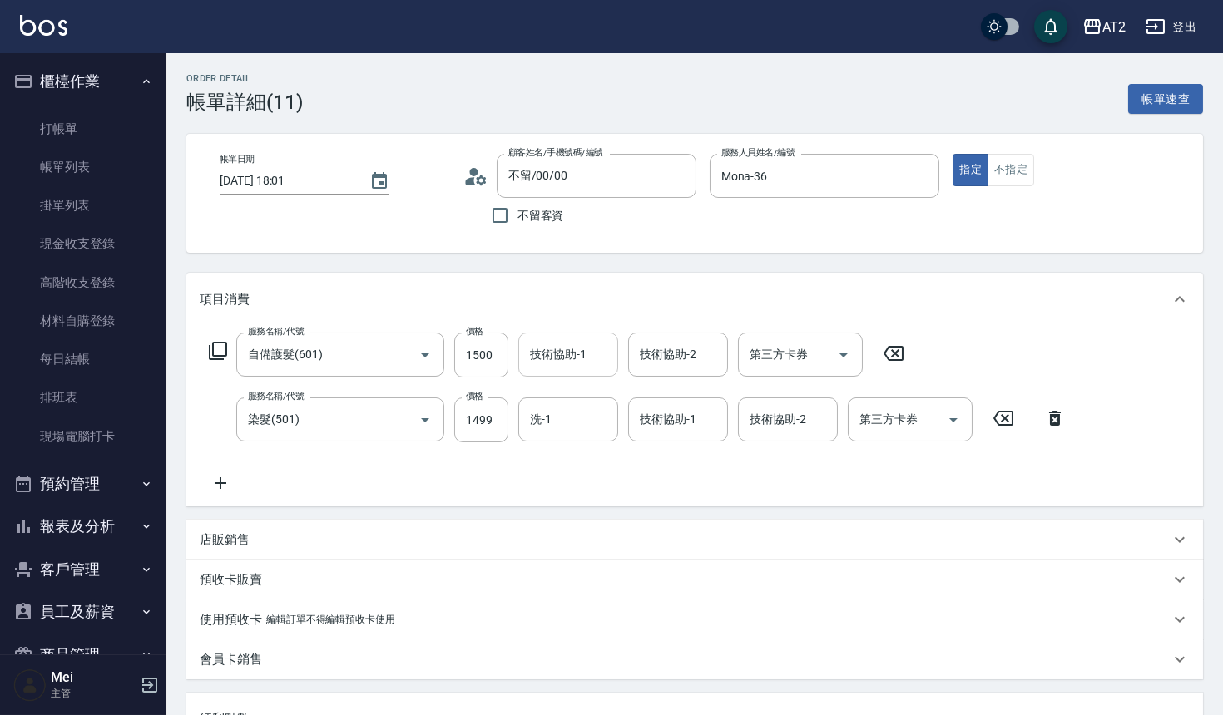
click at [541, 341] on input "技術協助-1" at bounding box center [568, 354] width 85 height 29
type input "Ivy-48"
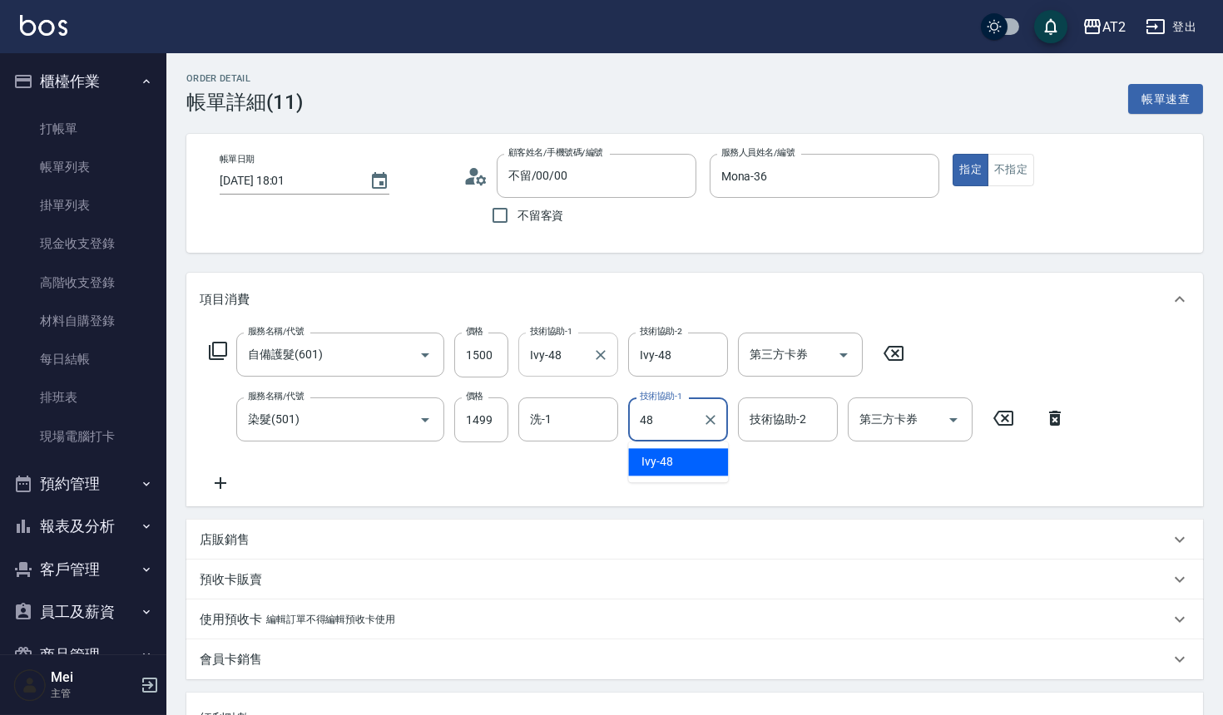
type input "Ivy-48"
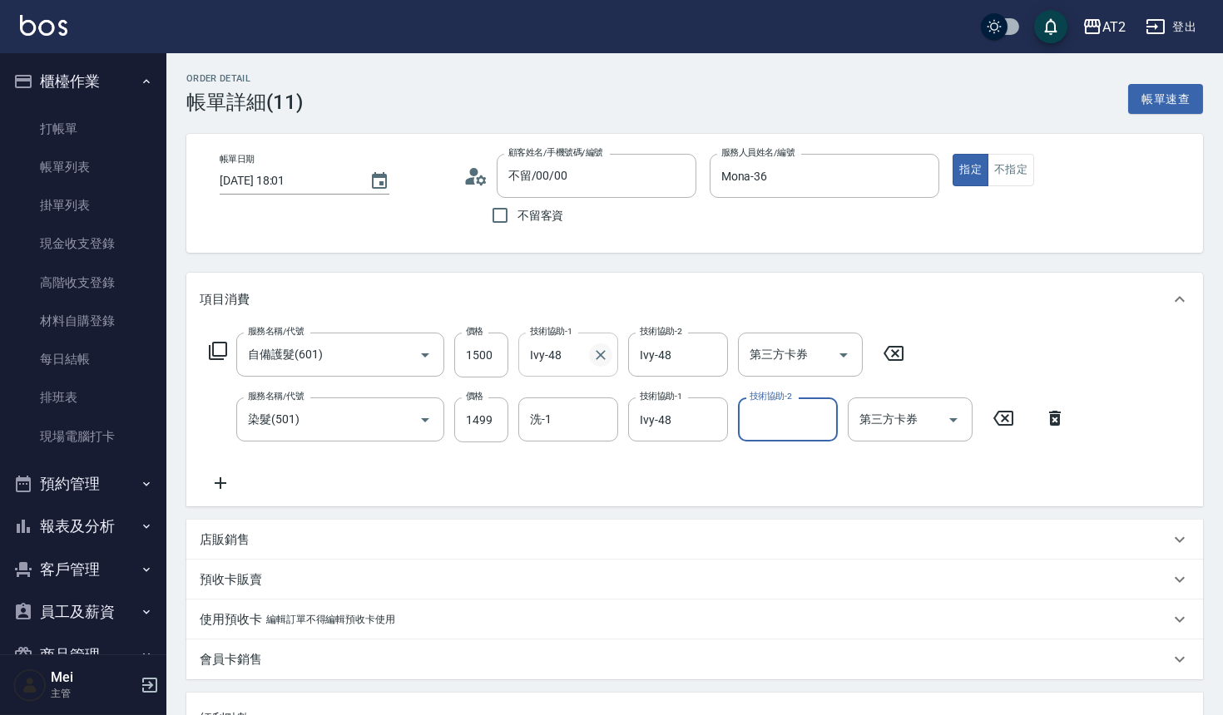
click at [608, 355] on icon "Clear" at bounding box center [600, 355] width 17 height 17
click at [588, 441] on div "洗-1" at bounding box center [568, 420] width 100 height 44
type input "Ivy-48"
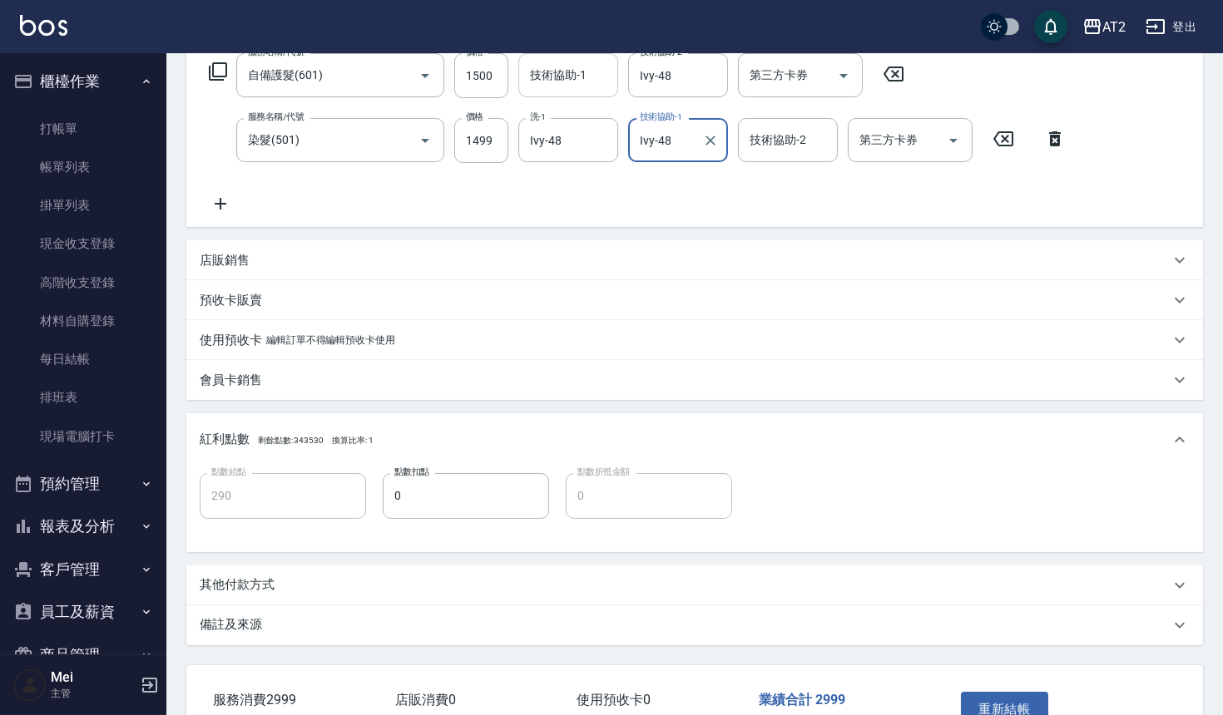
scroll to position [387, 0]
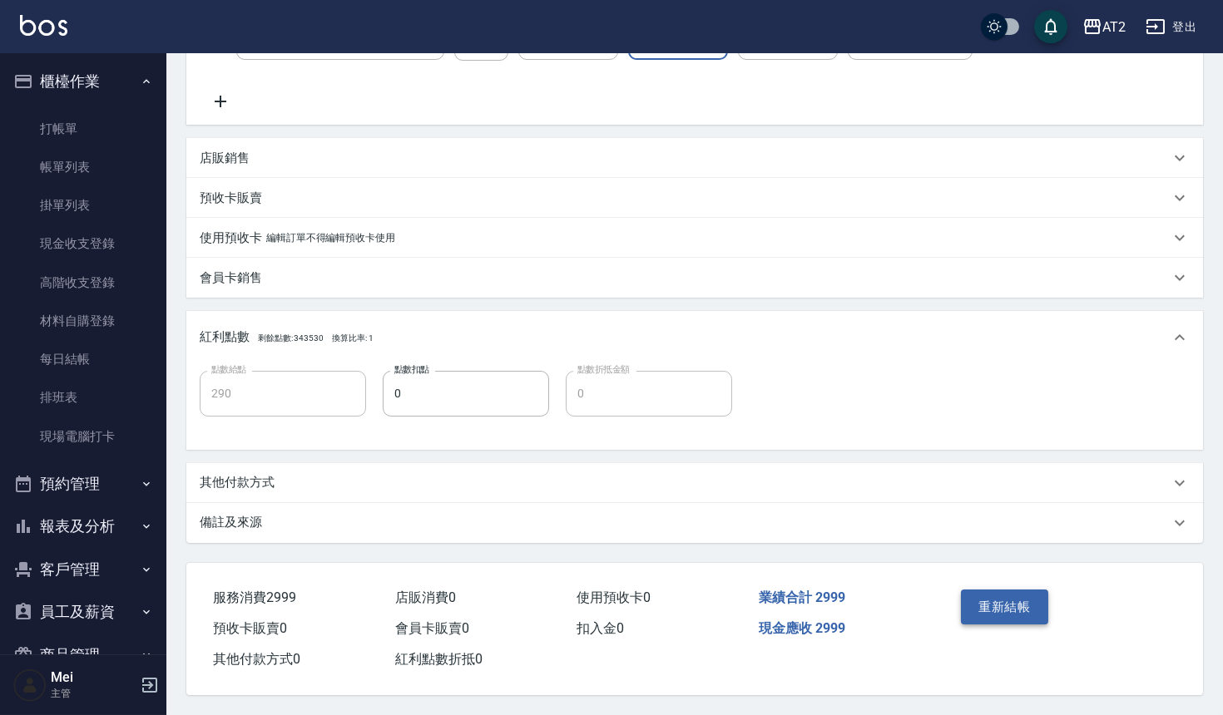
click at [1022, 603] on button "重新結帳" at bounding box center [1005, 607] width 88 height 35
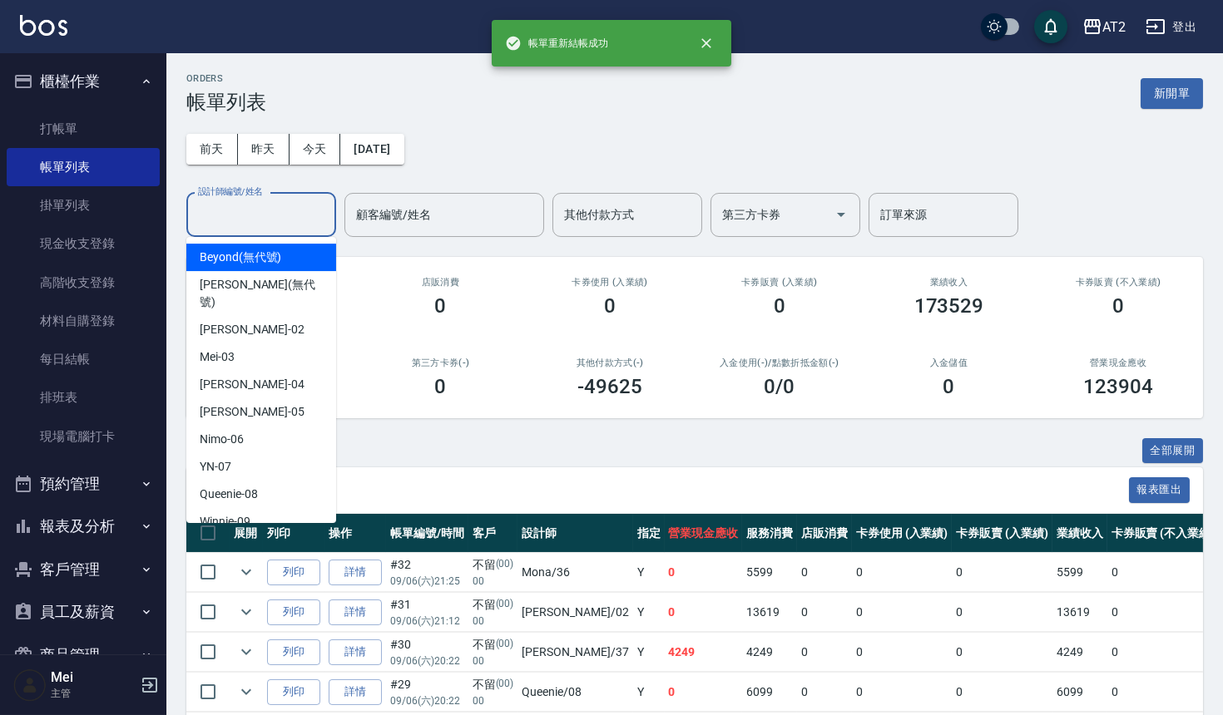
click at [283, 215] on input "設計師編號/姓名" at bounding box center [261, 214] width 135 height 29
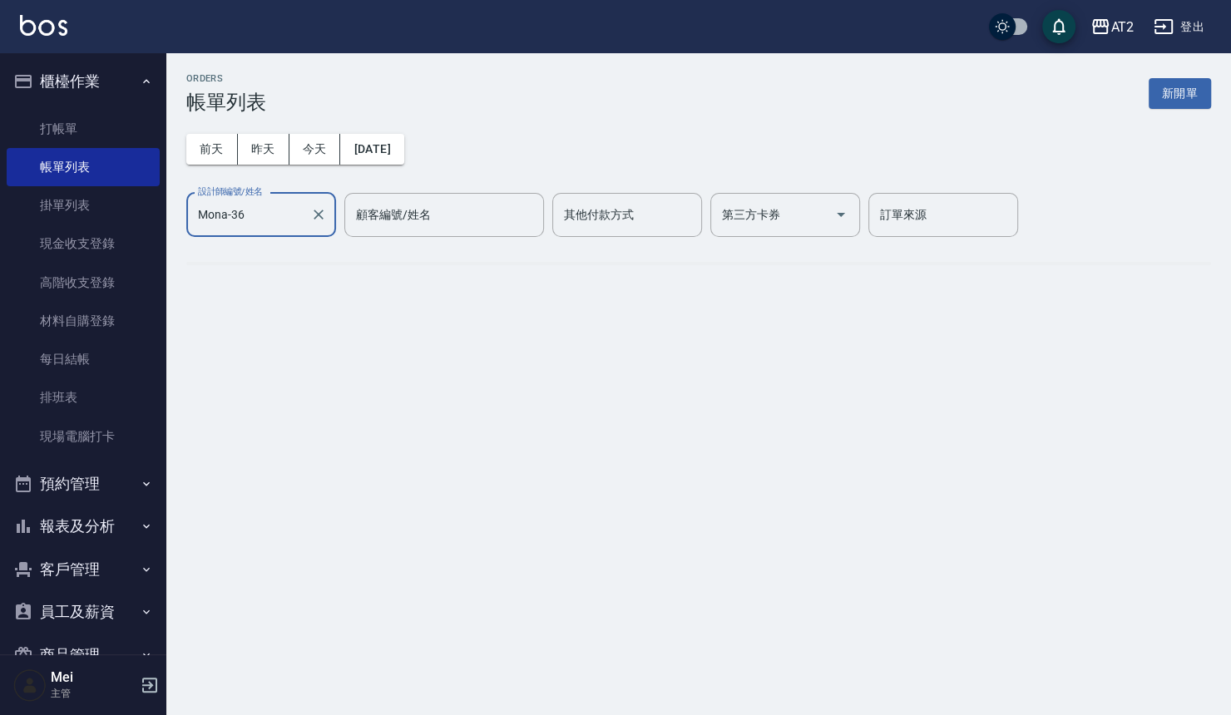
type input "Mona-36"
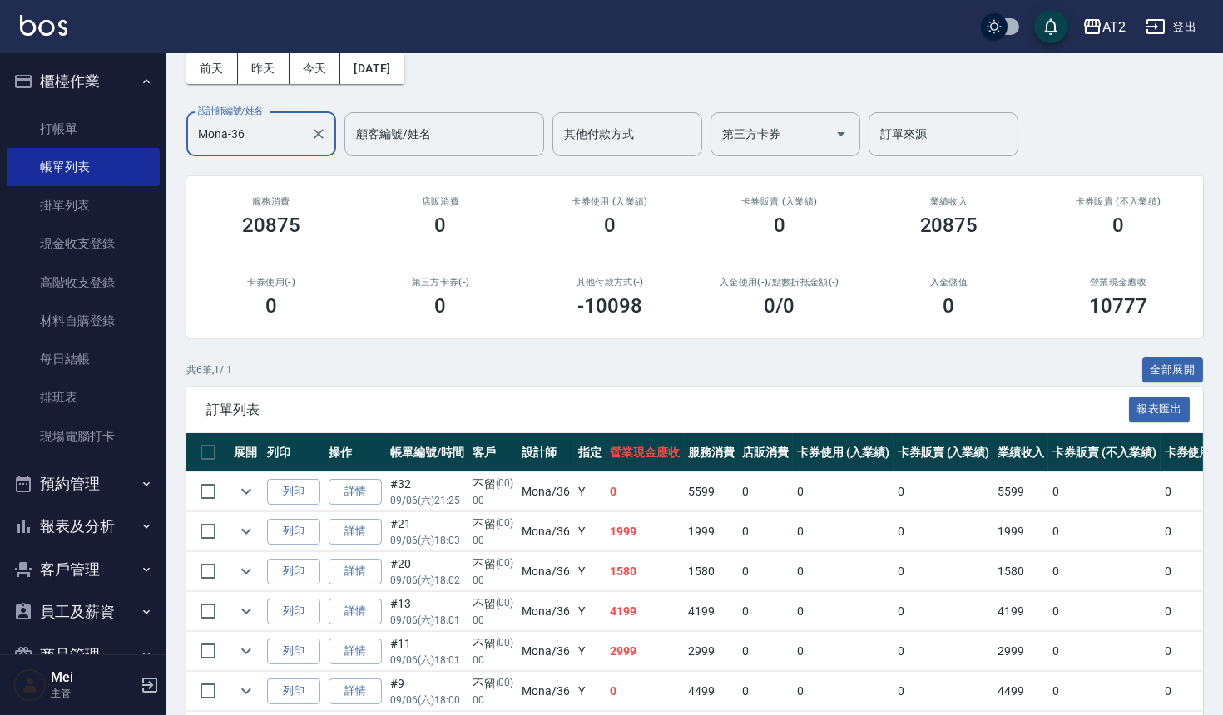
scroll to position [156, 0]
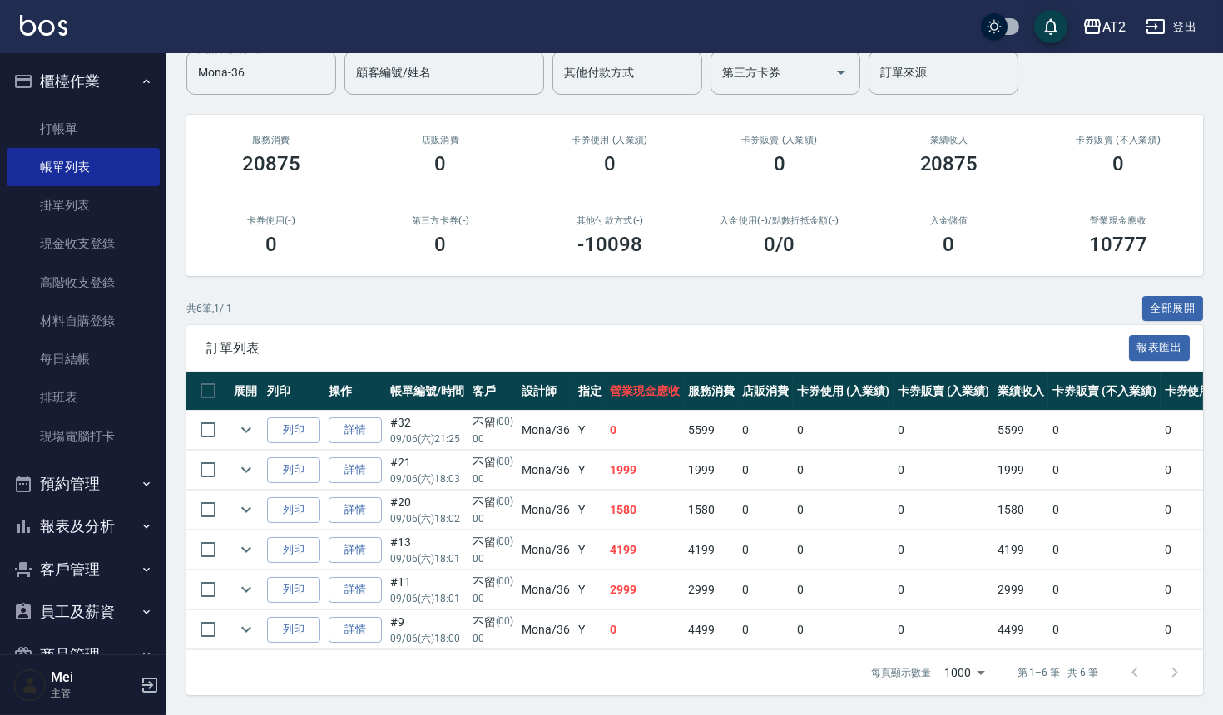
click at [1175, 279] on div "ORDERS 帳單列表 新開單 前天 昨天 今天 2025/09/06 設計師編號/姓名 Mona-36 設計師編號/姓名 顧客編號/姓名 顧客編號/姓名 其…" at bounding box center [694, 313] width 1056 height 804
click at [1172, 296] on button "全部展開" at bounding box center [1173, 309] width 62 height 26
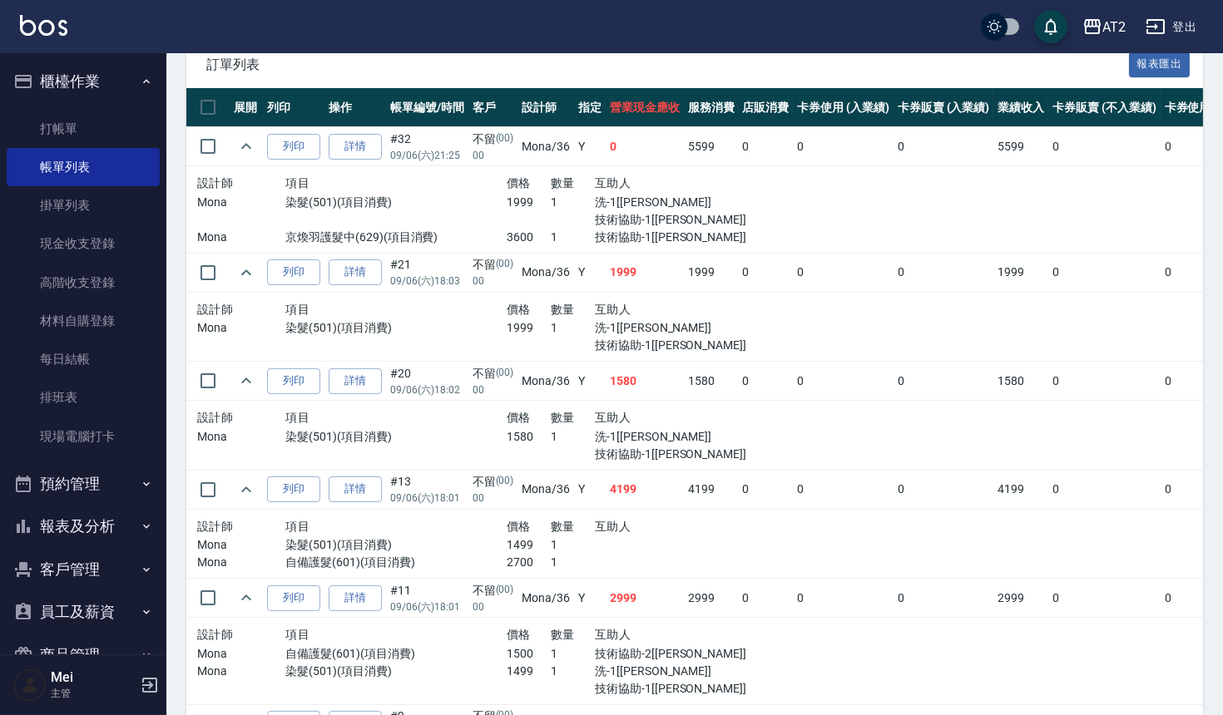
scroll to position [619, 0]
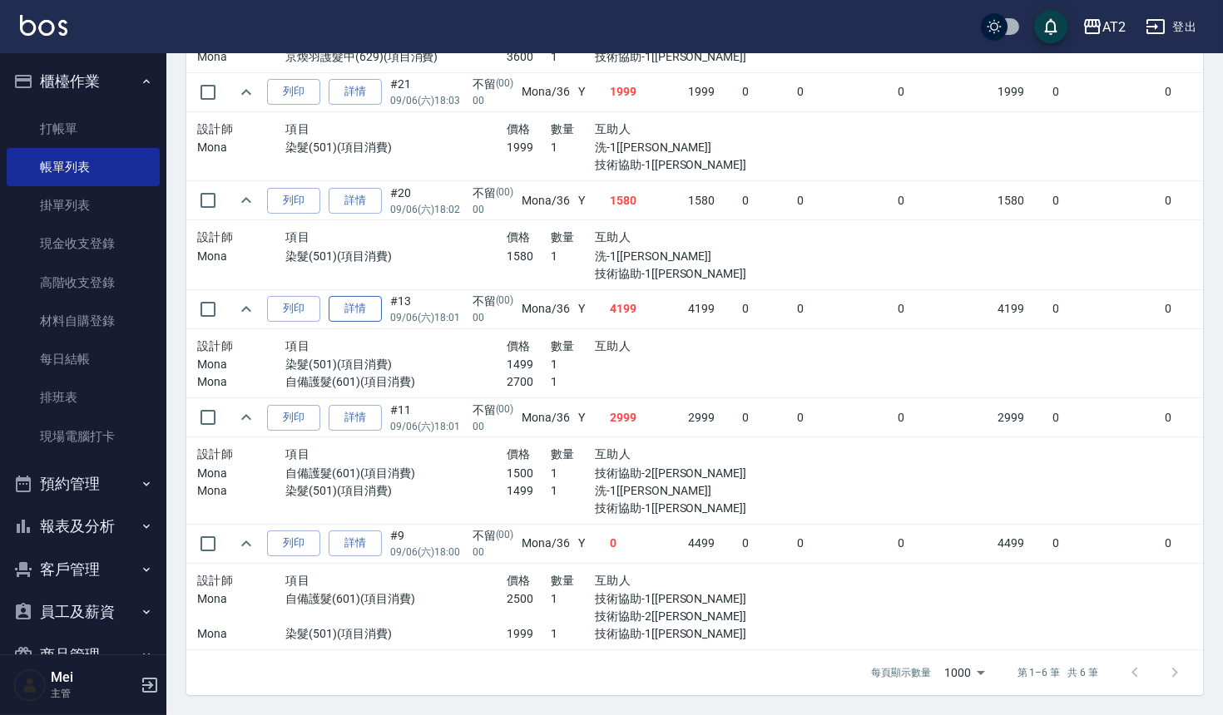
click at [345, 296] on link "詳情" at bounding box center [355, 309] width 53 height 26
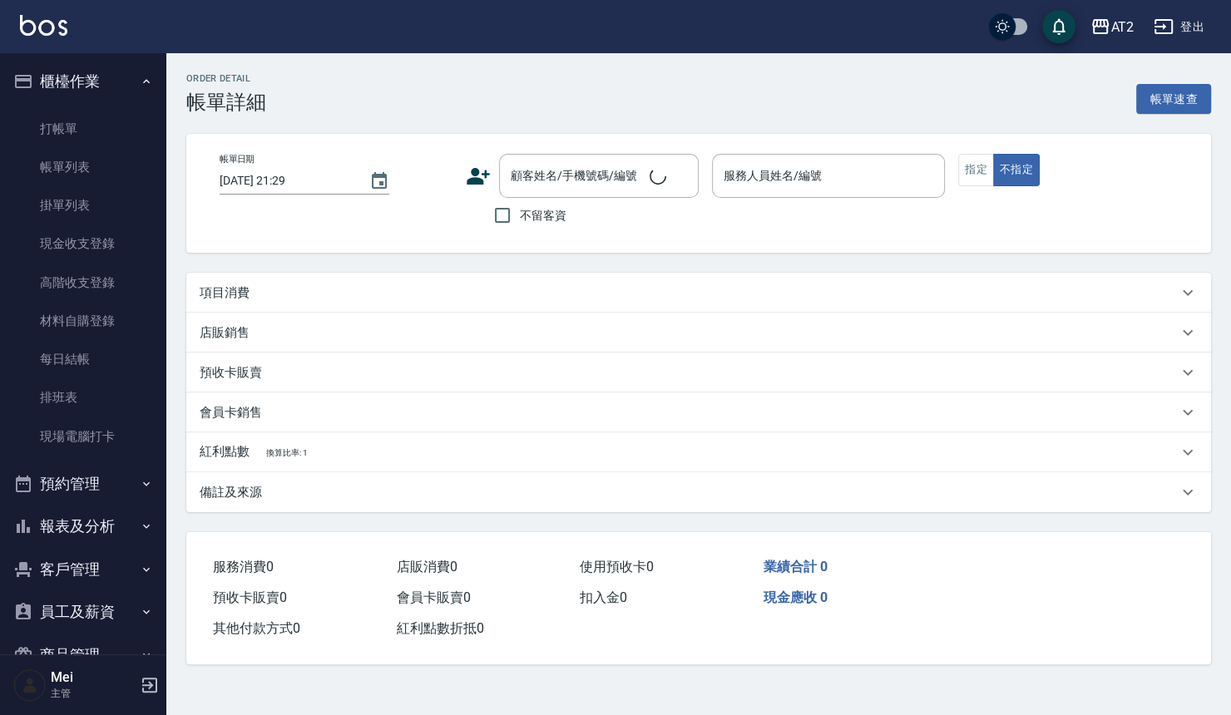
type input "2025/09/06 18:01"
type input "Mona-36"
type input "410"
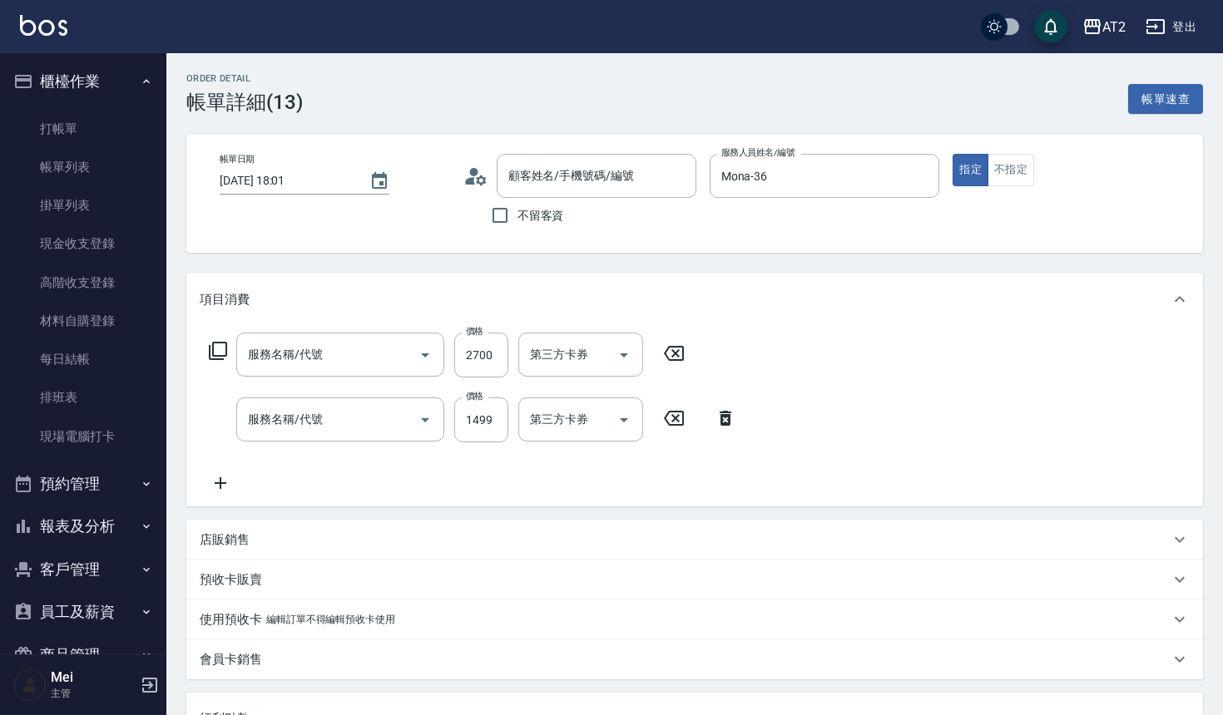
type input "不留/00/00"
type input "自備護髮(601)"
type input "染髮(501)"
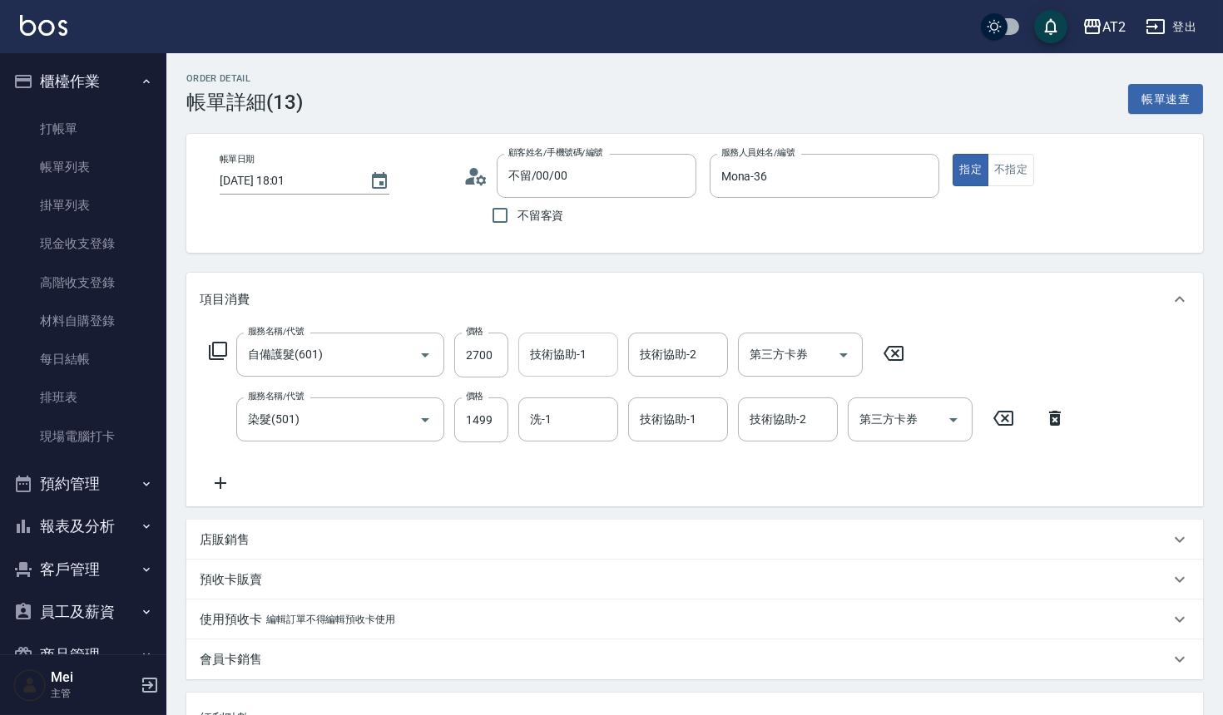
click at [555, 357] on input "技術協助-1" at bounding box center [568, 354] width 85 height 29
type input "Ivy-48"
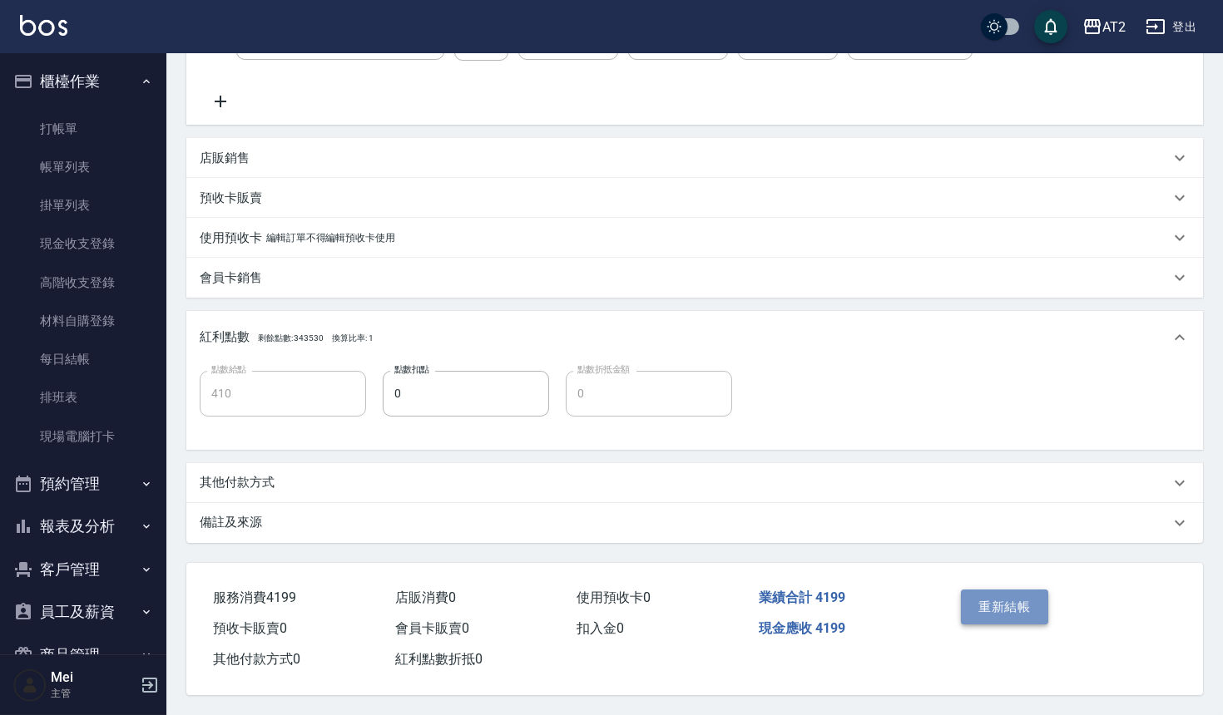
click at [993, 605] on button "重新結帳" at bounding box center [1005, 607] width 88 height 35
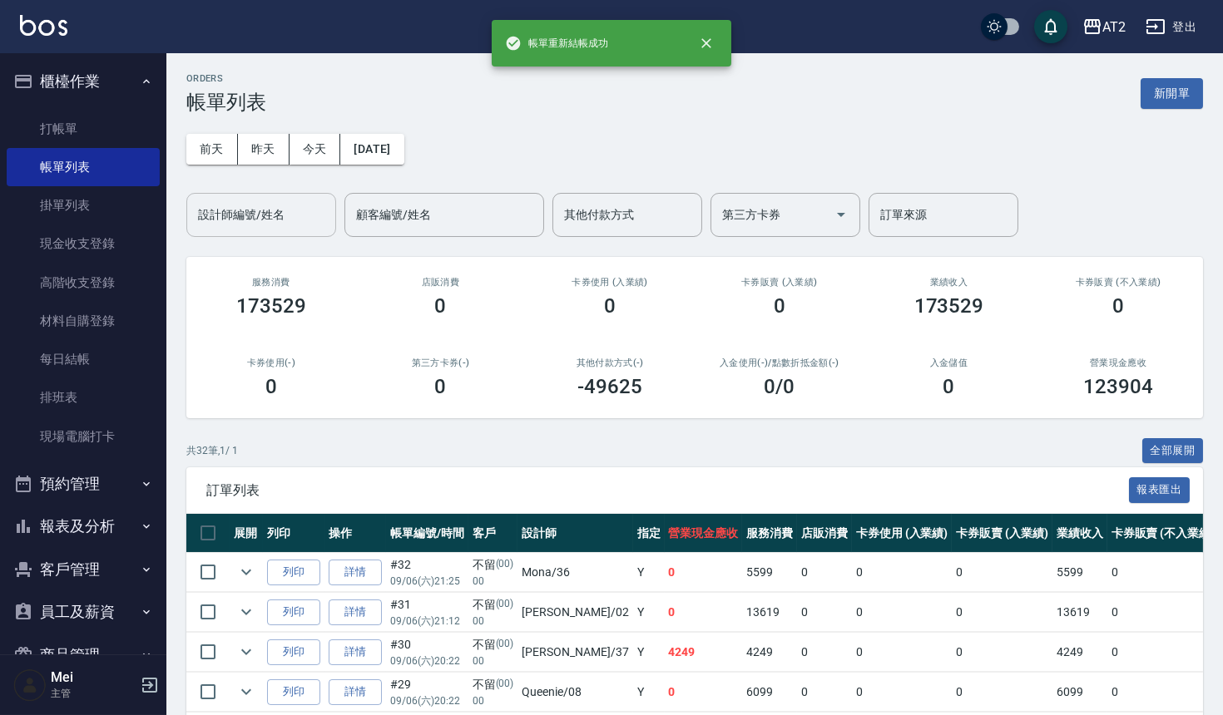
click at [316, 219] on input "設計師編號/姓名" at bounding box center [261, 214] width 135 height 29
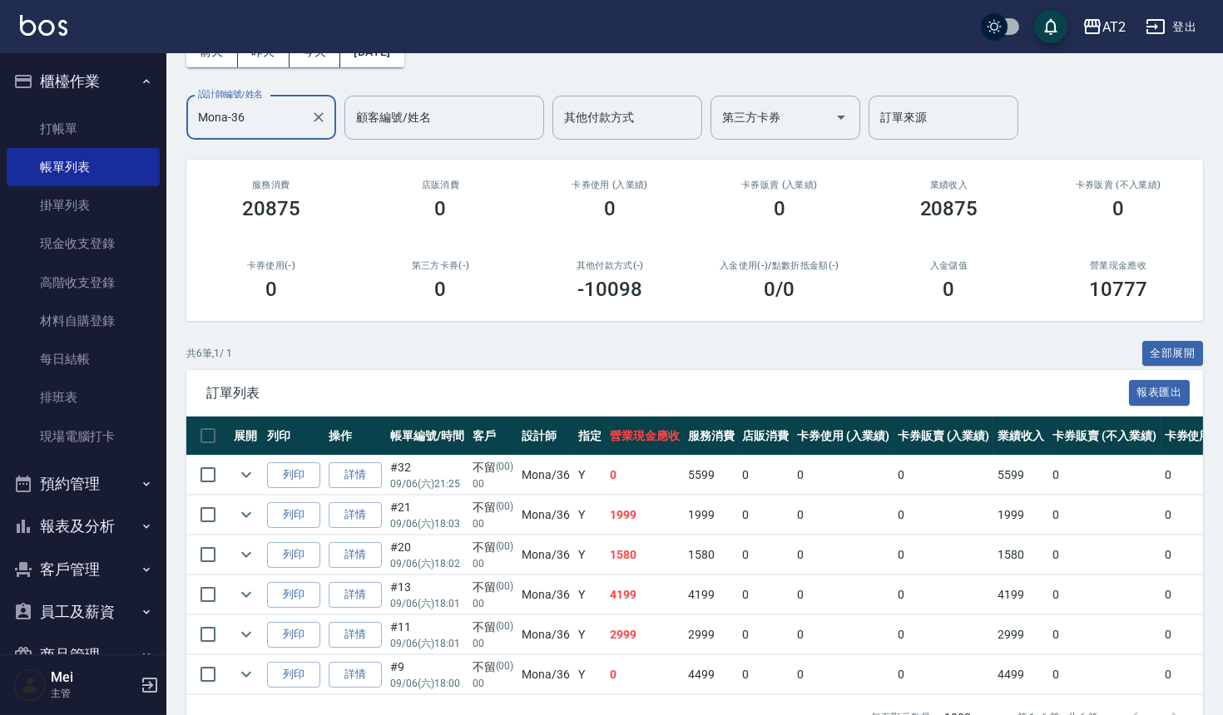
scroll to position [156, 0]
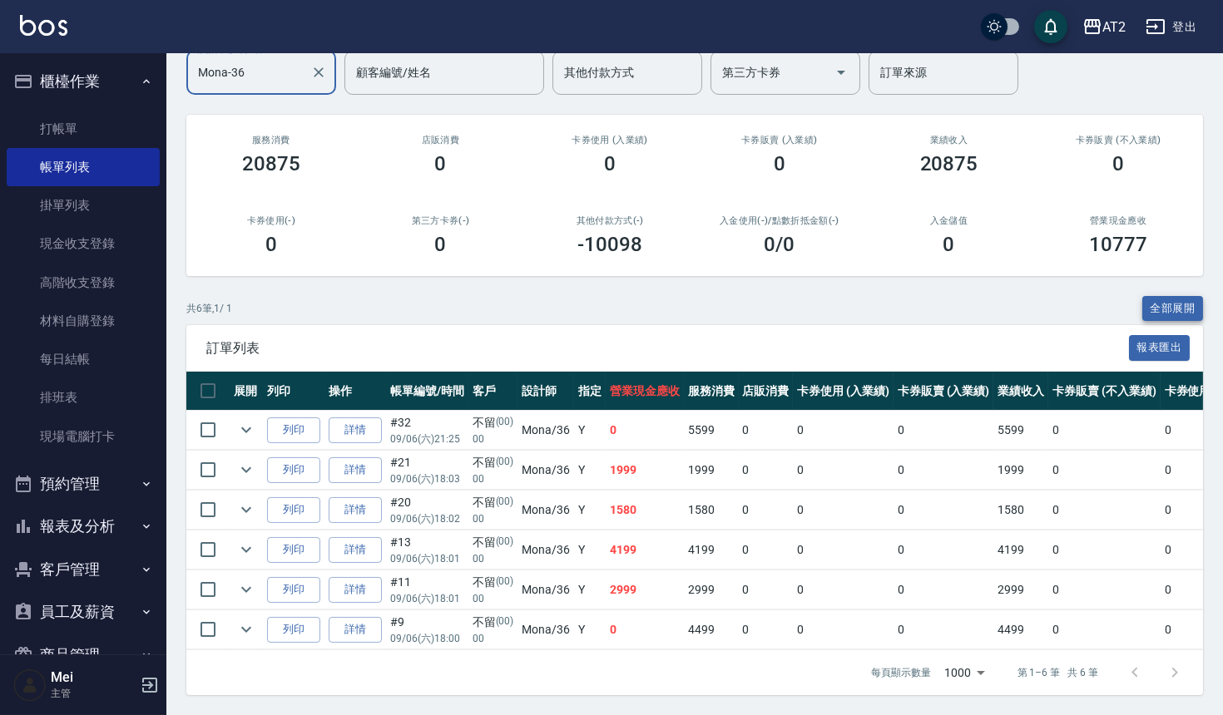
type input "Mona-36"
click at [1179, 296] on button "全部展開" at bounding box center [1173, 309] width 62 height 26
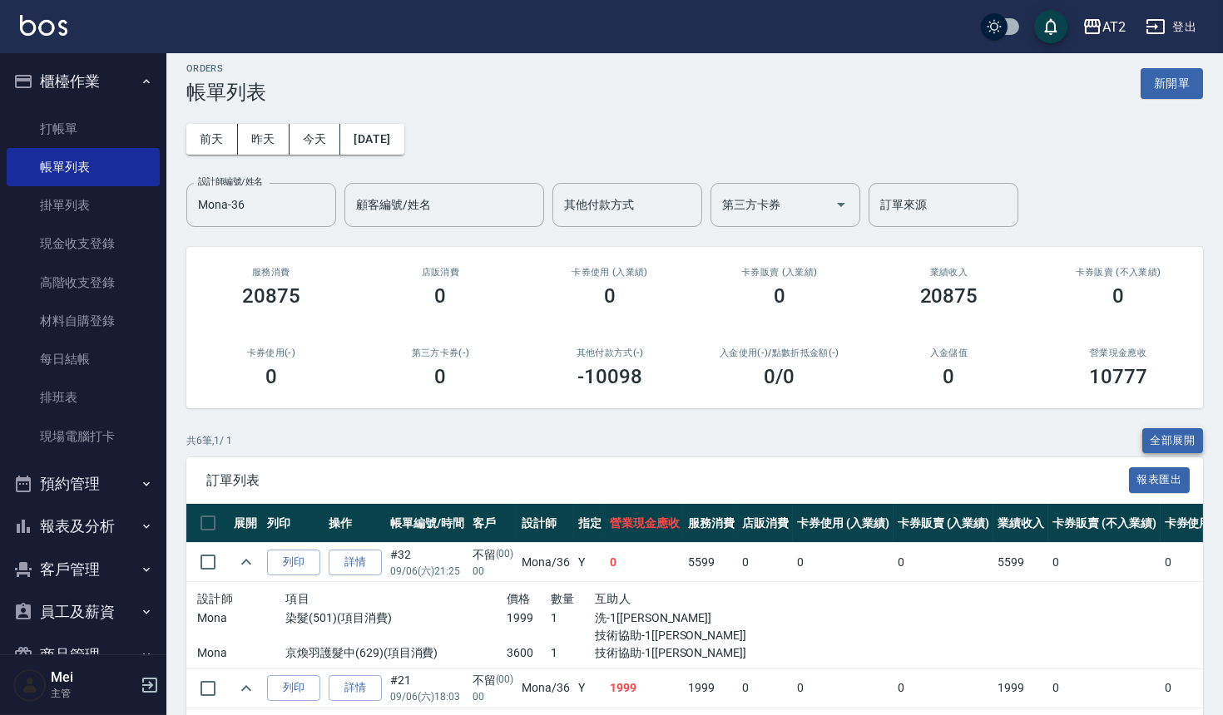
scroll to position [0, 0]
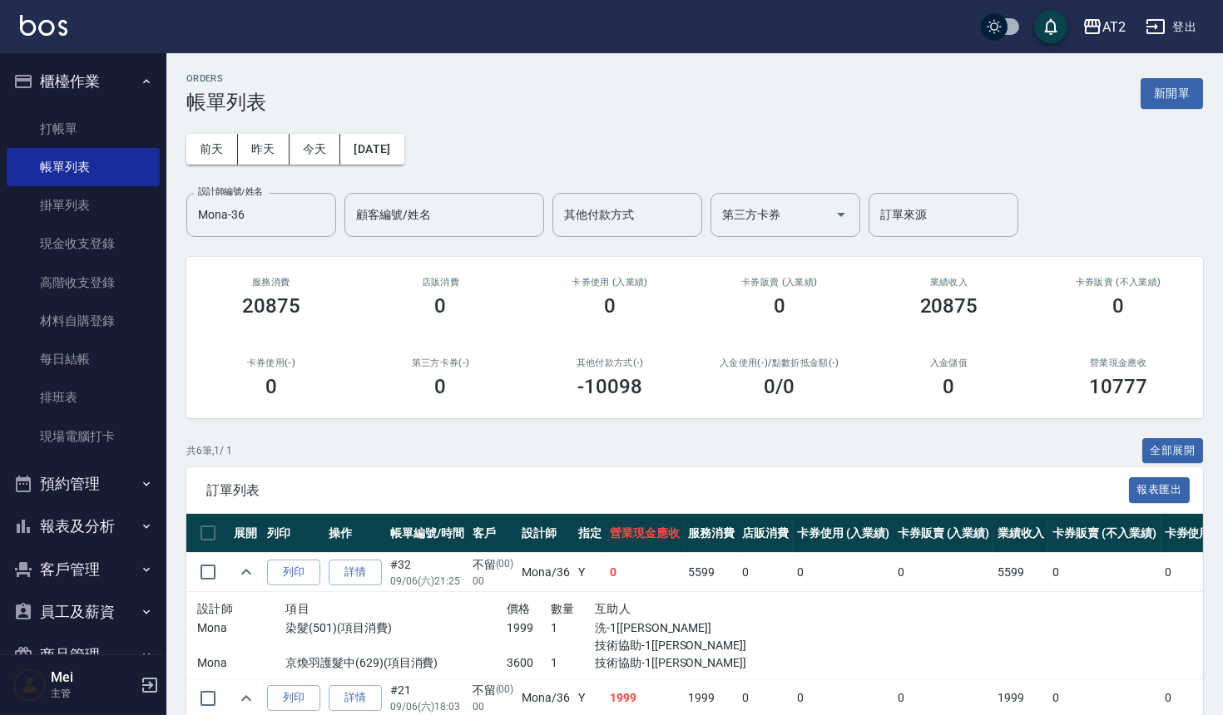
click at [106, 530] on button "報表及分析" at bounding box center [83, 526] width 153 height 43
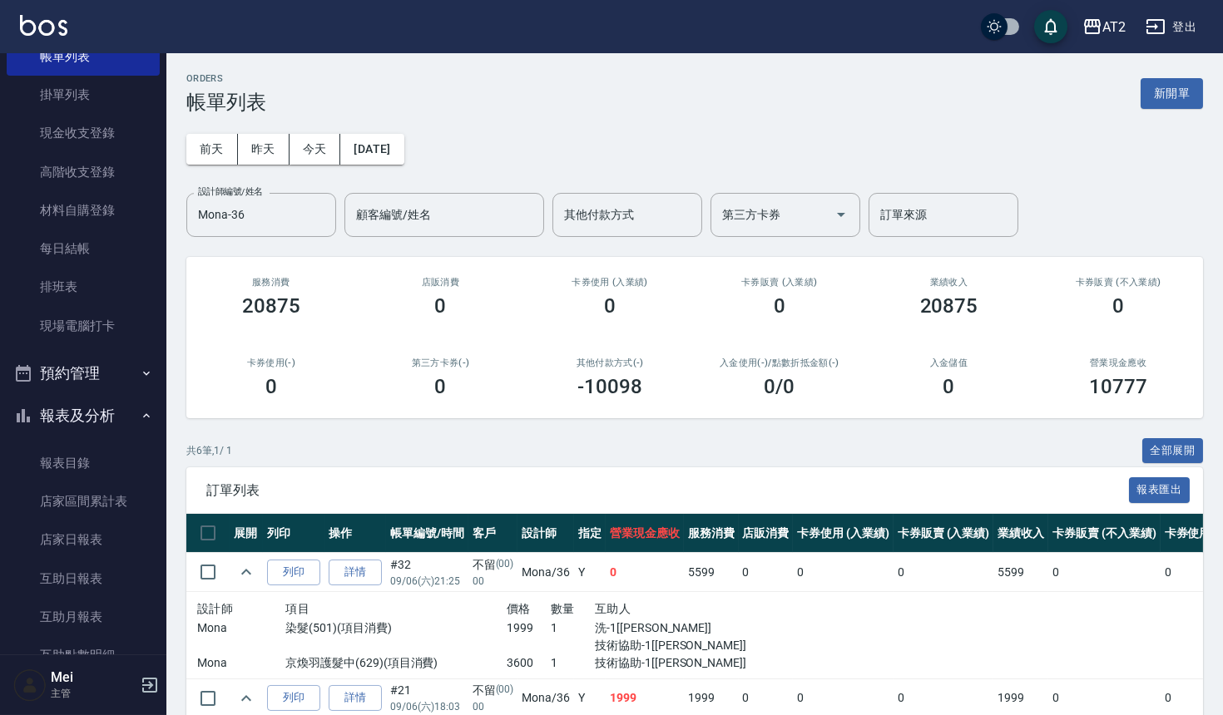
scroll to position [277, 0]
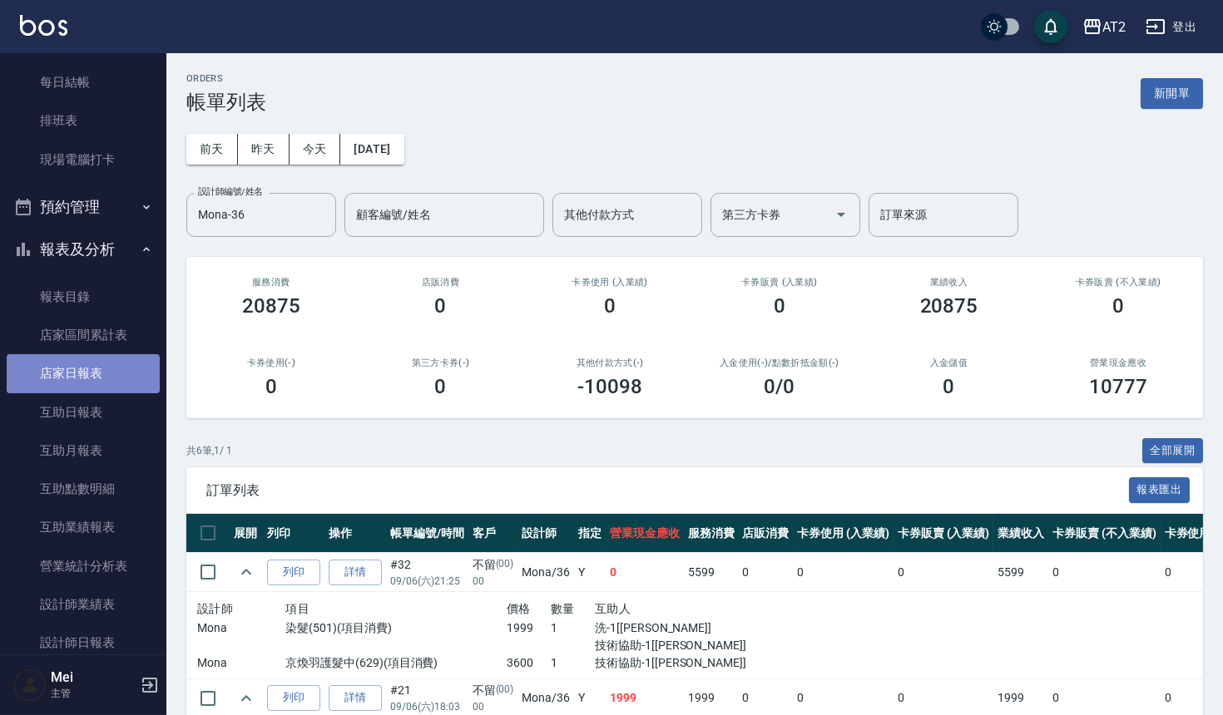
click at [102, 379] on link "店家日報表" at bounding box center [83, 373] width 153 height 38
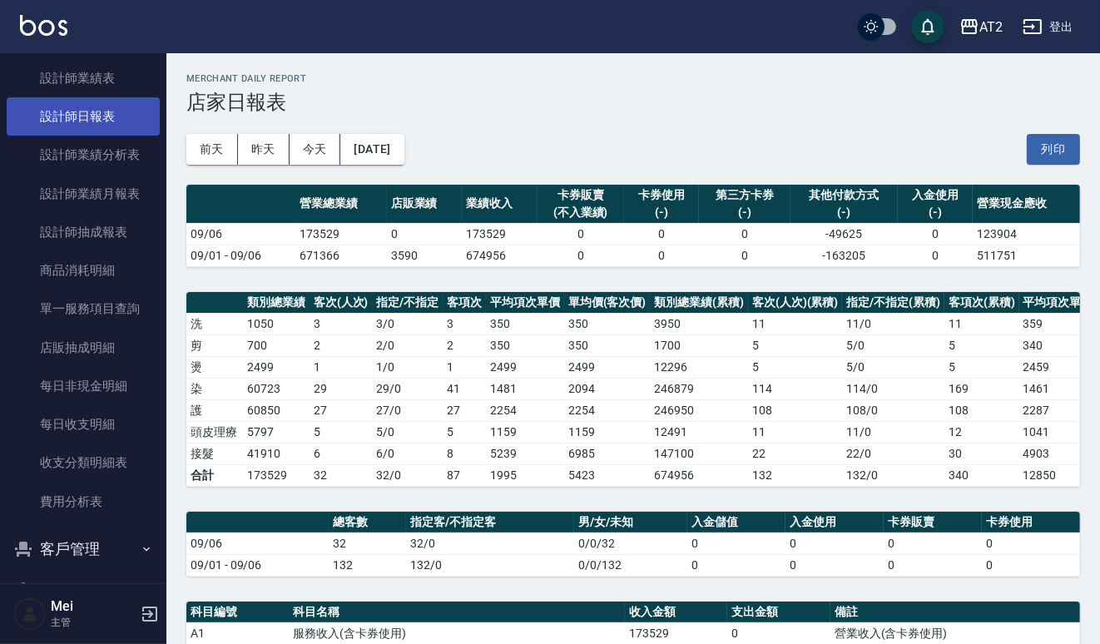
click at [121, 107] on link "設計師日報表" at bounding box center [83, 116] width 153 height 38
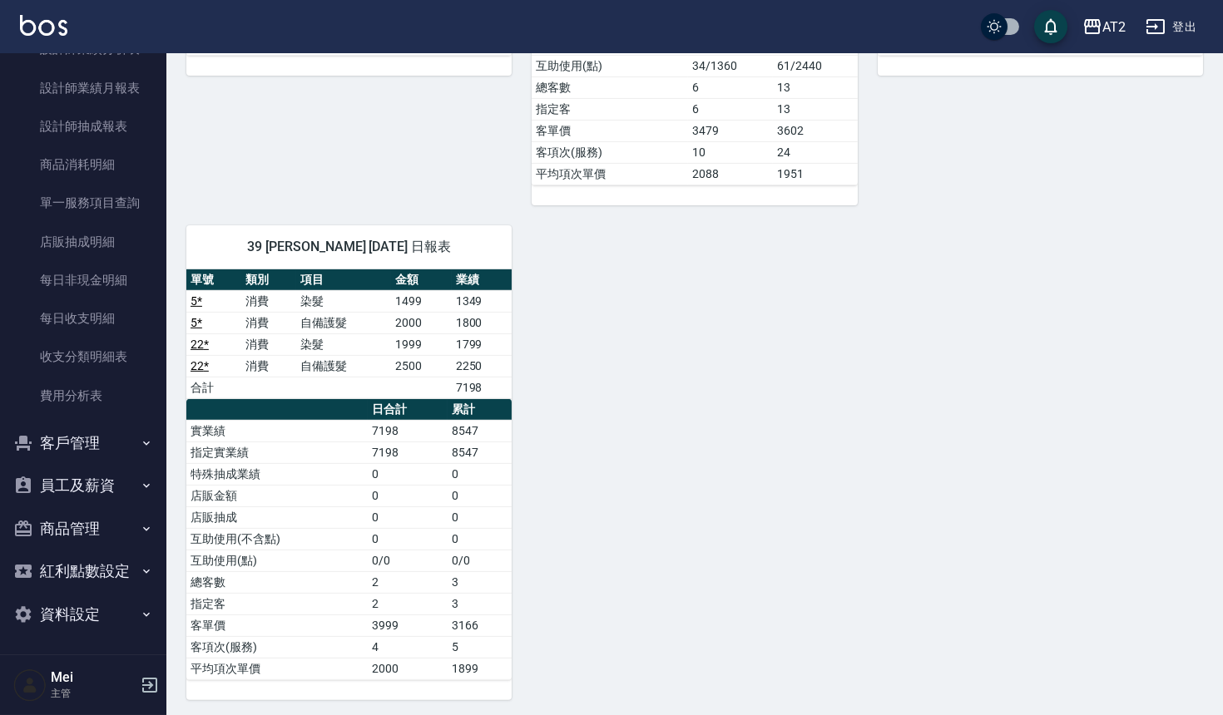
scroll to position [2137, 0]
